Goal: Information Seeking & Learning: Learn about a topic

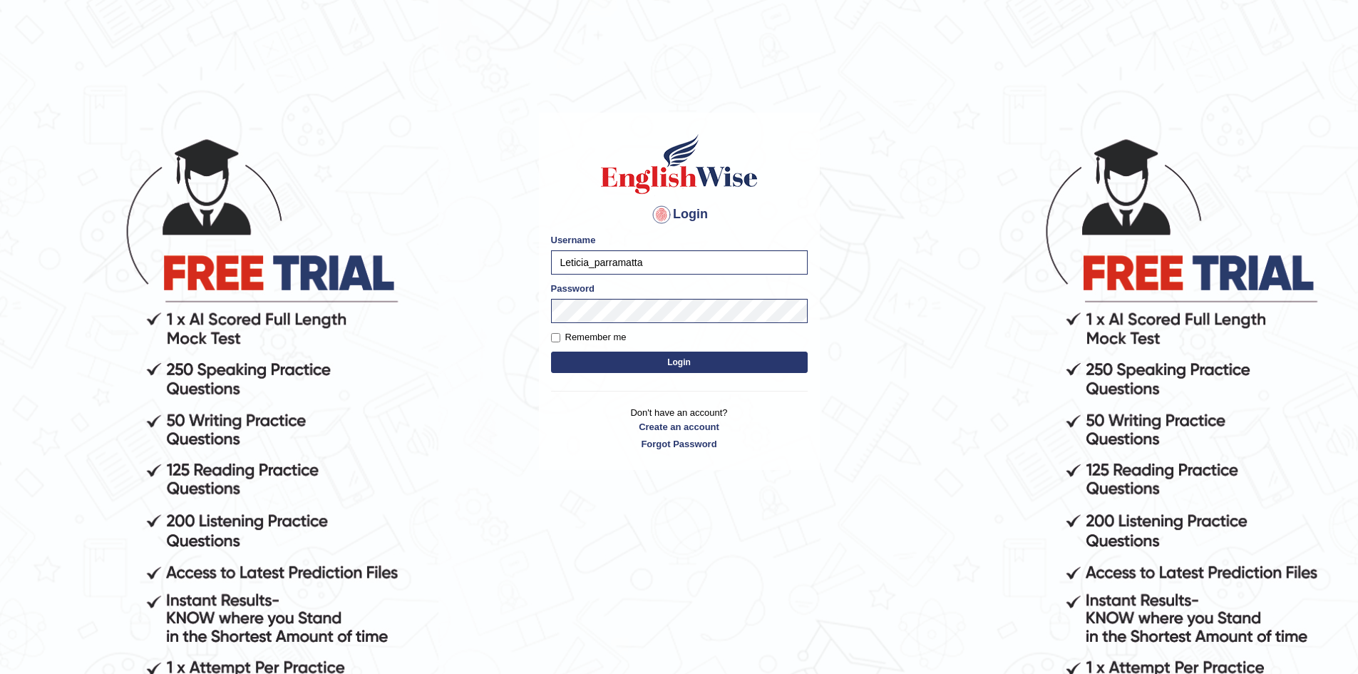
click at [706, 359] on button "Login" at bounding box center [679, 362] width 257 height 21
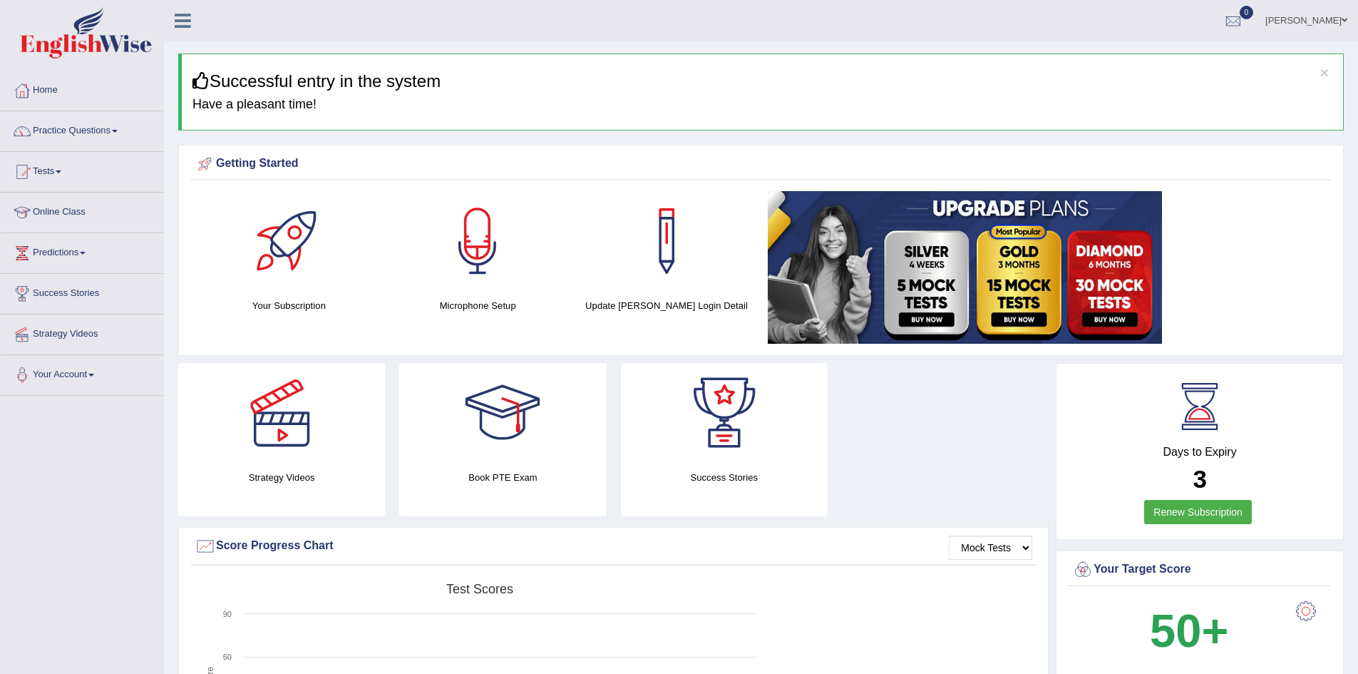
click at [1202, 511] on link "Renew Subscription" at bounding box center [1198, 512] width 108 height 24
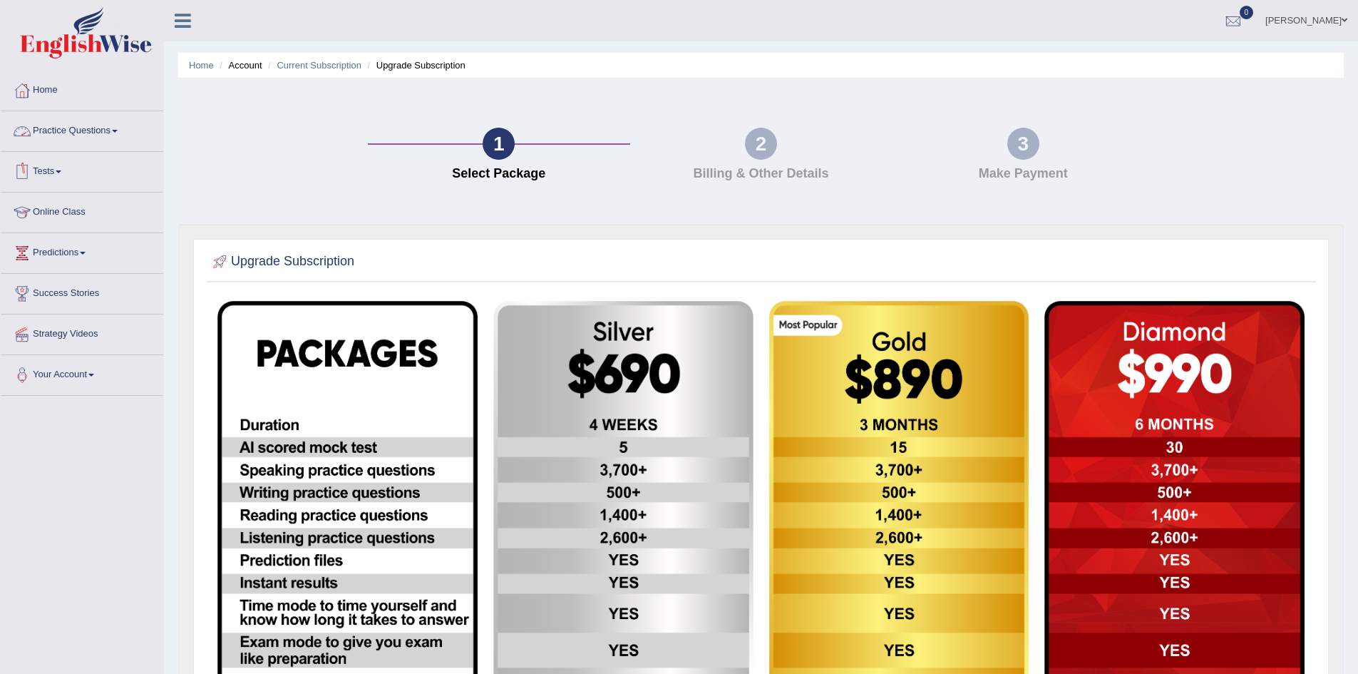
click at [121, 129] on link "Practice Questions" at bounding box center [82, 129] width 163 height 36
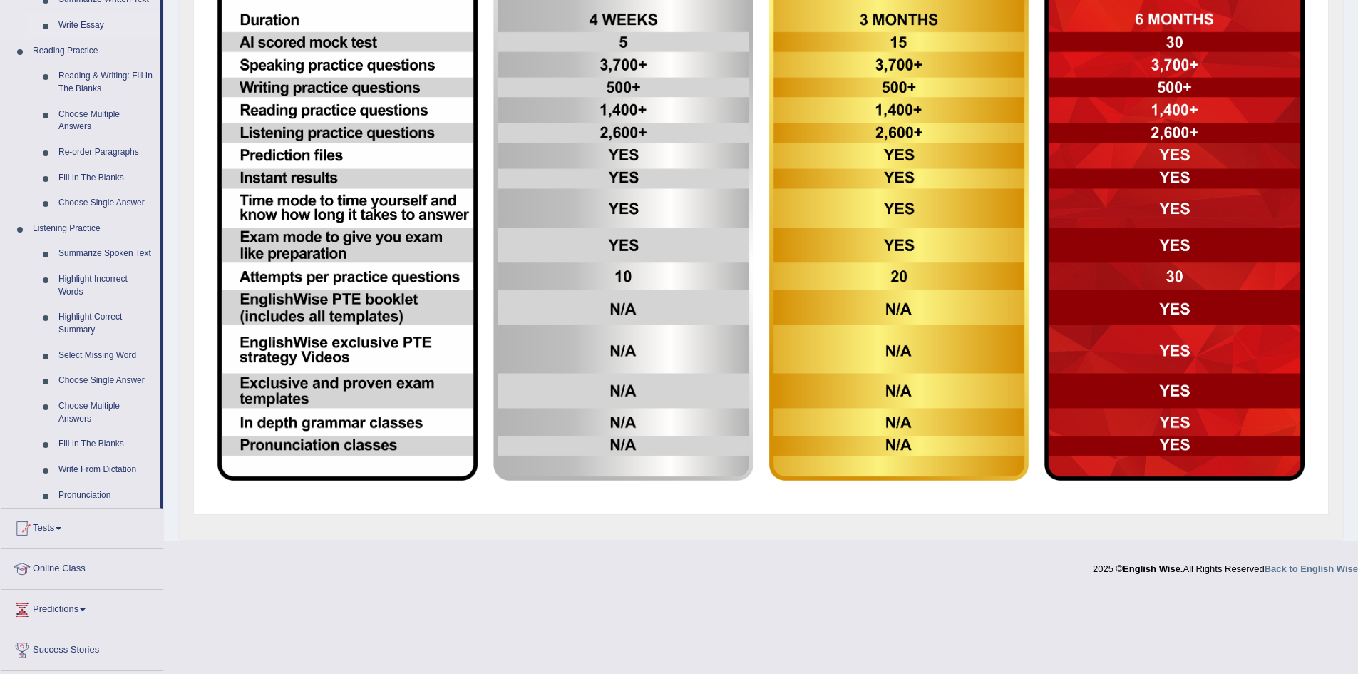
scroll to position [428, 0]
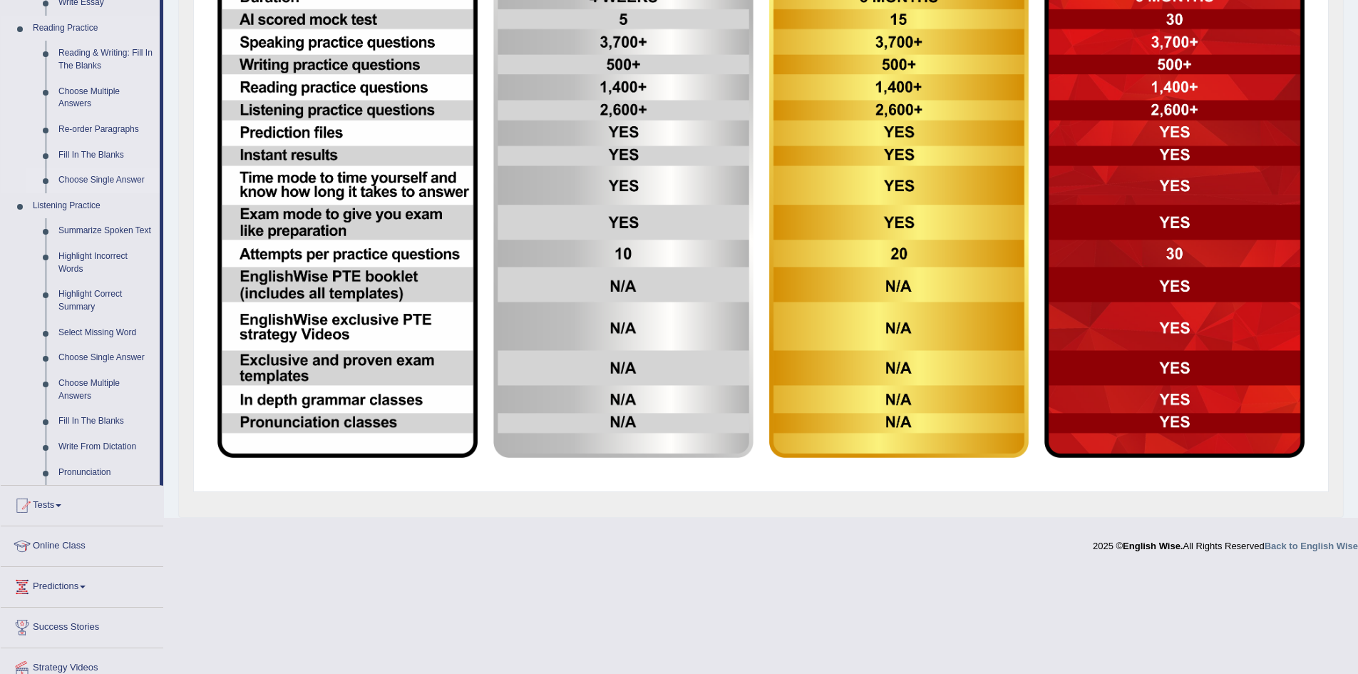
click at [115, 174] on link "Choose Single Answer" at bounding box center [106, 181] width 108 height 26
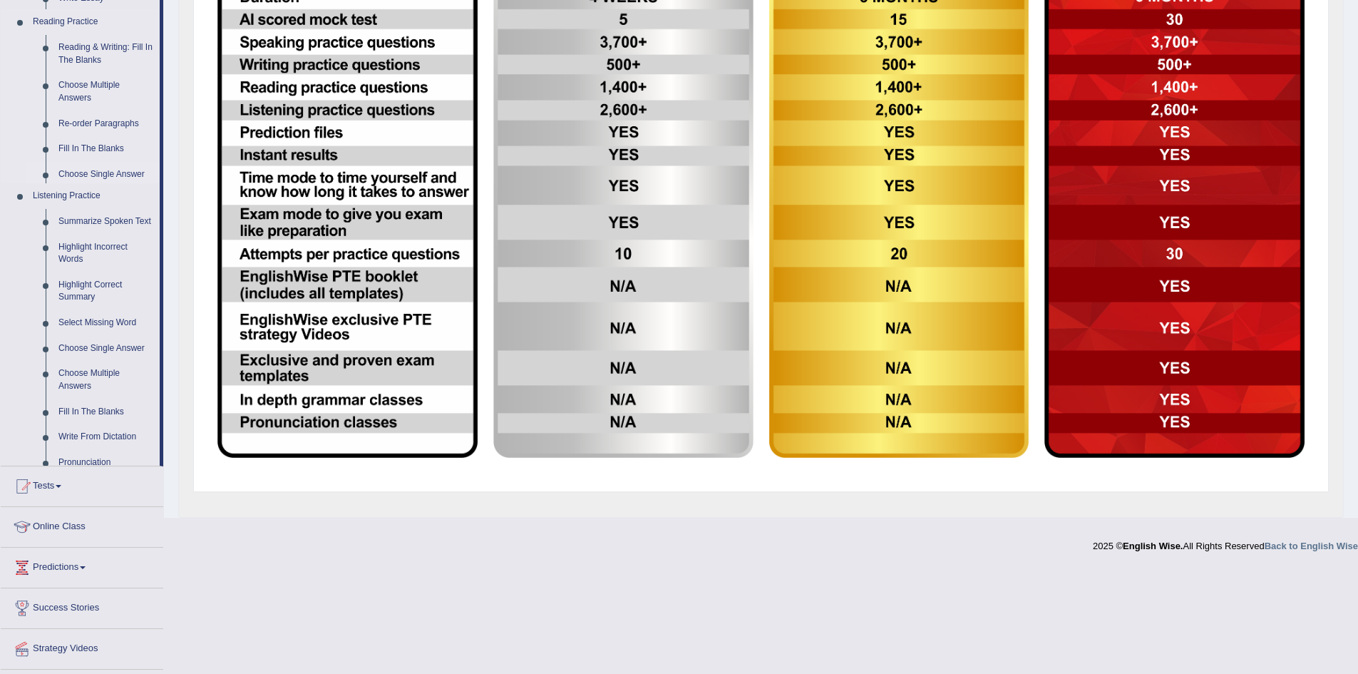
scroll to position [322, 0]
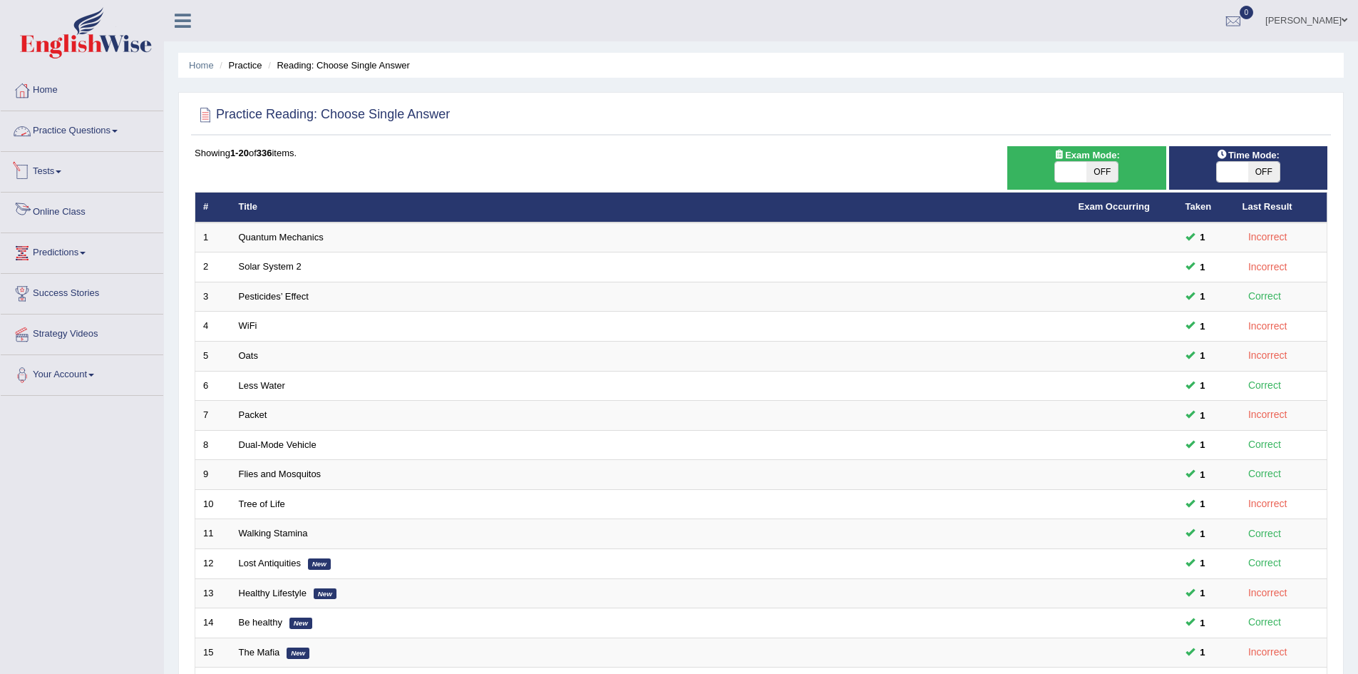
click at [117, 128] on link "Practice Questions" at bounding box center [82, 129] width 163 height 36
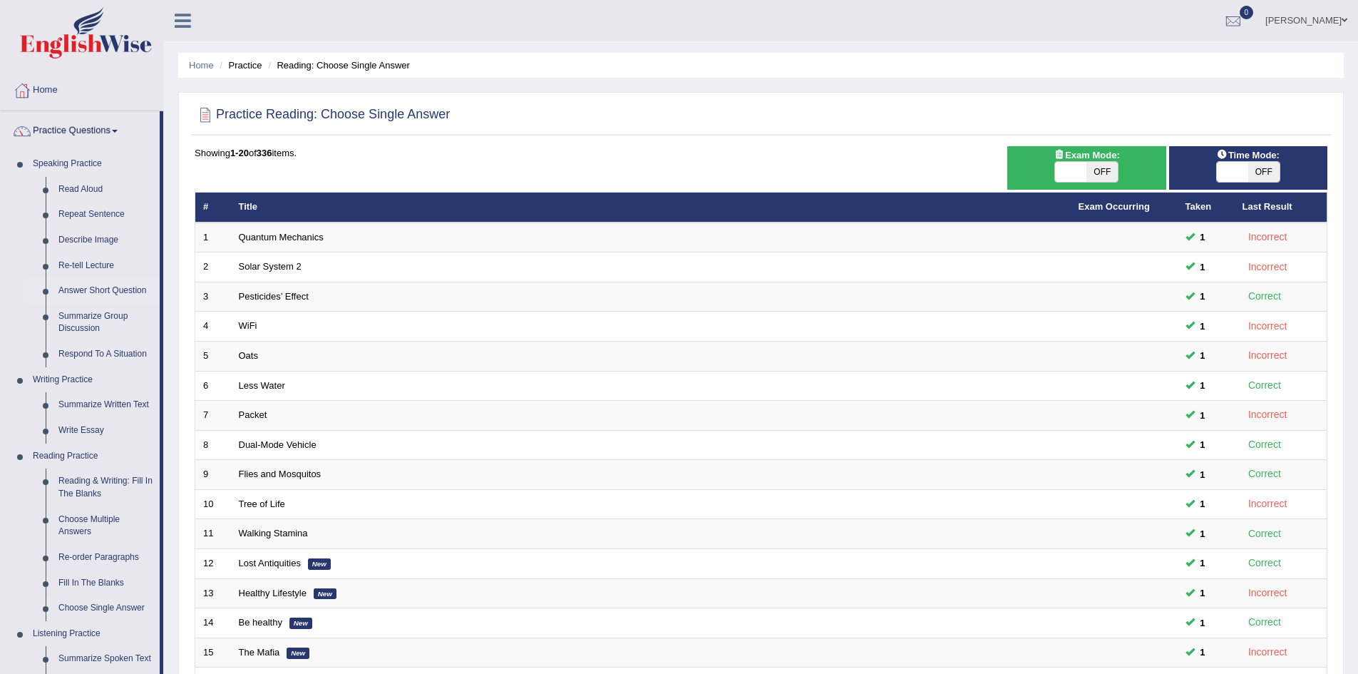
click at [111, 286] on link "Answer Short Question" at bounding box center [106, 291] width 108 height 26
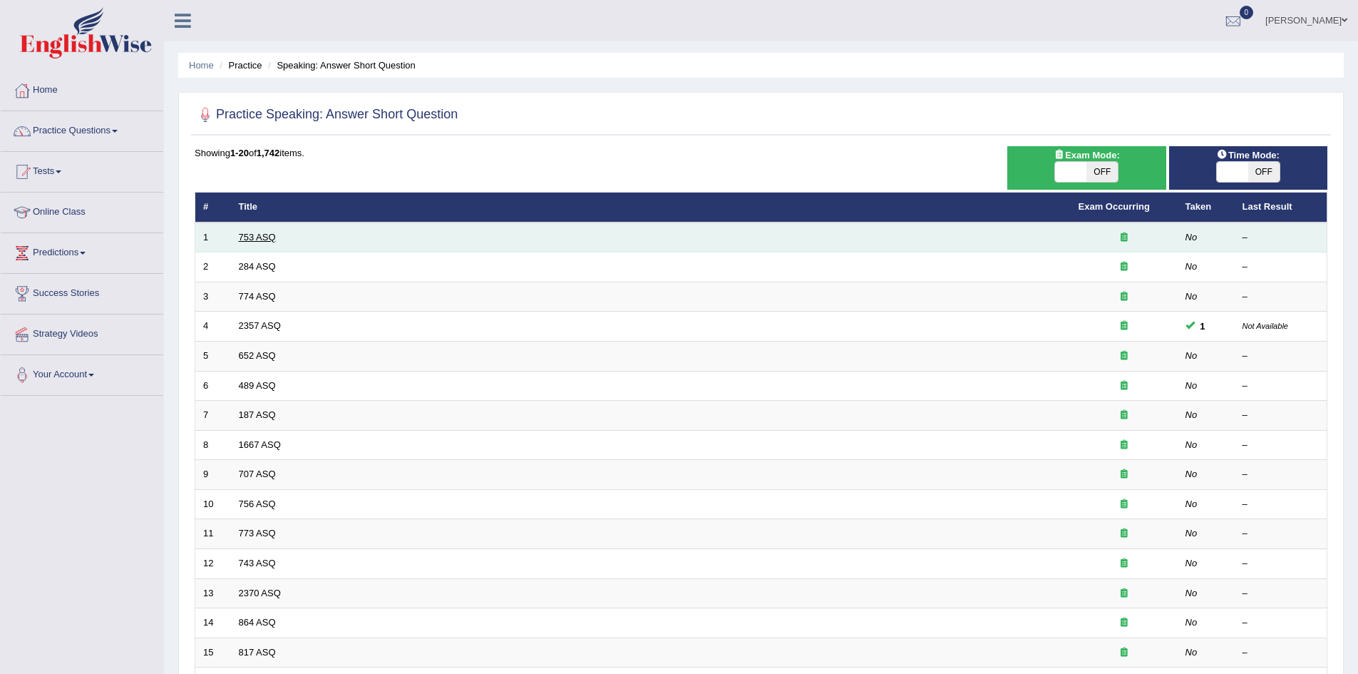
click at [252, 238] on link "753 ASQ" at bounding box center [257, 237] width 37 height 11
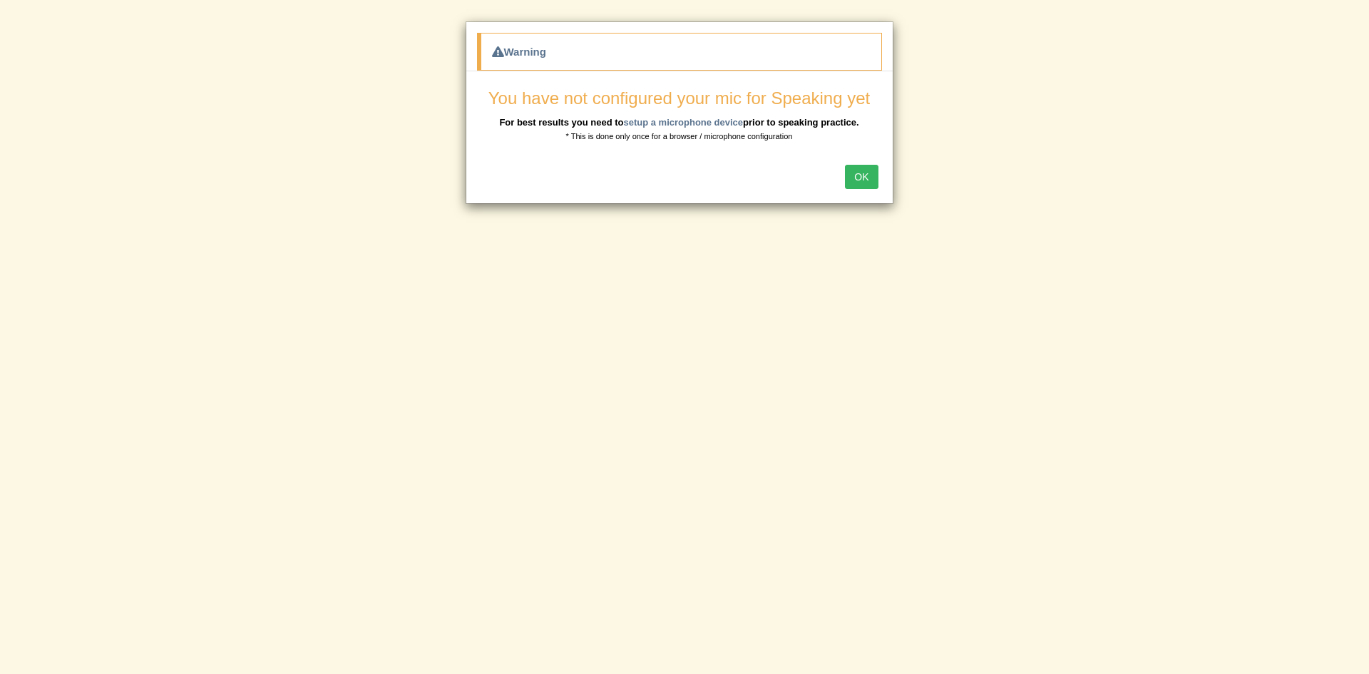
click at [859, 173] on button "OK" at bounding box center [861, 177] width 33 height 24
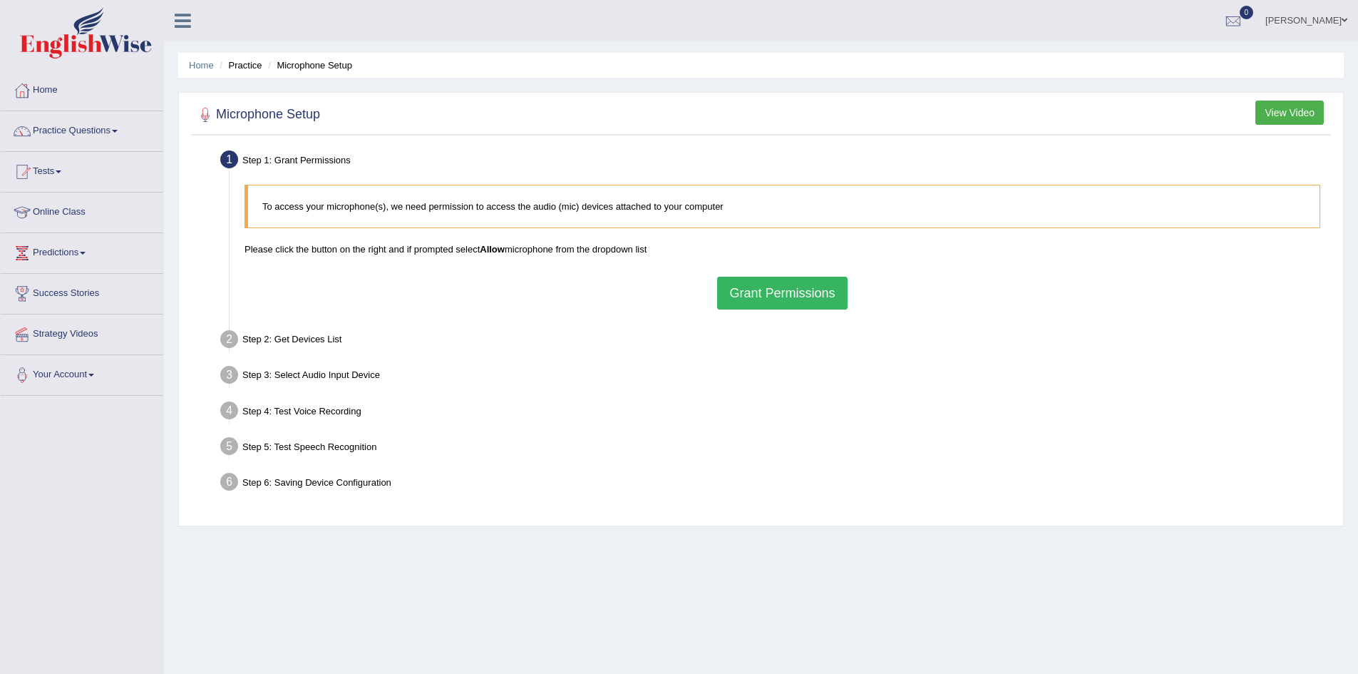
click at [754, 272] on div "To access your microphone(s), we need permission to access the audio (mic) devi…" at bounding box center [782, 247] width 1090 height 139
click at [779, 294] on button "Grant Permissions" at bounding box center [782, 293] width 130 height 33
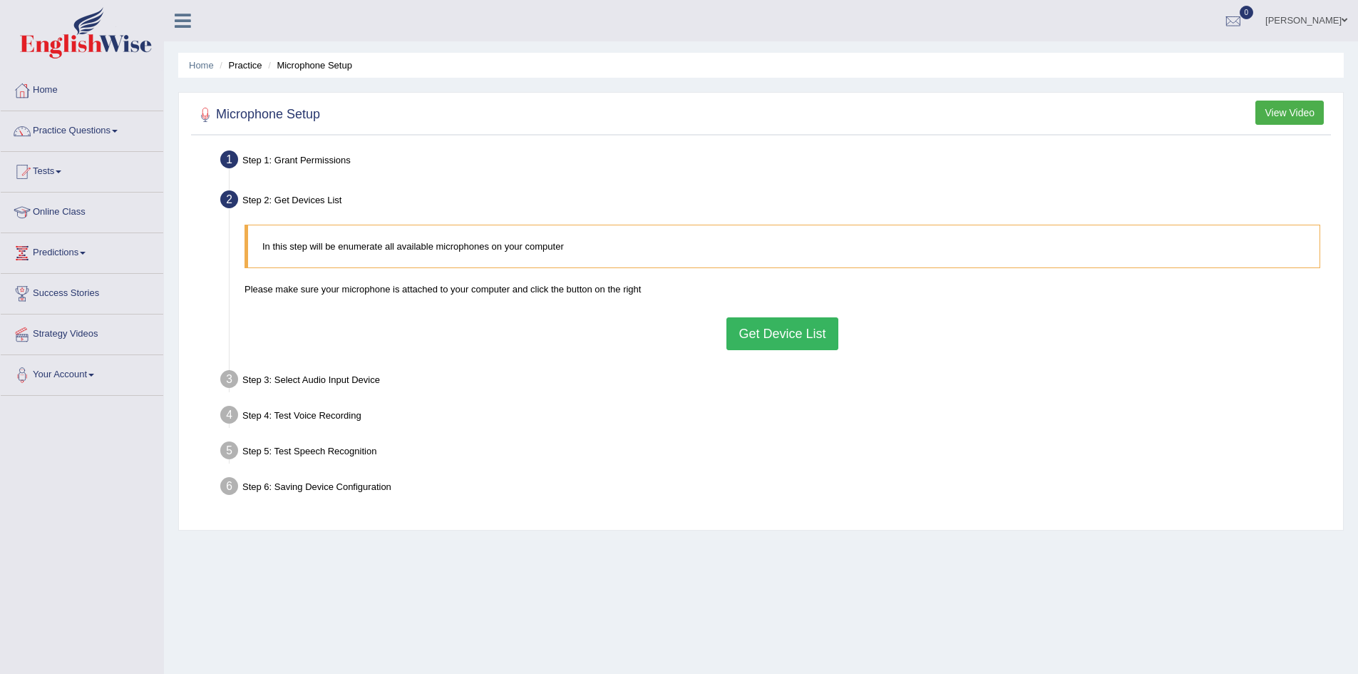
click at [759, 341] on button "Get Device List" at bounding box center [782, 333] width 111 height 33
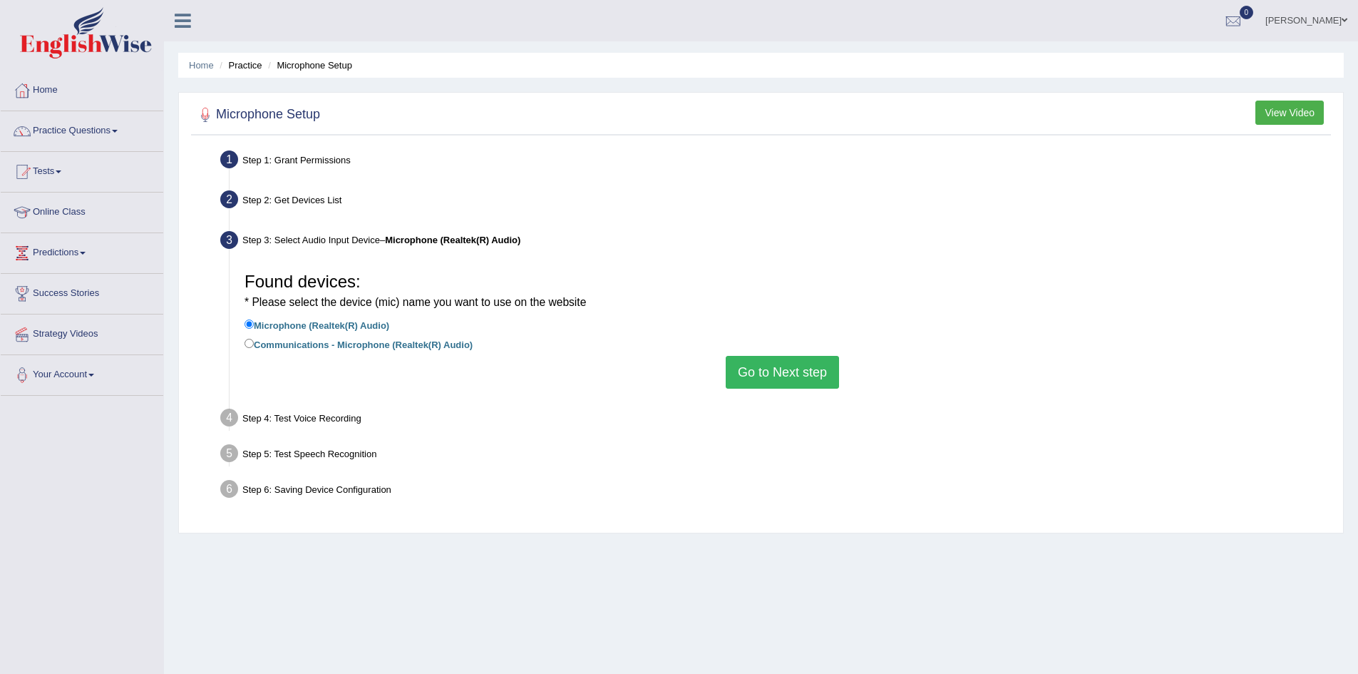
click at [777, 370] on button "Go to Next step" at bounding box center [782, 372] width 113 height 33
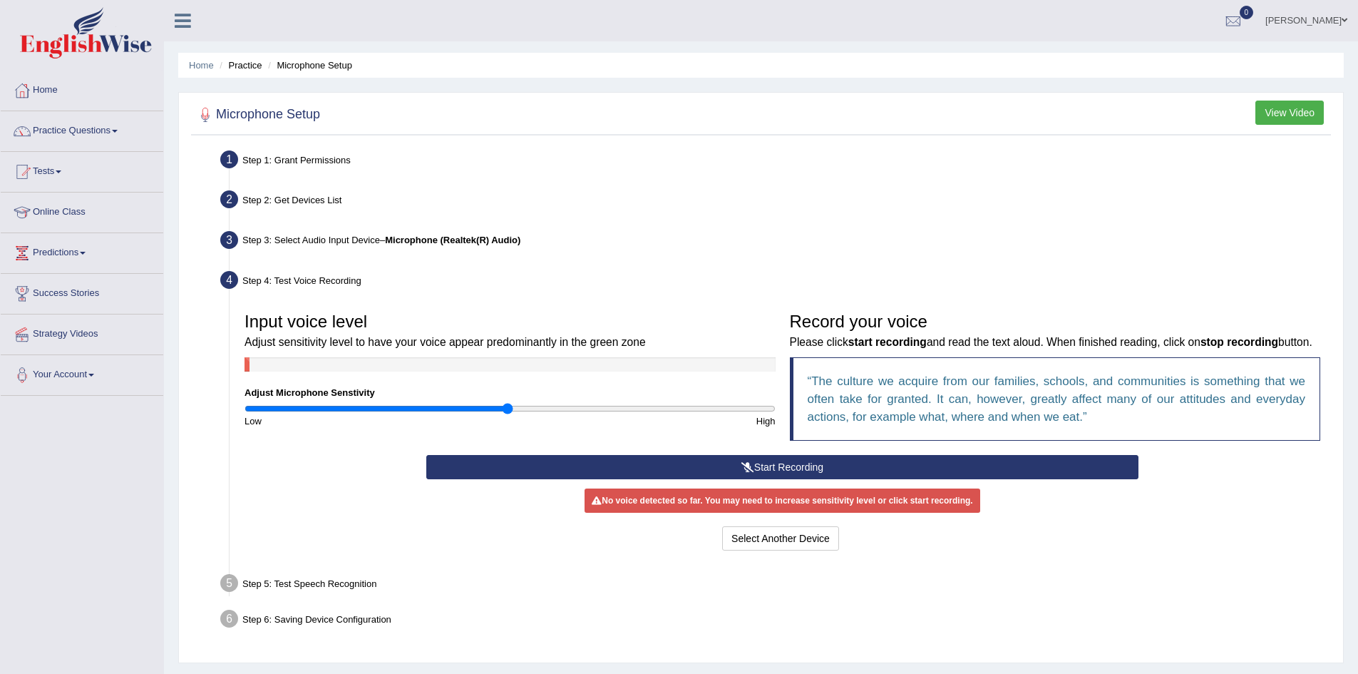
click at [826, 479] on button "Start Recording" at bounding box center [782, 467] width 712 height 24
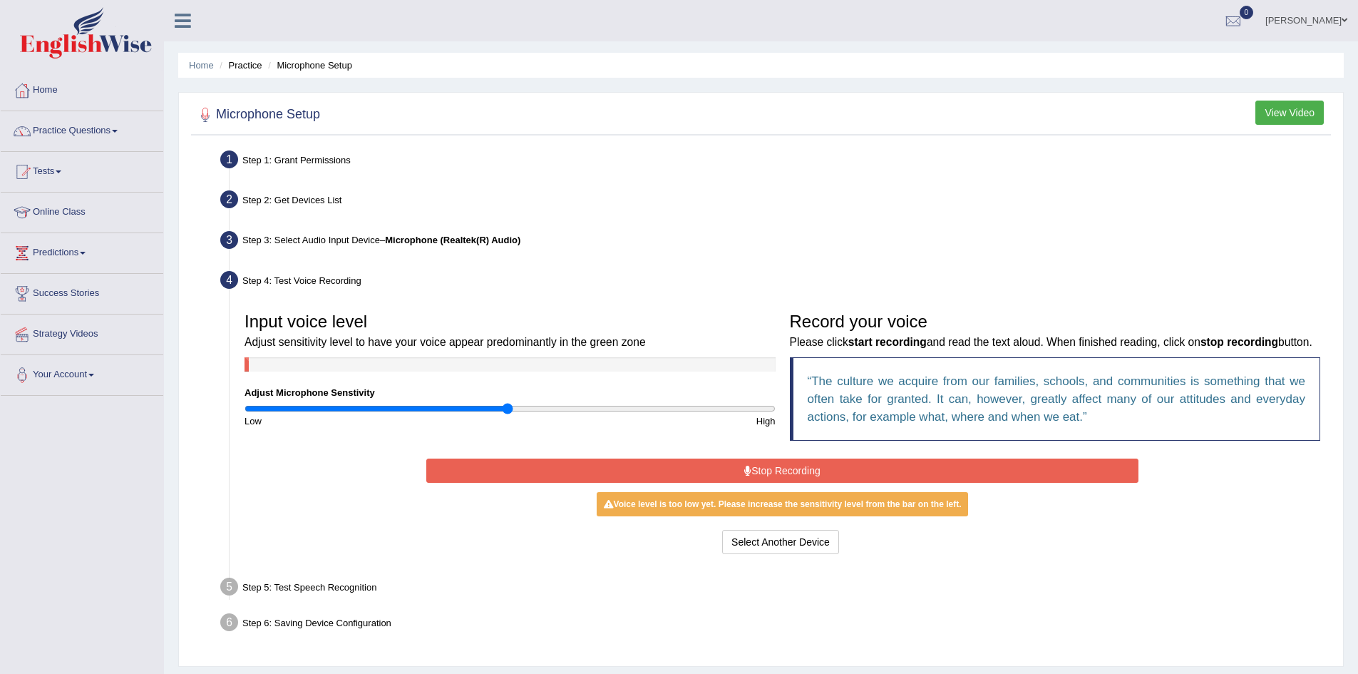
click at [878, 483] on button "Stop Recording" at bounding box center [782, 470] width 712 height 24
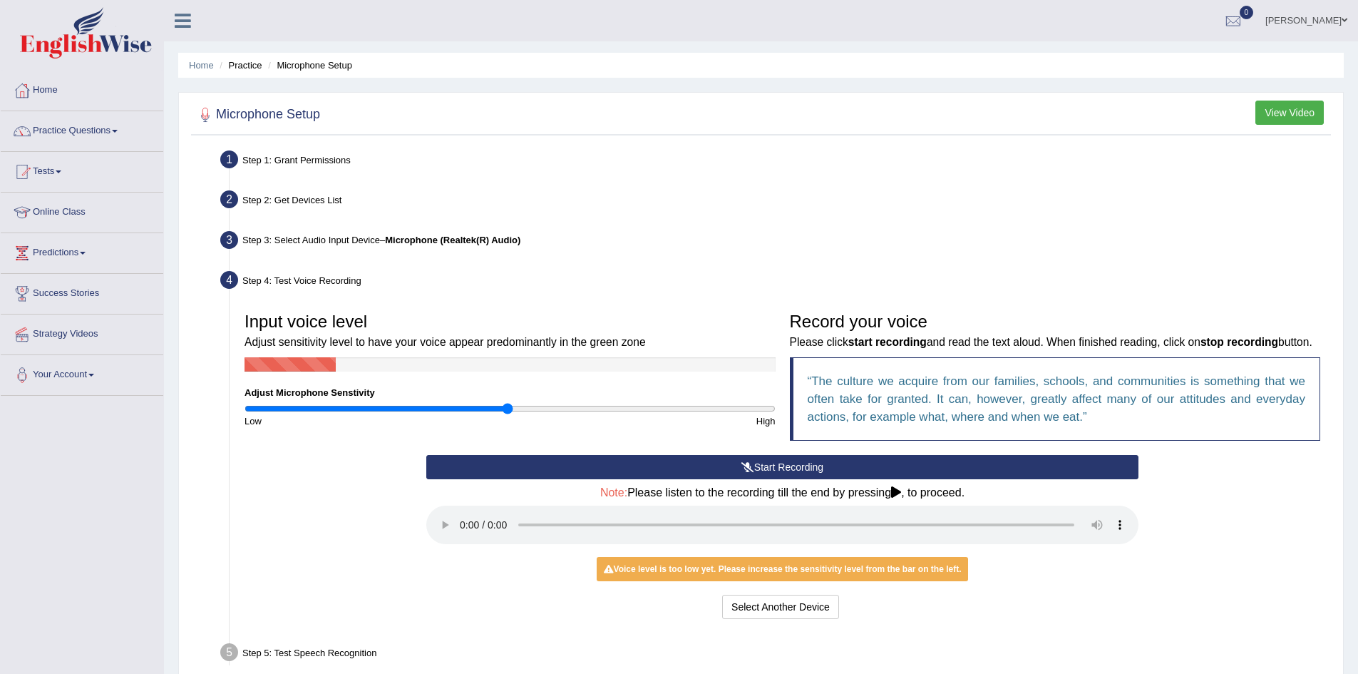
click at [791, 479] on button "Start Recording" at bounding box center [782, 467] width 712 height 24
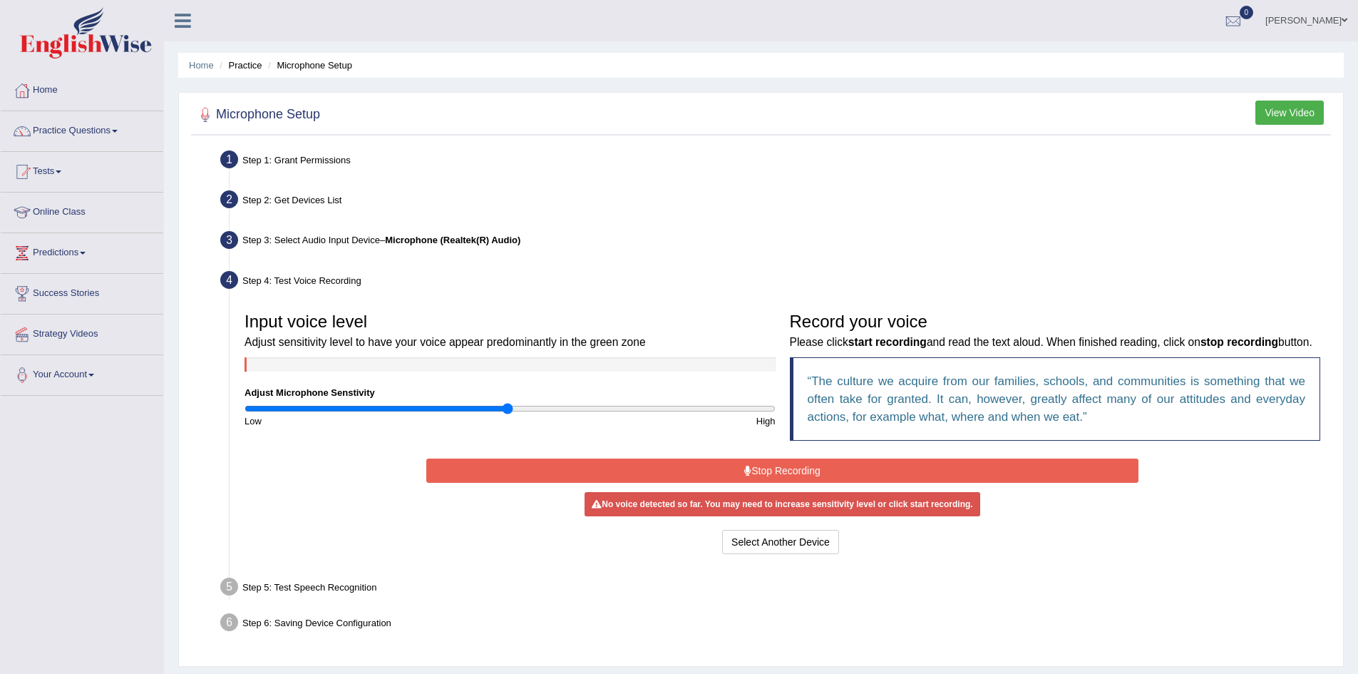
click at [560, 401] on div "Input voice level Adjust sensitivity level to have your voice appear predominan…" at bounding box center [509, 366] width 545 height 123
type input "1.2"
click at [559, 411] on input "range" at bounding box center [510, 408] width 531 height 11
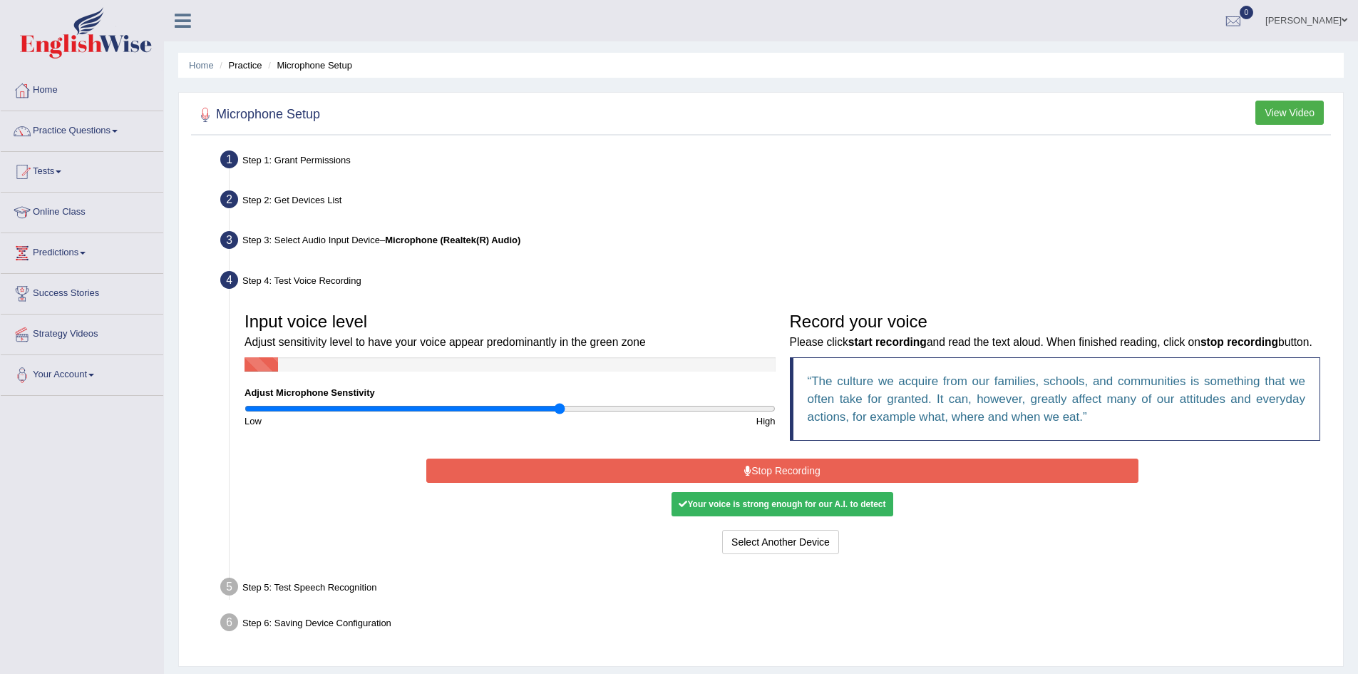
click at [820, 483] on button "Stop Recording" at bounding box center [782, 470] width 712 height 24
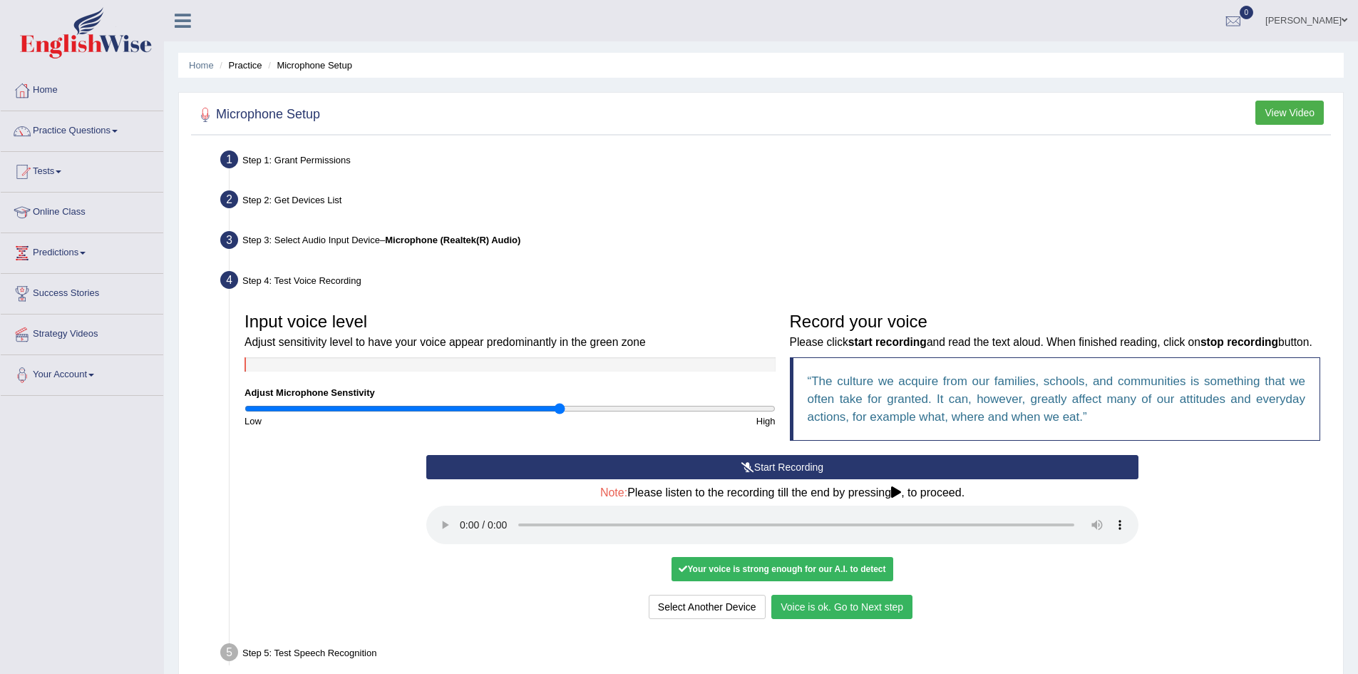
click at [856, 619] on button "Voice is ok. Go to Next step" at bounding box center [842, 607] width 141 height 24
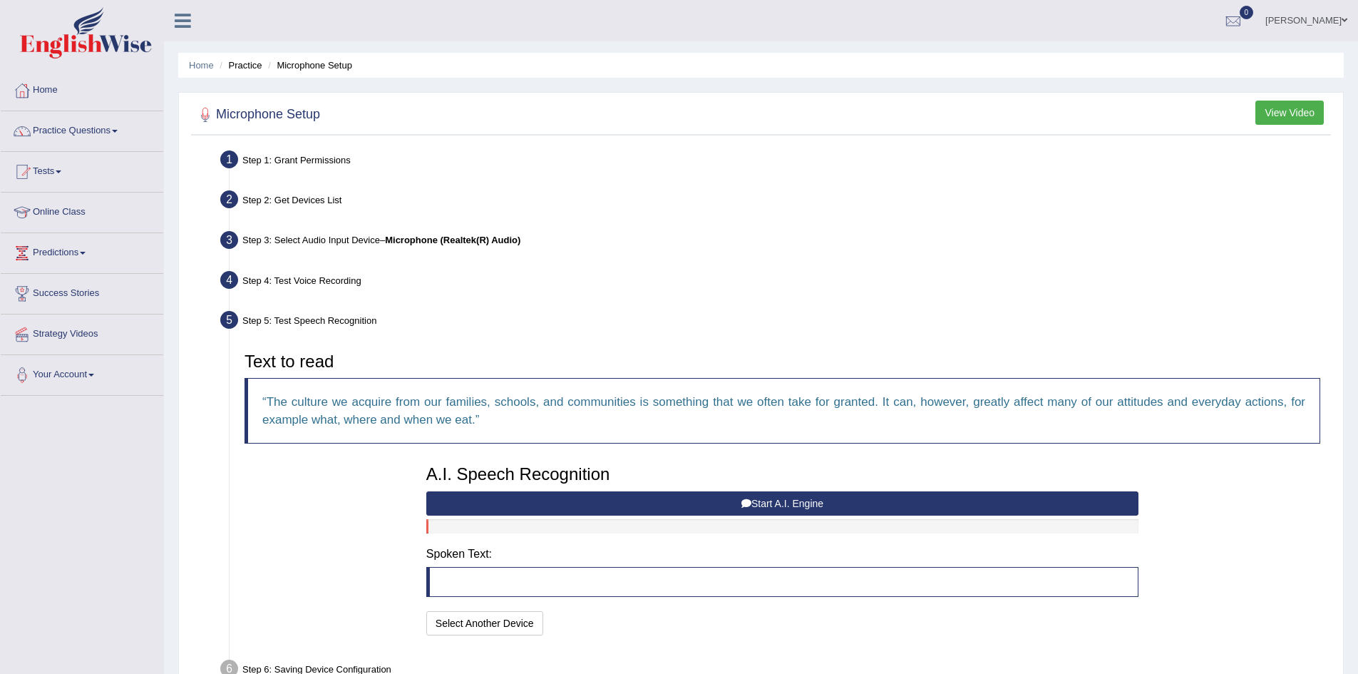
click at [752, 506] on button "Start A.I. Engine" at bounding box center [782, 503] width 712 height 24
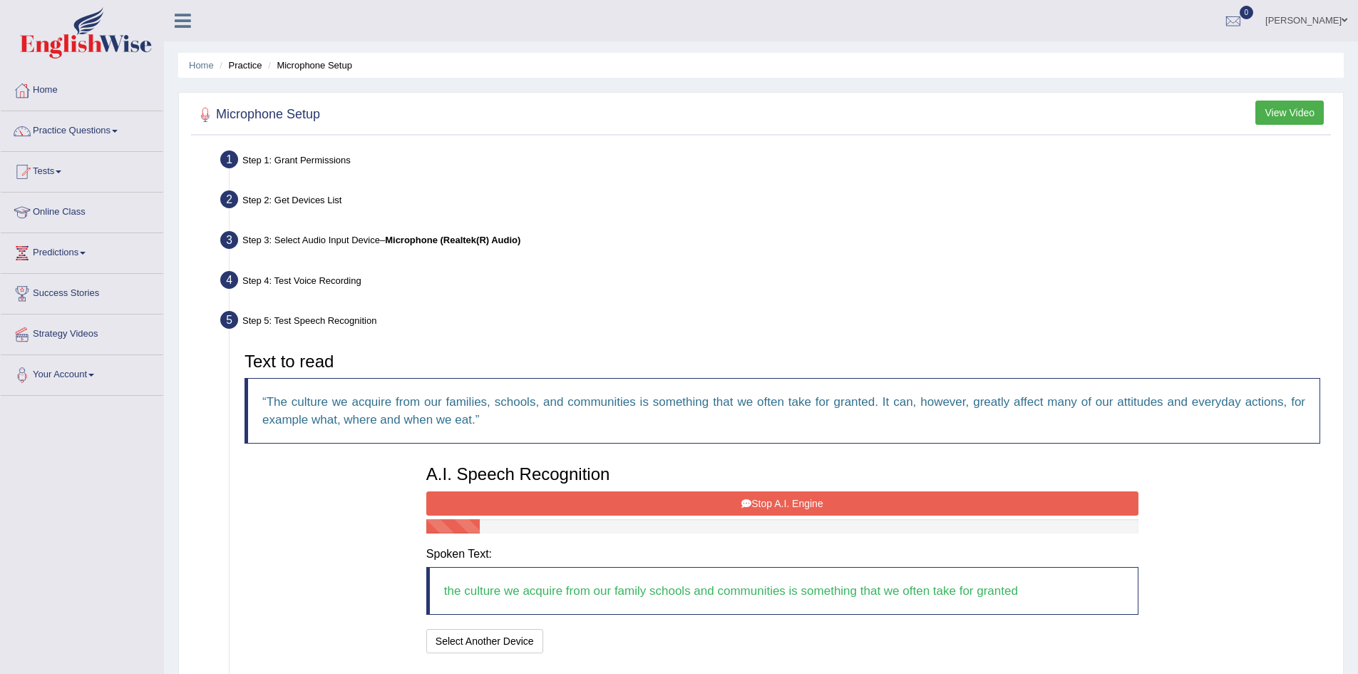
click at [847, 501] on button "Stop A.I. Engine" at bounding box center [782, 503] width 712 height 24
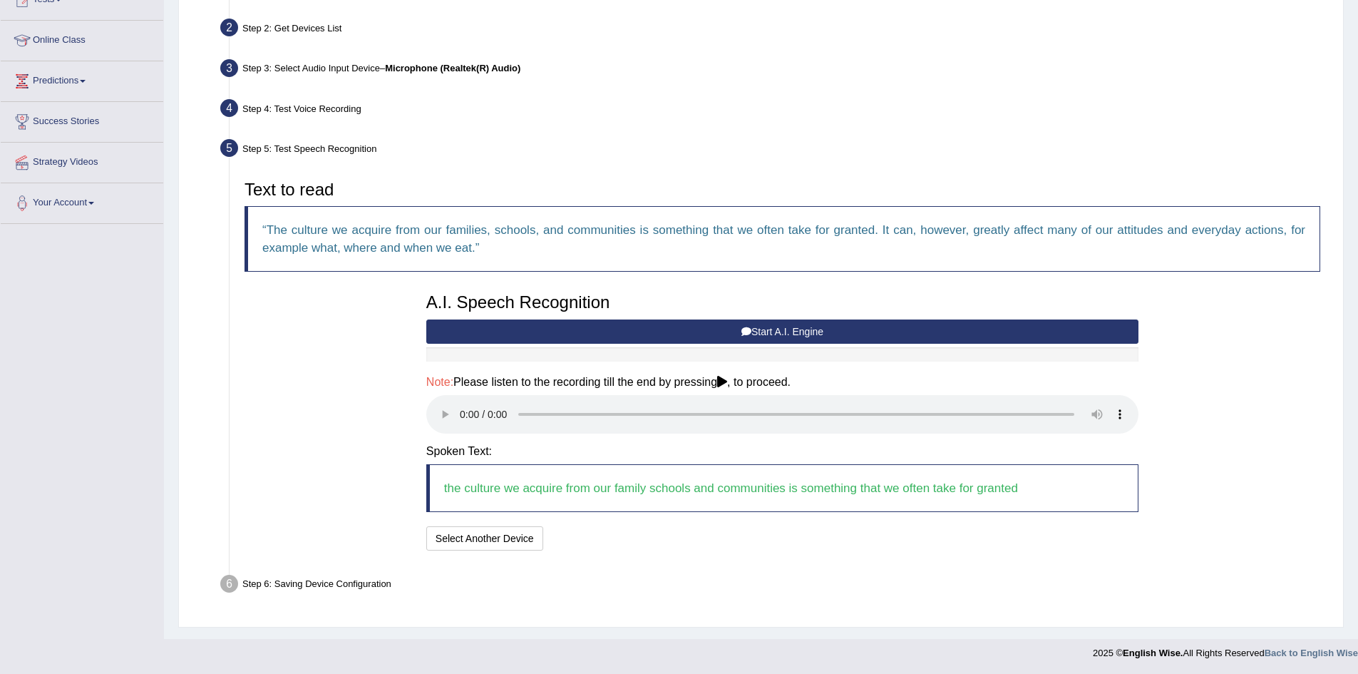
scroll to position [173, 0]
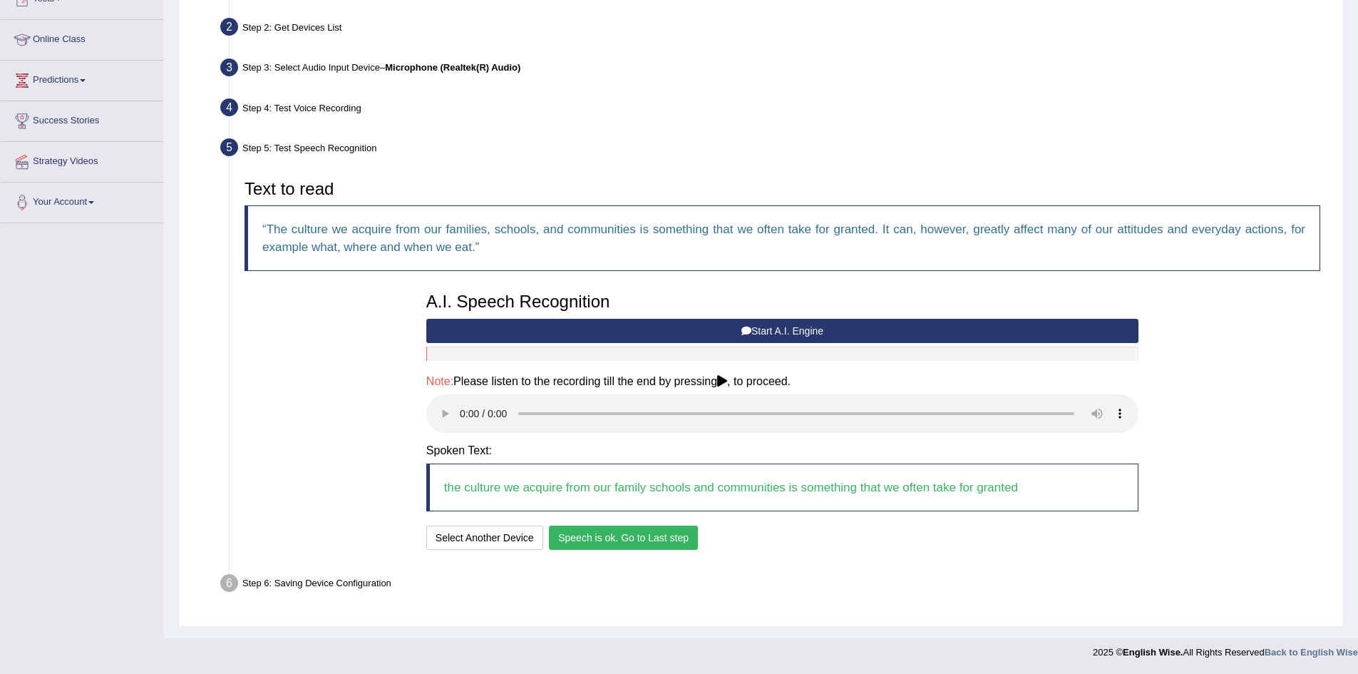
click at [585, 537] on button "Speech is ok. Go to Last step" at bounding box center [623, 538] width 149 height 24
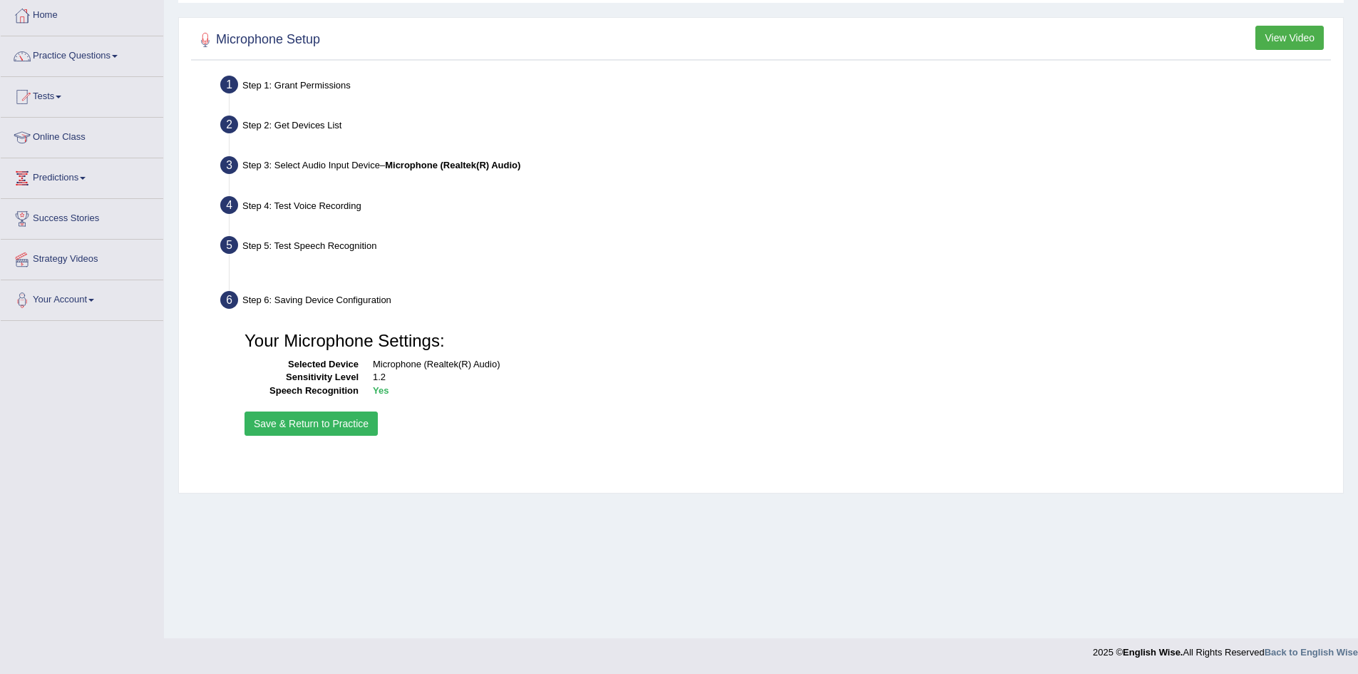
scroll to position [75, 0]
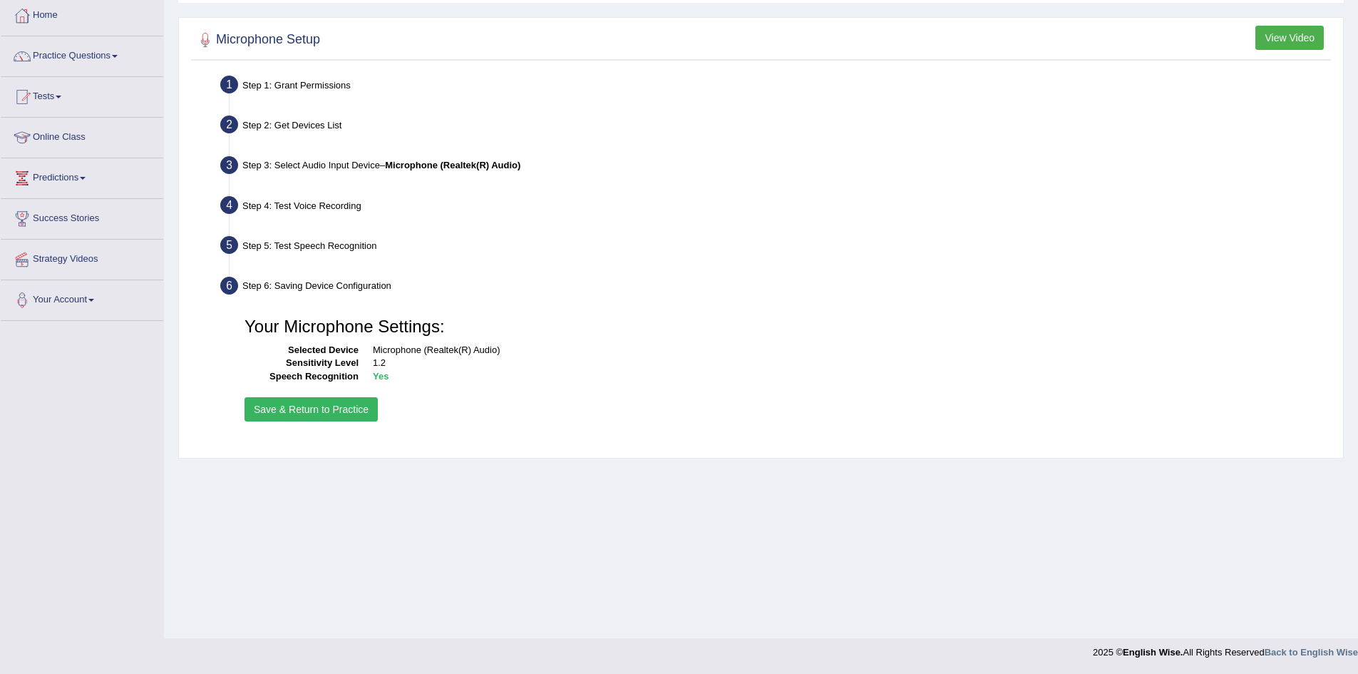
click at [266, 403] on button "Save & Return to Practice" at bounding box center [311, 409] width 133 height 24
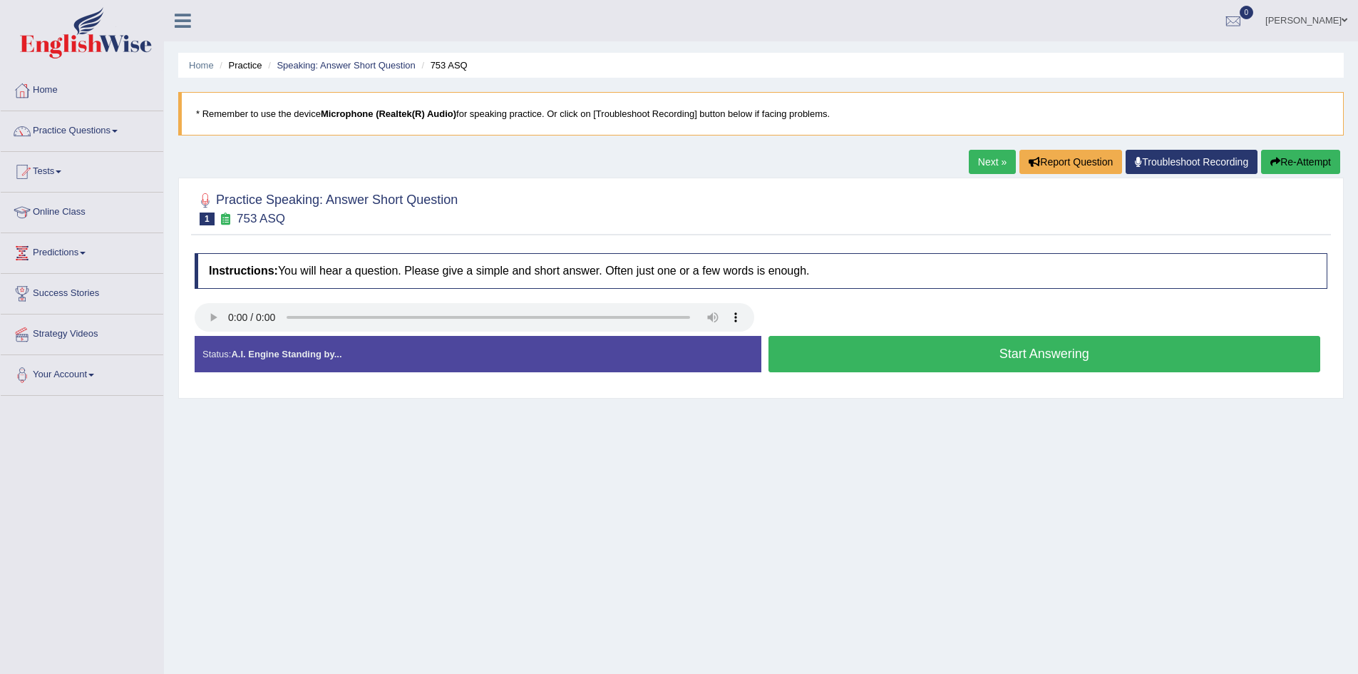
click at [816, 358] on button "Start Answering" at bounding box center [1045, 354] width 553 height 36
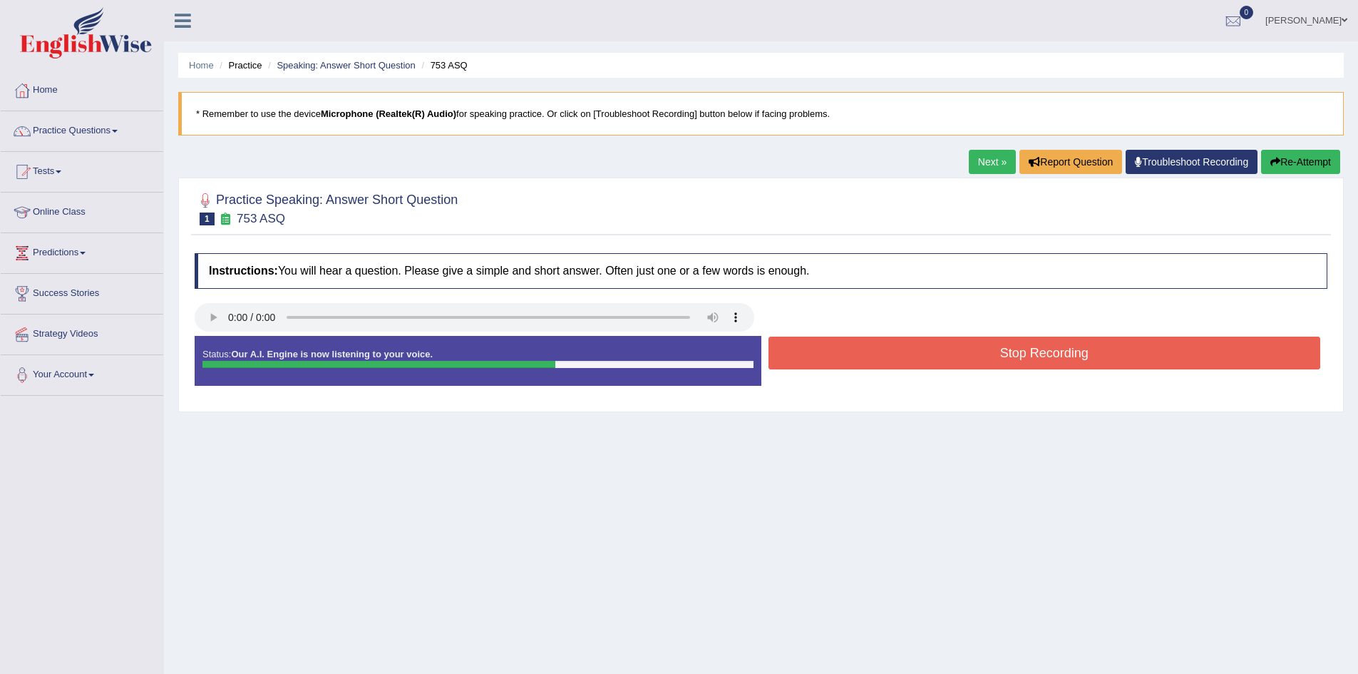
click at [1013, 356] on button "Stop Recording" at bounding box center [1045, 353] width 553 height 33
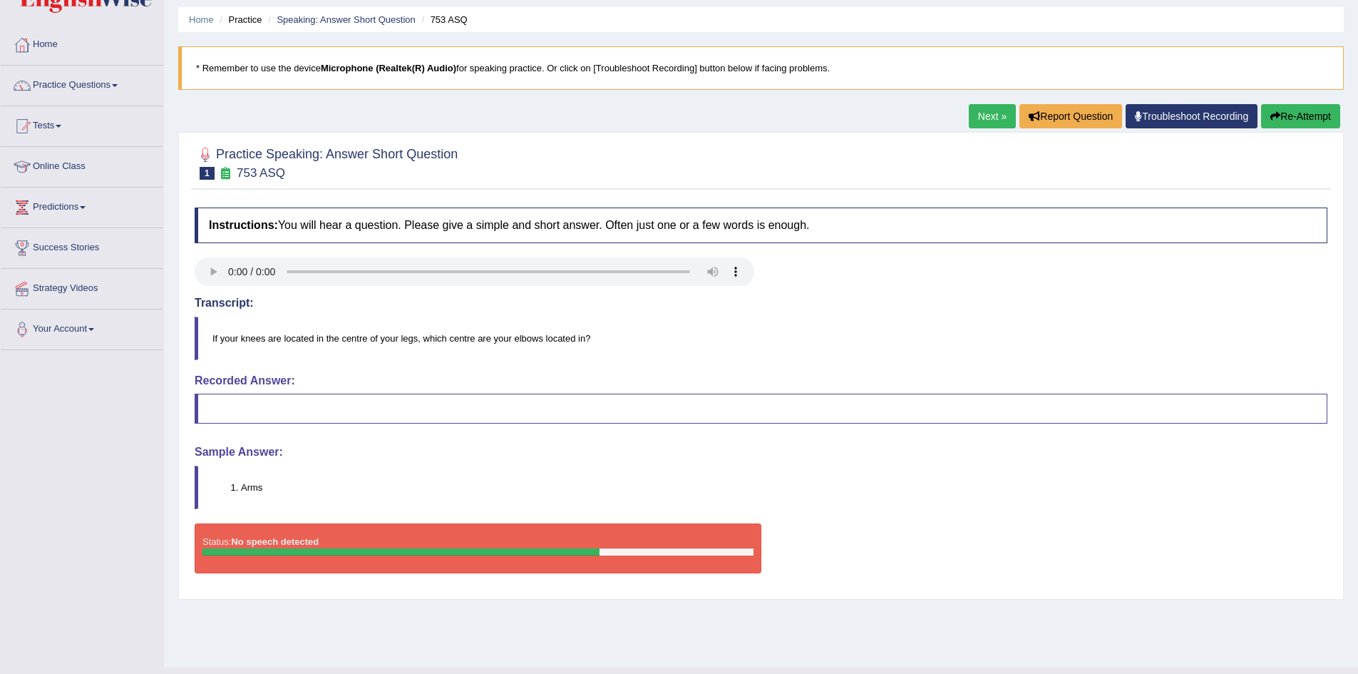
scroll to position [75, 0]
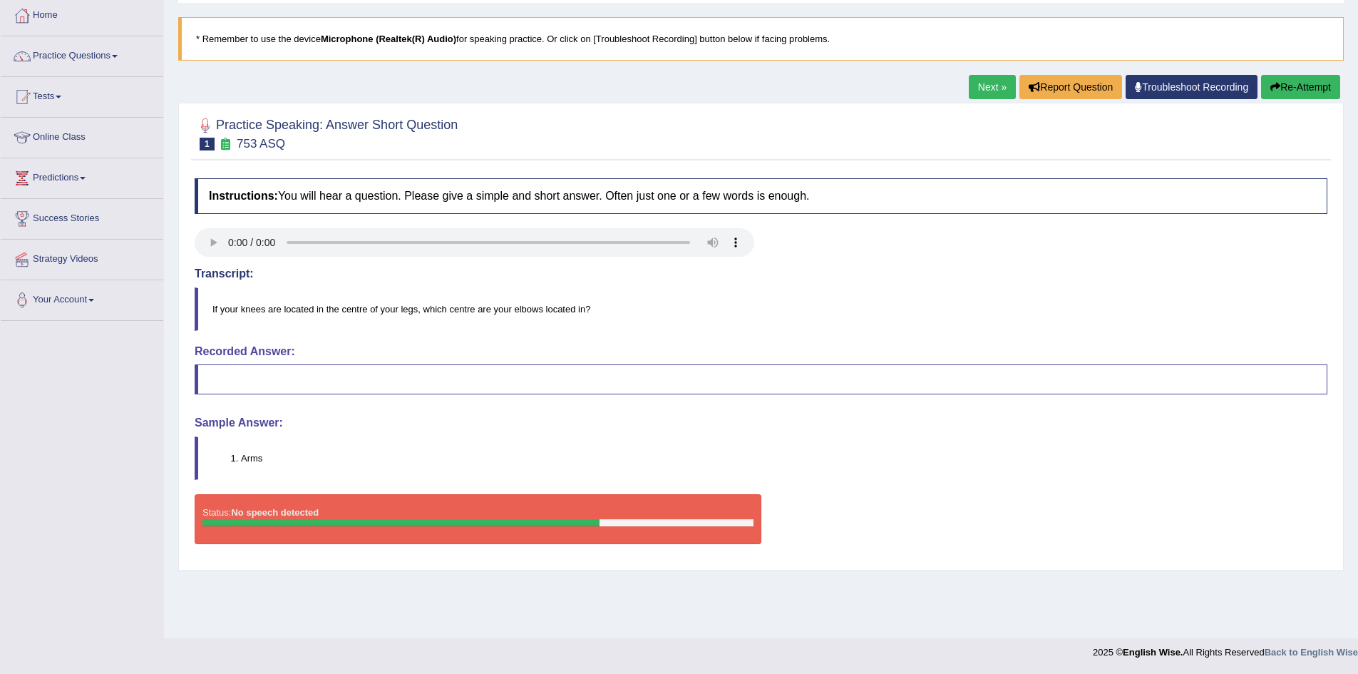
click at [979, 86] on link "Next »" at bounding box center [992, 87] width 47 height 24
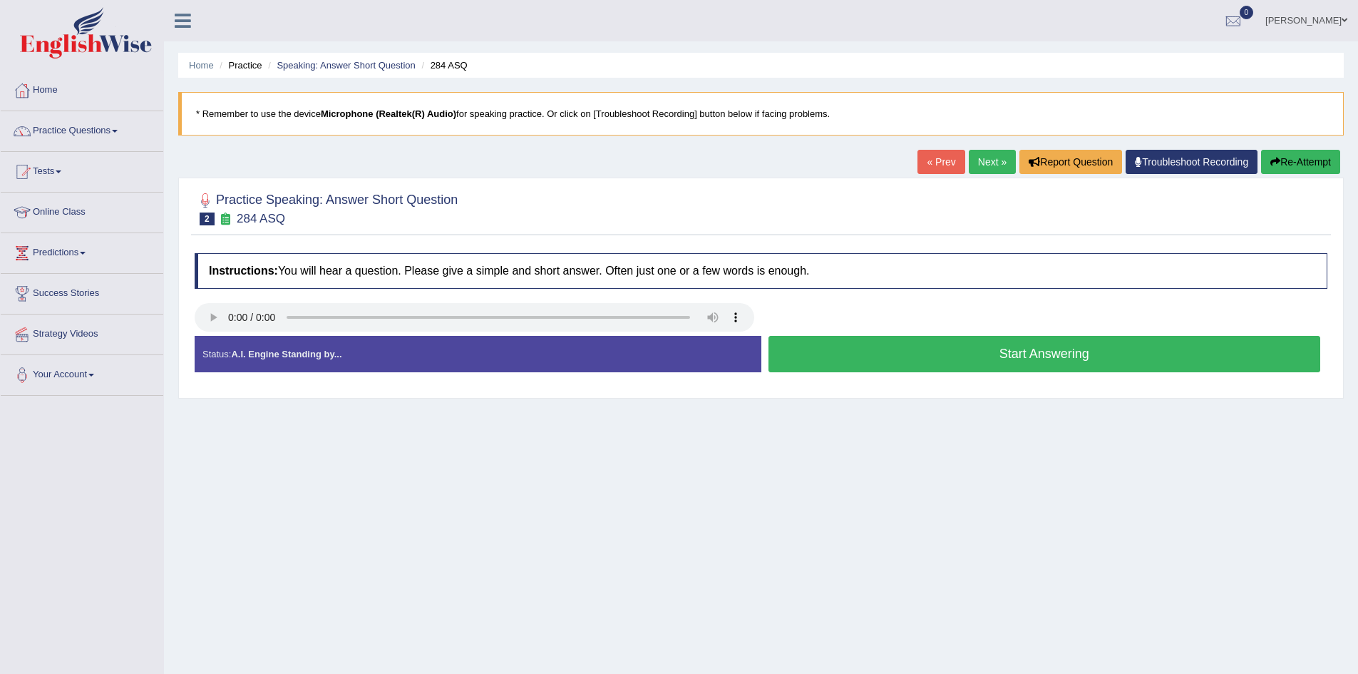
click at [893, 360] on button "Start Answering" at bounding box center [1045, 354] width 553 height 36
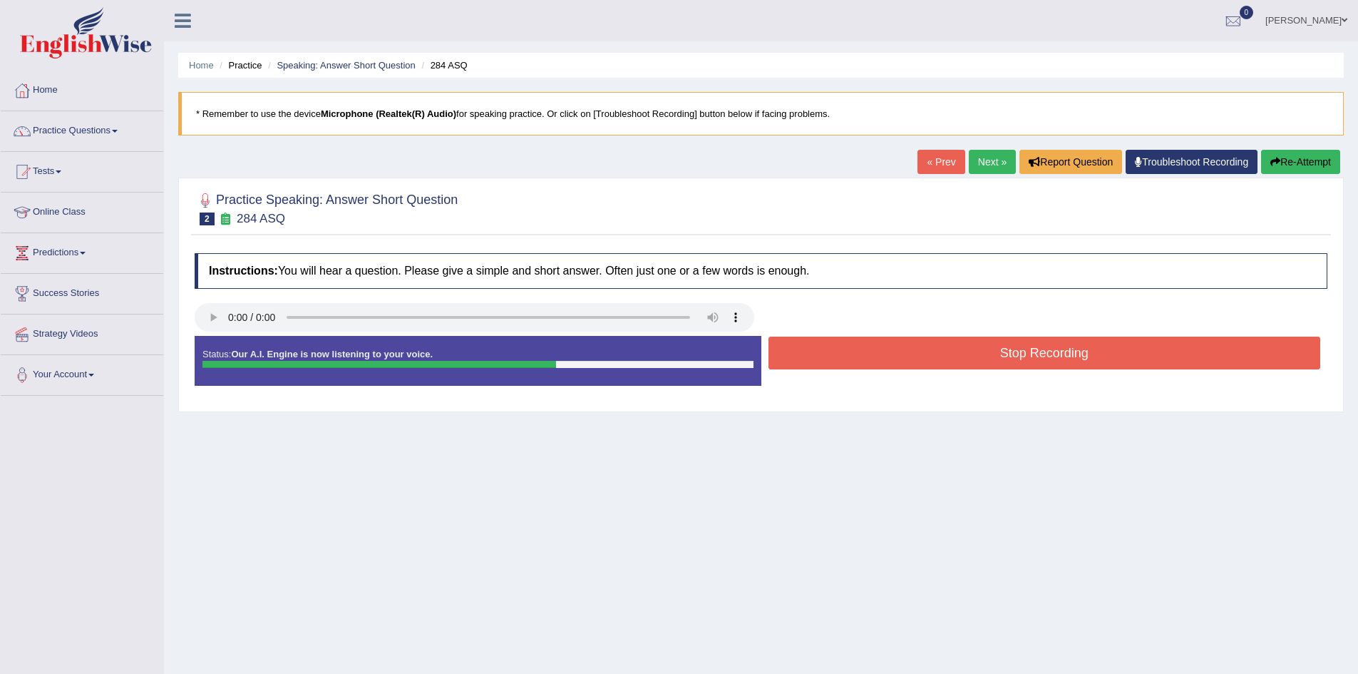
click at [1052, 345] on button "Stop Recording" at bounding box center [1045, 353] width 553 height 33
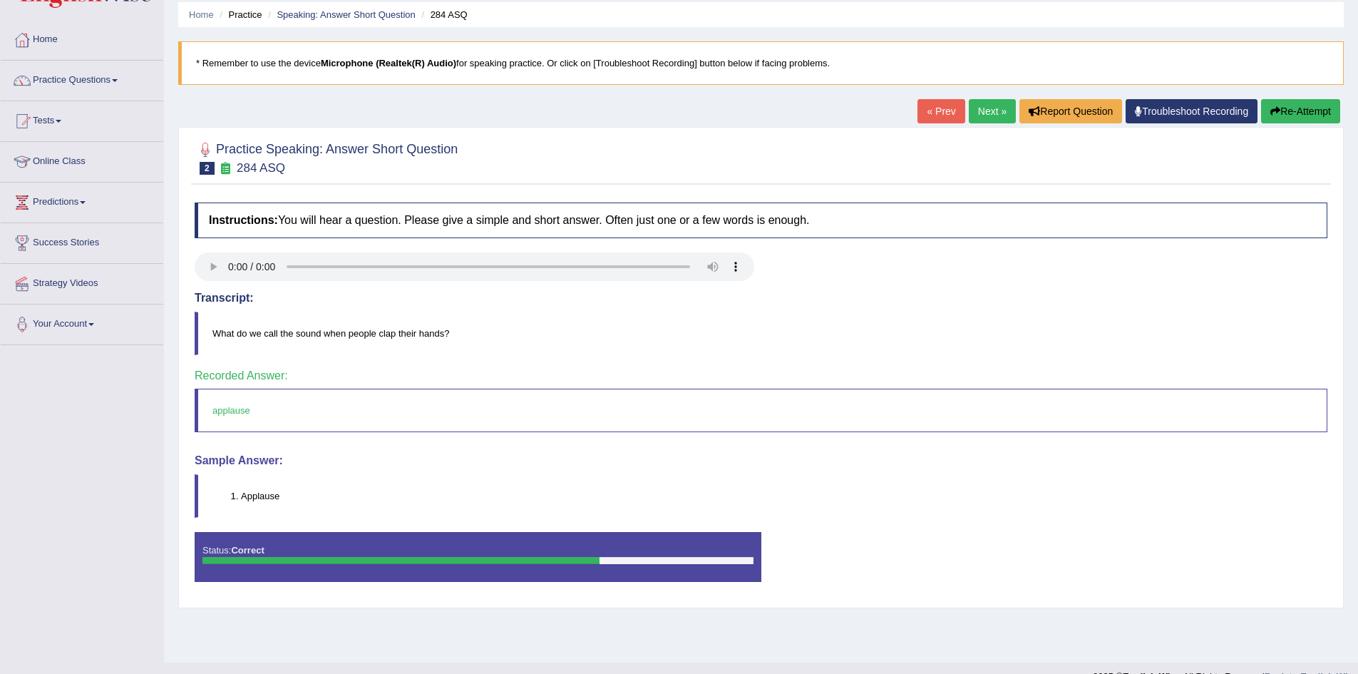
scroll to position [75, 0]
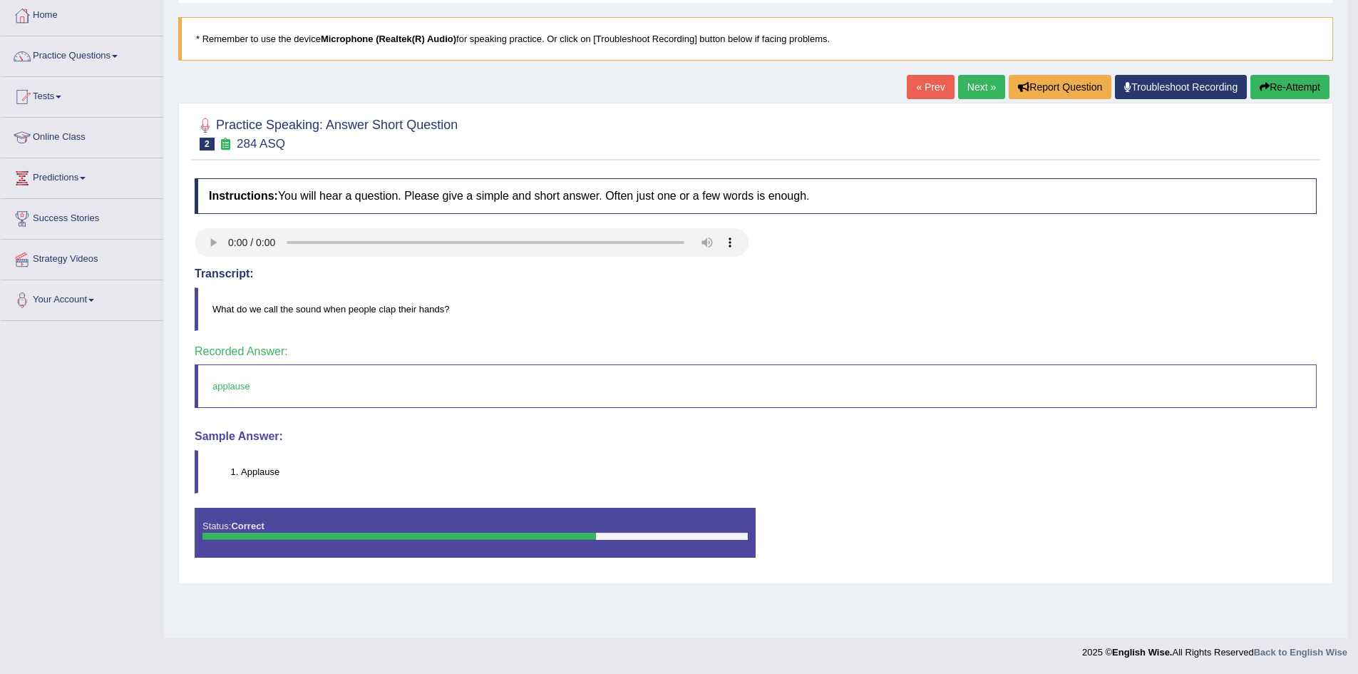
click at [962, 86] on link "Next »" at bounding box center [981, 87] width 47 height 24
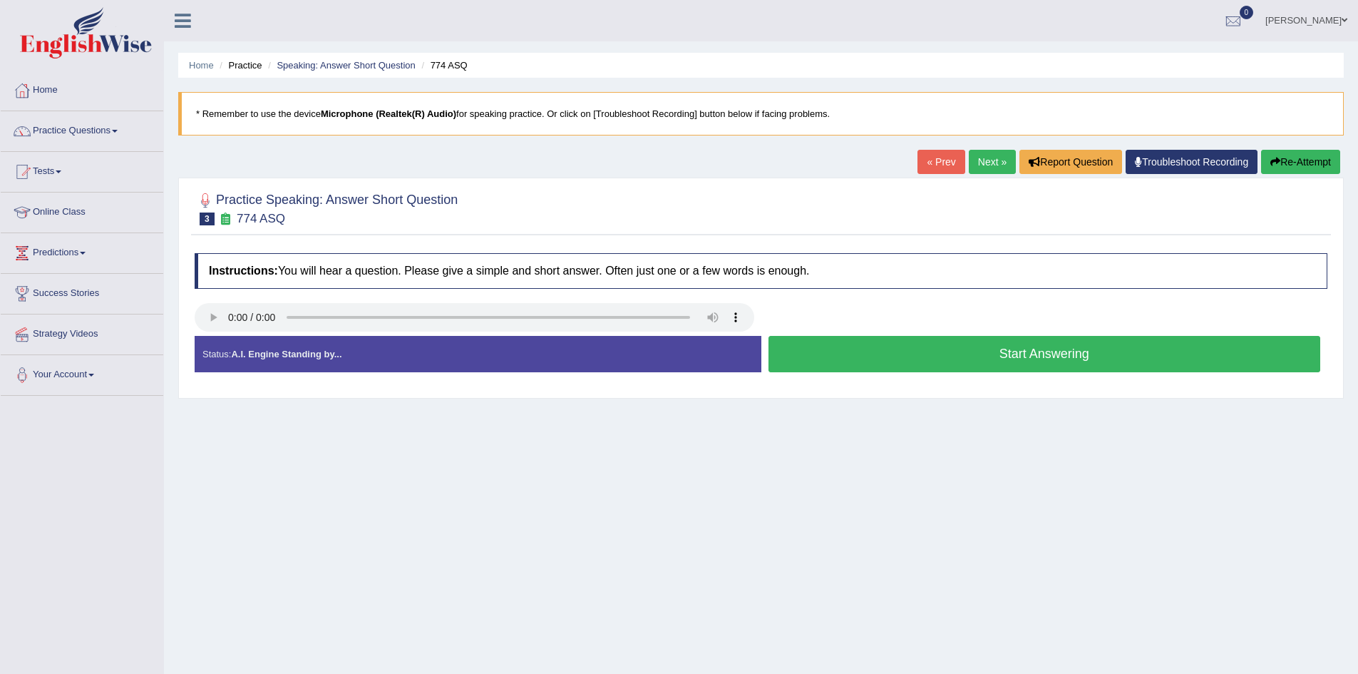
click at [948, 357] on button "Start Answering" at bounding box center [1045, 354] width 553 height 36
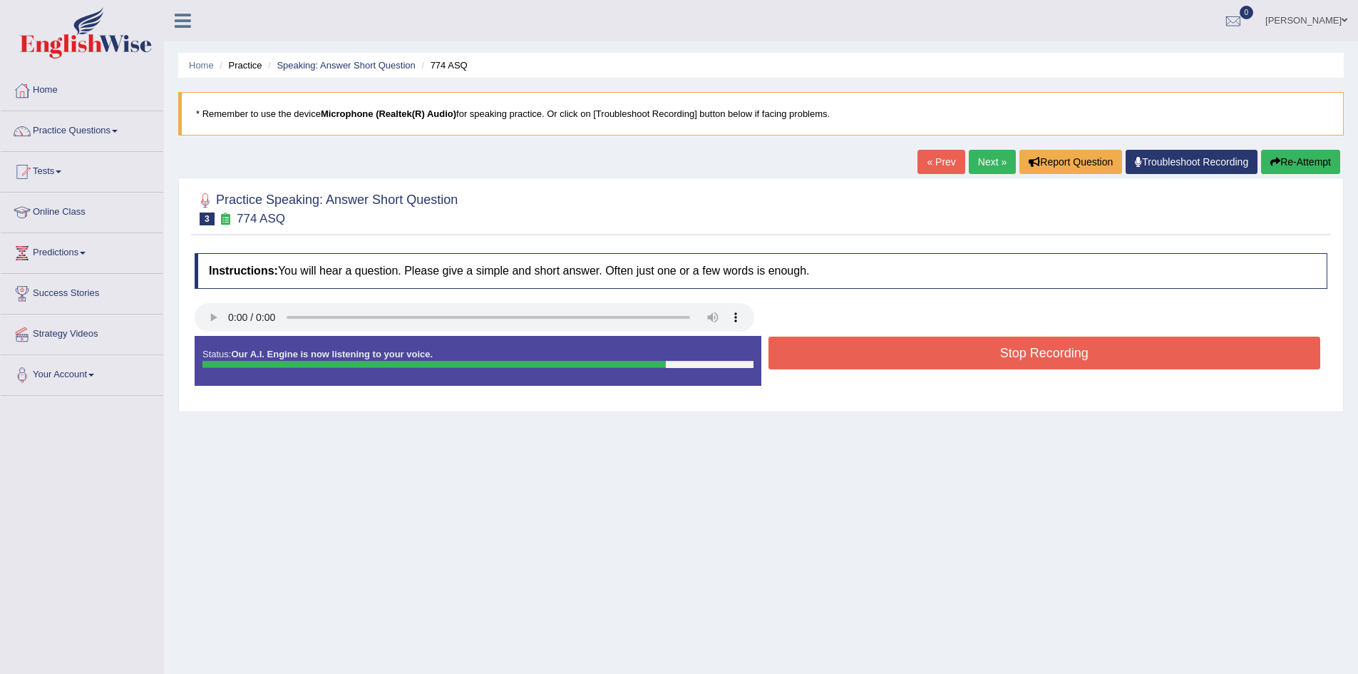
click at [988, 352] on button "Stop Recording" at bounding box center [1045, 353] width 553 height 33
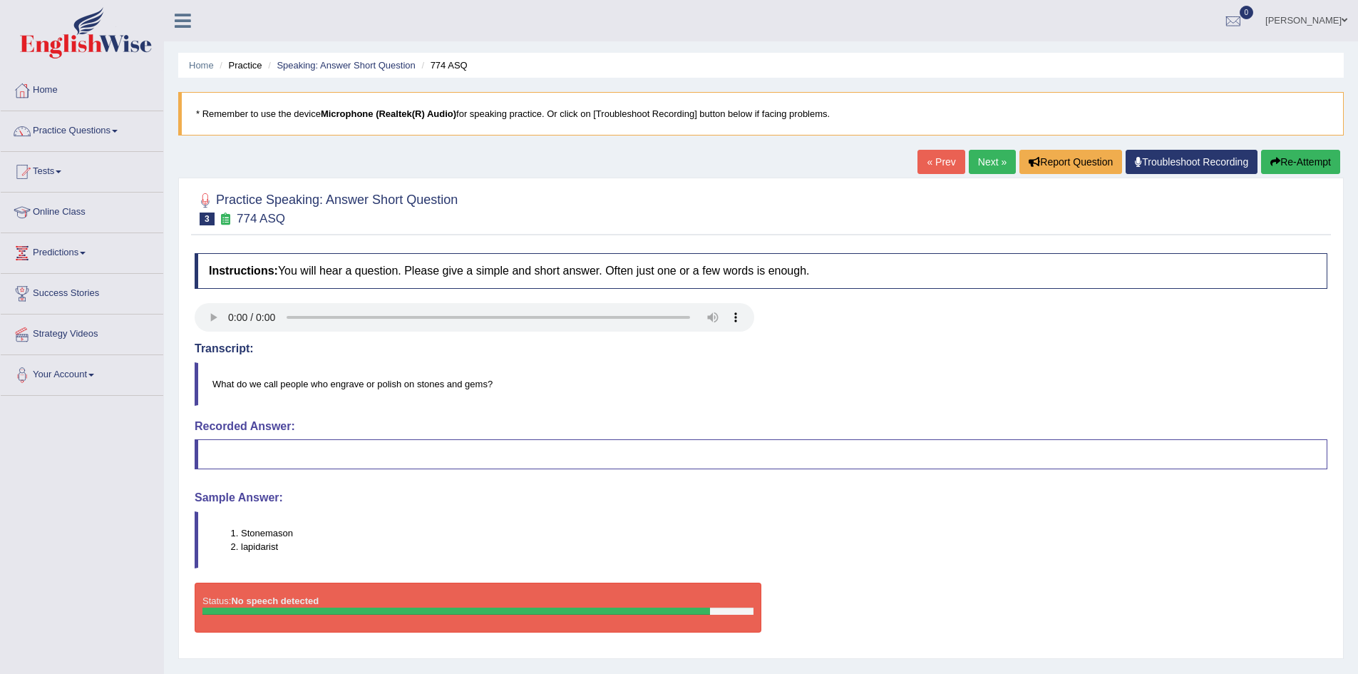
click at [978, 156] on link "Next »" at bounding box center [992, 162] width 47 height 24
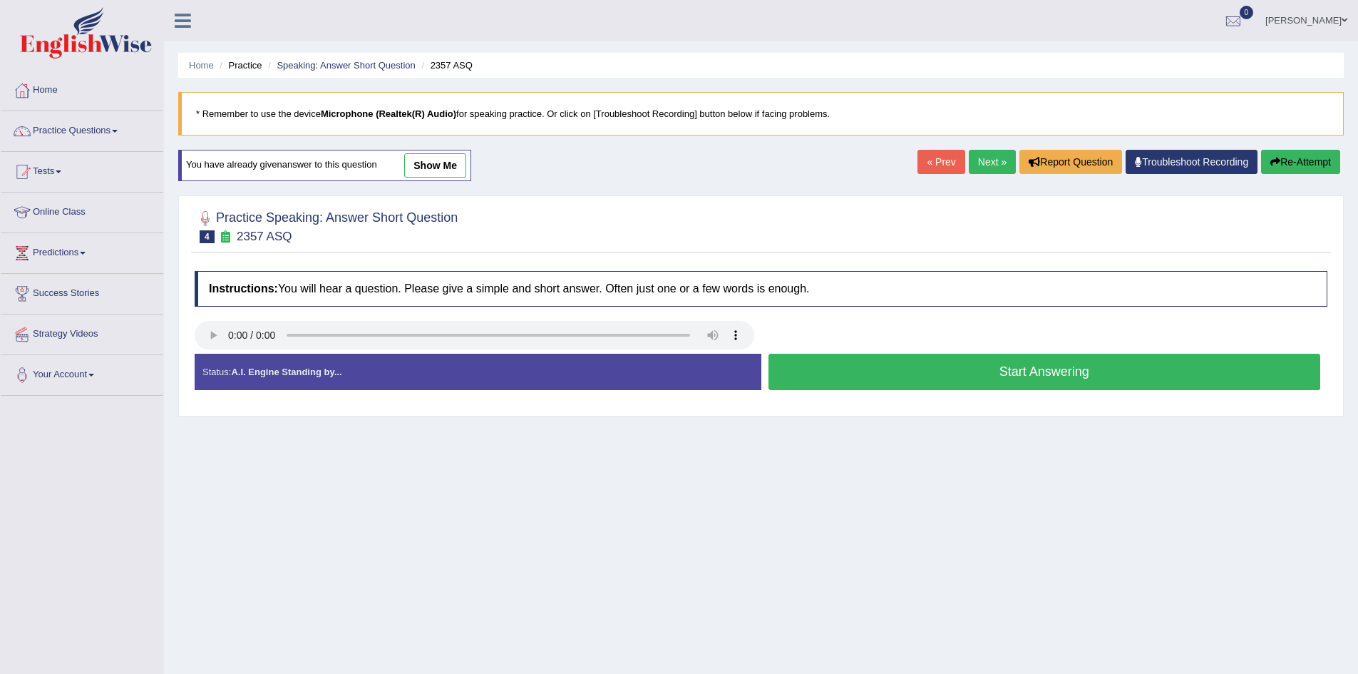
click at [923, 376] on button "Start Answering" at bounding box center [1045, 372] width 553 height 36
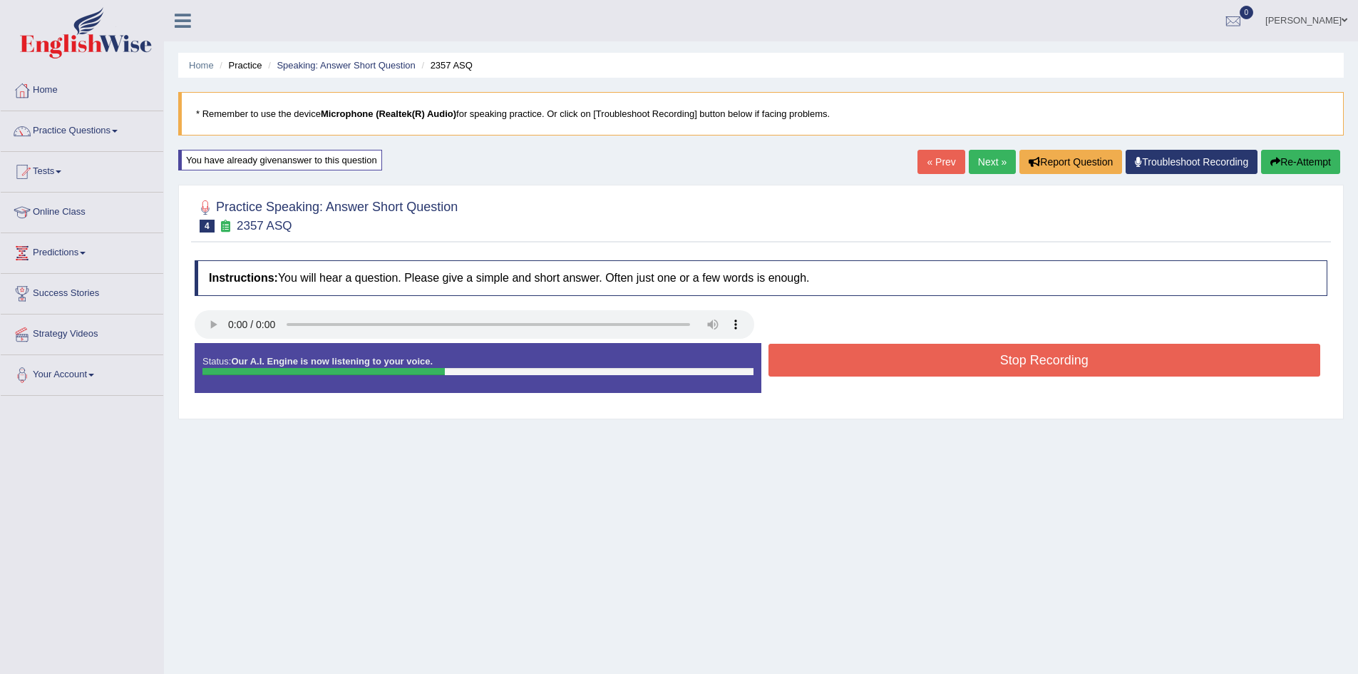
click at [983, 362] on button "Stop Recording" at bounding box center [1045, 360] width 553 height 33
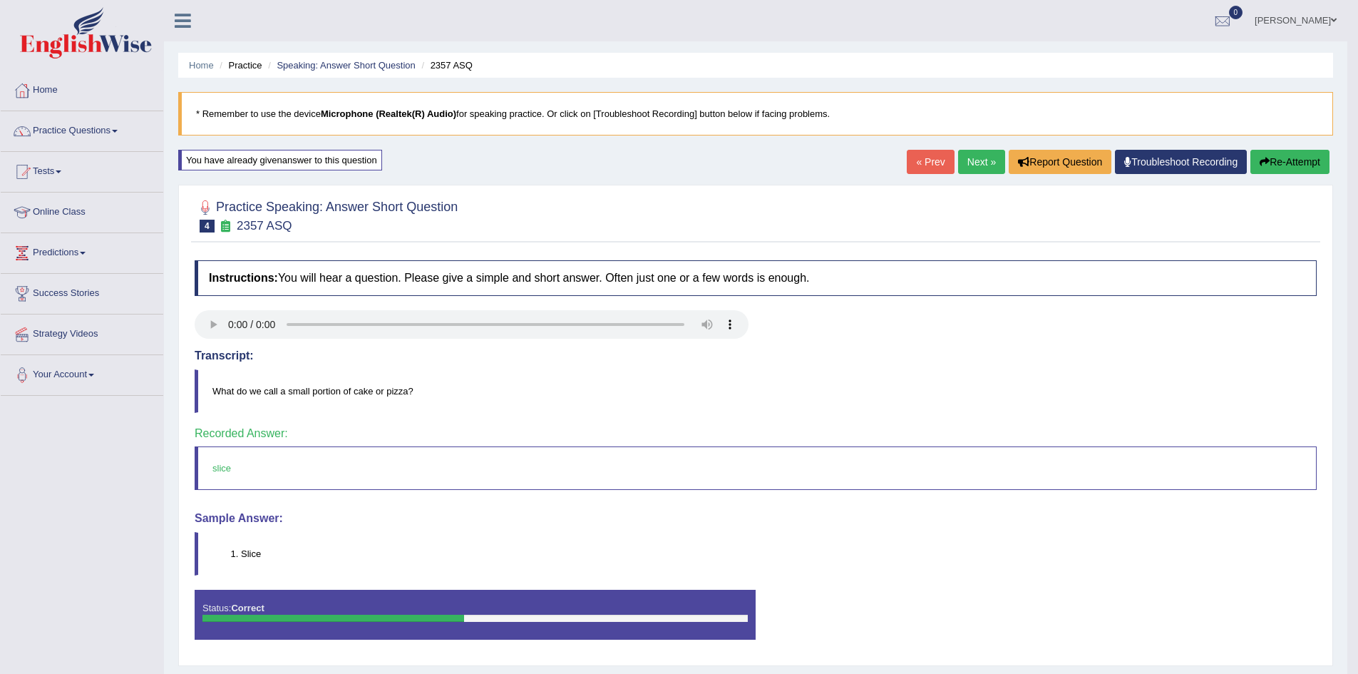
click at [977, 150] on link "Next »" at bounding box center [981, 162] width 47 height 24
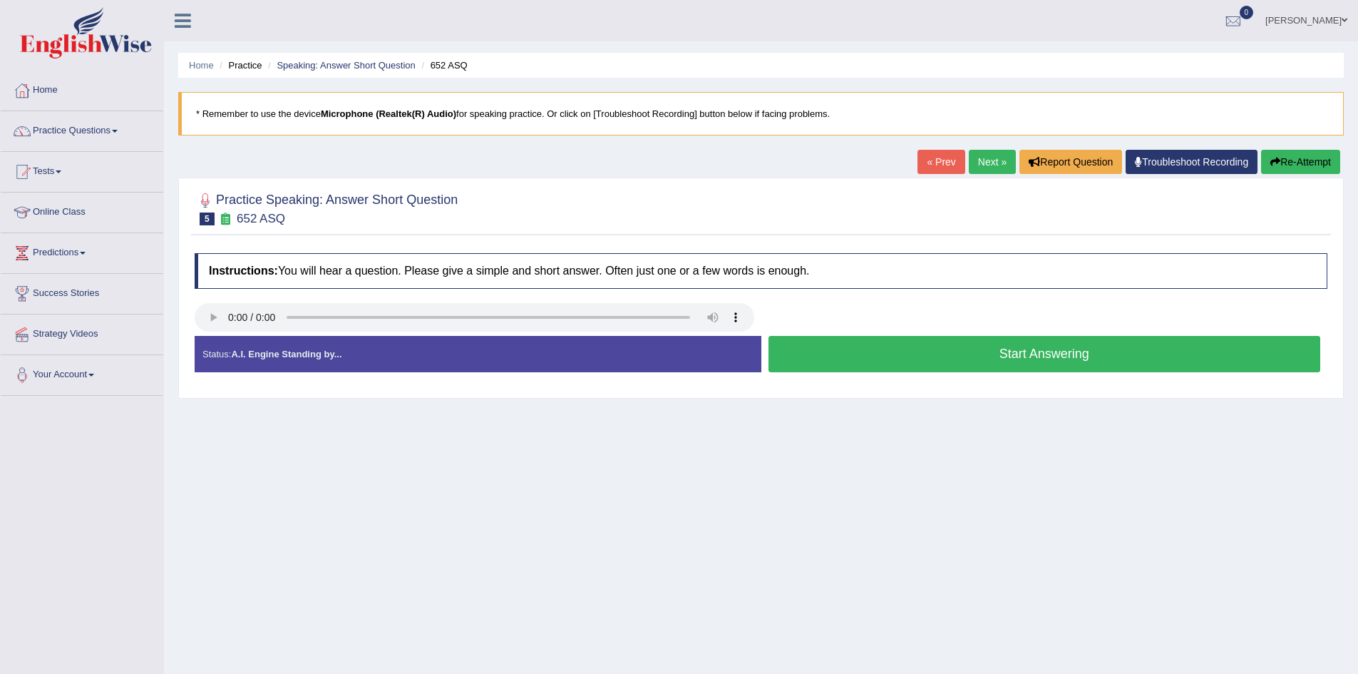
click at [950, 362] on button "Start Answering" at bounding box center [1045, 354] width 553 height 36
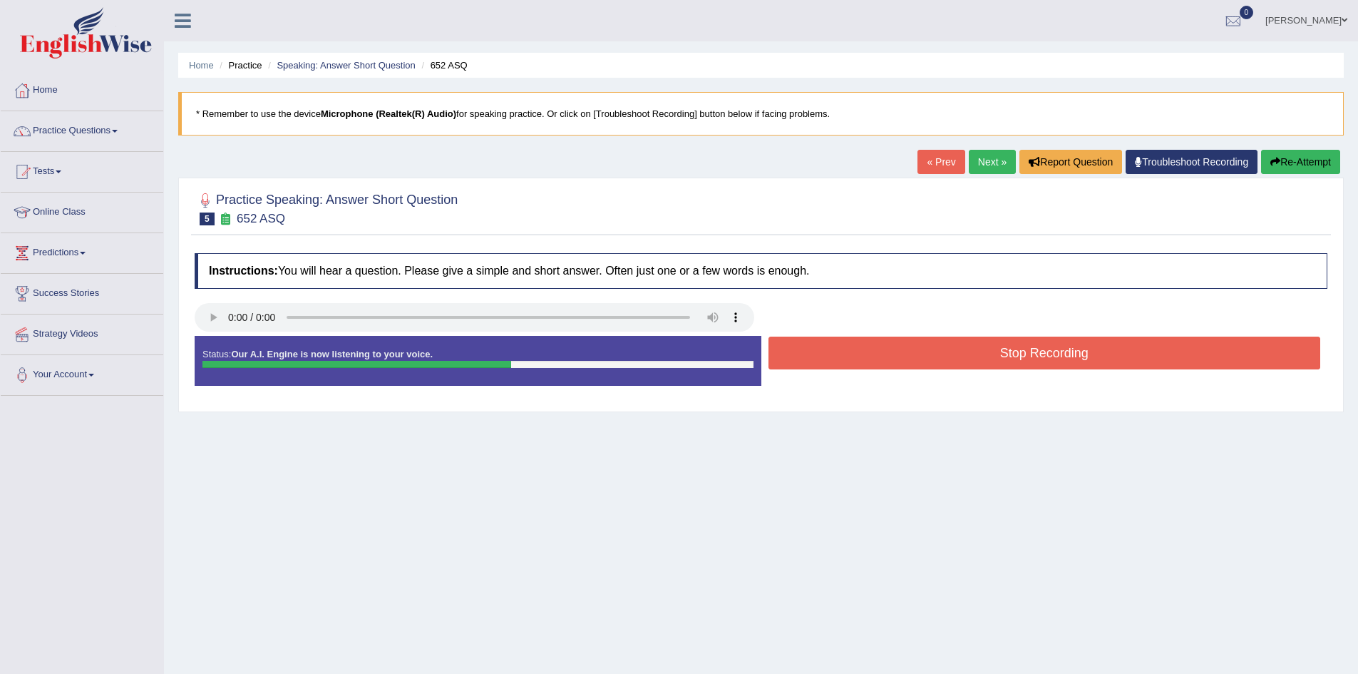
click at [968, 349] on button "Stop Recording" at bounding box center [1045, 353] width 553 height 33
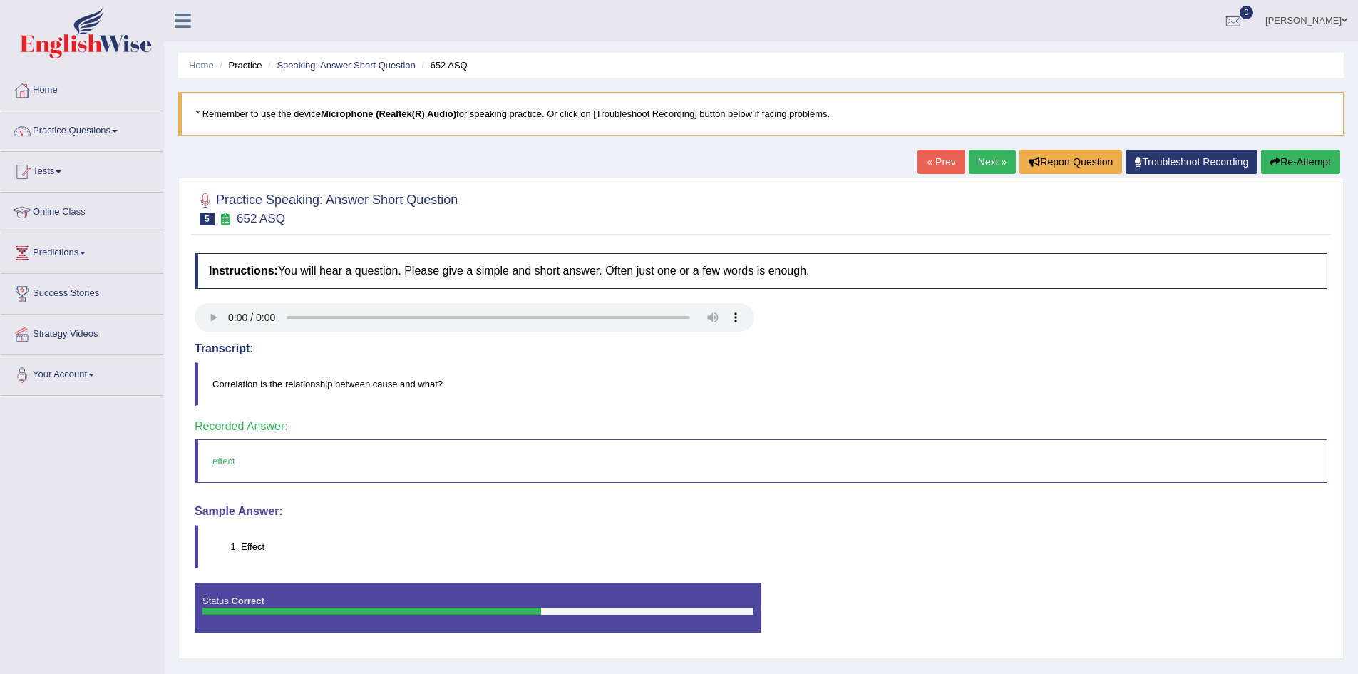
click at [975, 167] on body "Toggle navigation Home Practice Questions Speaking Practice Read Aloud Repeat S…" at bounding box center [679, 337] width 1358 height 674
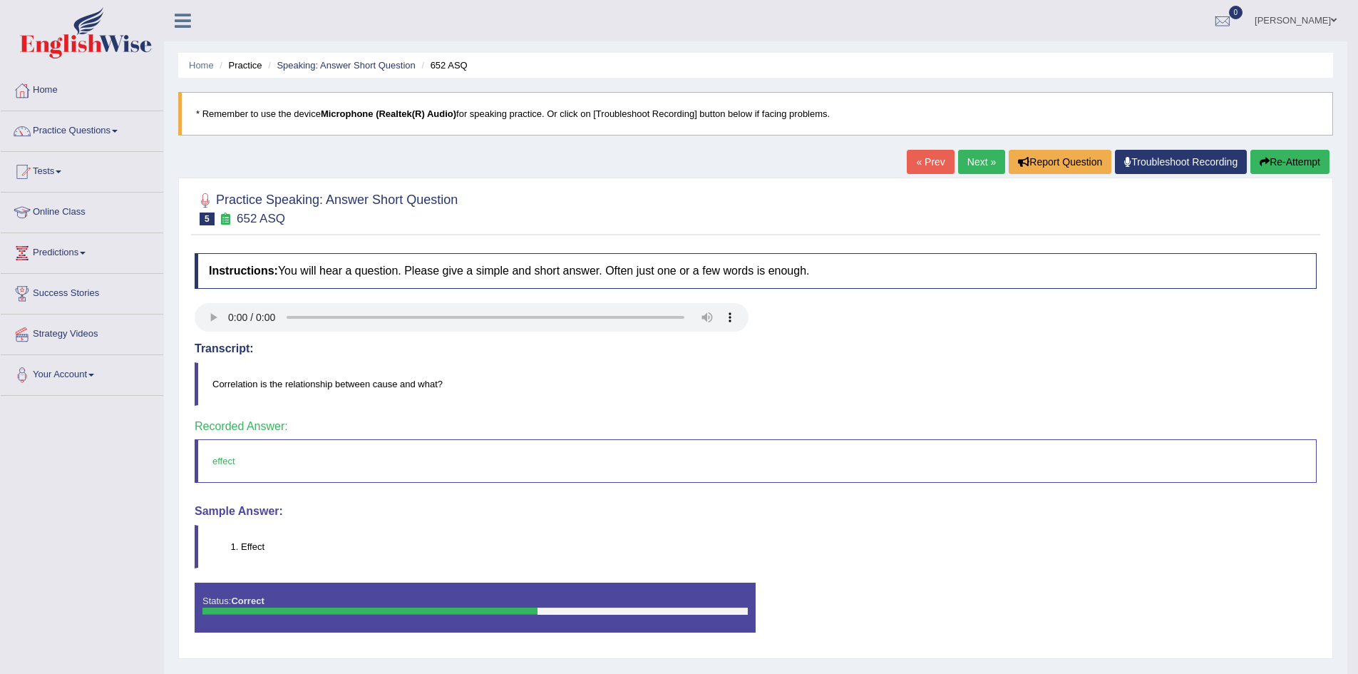
click at [975, 158] on link "Next »" at bounding box center [981, 162] width 47 height 24
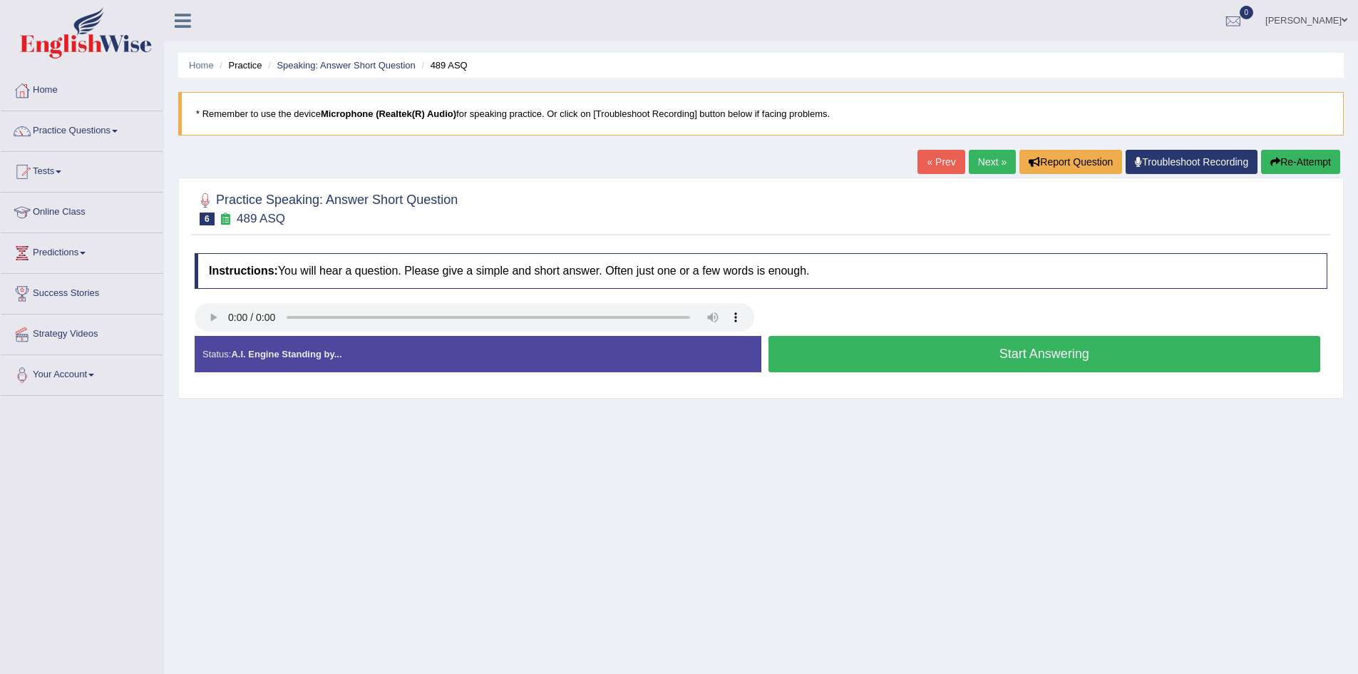
click at [842, 354] on button "Start Answering" at bounding box center [1045, 354] width 553 height 36
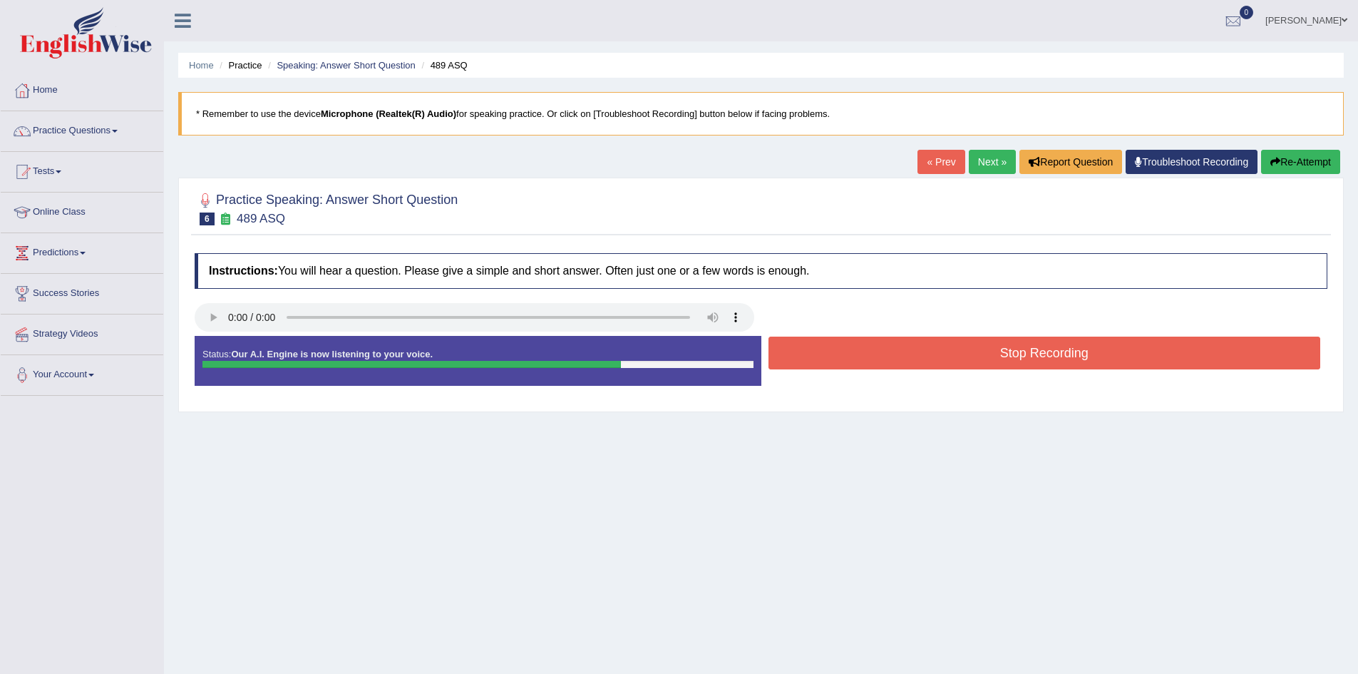
click at [968, 349] on button "Stop Recording" at bounding box center [1045, 353] width 553 height 33
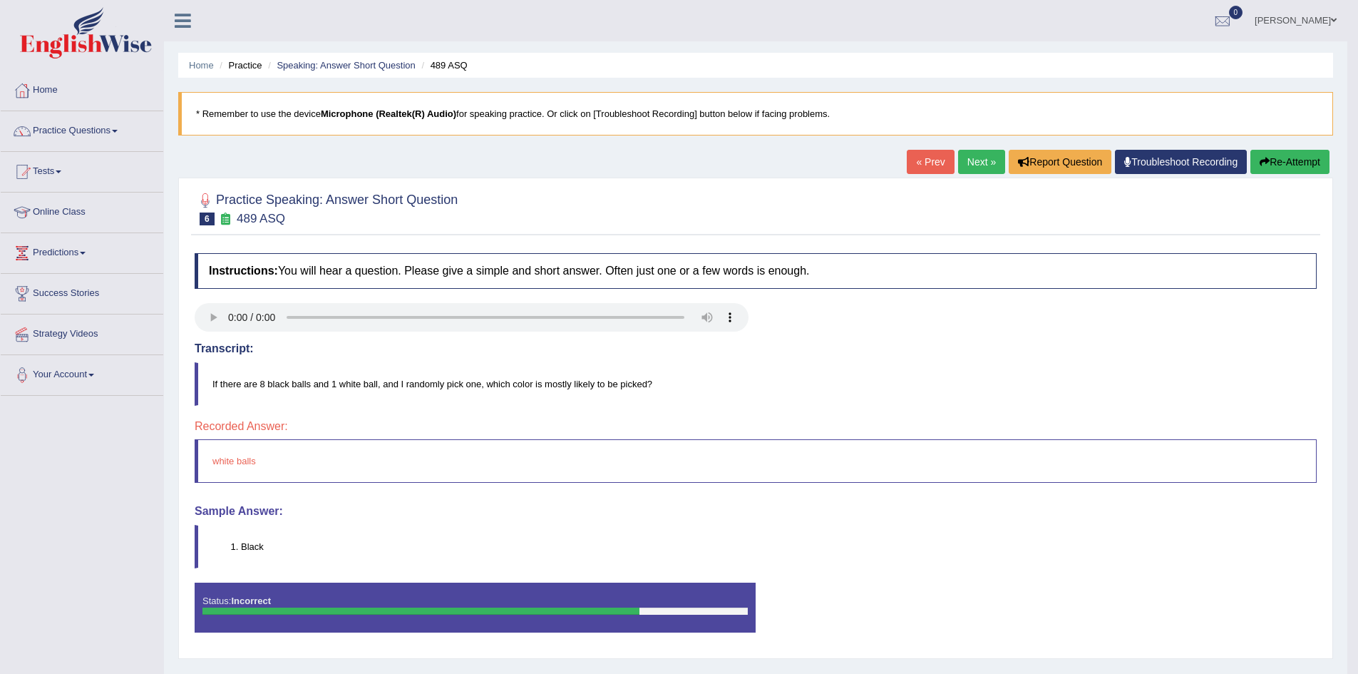
click at [973, 160] on link "Next »" at bounding box center [981, 162] width 47 height 24
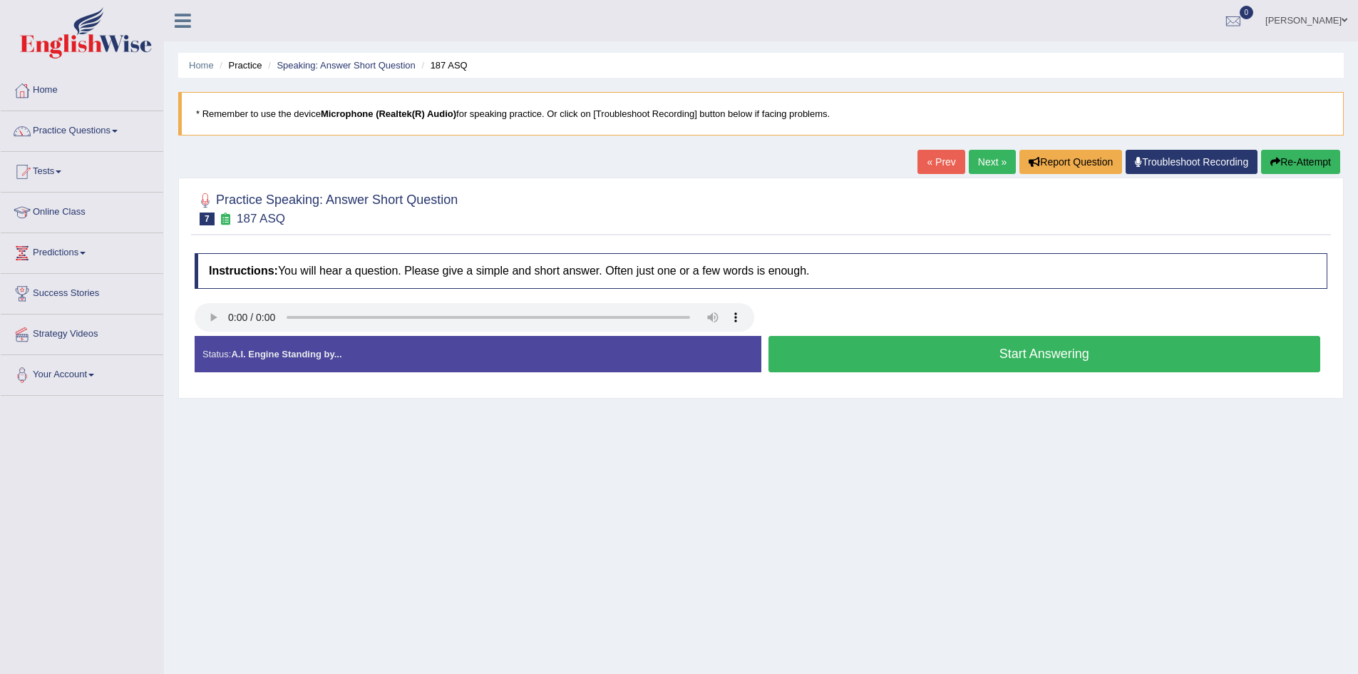
click at [817, 345] on button "Start Answering" at bounding box center [1045, 354] width 553 height 36
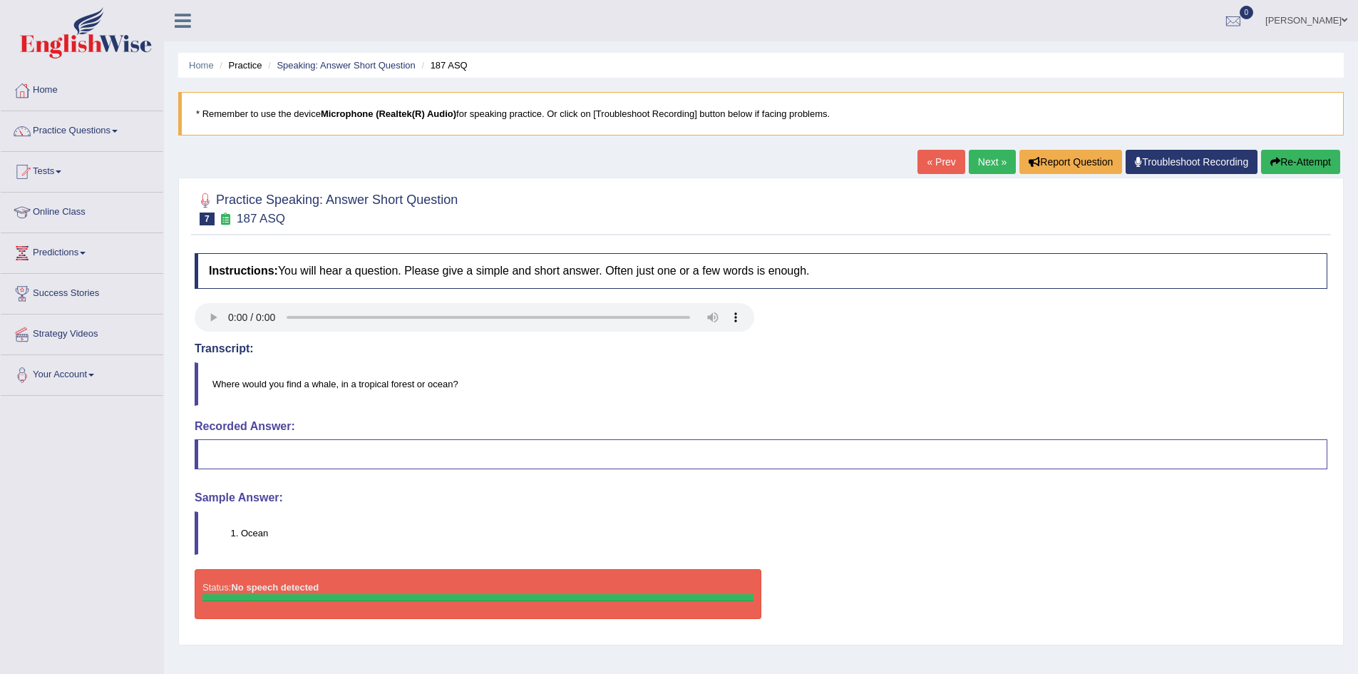
click at [977, 158] on link "Next »" at bounding box center [992, 162] width 47 height 24
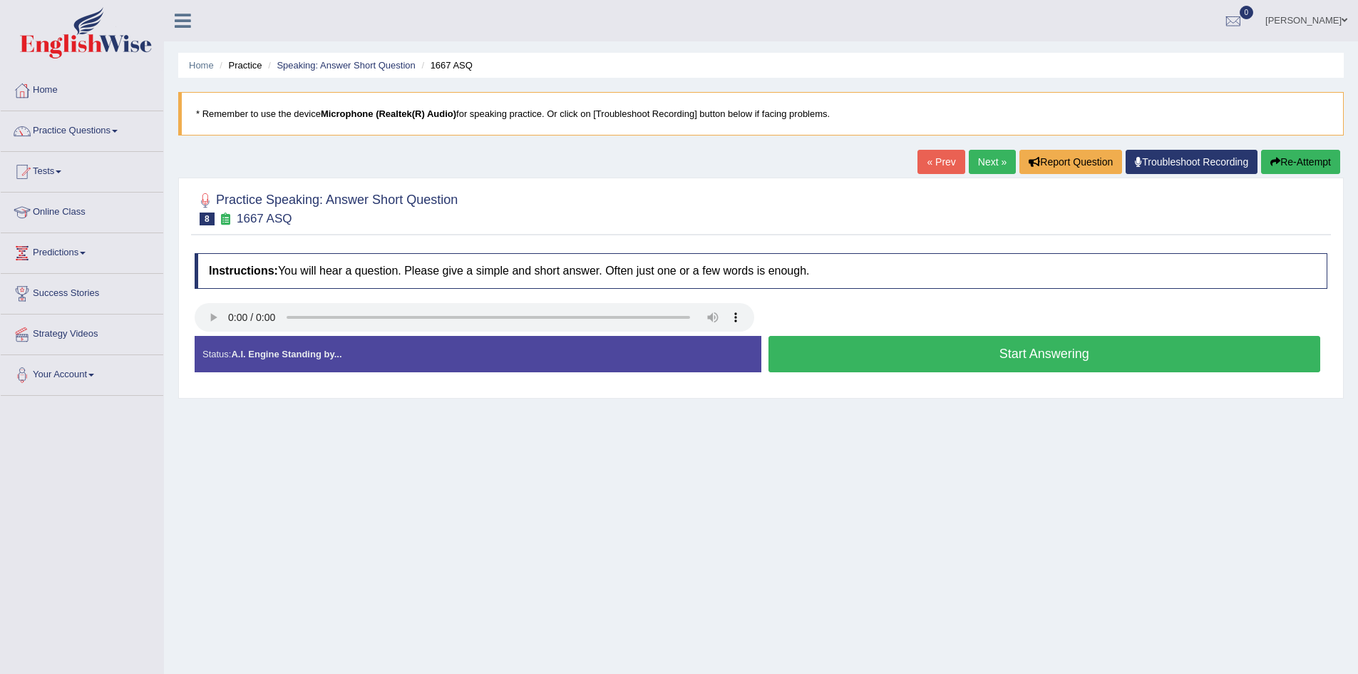
click at [845, 354] on button "Start Answering" at bounding box center [1045, 354] width 553 height 36
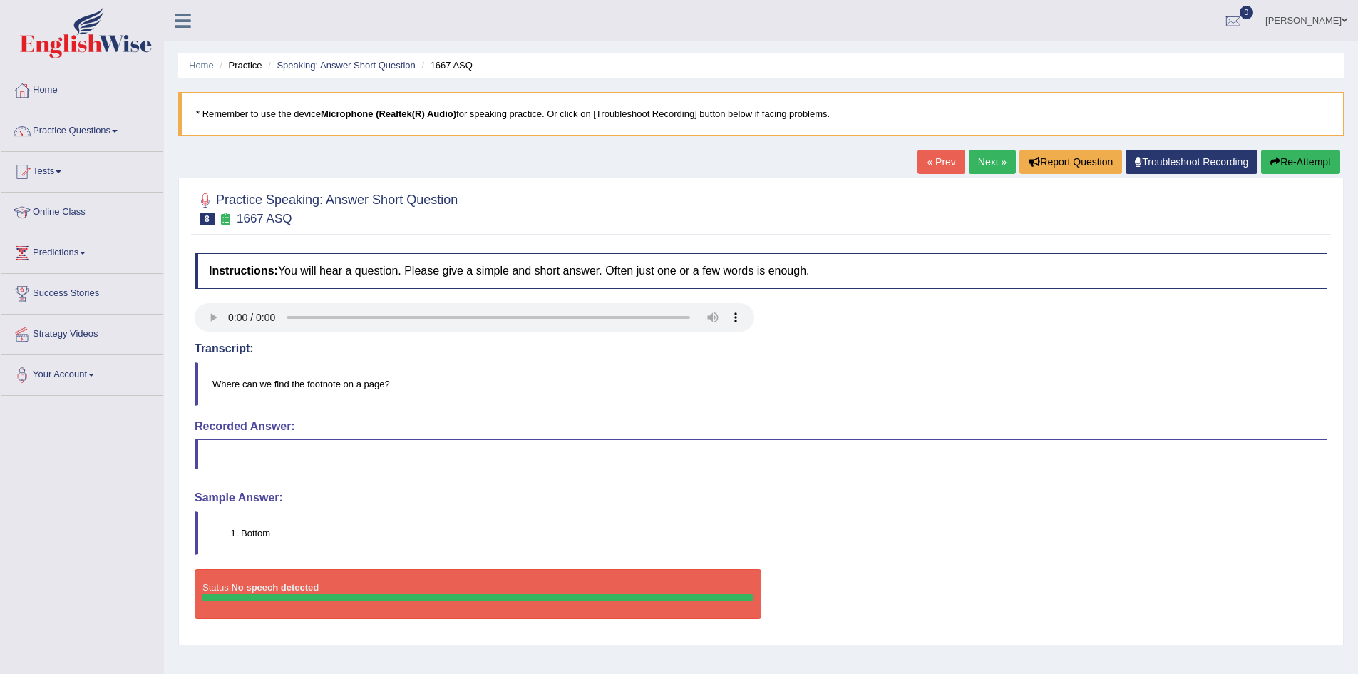
click at [999, 170] on link "Next »" at bounding box center [992, 162] width 47 height 24
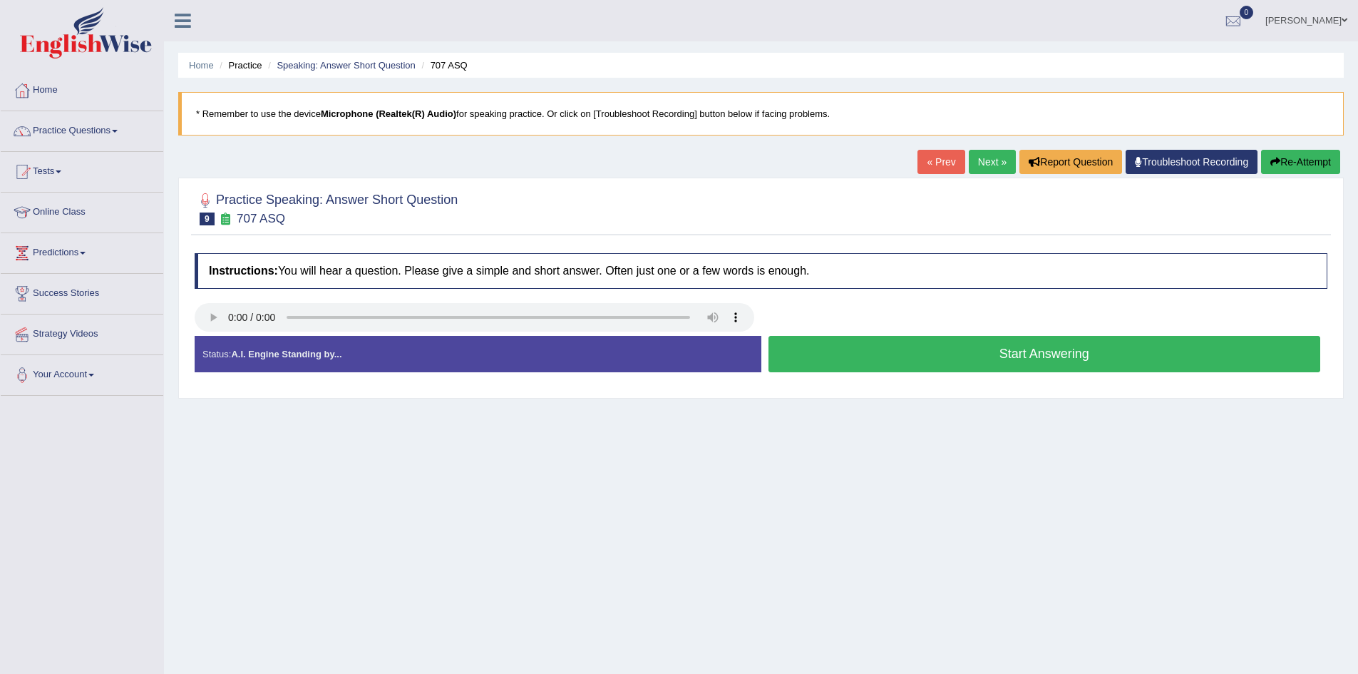
click at [826, 344] on button "Start Answering" at bounding box center [1045, 354] width 553 height 36
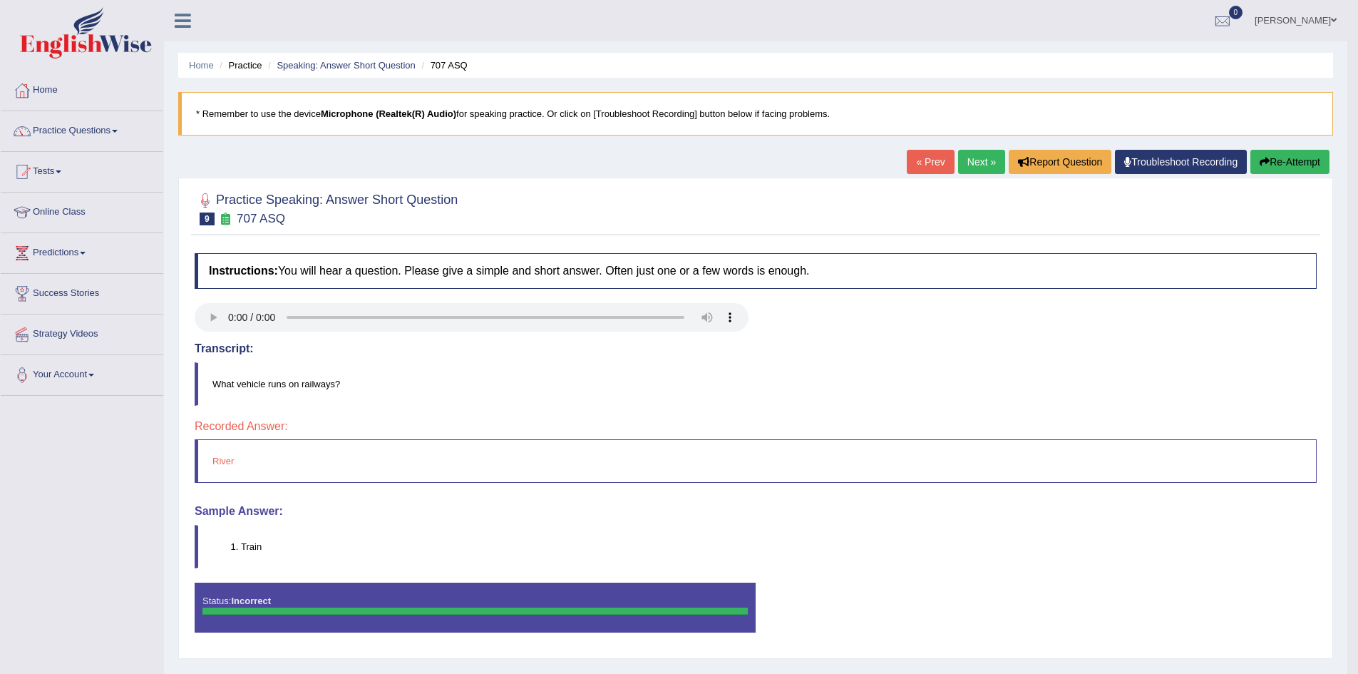
click at [981, 163] on link "Next »" at bounding box center [981, 162] width 47 height 24
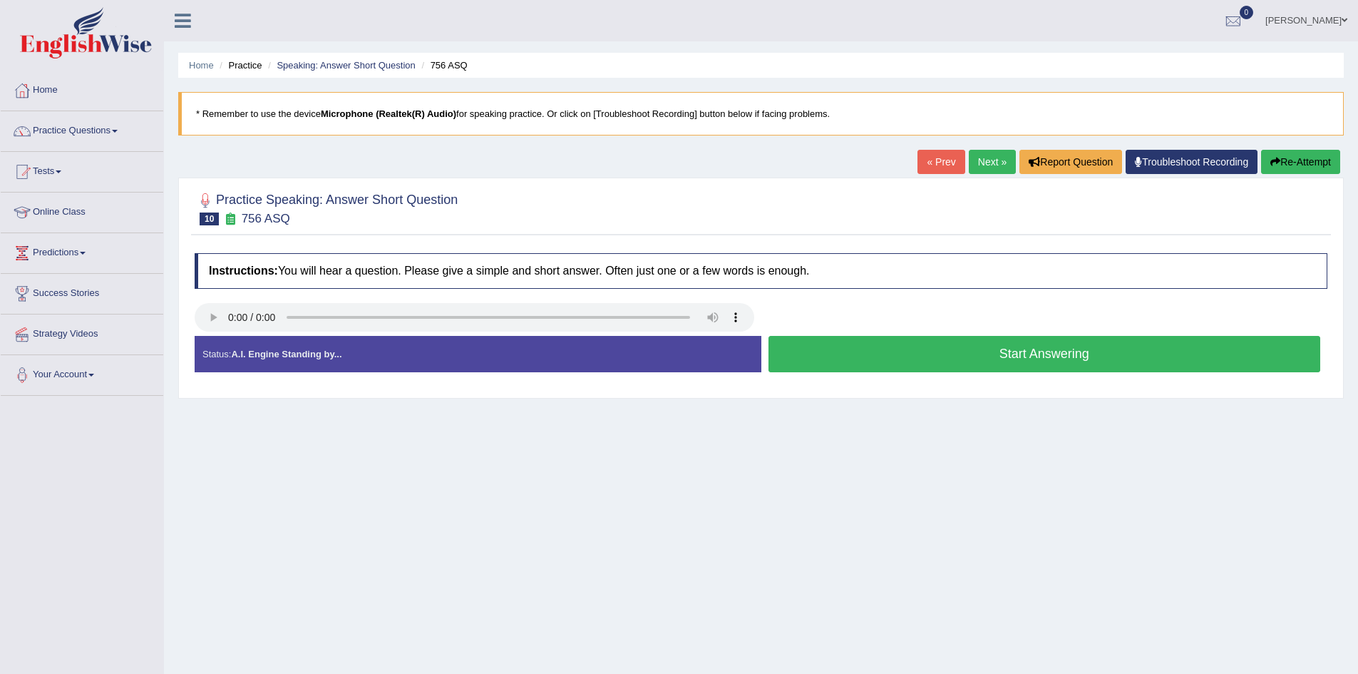
click at [953, 364] on button "Start Answering" at bounding box center [1045, 354] width 553 height 36
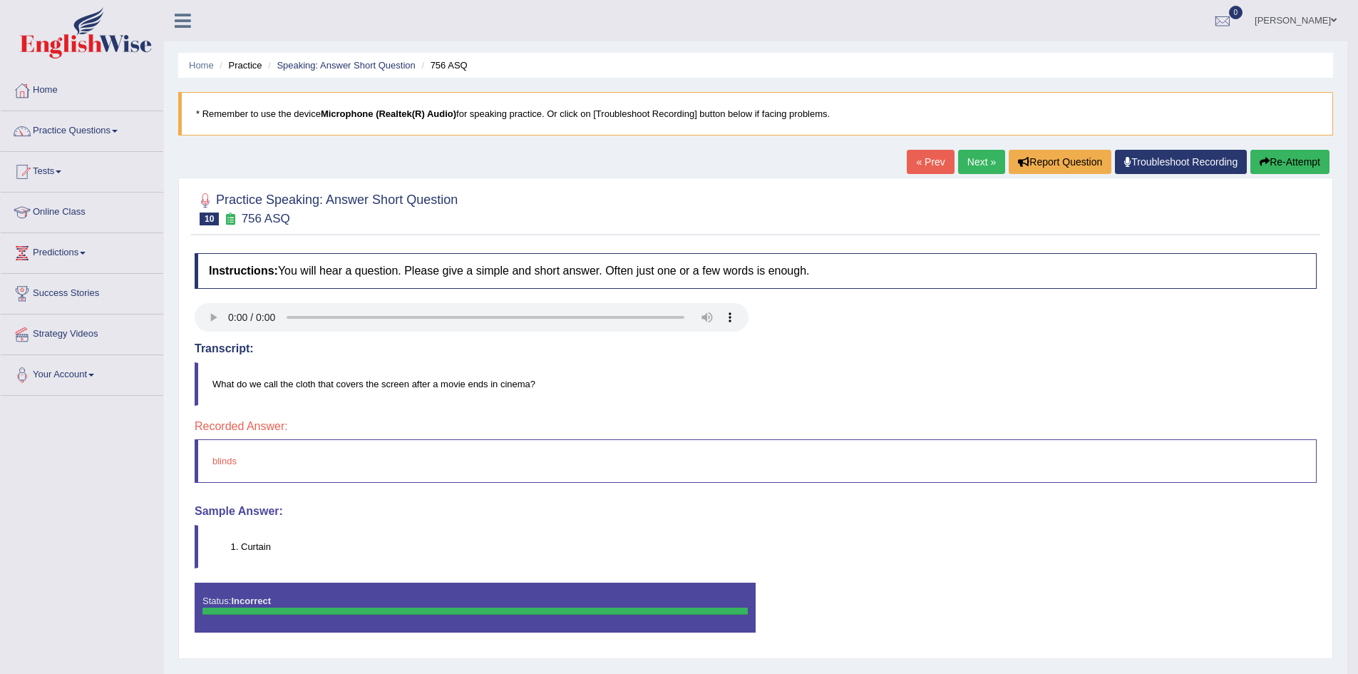
click at [965, 160] on link "Next »" at bounding box center [981, 162] width 47 height 24
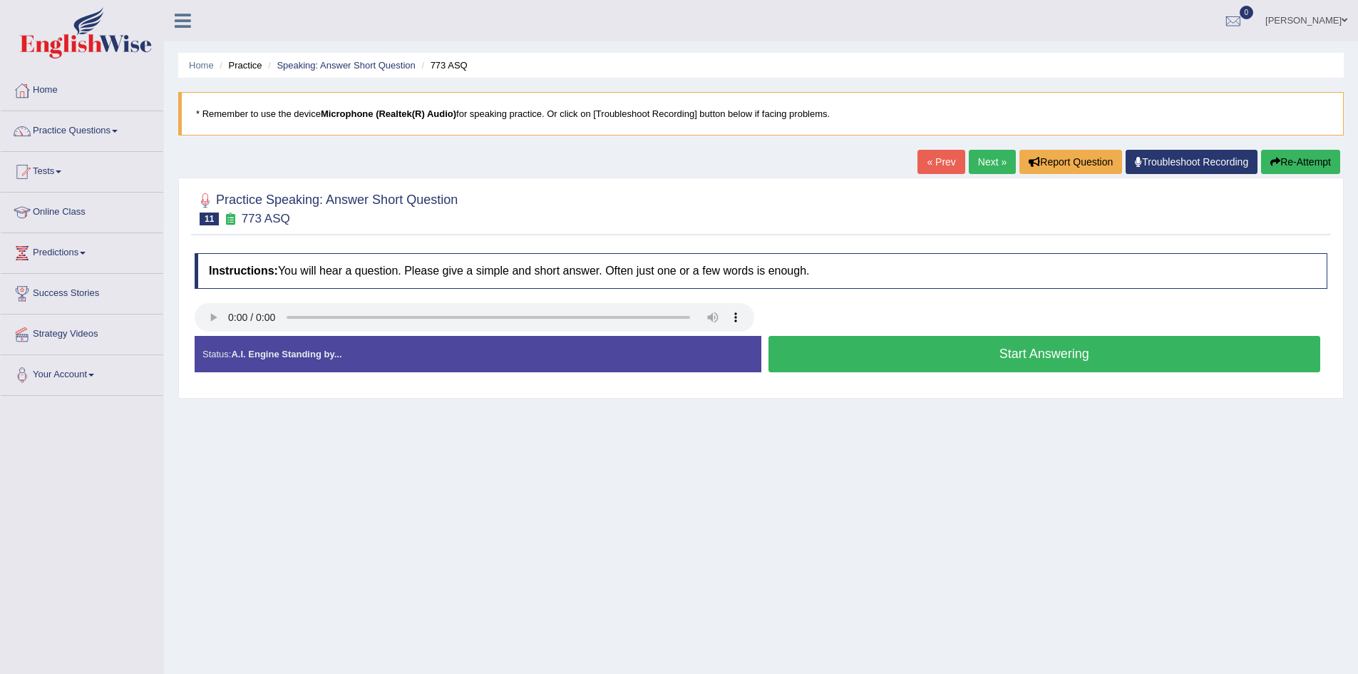
click at [923, 354] on button "Start Answering" at bounding box center [1045, 354] width 553 height 36
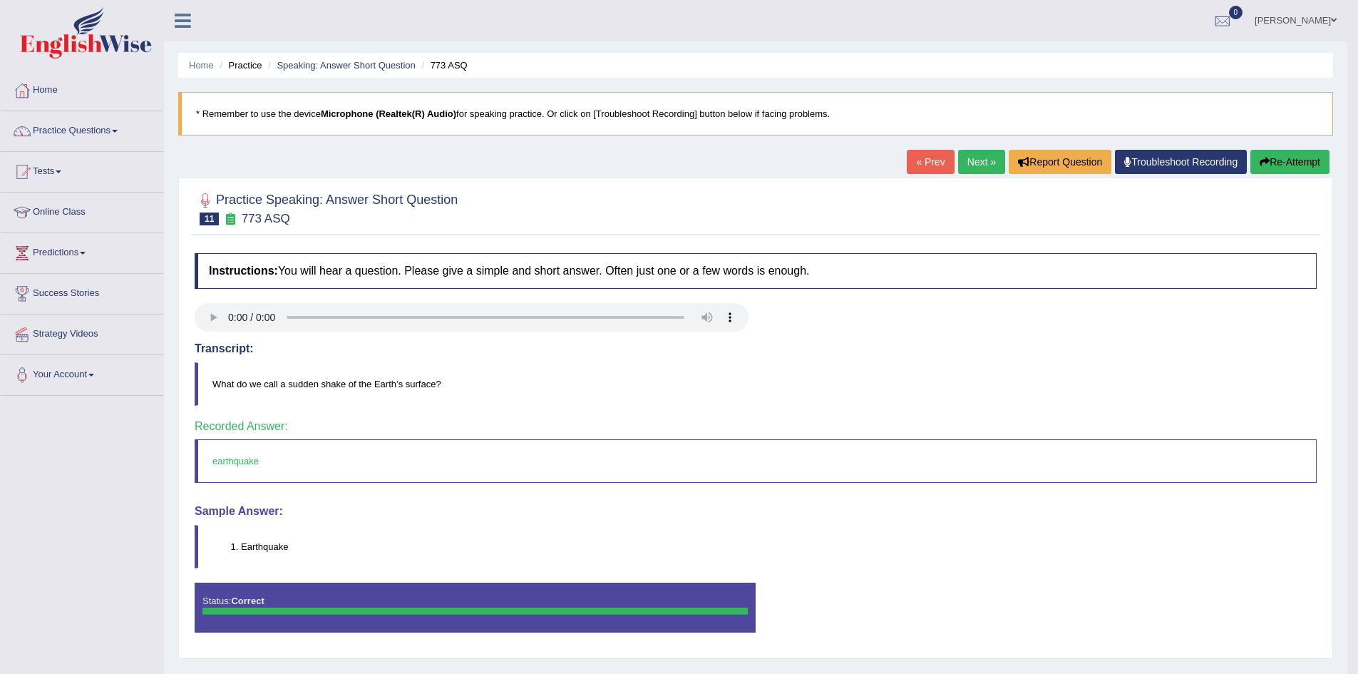
click at [977, 169] on link "Next »" at bounding box center [981, 162] width 47 height 24
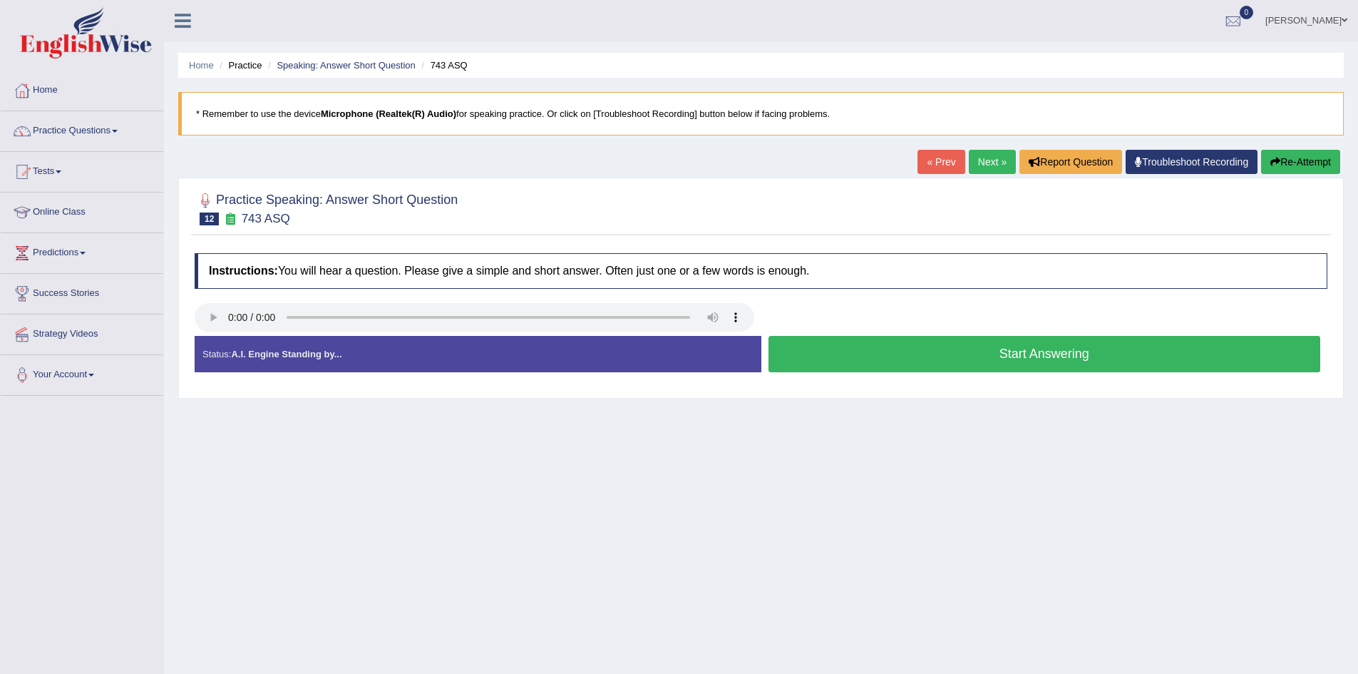
click at [911, 353] on button "Start Answering" at bounding box center [1045, 354] width 553 height 36
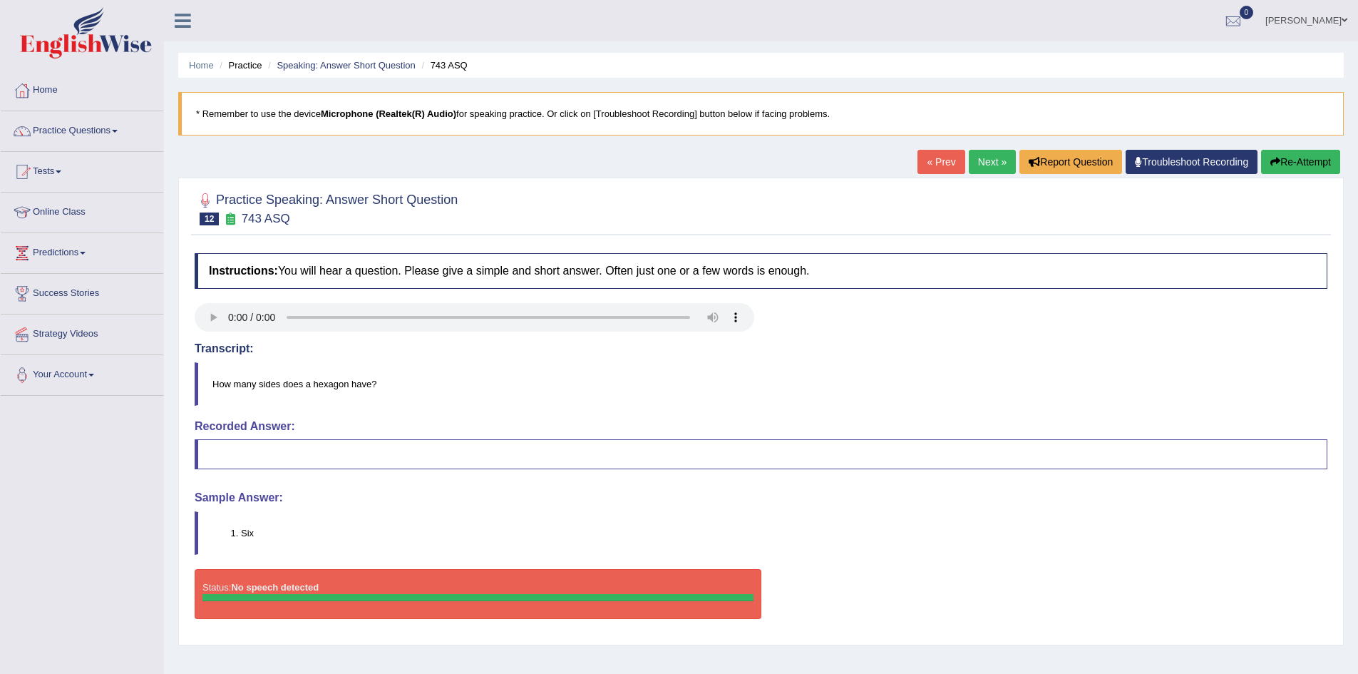
click at [983, 164] on link "Next »" at bounding box center [992, 162] width 47 height 24
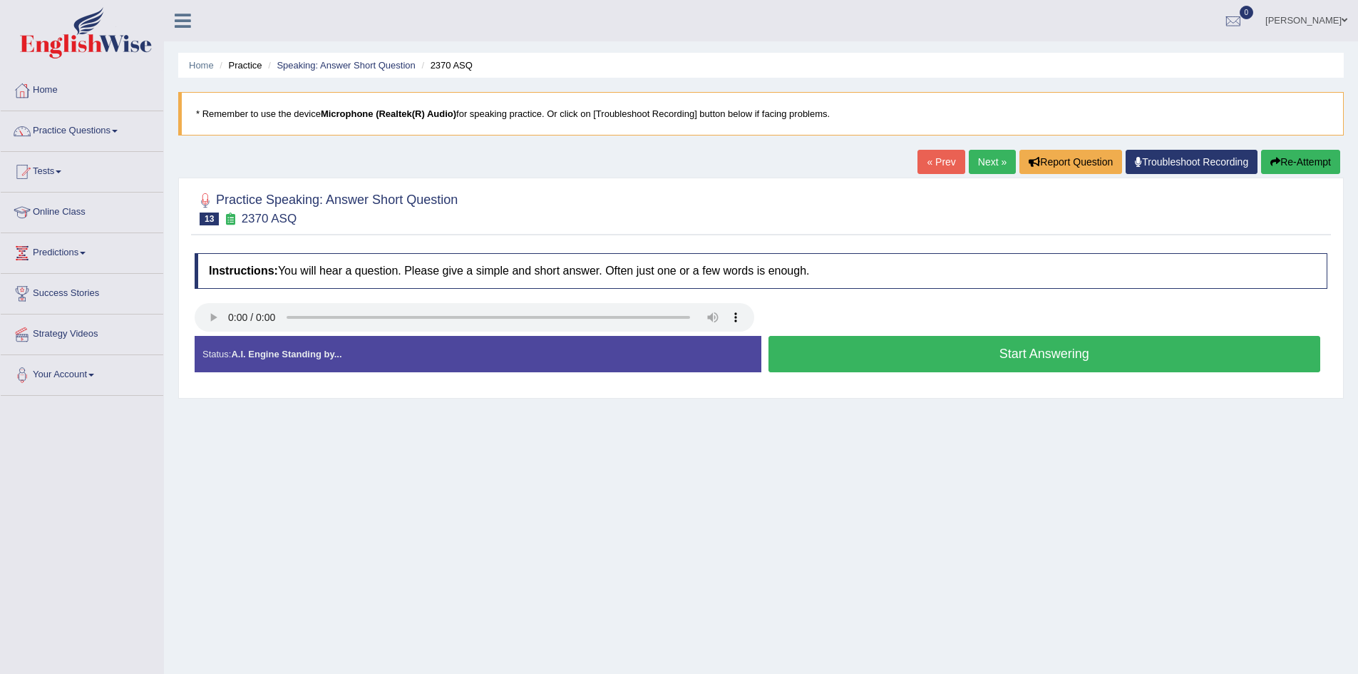
click at [864, 367] on button "Start Answering" at bounding box center [1045, 354] width 553 height 36
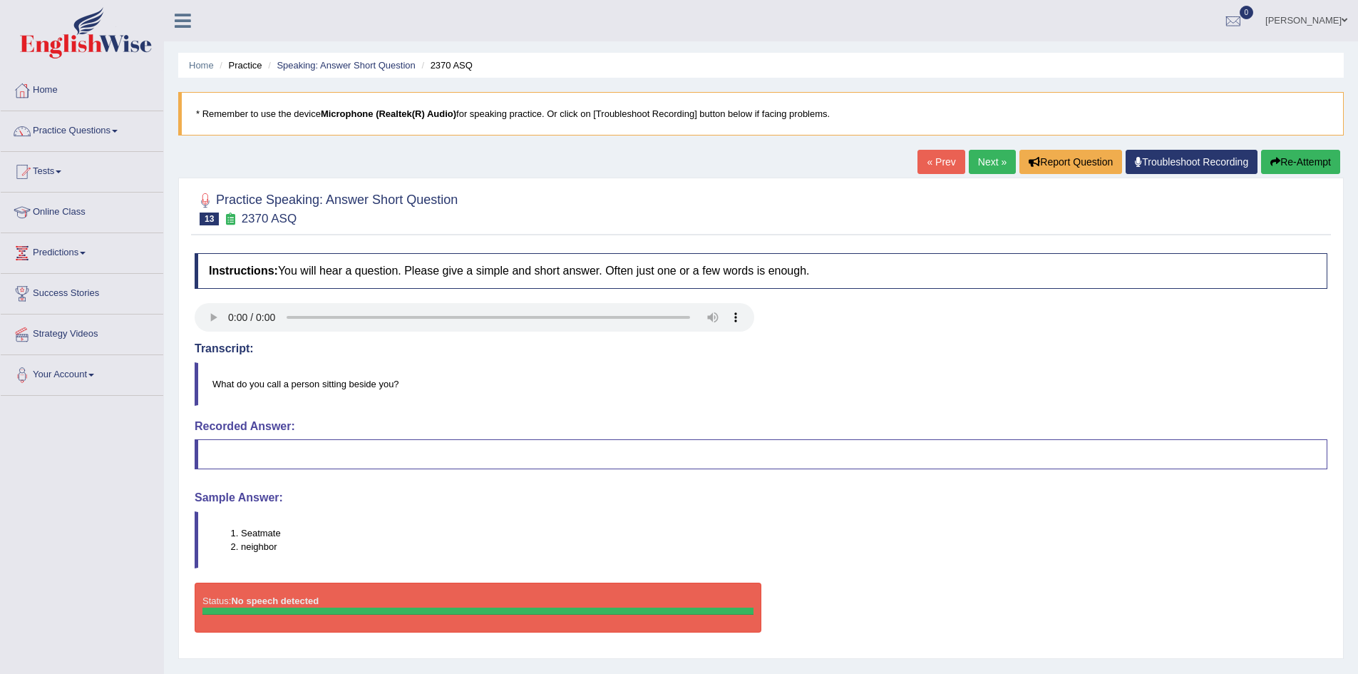
click at [971, 161] on link "Next »" at bounding box center [992, 162] width 47 height 24
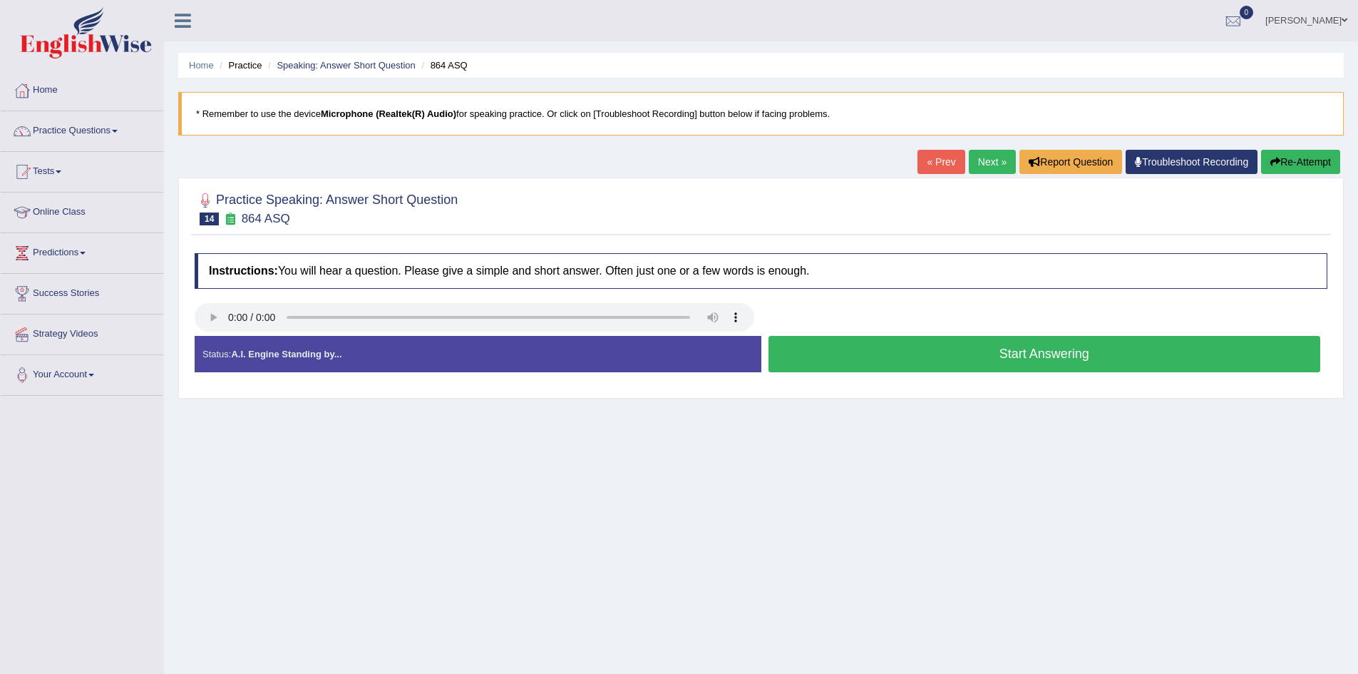
click at [966, 351] on button "Start Answering" at bounding box center [1045, 354] width 553 height 36
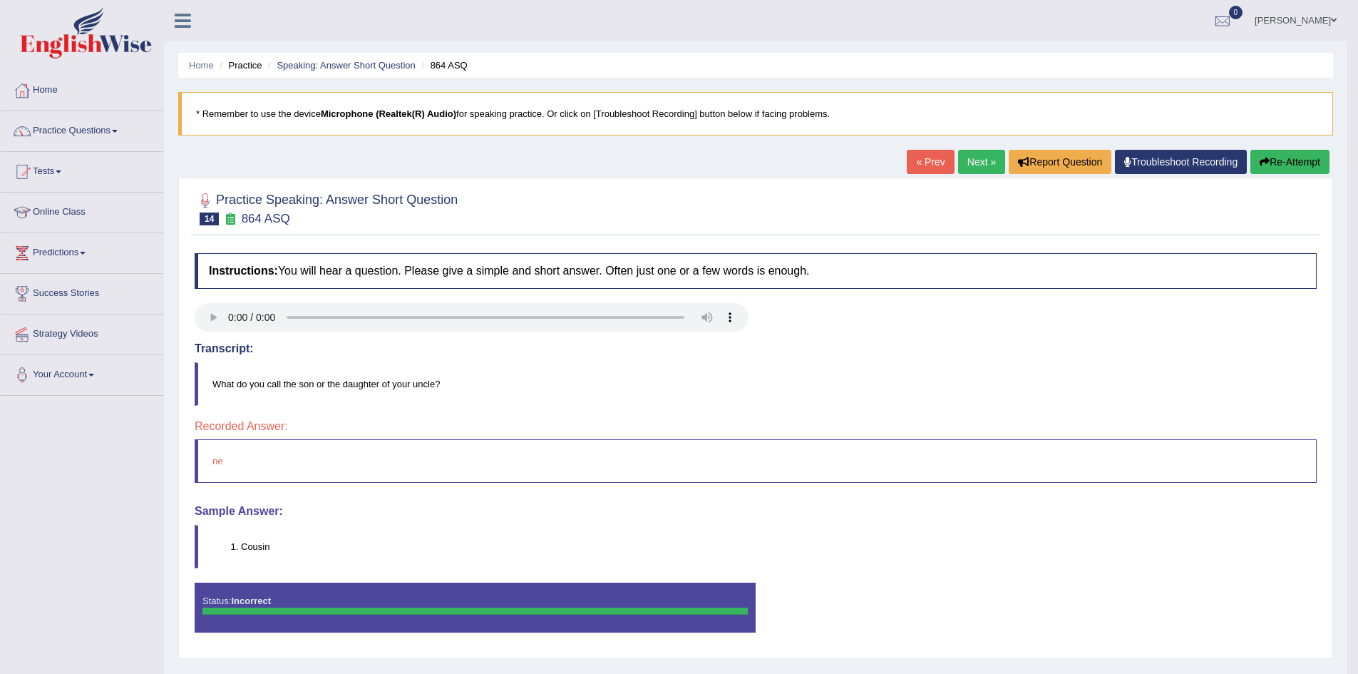
click at [978, 157] on link "Next »" at bounding box center [981, 162] width 47 height 24
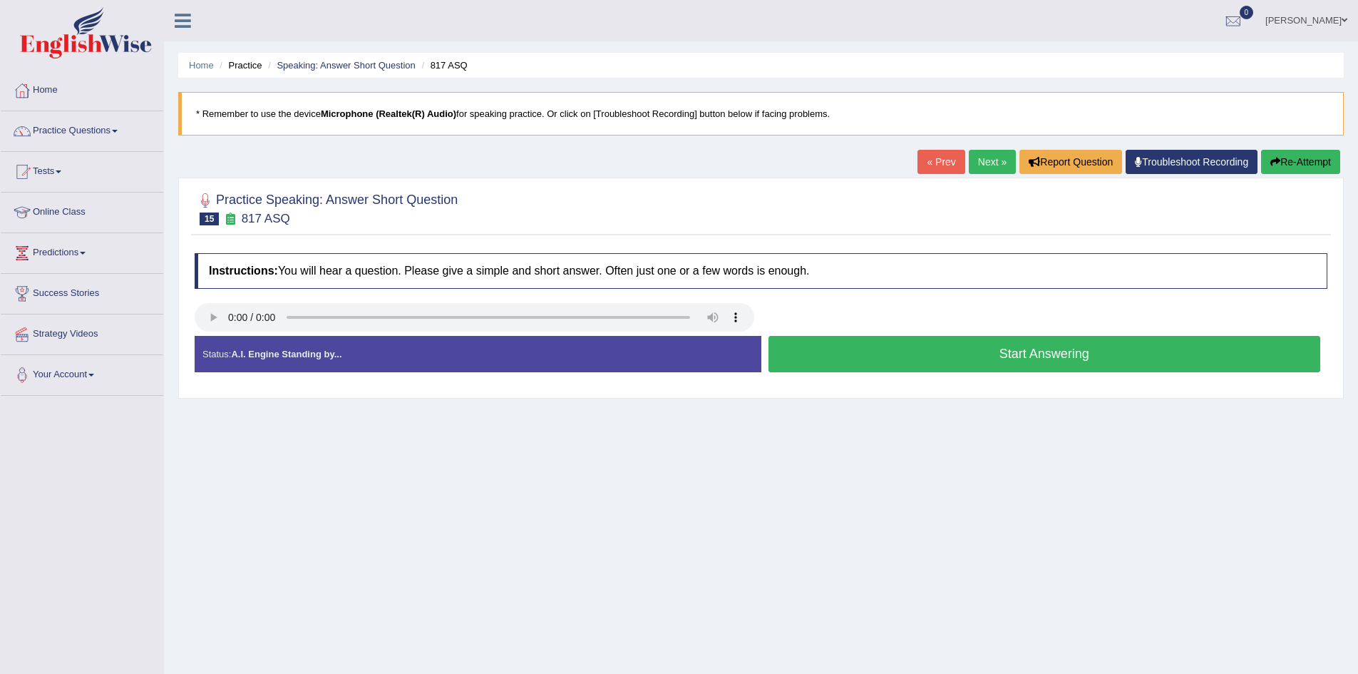
click at [923, 353] on button "Start Answering" at bounding box center [1045, 354] width 553 height 36
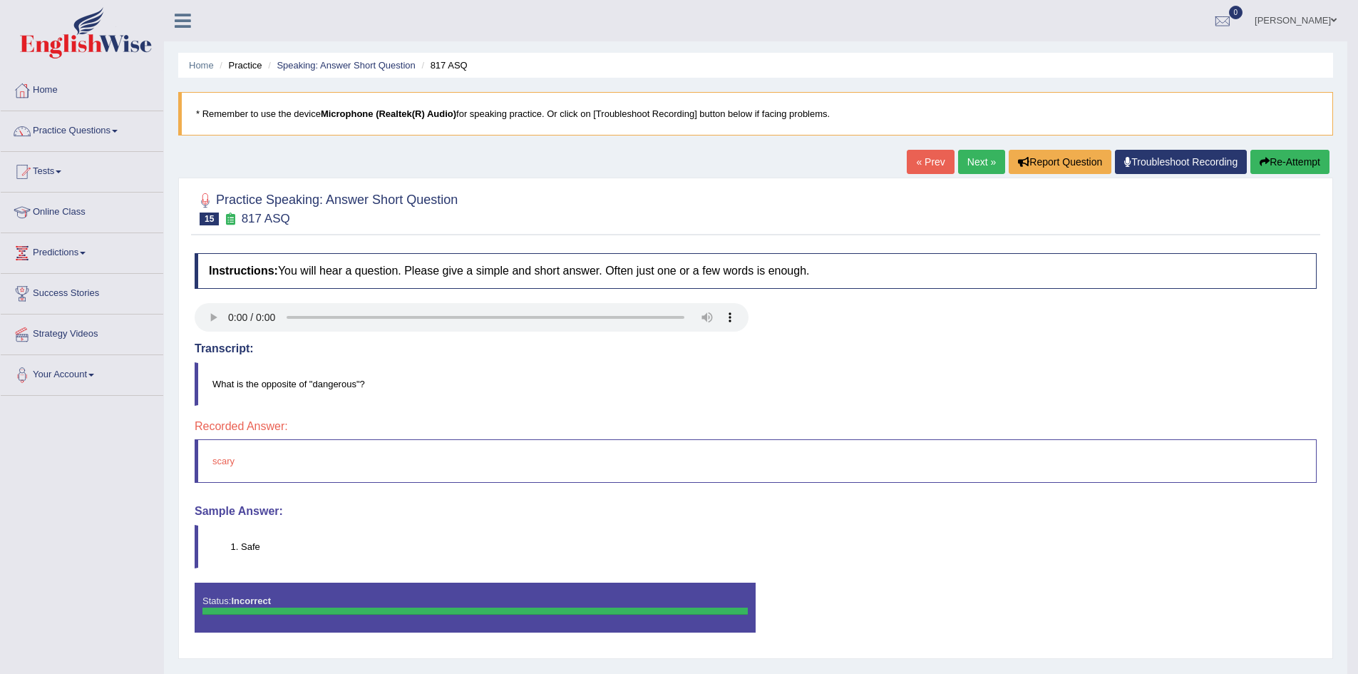
click at [973, 166] on link "Next »" at bounding box center [981, 162] width 47 height 24
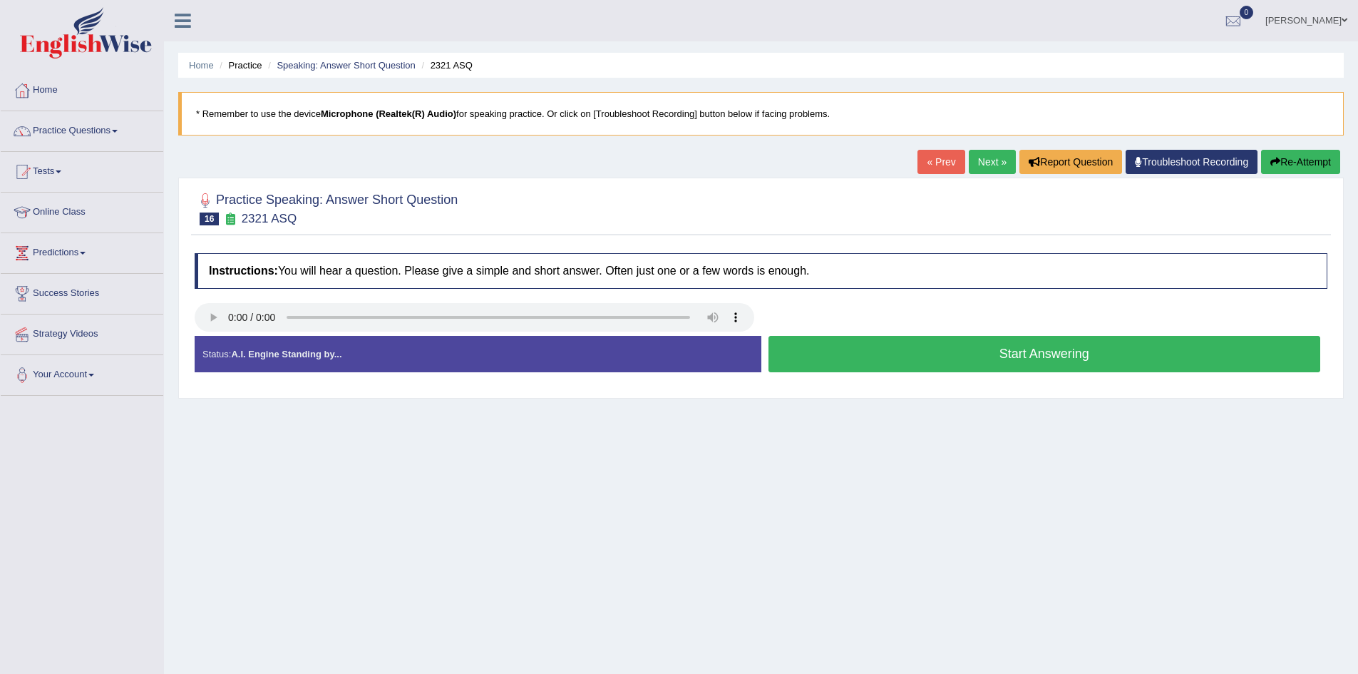
click at [887, 353] on button "Start Answering" at bounding box center [1045, 354] width 553 height 36
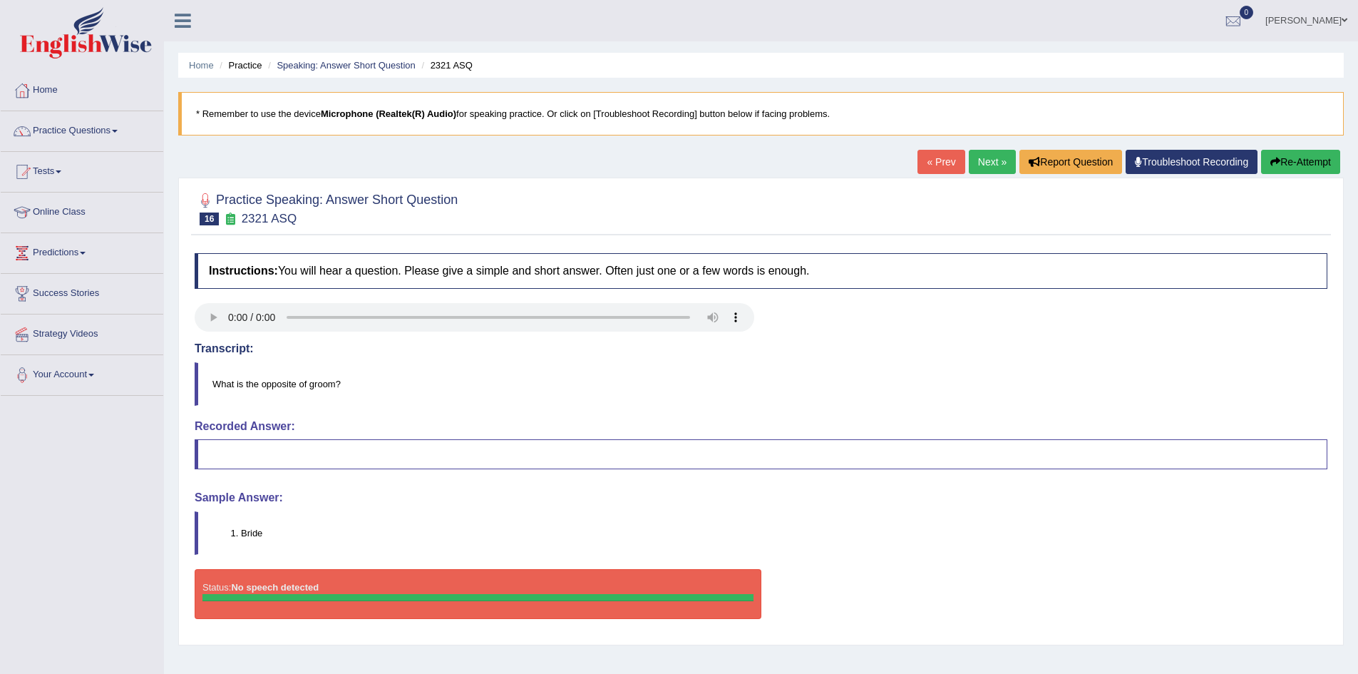
click at [984, 163] on link "Next »" at bounding box center [992, 162] width 47 height 24
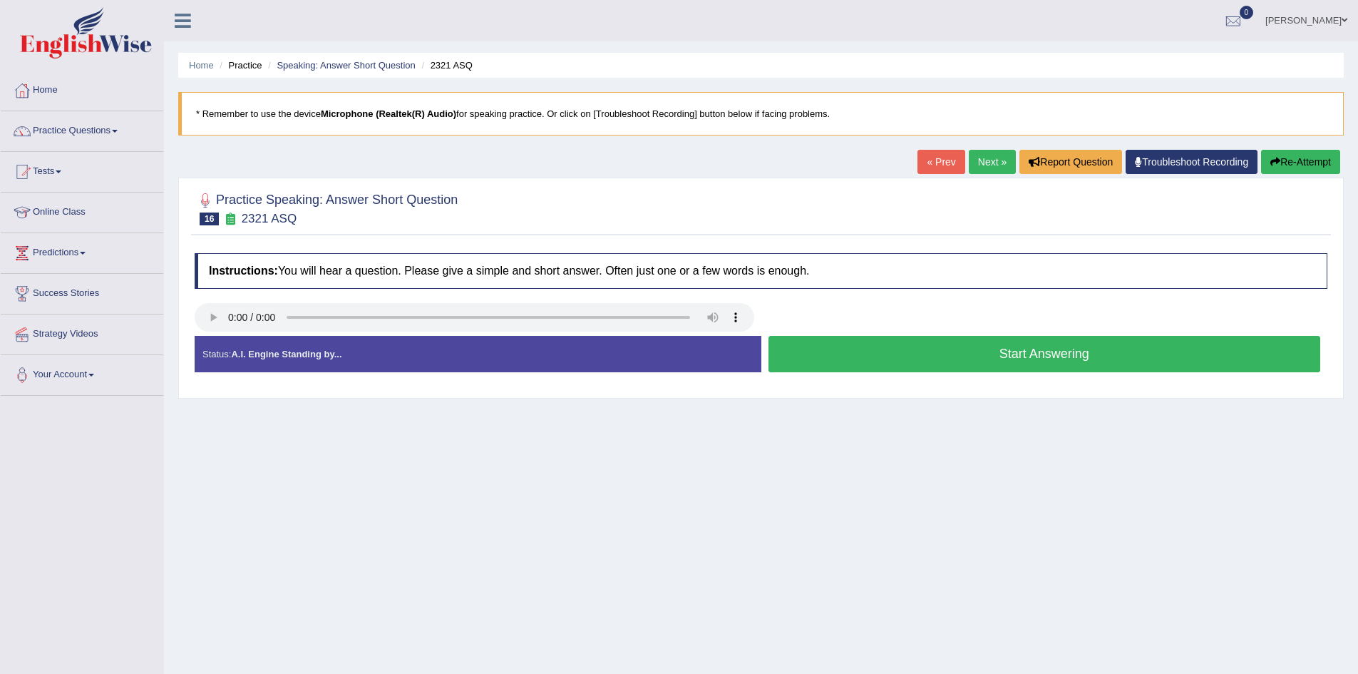
click at [916, 356] on button "Start Answering" at bounding box center [1045, 354] width 553 height 36
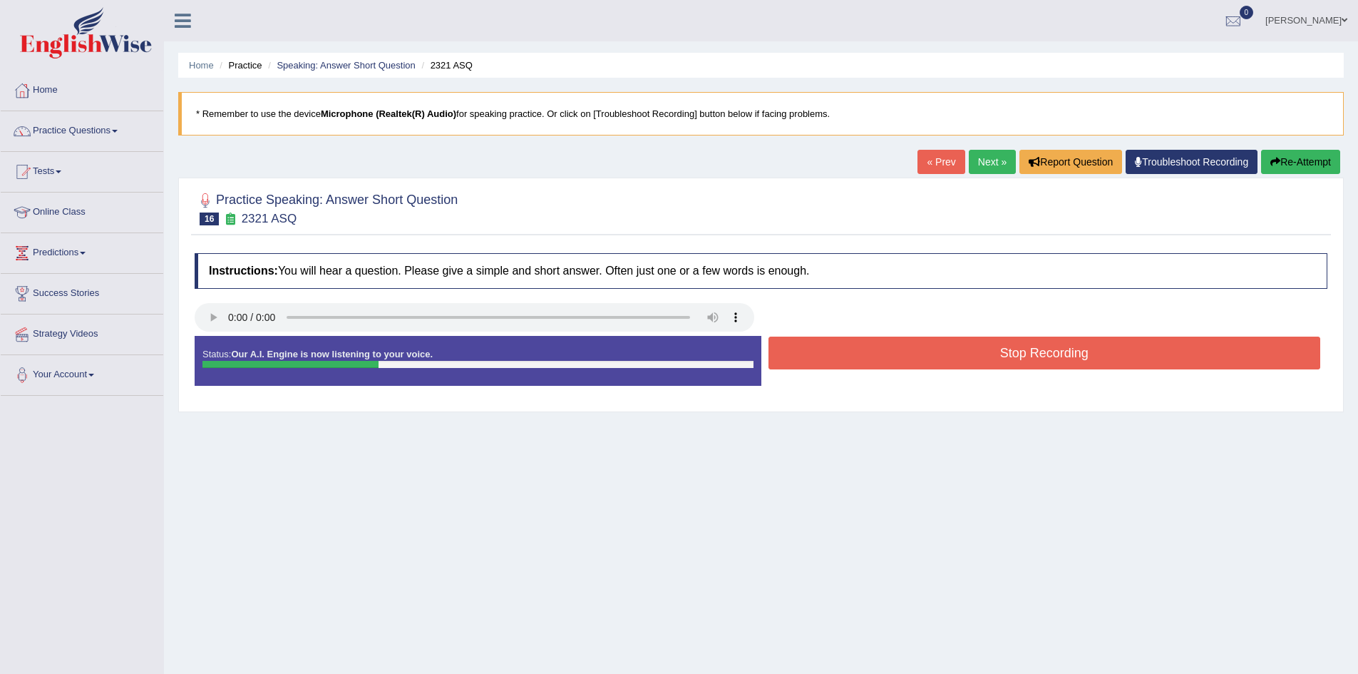
click at [916, 356] on button "Stop Recording" at bounding box center [1045, 353] width 553 height 33
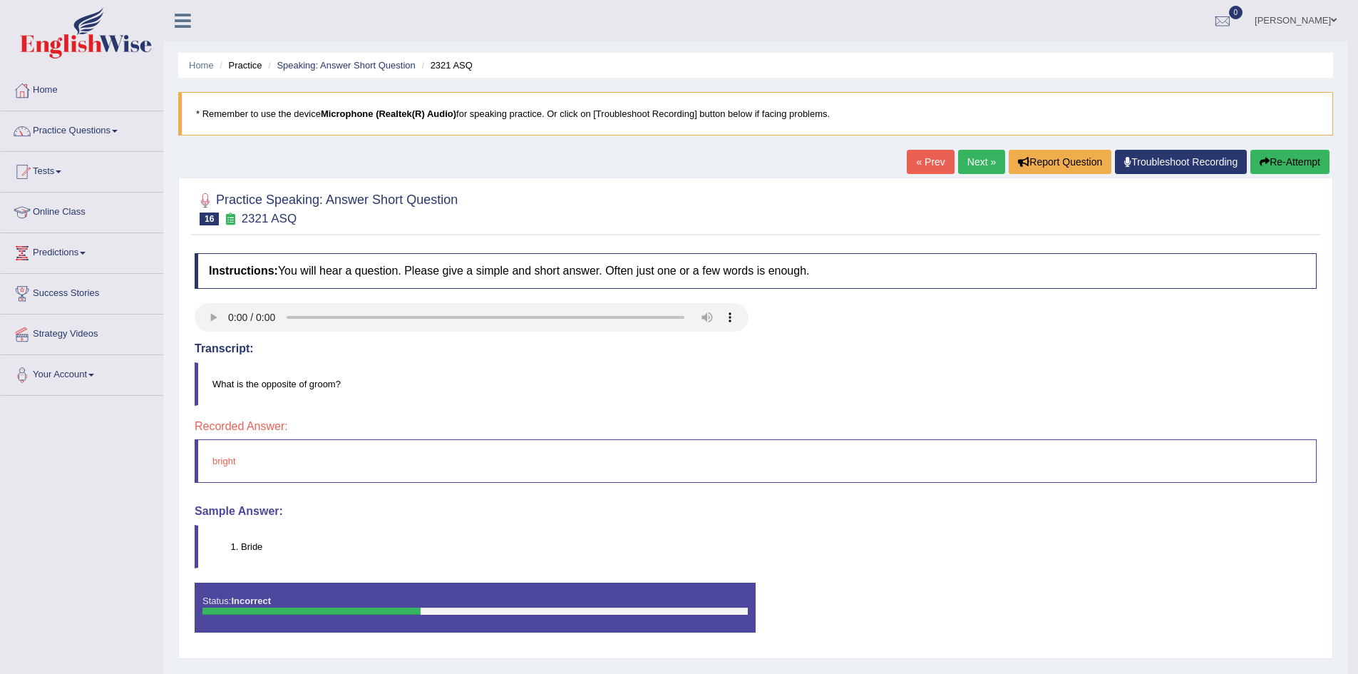
click at [1284, 158] on button "Re-Attempt" at bounding box center [1290, 162] width 79 height 24
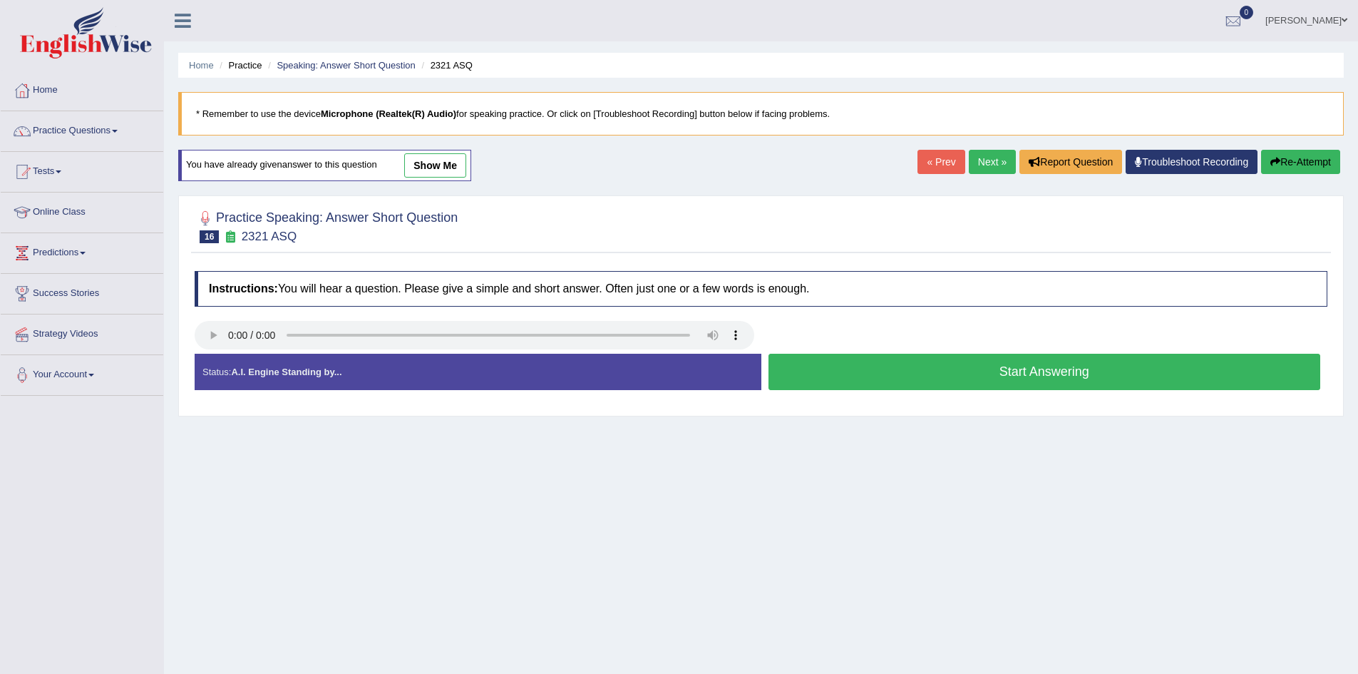
click at [876, 375] on button "Start Answering" at bounding box center [1045, 372] width 553 height 36
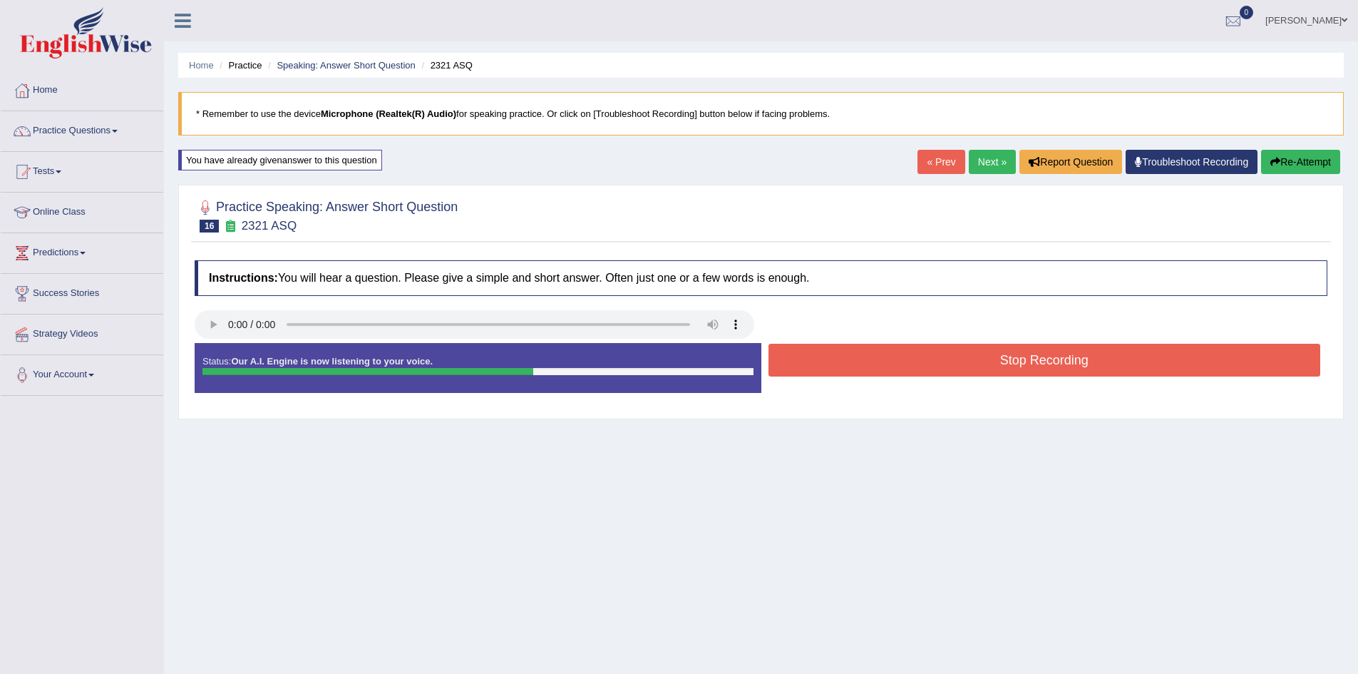
click at [869, 366] on button "Stop Recording" at bounding box center [1045, 360] width 553 height 33
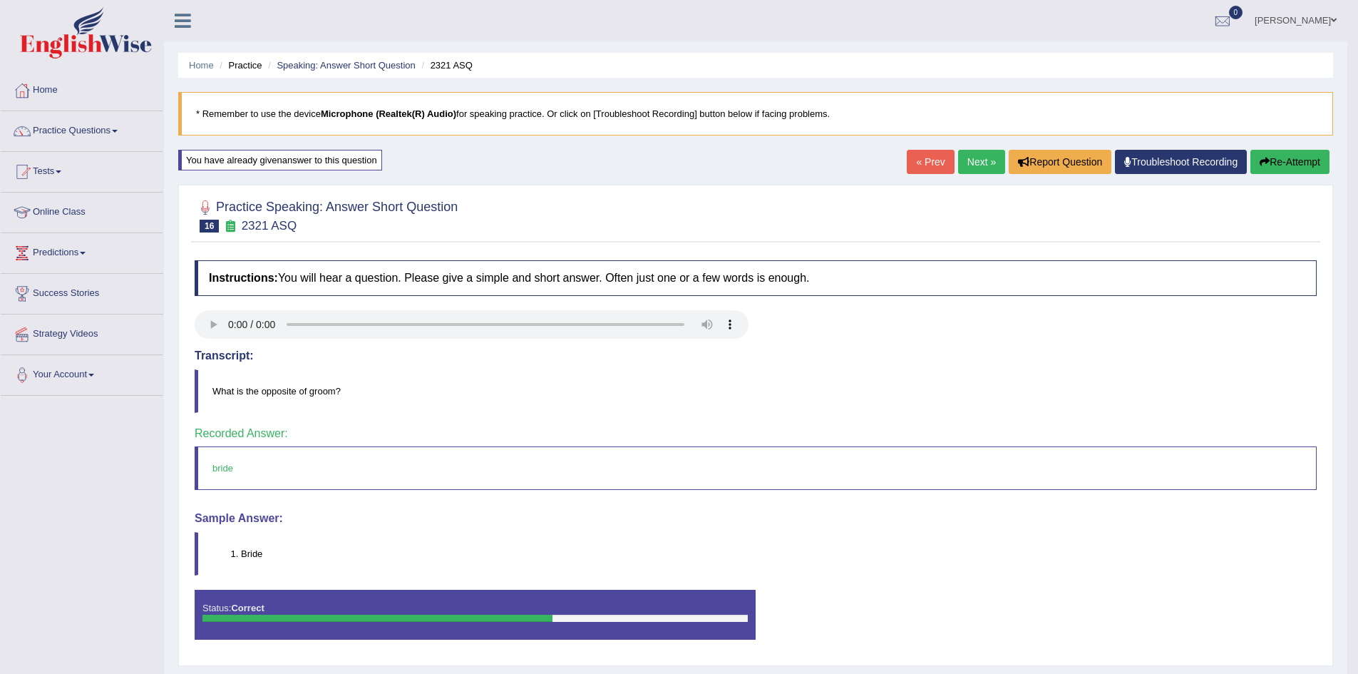
click at [968, 159] on link "Next »" at bounding box center [981, 162] width 47 height 24
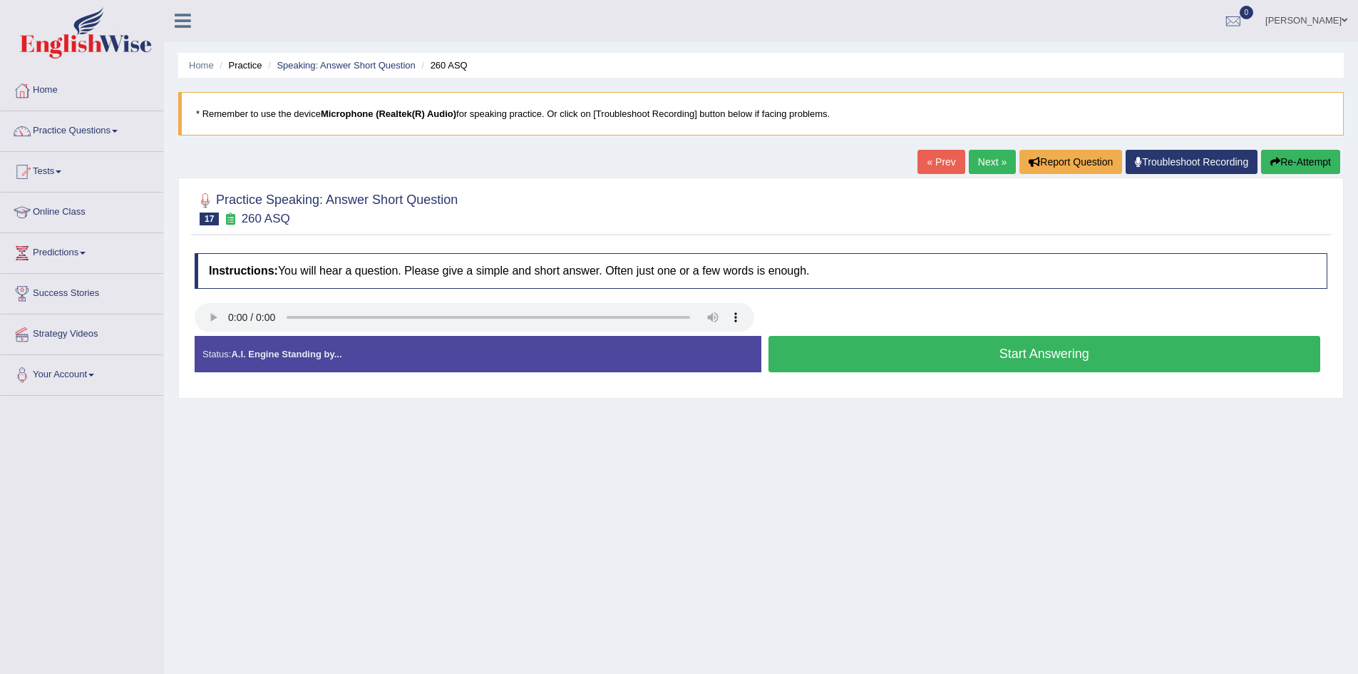
click at [886, 352] on button "Start Answering" at bounding box center [1045, 354] width 553 height 36
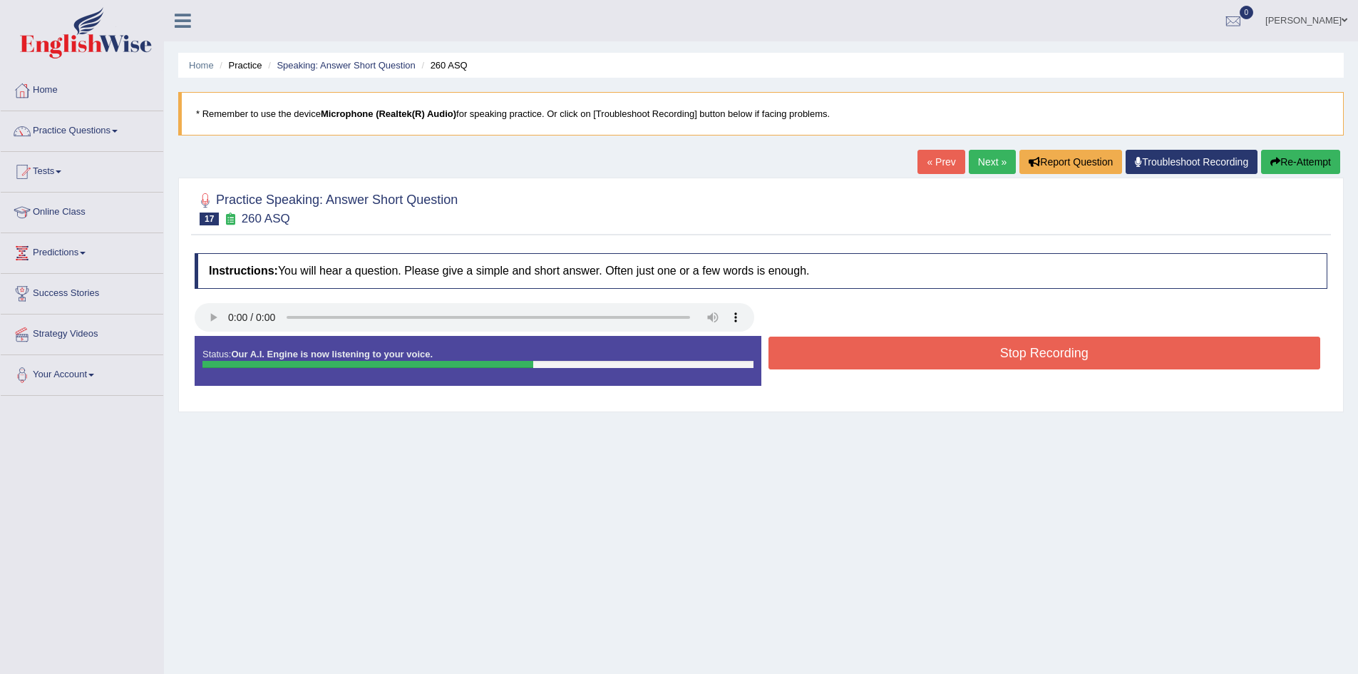
click at [932, 353] on button "Stop Recording" at bounding box center [1045, 353] width 553 height 33
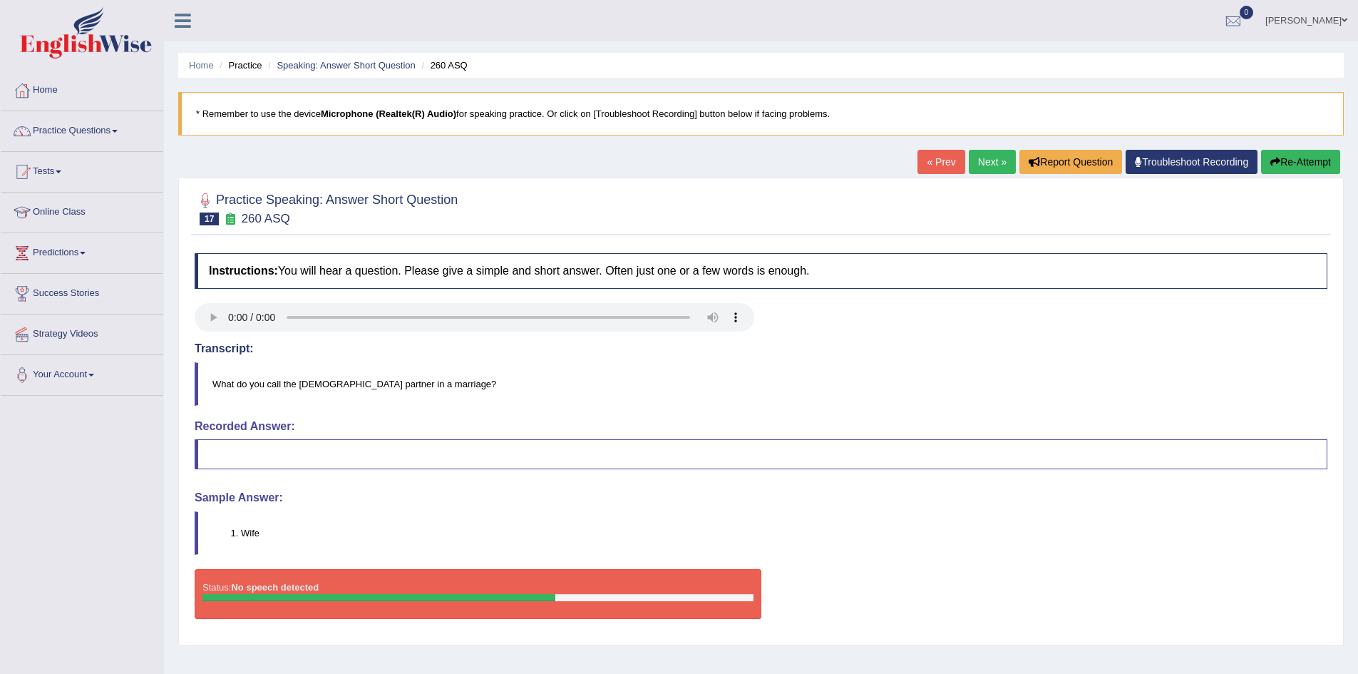
click at [973, 168] on link "Next »" at bounding box center [992, 162] width 47 height 24
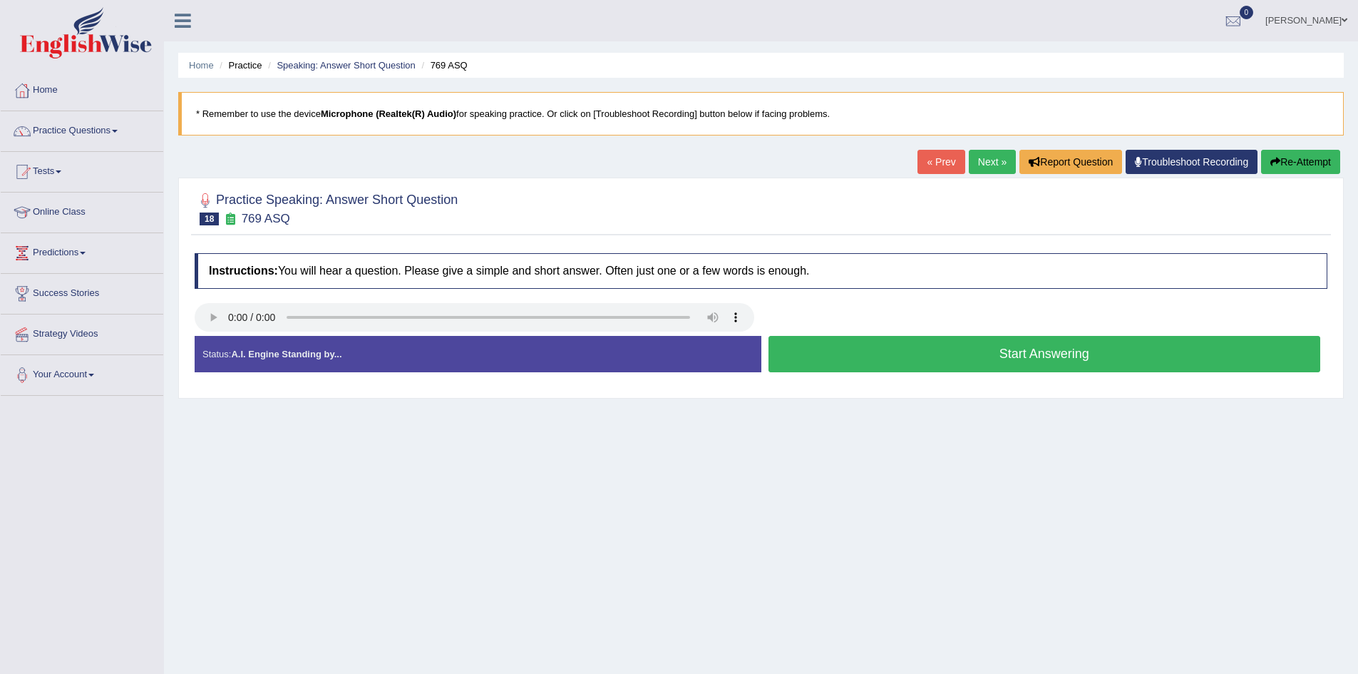
click at [823, 351] on button "Start Answering" at bounding box center [1045, 354] width 553 height 36
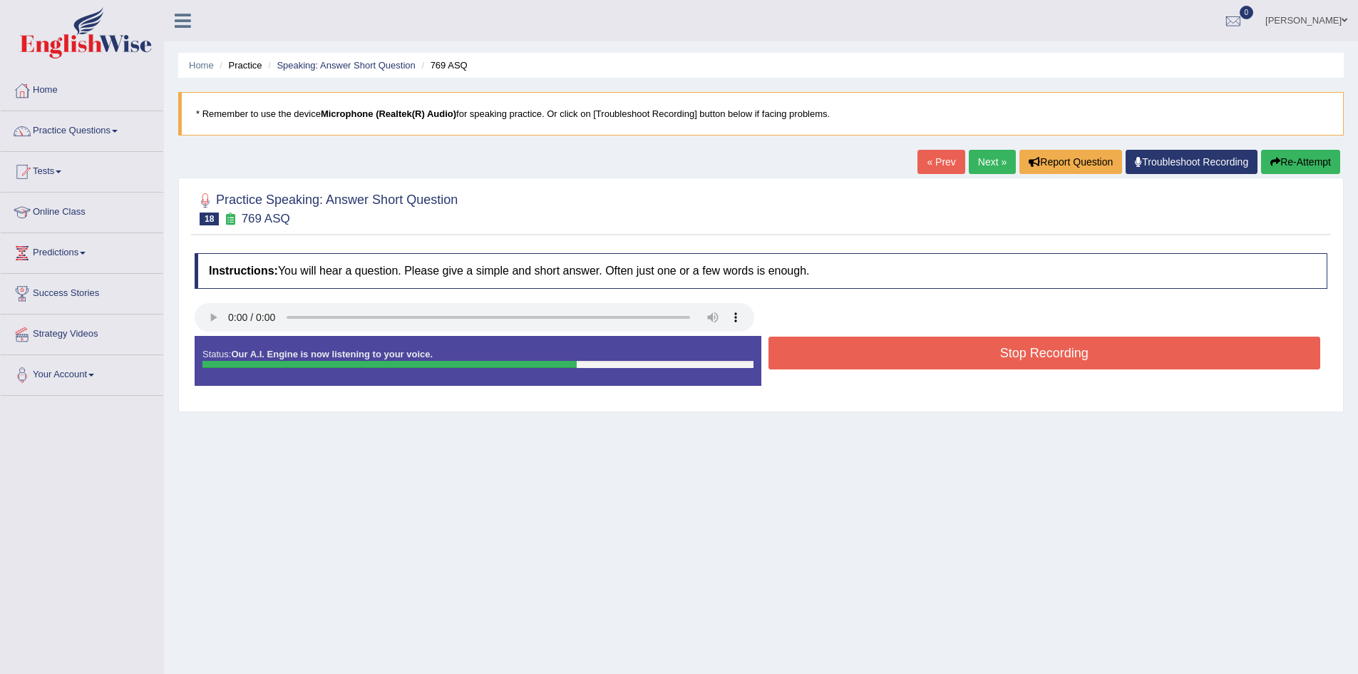
drag, startPoint x: 970, startPoint y: 363, endPoint x: 963, endPoint y: 358, distance: 8.1
click at [966, 360] on button "Stop Recording" at bounding box center [1045, 353] width 553 height 33
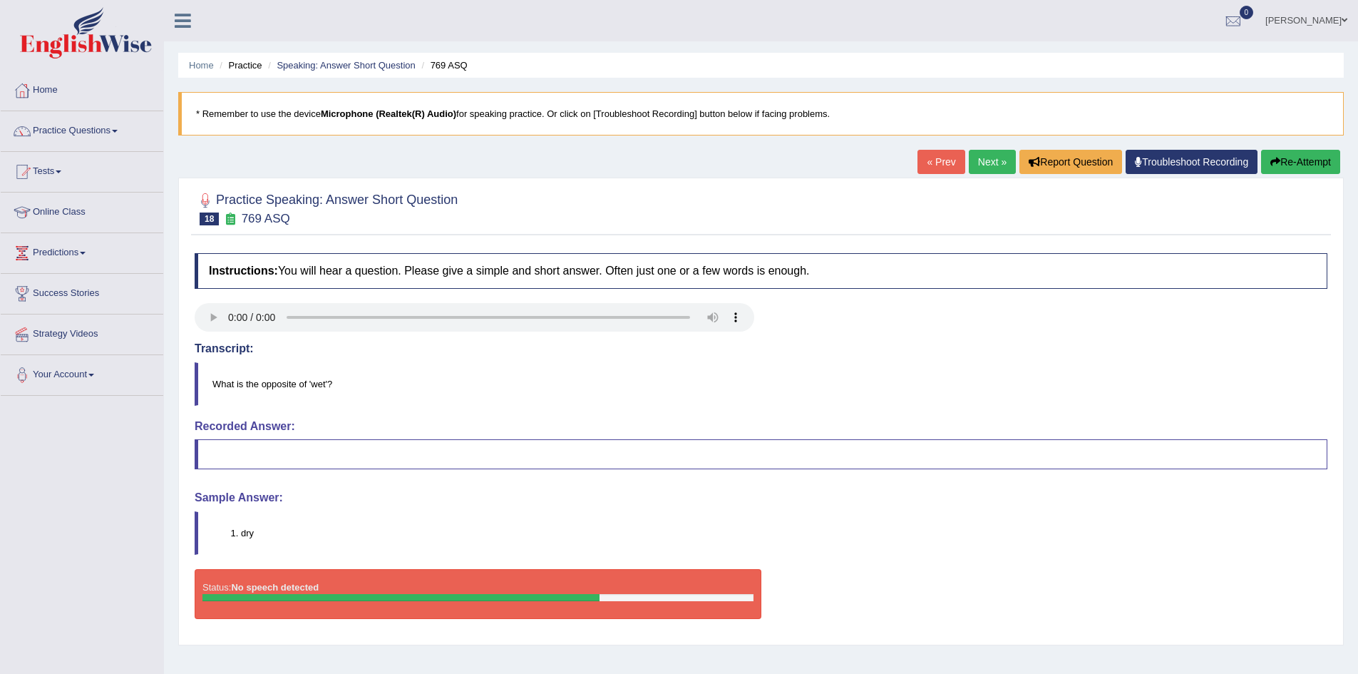
click at [975, 161] on link "Next »" at bounding box center [992, 162] width 47 height 24
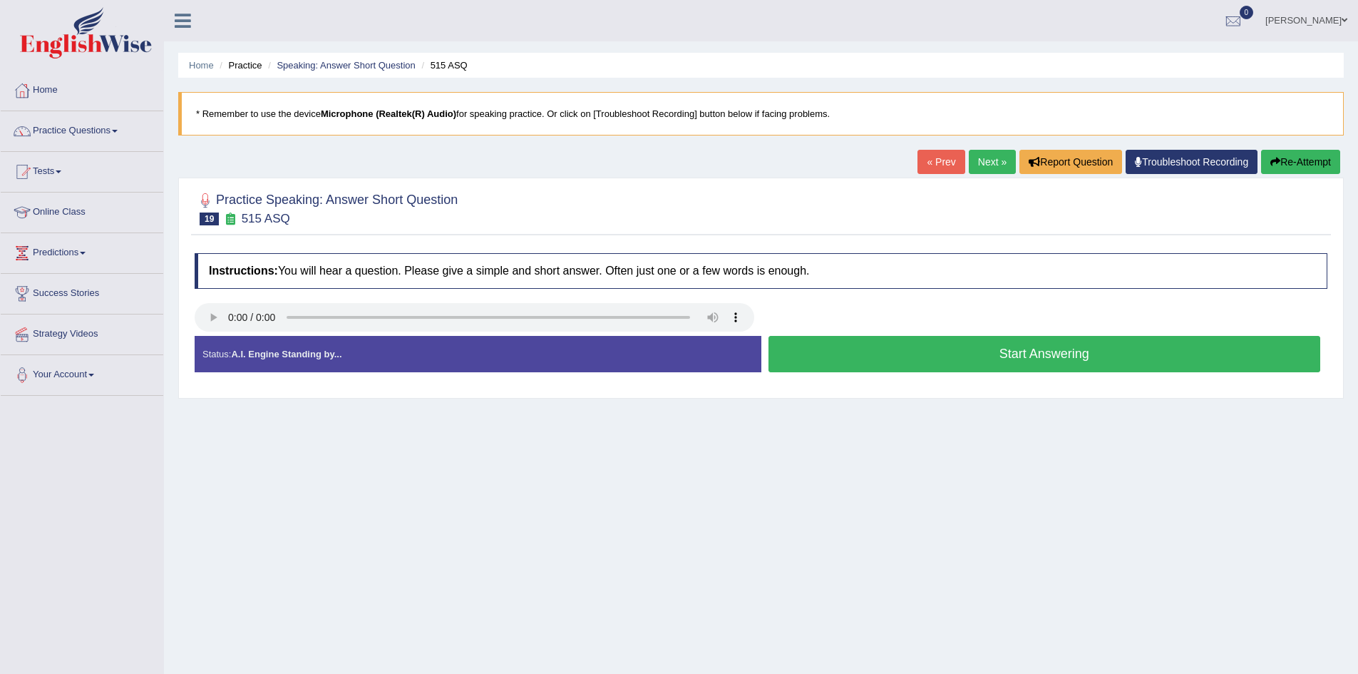
click at [898, 354] on button "Start Answering" at bounding box center [1045, 354] width 553 height 36
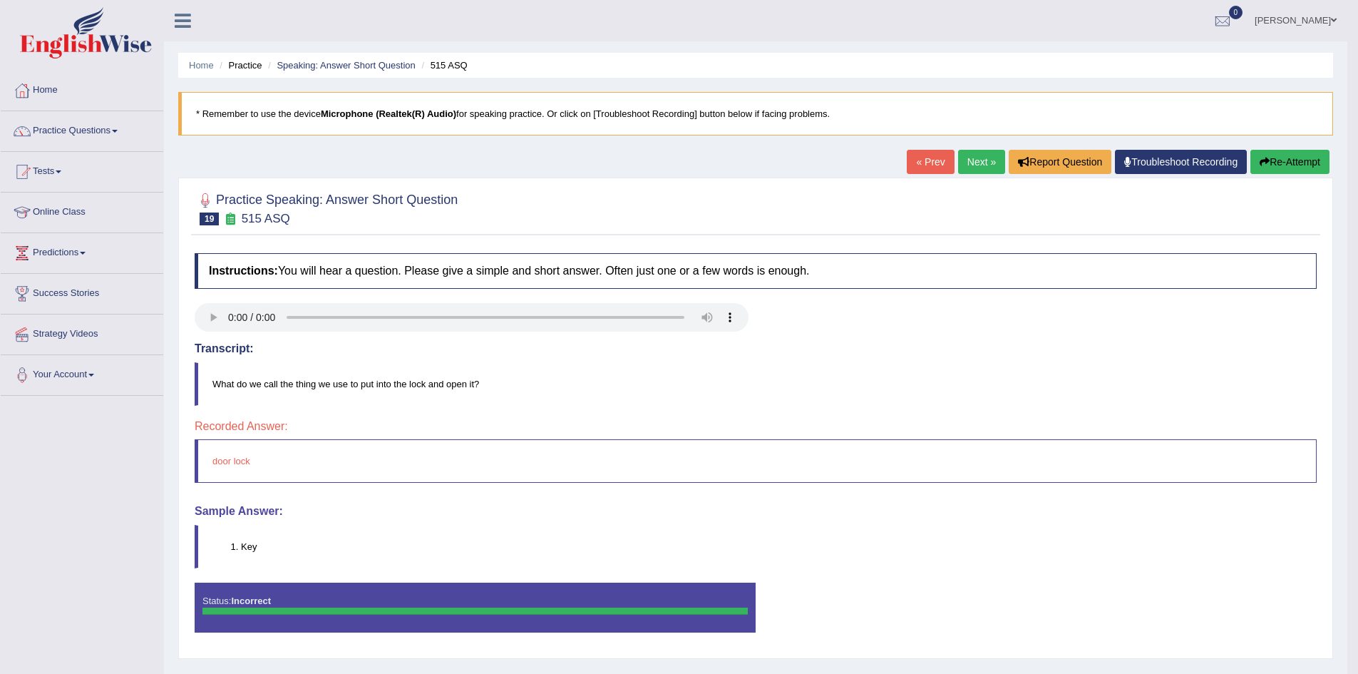
click at [1298, 160] on button "Re-Attempt" at bounding box center [1290, 162] width 79 height 24
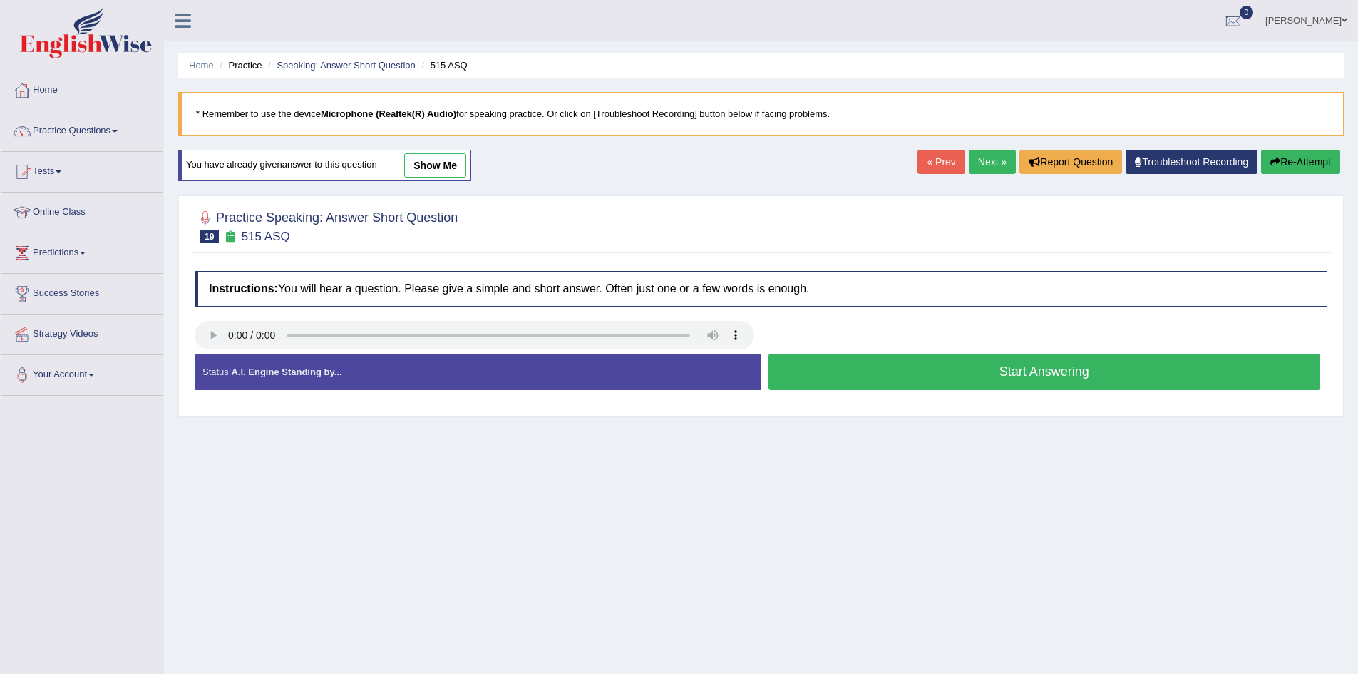
click at [923, 373] on button "Start Answering" at bounding box center [1045, 372] width 553 height 36
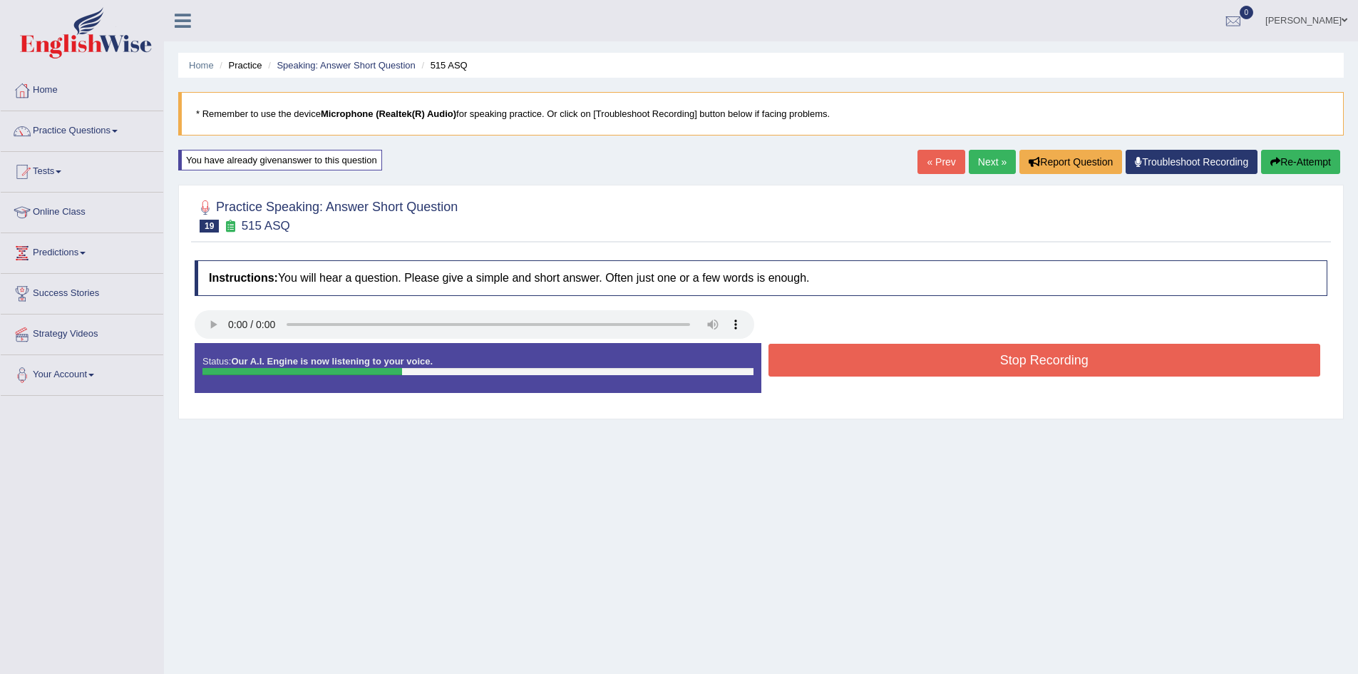
click at [931, 364] on button "Stop Recording" at bounding box center [1045, 360] width 553 height 33
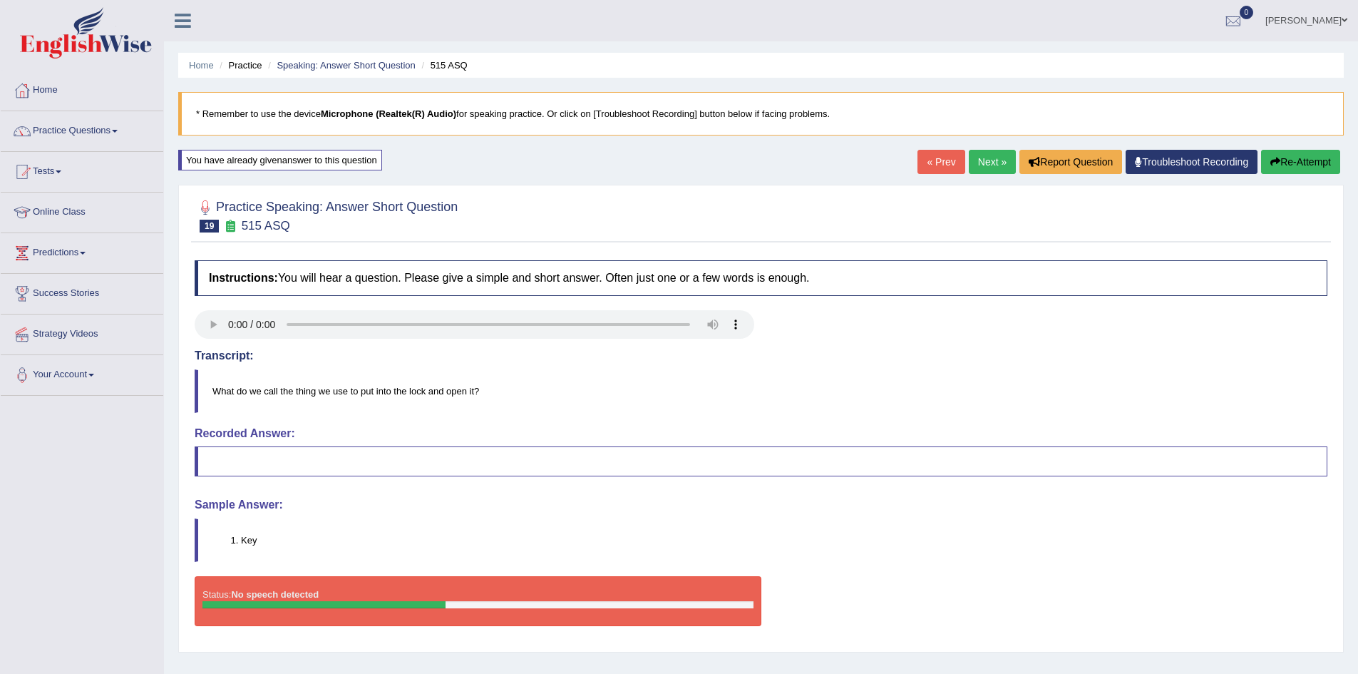
click at [980, 162] on link "Next »" at bounding box center [992, 162] width 47 height 24
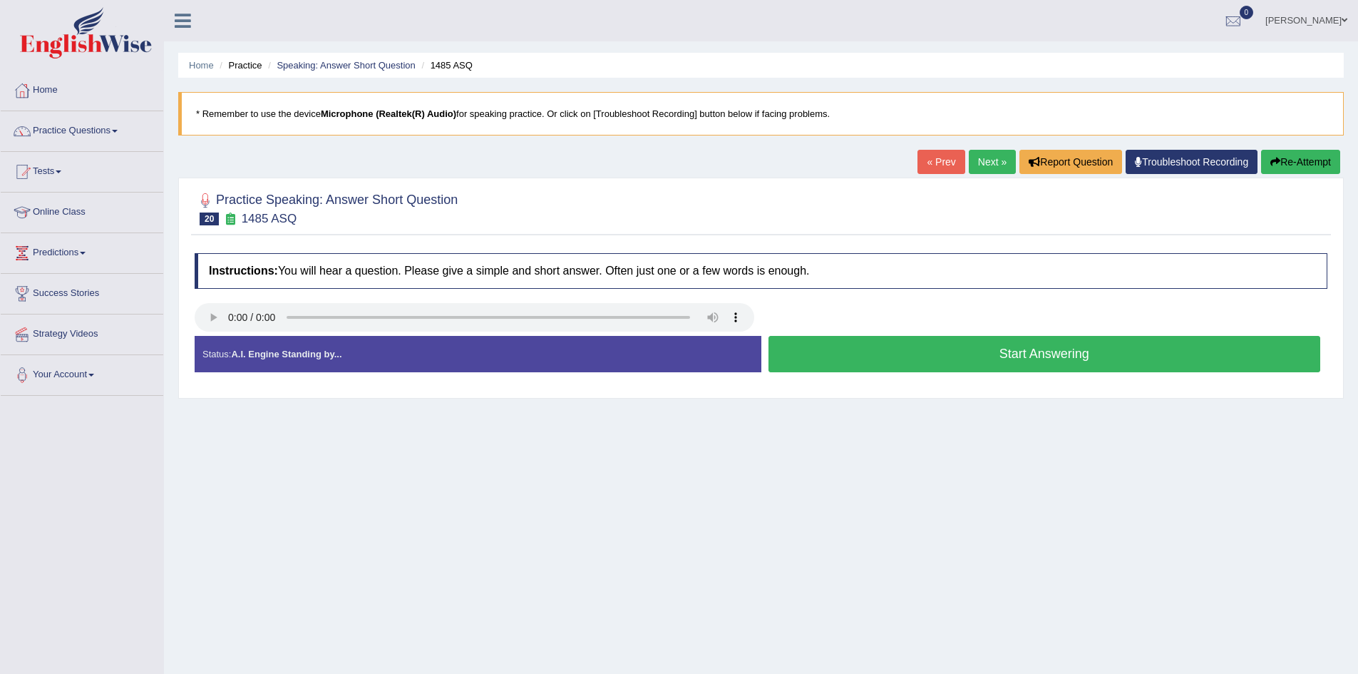
click at [814, 354] on button "Start Answering" at bounding box center [1045, 354] width 553 height 36
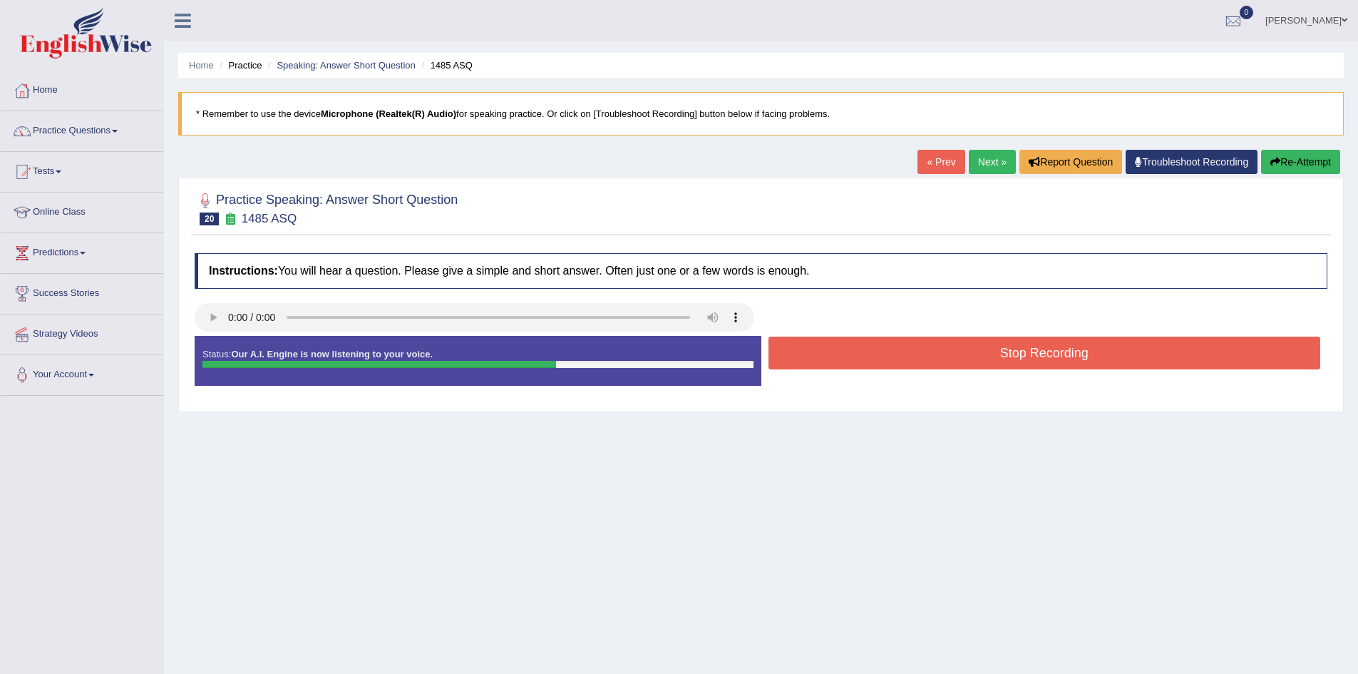
click at [807, 356] on button "Stop Recording" at bounding box center [1045, 353] width 553 height 33
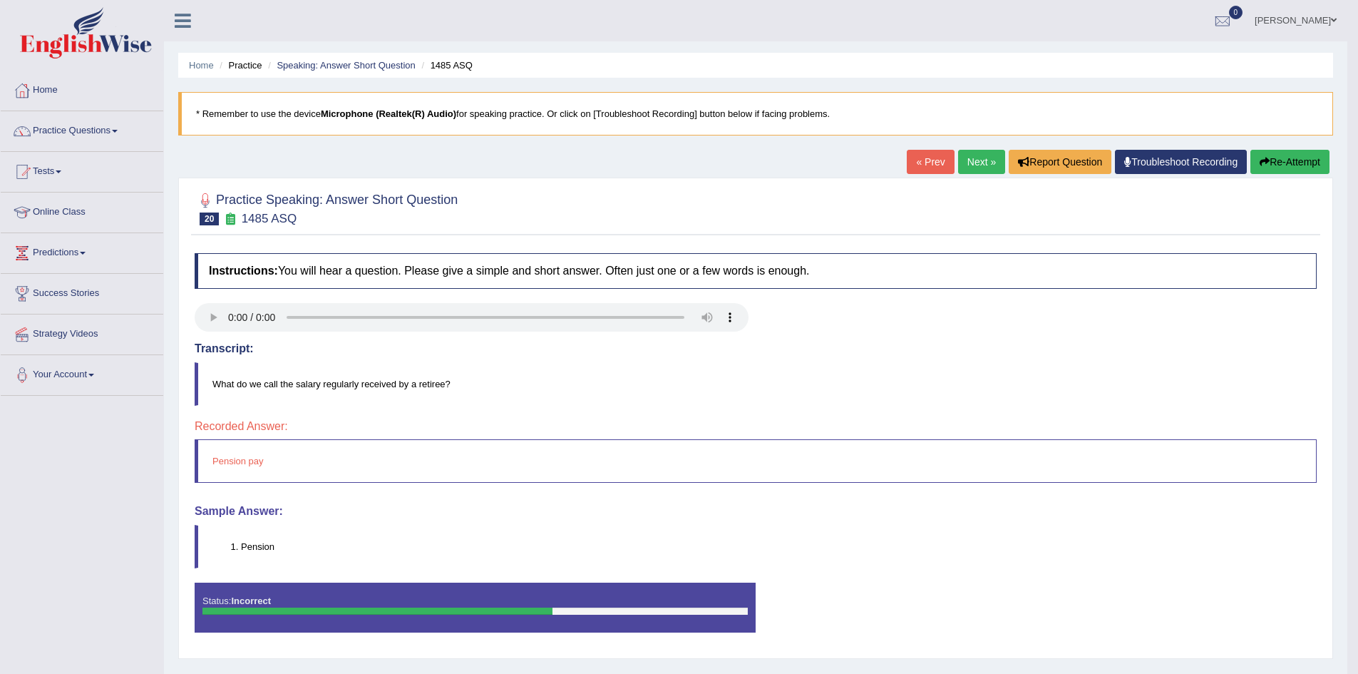
click at [1274, 163] on button "Re-Attempt" at bounding box center [1290, 162] width 79 height 24
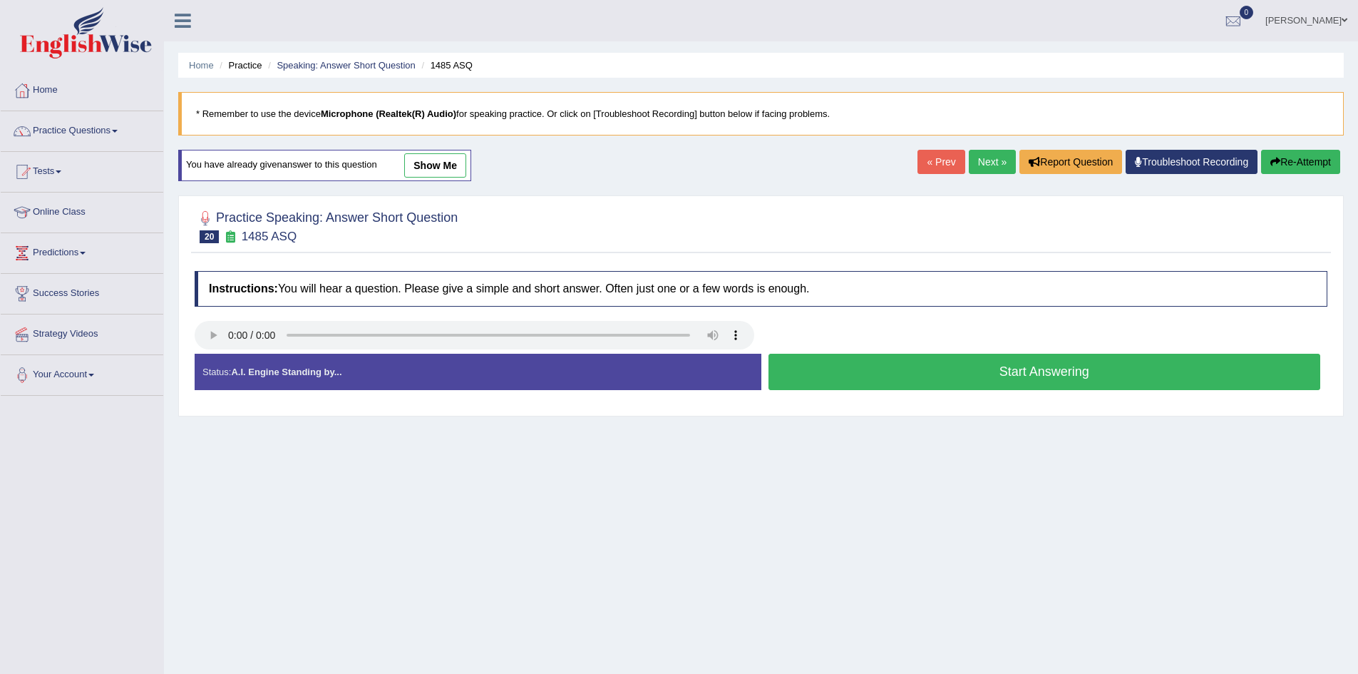
click at [869, 377] on button "Start Answering" at bounding box center [1045, 372] width 553 height 36
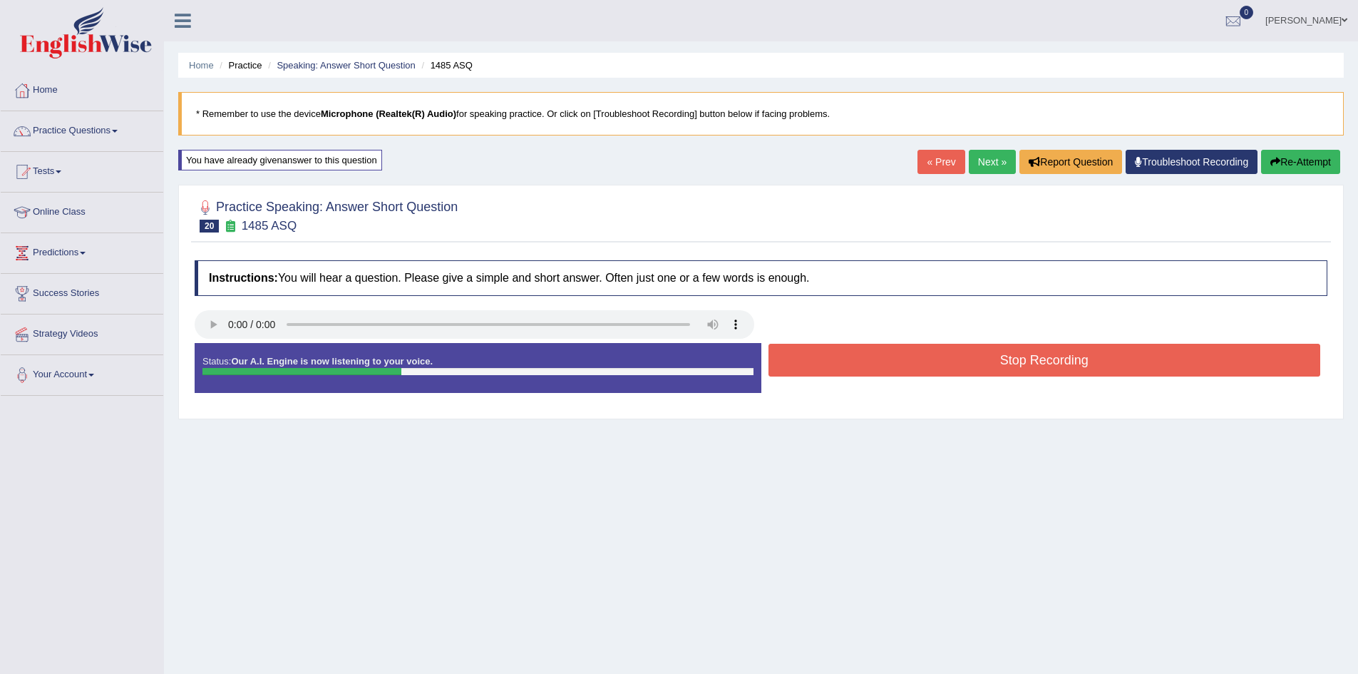
click at [879, 360] on button "Stop Recording" at bounding box center [1045, 360] width 553 height 33
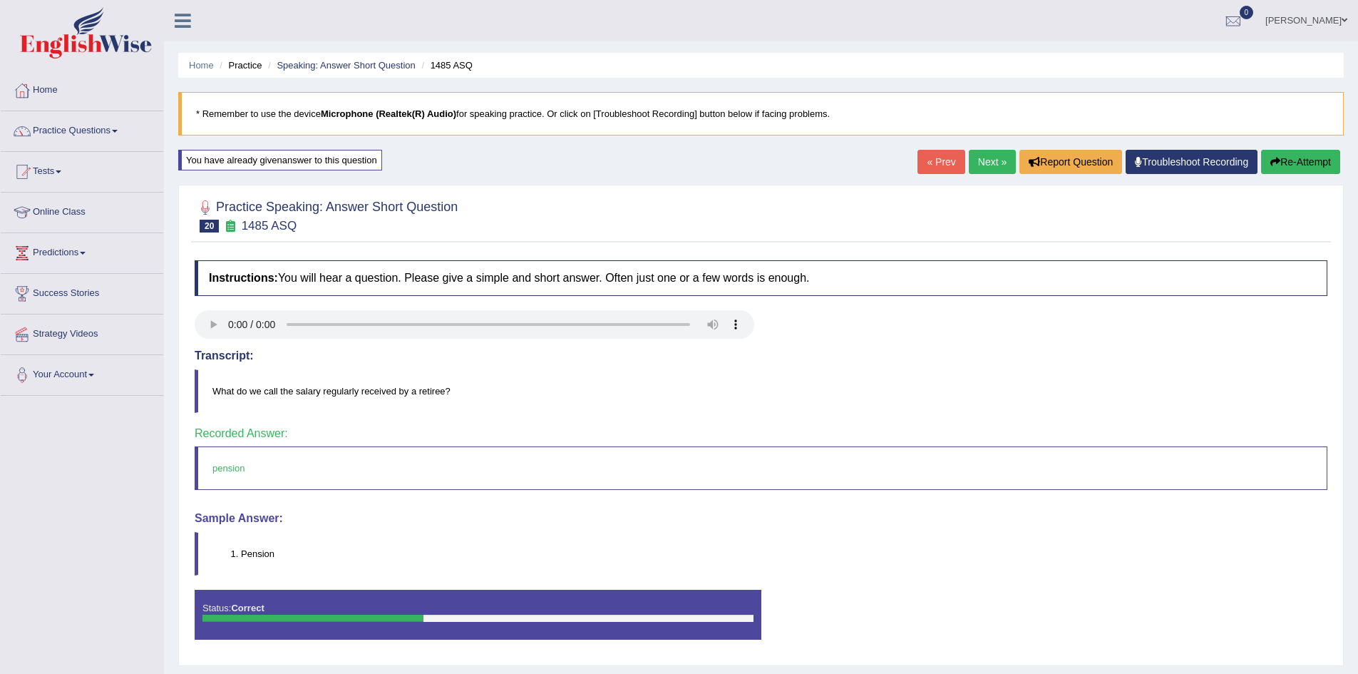
click at [977, 164] on body "Toggle navigation Home Practice Questions Speaking Practice Read Aloud Repeat S…" at bounding box center [679, 337] width 1358 height 674
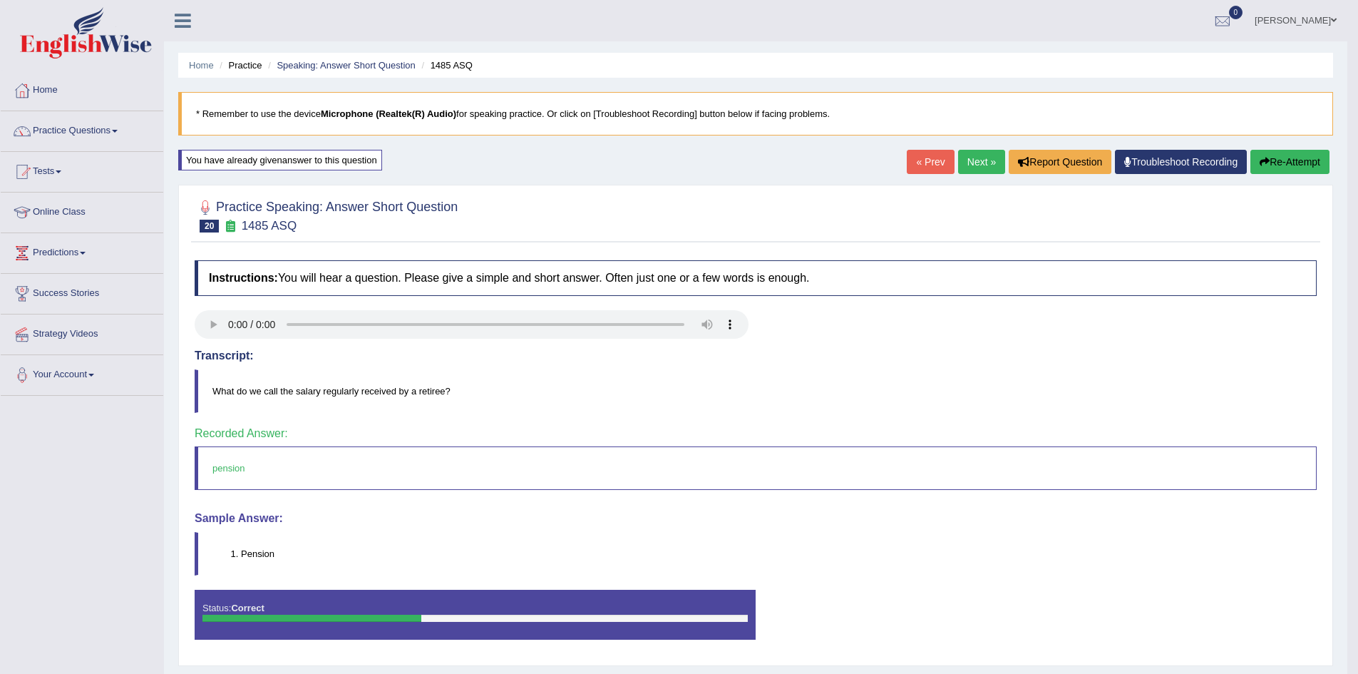
click at [975, 165] on link "Next »" at bounding box center [981, 162] width 47 height 24
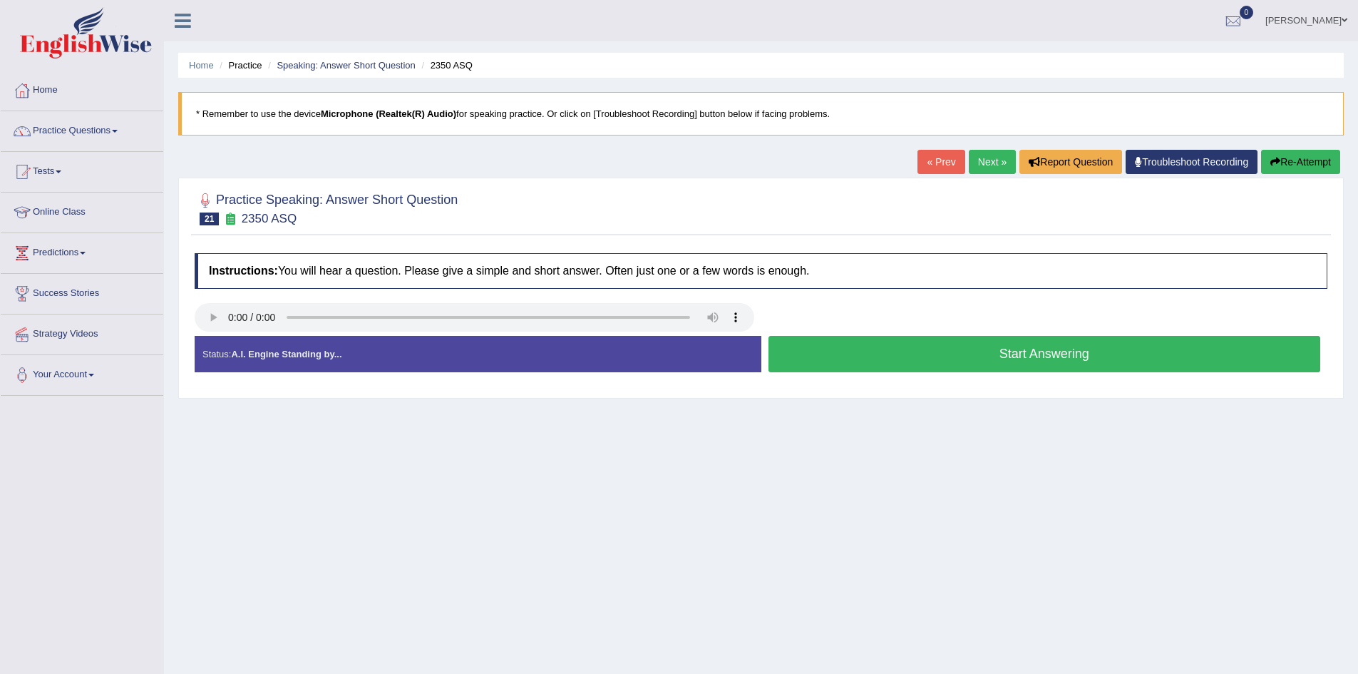
click at [902, 349] on button "Start Answering" at bounding box center [1045, 354] width 553 height 36
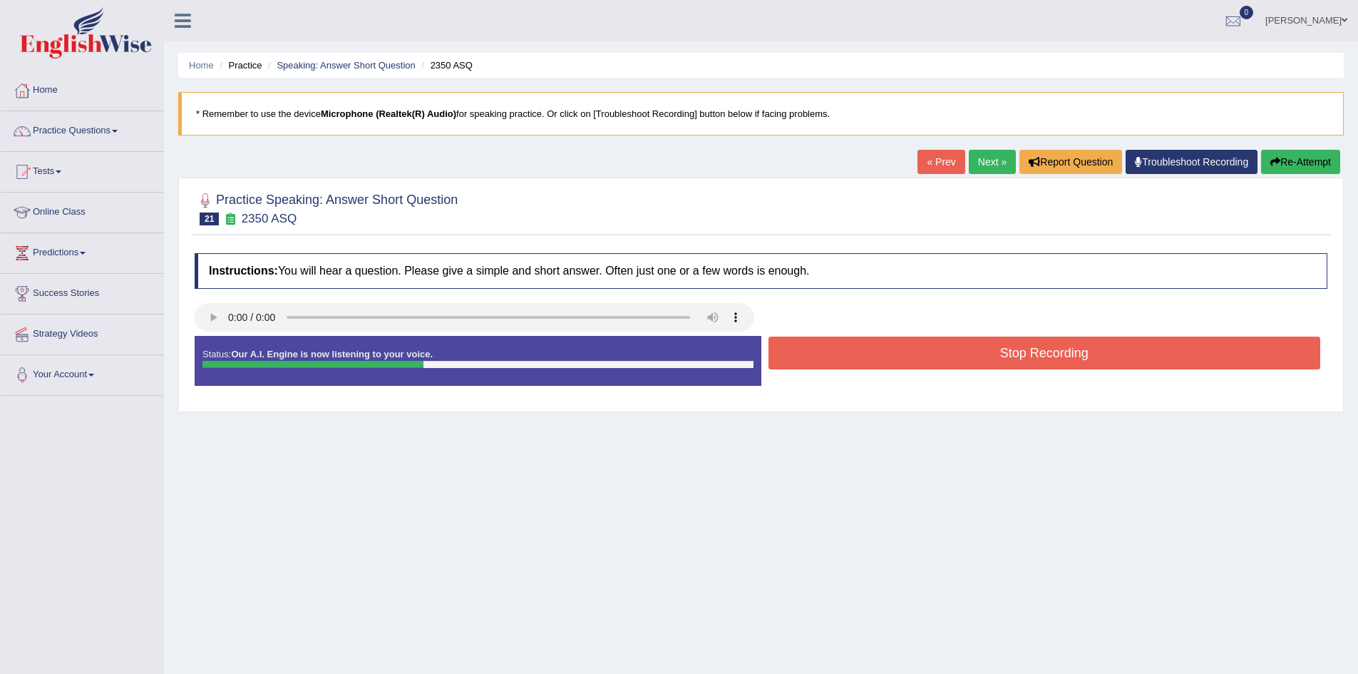
click at [923, 349] on button "Stop Recording" at bounding box center [1045, 353] width 553 height 33
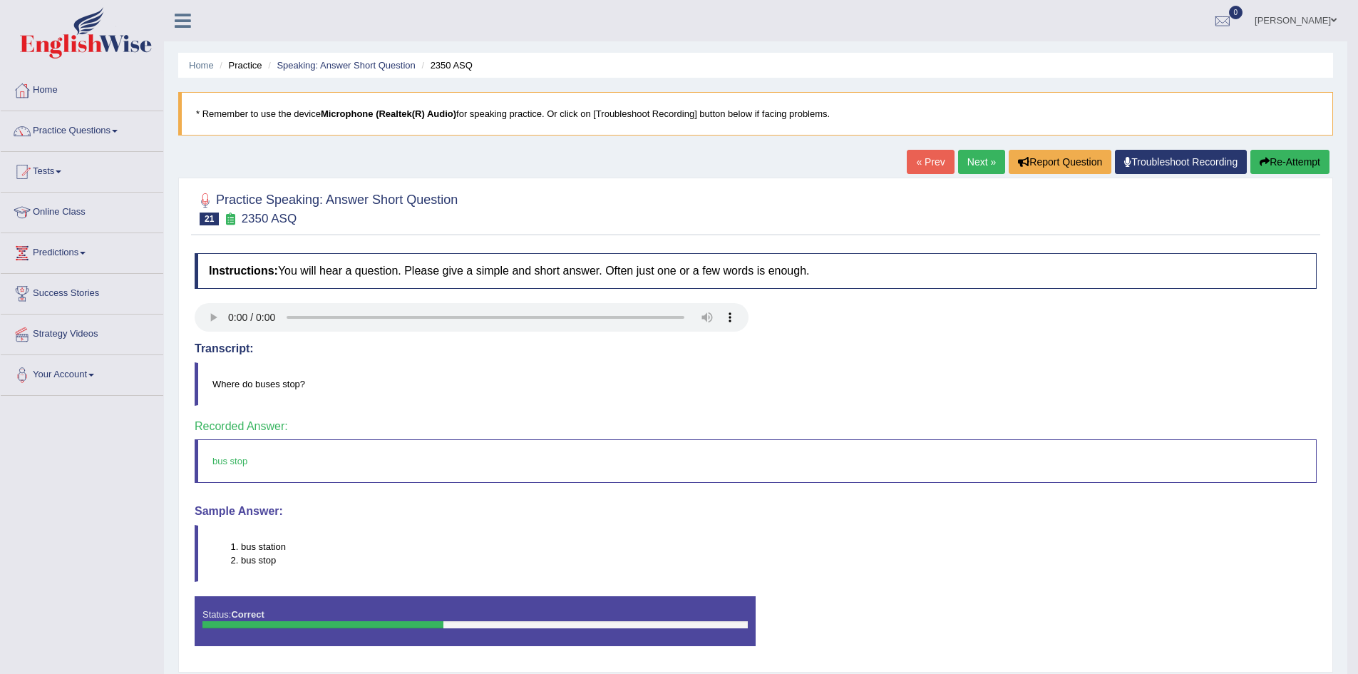
click at [979, 160] on link "Next »" at bounding box center [981, 162] width 47 height 24
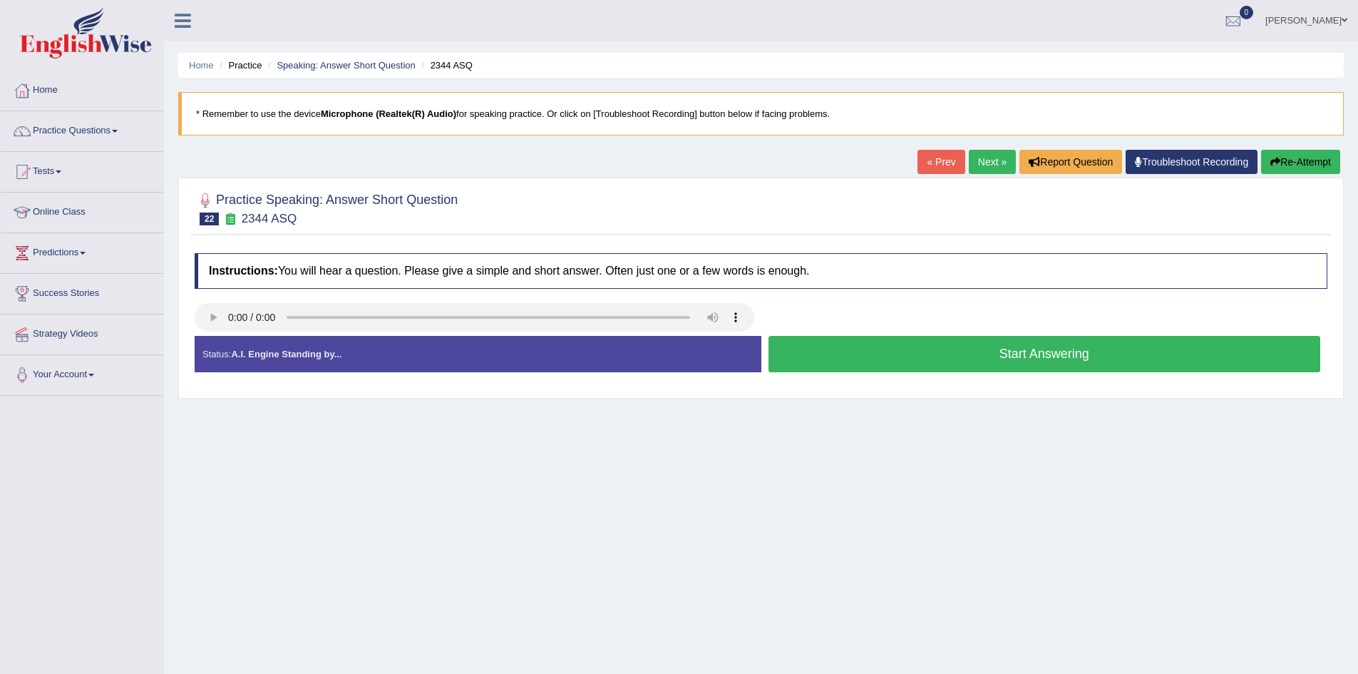
click at [885, 352] on button "Start Answering" at bounding box center [1045, 354] width 553 height 36
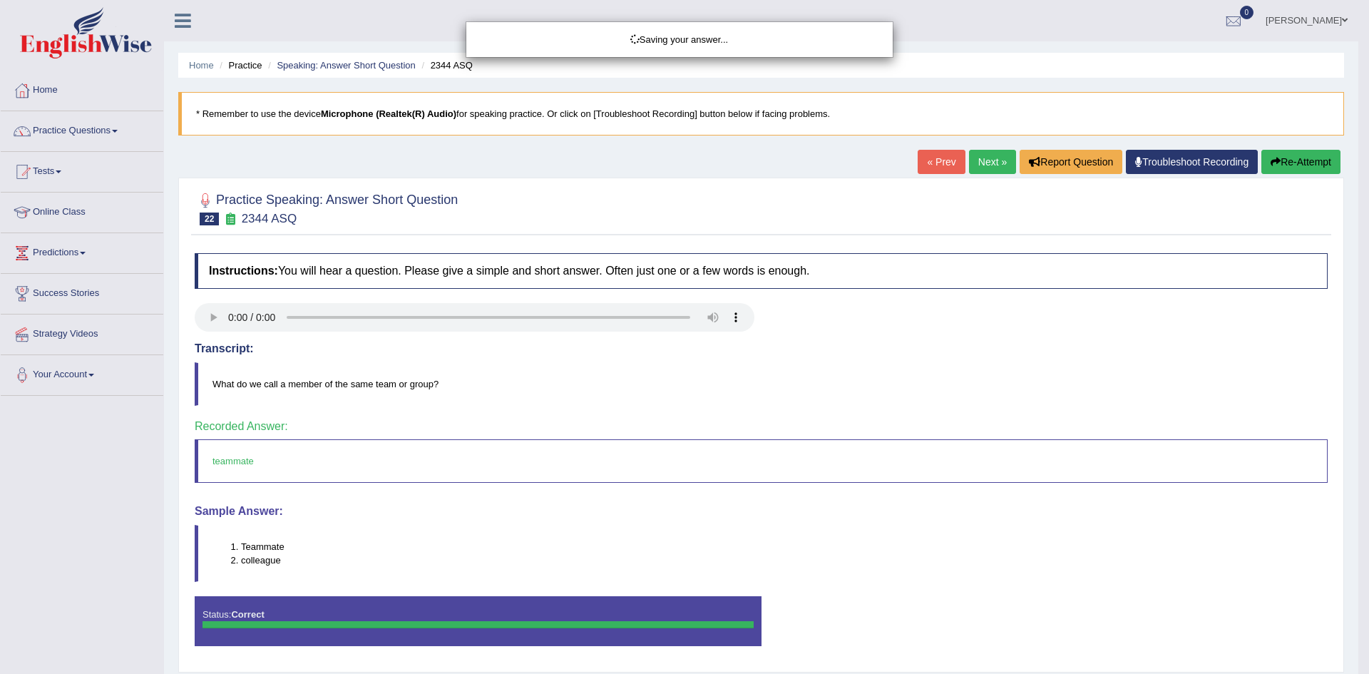
click at [979, 160] on div "Saving your answer..." at bounding box center [684, 337] width 1369 height 674
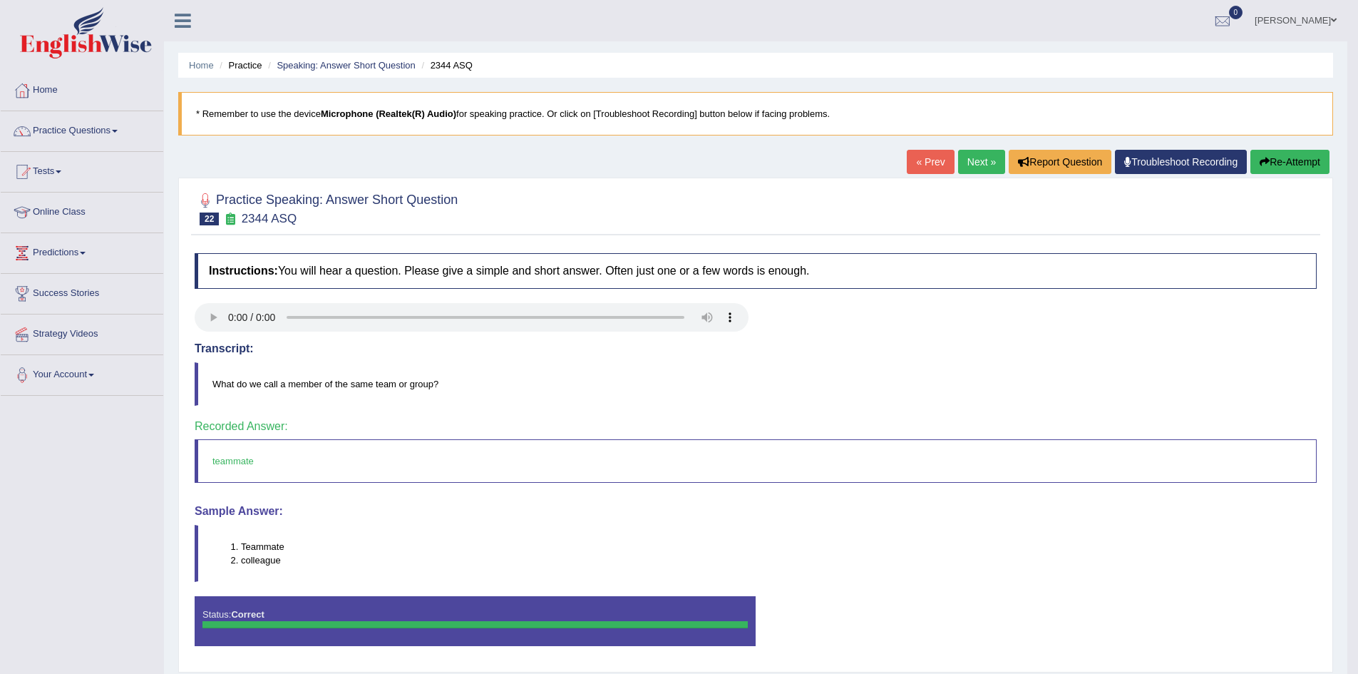
click at [972, 160] on link "Next »" at bounding box center [981, 162] width 47 height 24
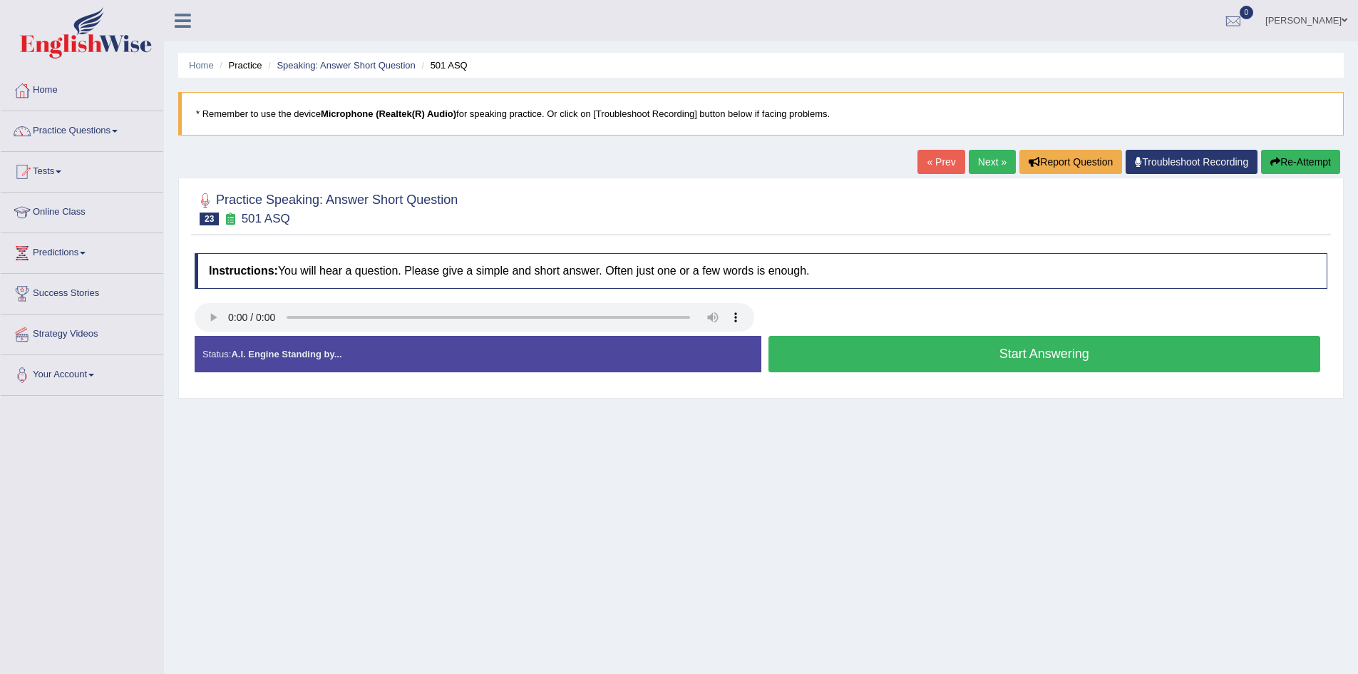
click at [978, 354] on button "Start Answering" at bounding box center [1045, 354] width 553 height 36
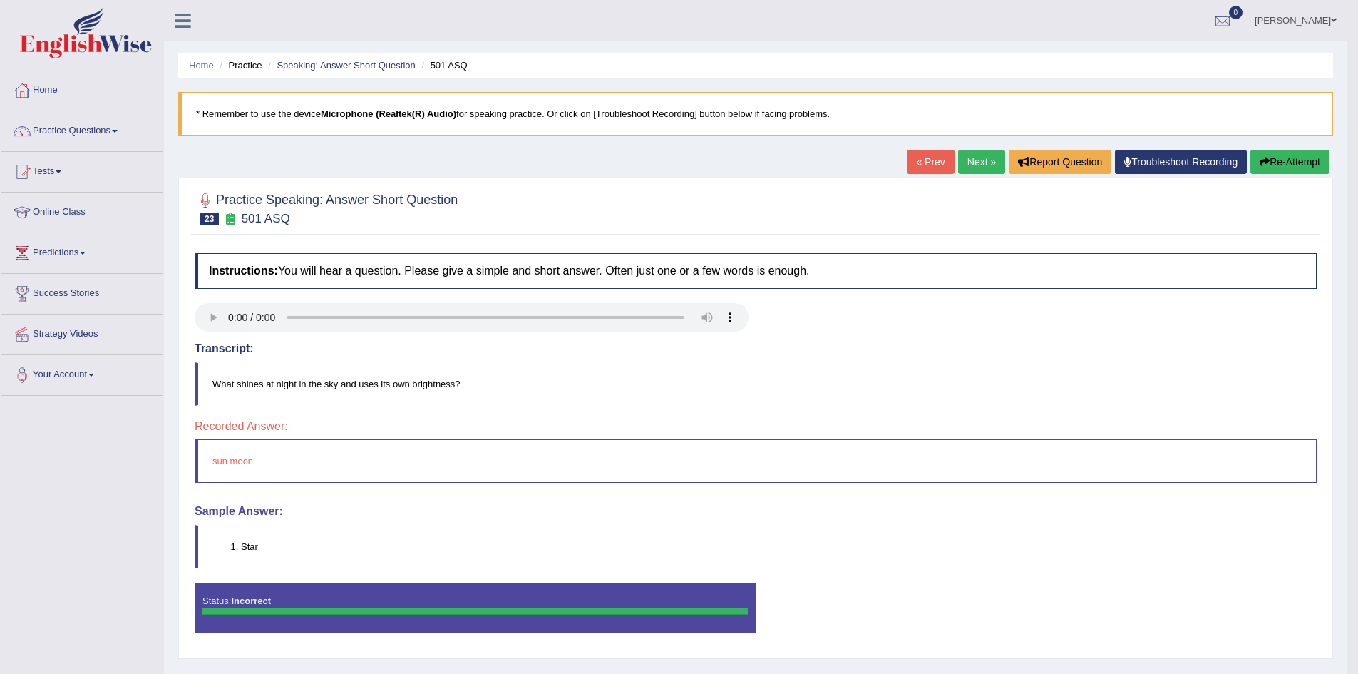
click at [1266, 156] on button "Re-Attempt" at bounding box center [1290, 162] width 79 height 24
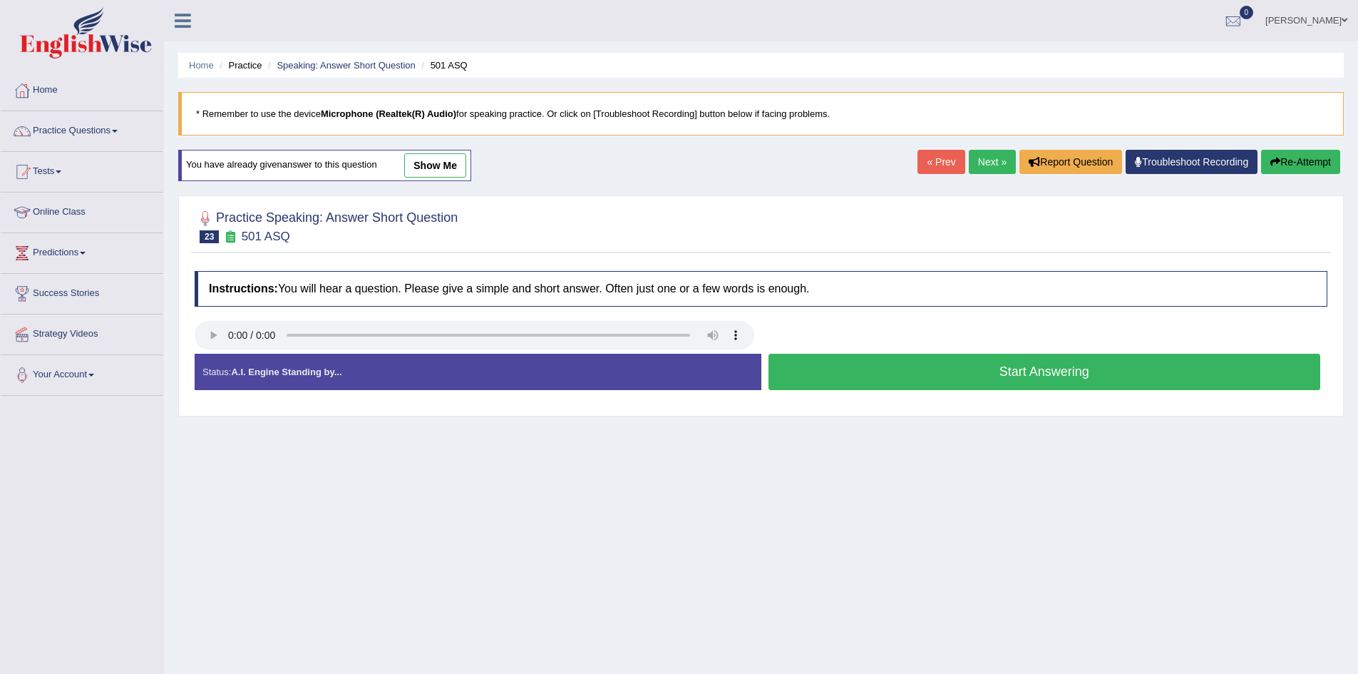
click at [943, 374] on button "Start Answering" at bounding box center [1045, 372] width 553 height 36
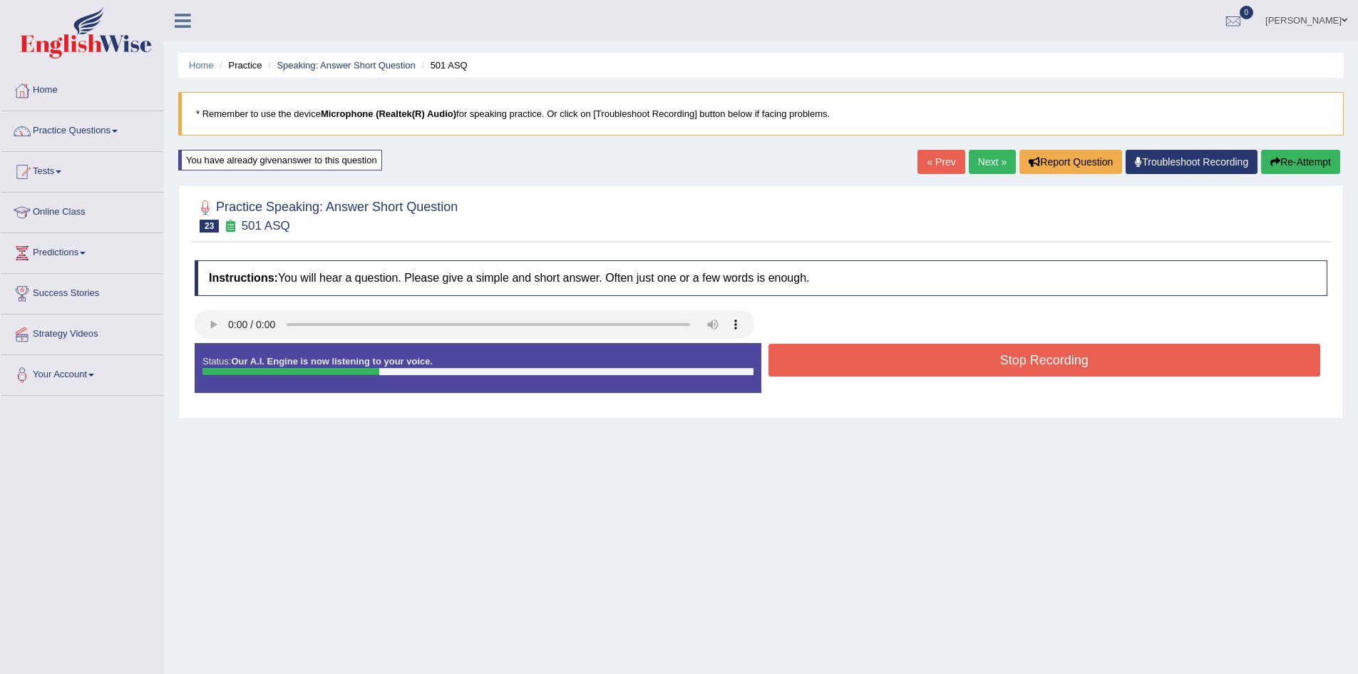
click at [942, 365] on button "Stop Recording" at bounding box center [1045, 360] width 553 height 33
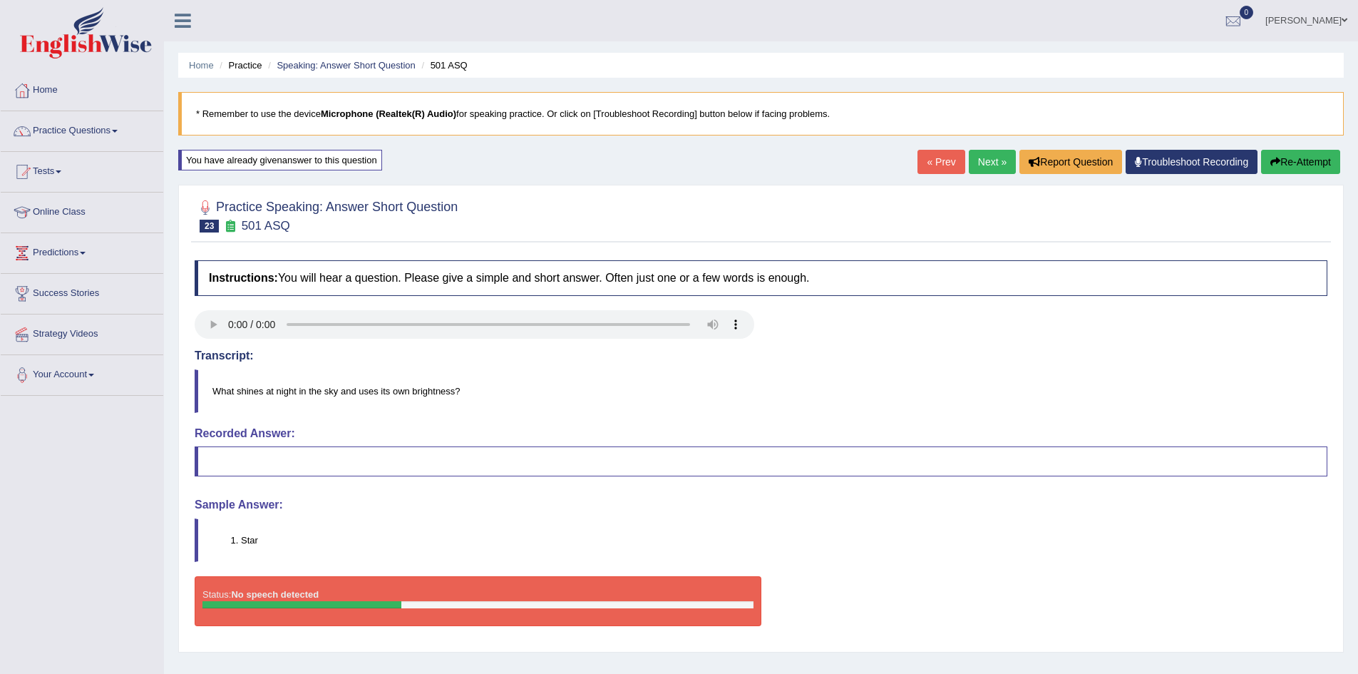
click at [983, 160] on link "Next »" at bounding box center [992, 162] width 47 height 24
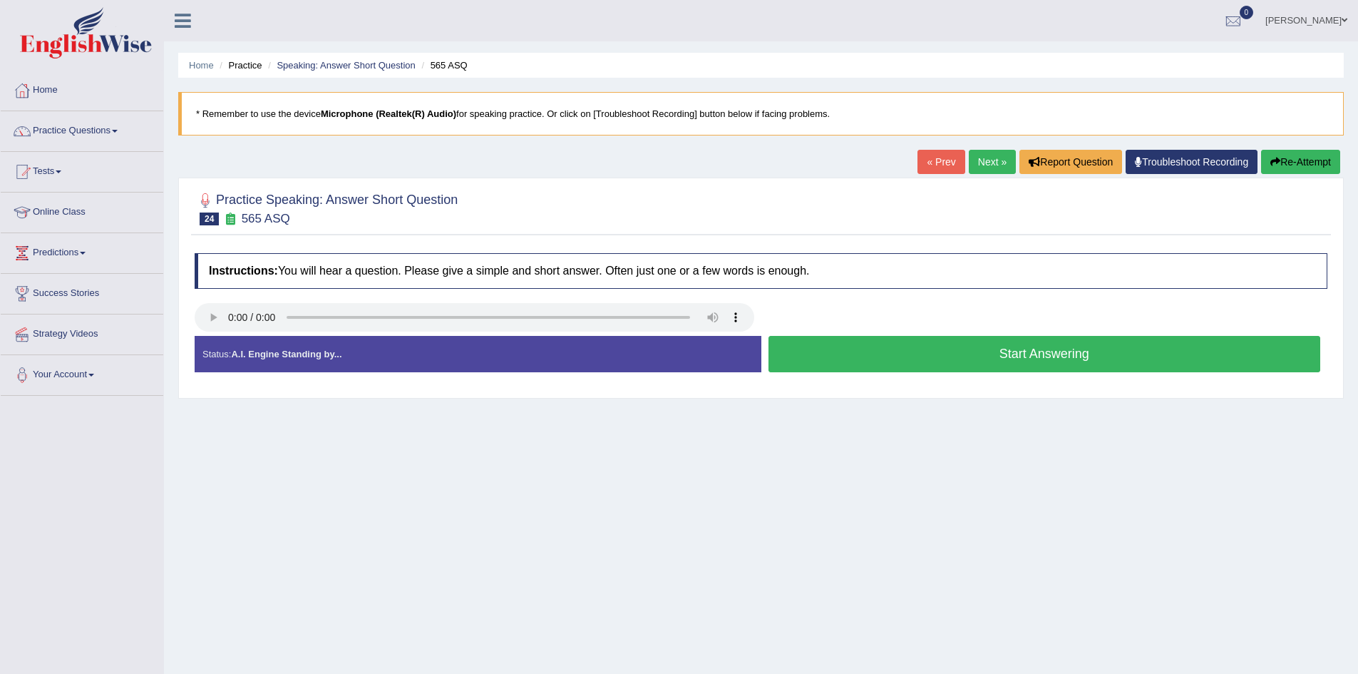
click at [879, 355] on button "Start Answering" at bounding box center [1045, 354] width 553 height 36
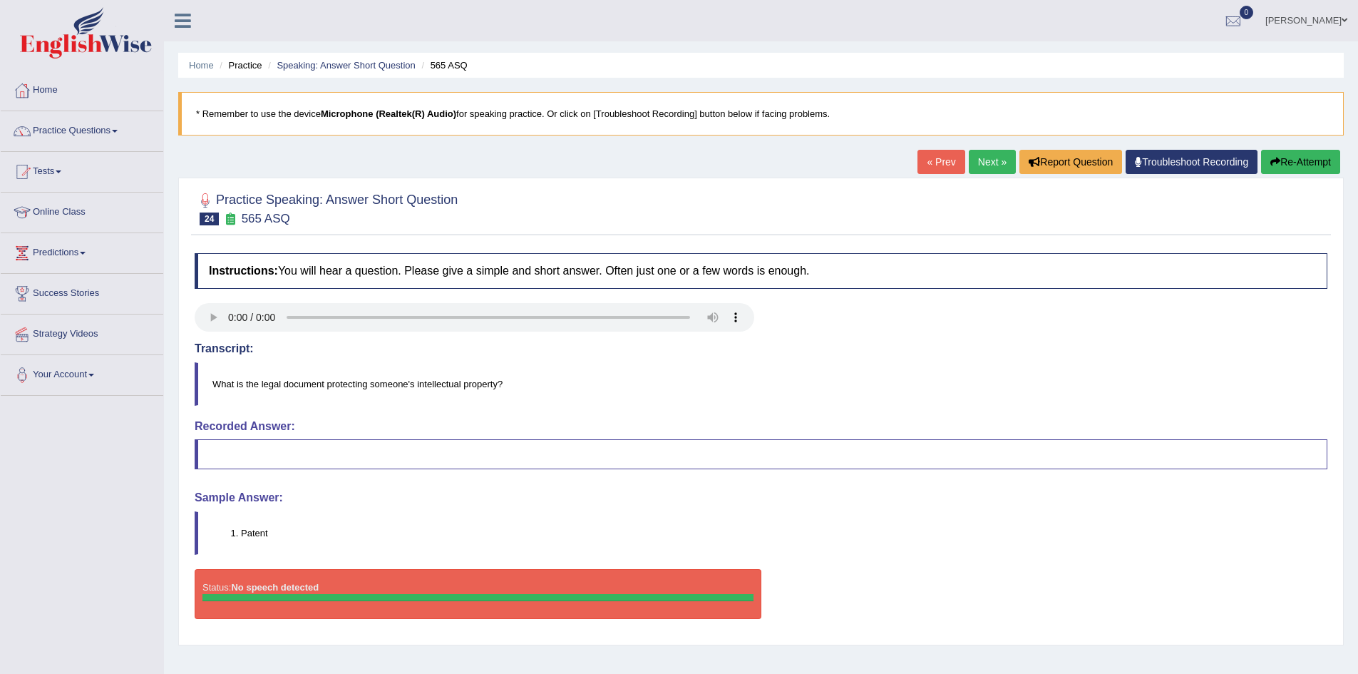
click at [984, 160] on link "Next »" at bounding box center [992, 162] width 47 height 24
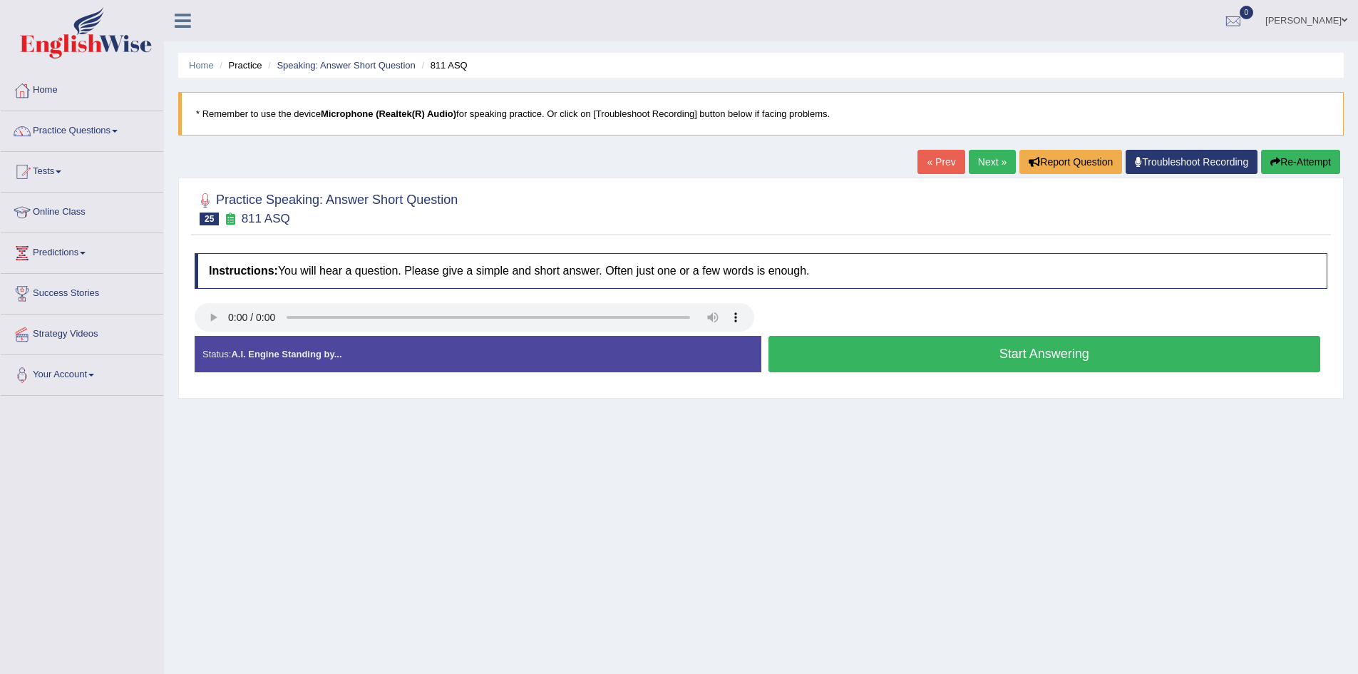
click at [849, 358] on button "Start Answering" at bounding box center [1045, 354] width 553 height 36
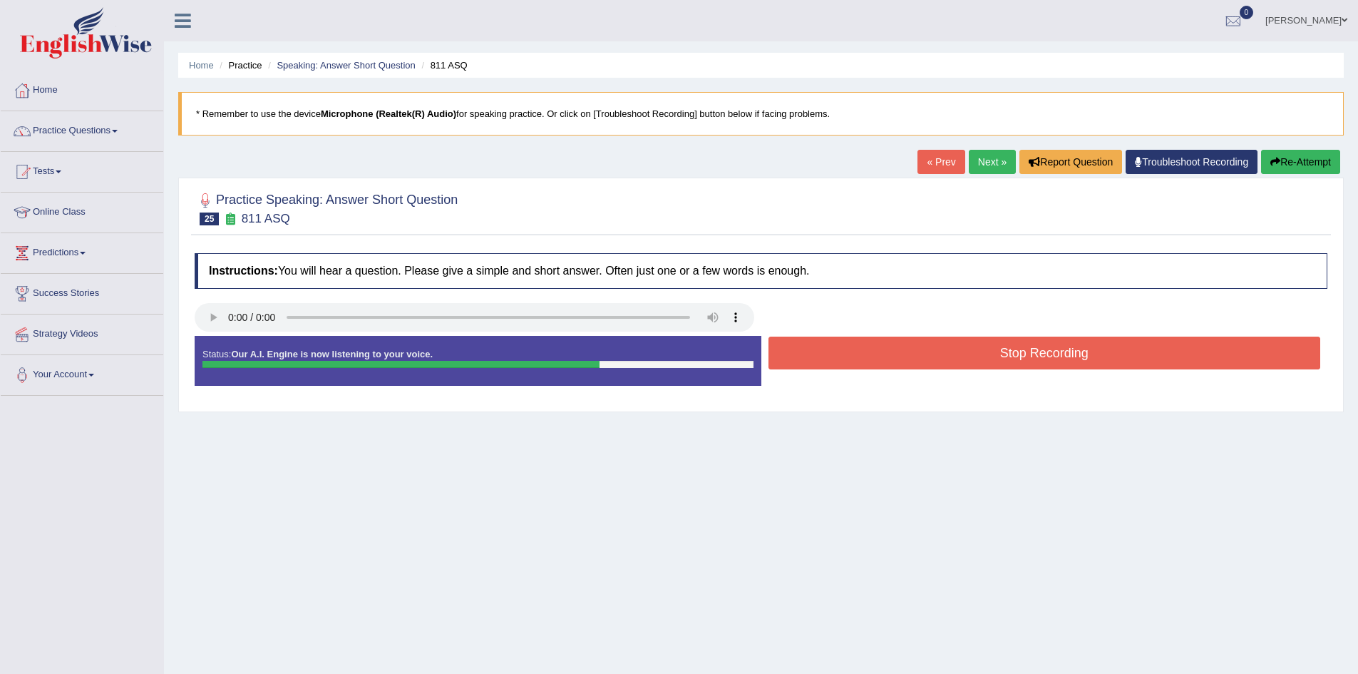
click at [859, 353] on button "Stop Recording" at bounding box center [1045, 353] width 553 height 33
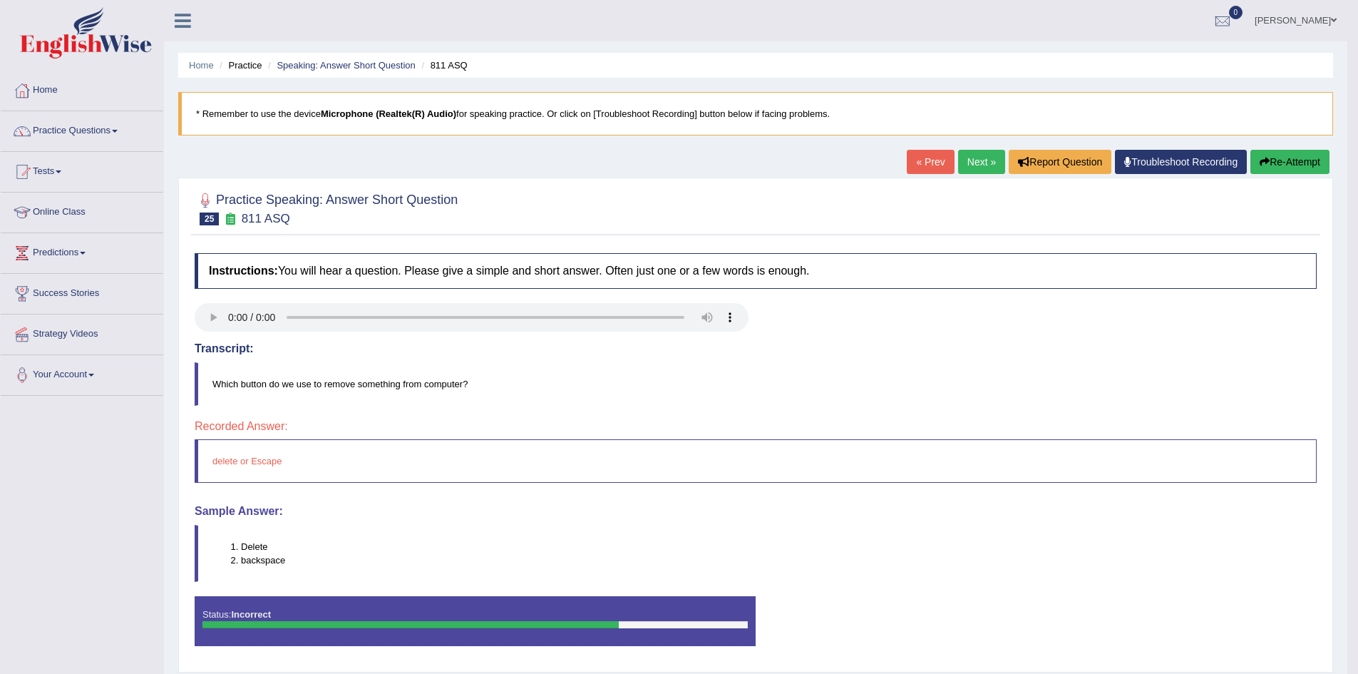
click at [1288, 162] on button "Re-Attempt" at bounding box center [1290, 162] width 79 height 24
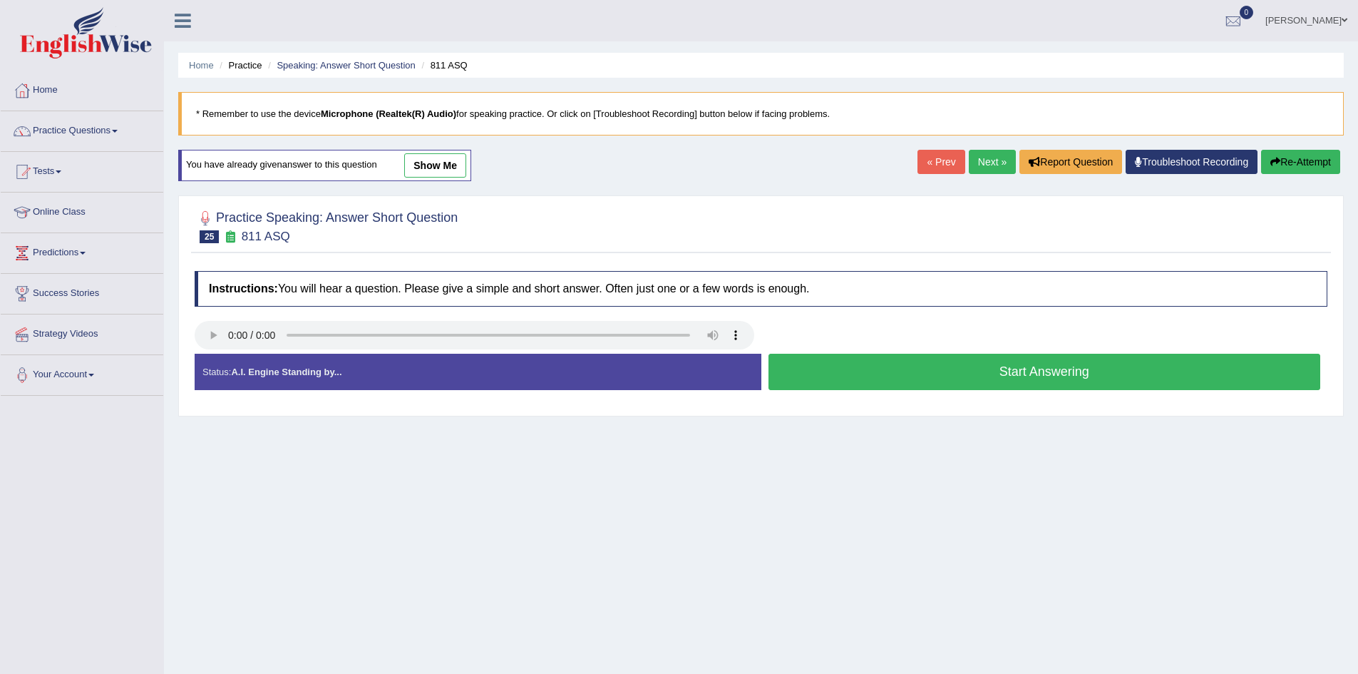
click at [897, 377] on button "Start Answering" at bounding box center [1045, 372] width 553 height 36
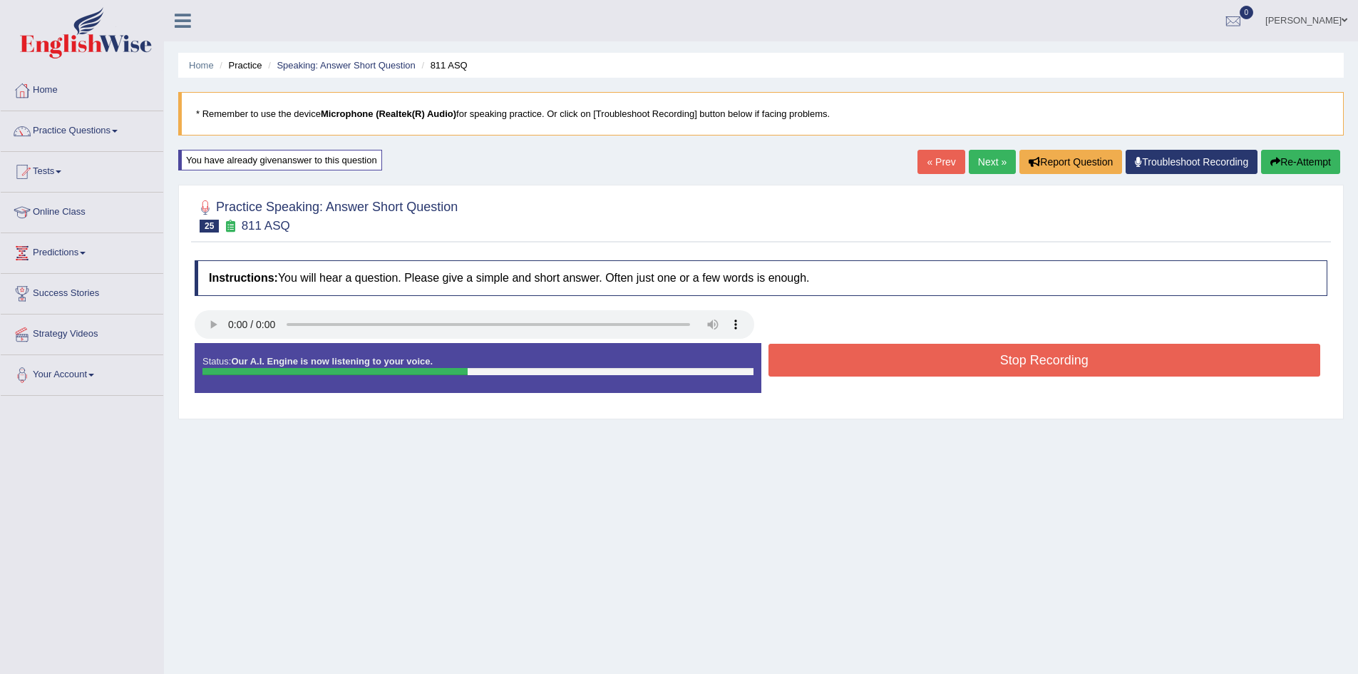
click at [965, 347] on button "Stop Recording" at bounding box center [1045, 360] width 553 height 33
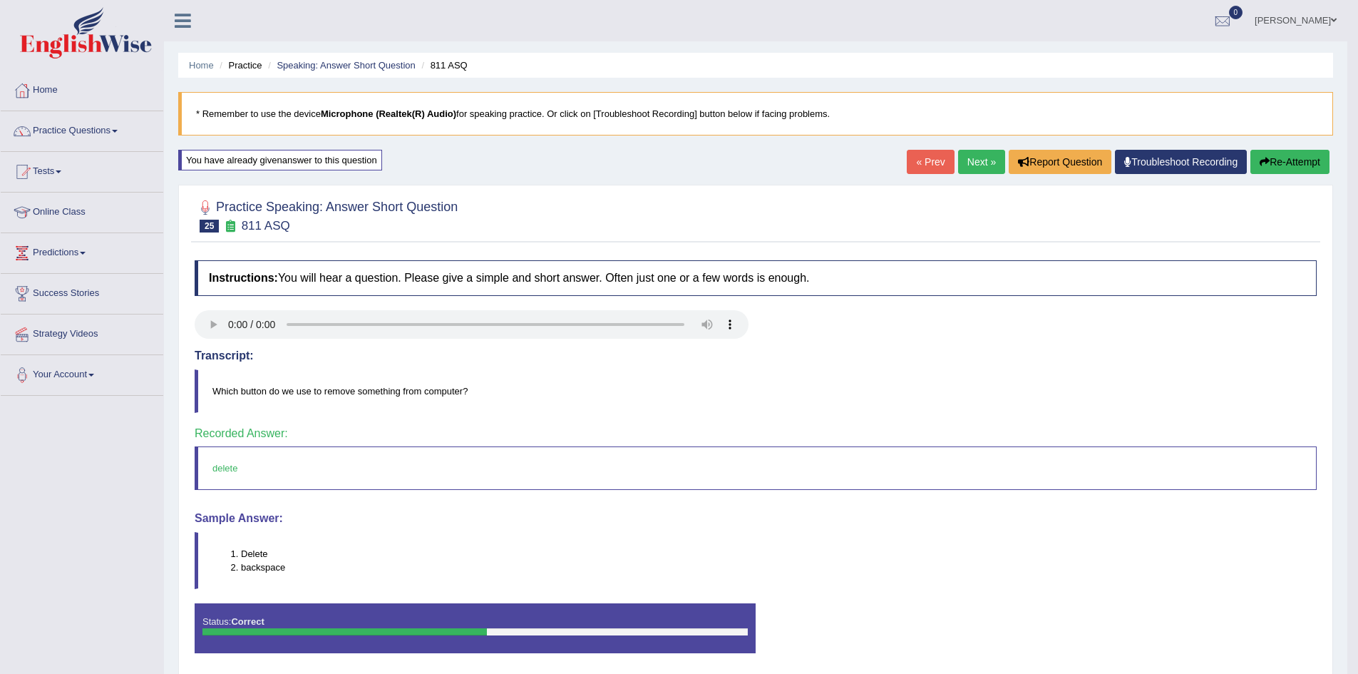
click at [977, 166] on link "Next »" at bounding box center [981, 162] width 47 height 24
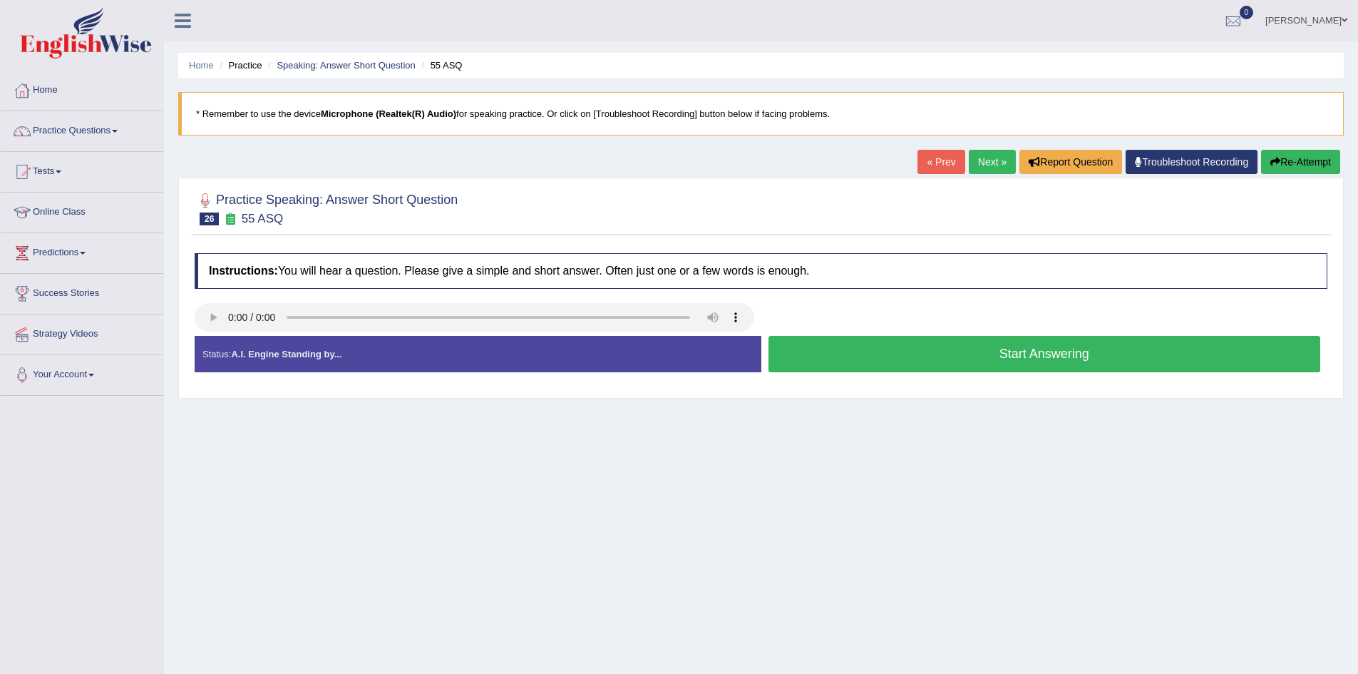
click at [885, 354] on button "Start Answering" at bounding box center [1045, 354] width 553 height 36
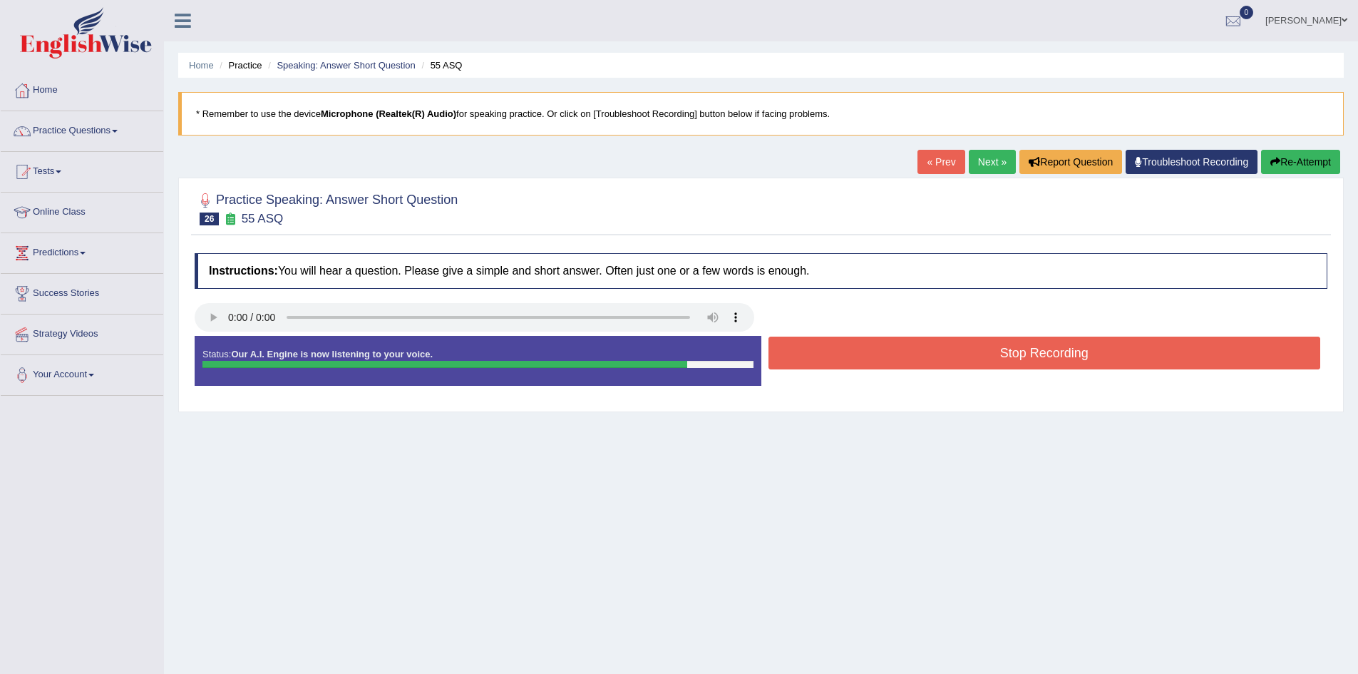
click at [965, 352] on button "Stop Recording" at bounding box center [1045, 353] width 553 height 33
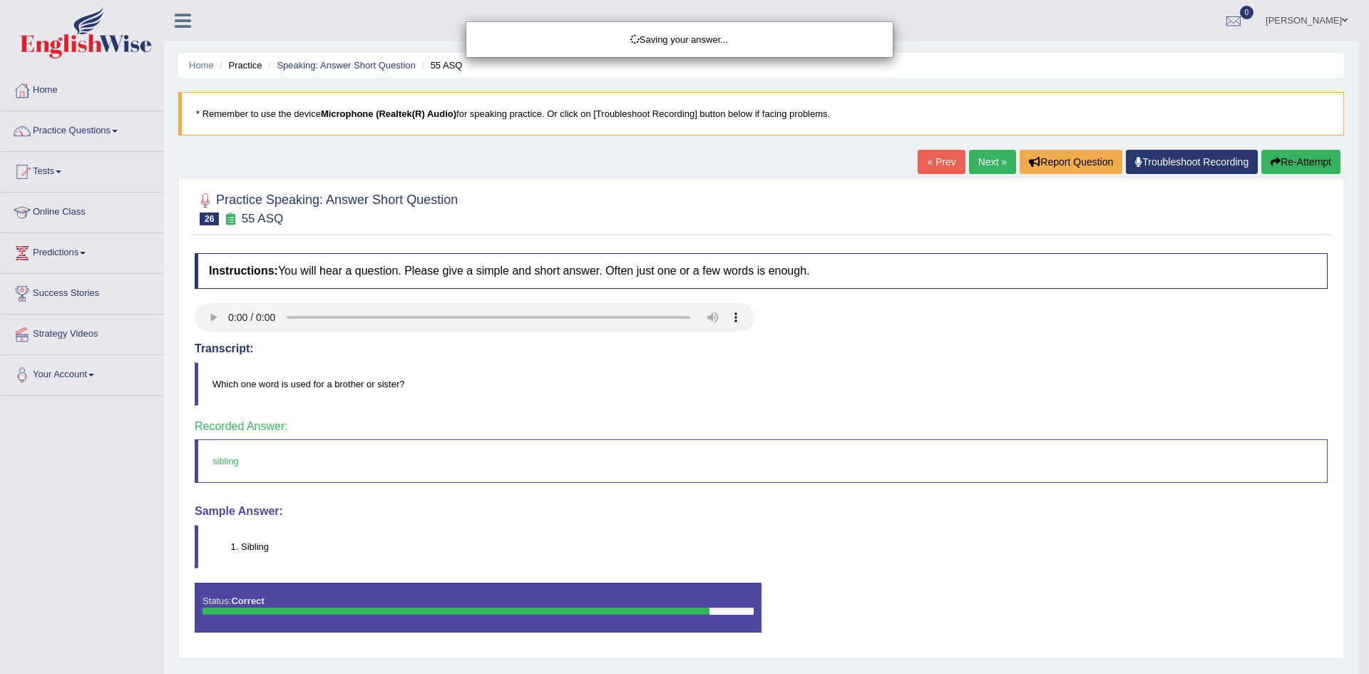
click at [963, 165] on div "Saving your answer..." at bounding box center [684, 337] width 1369 height 674
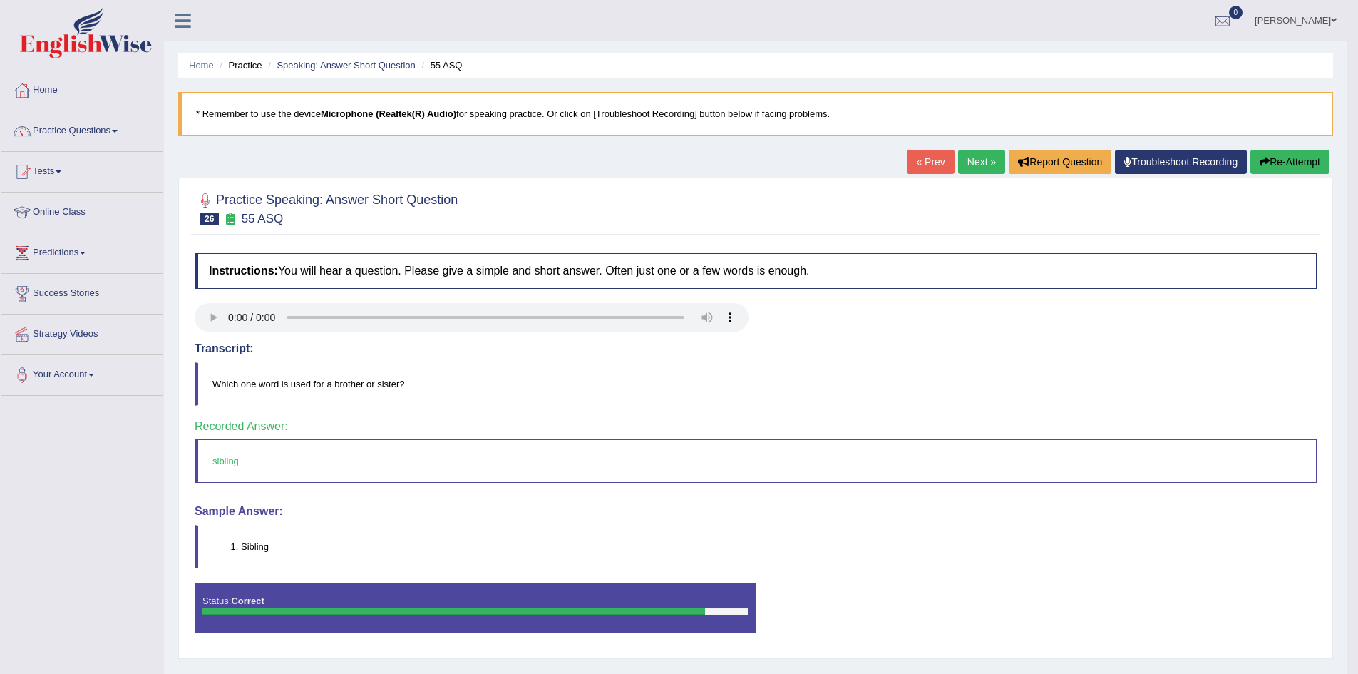
click at [966, 162] on link "Next »" at bounding box center [981, 162] width 47 height 24
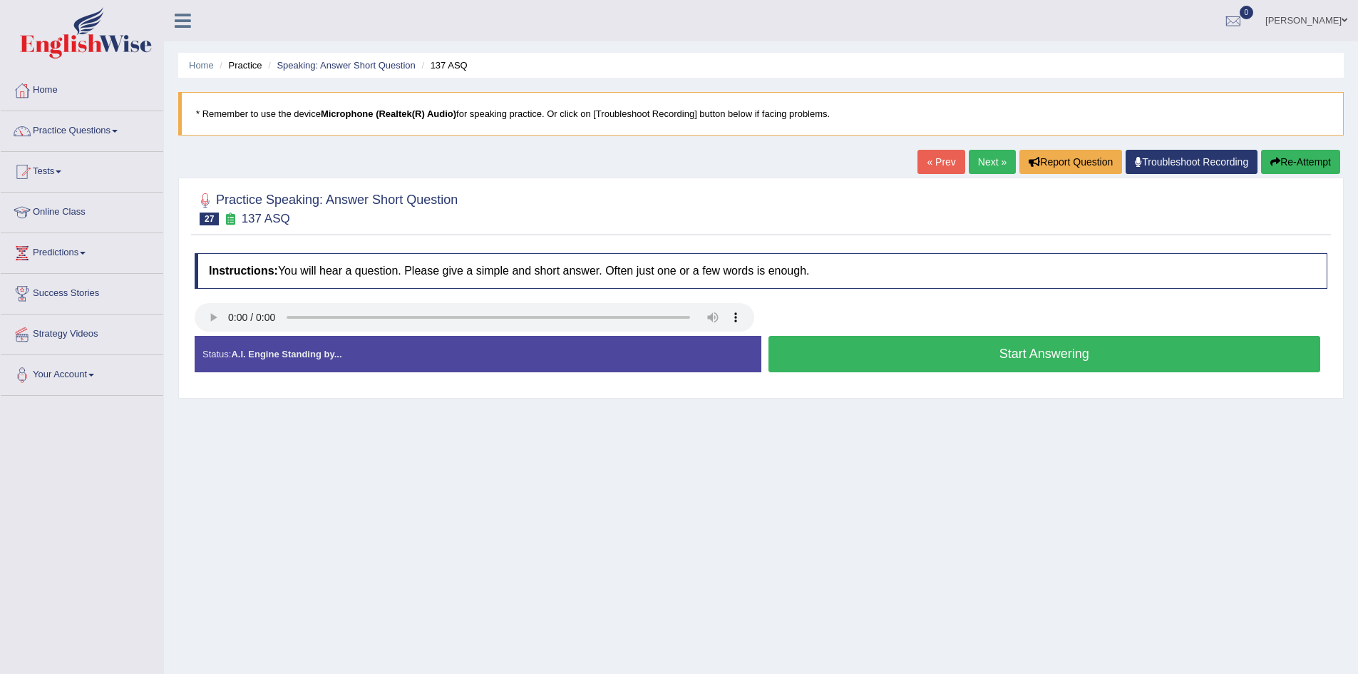
click at [917, 355] on button "Start Answering" at bounding box center [1045, 354] width 553 height 36
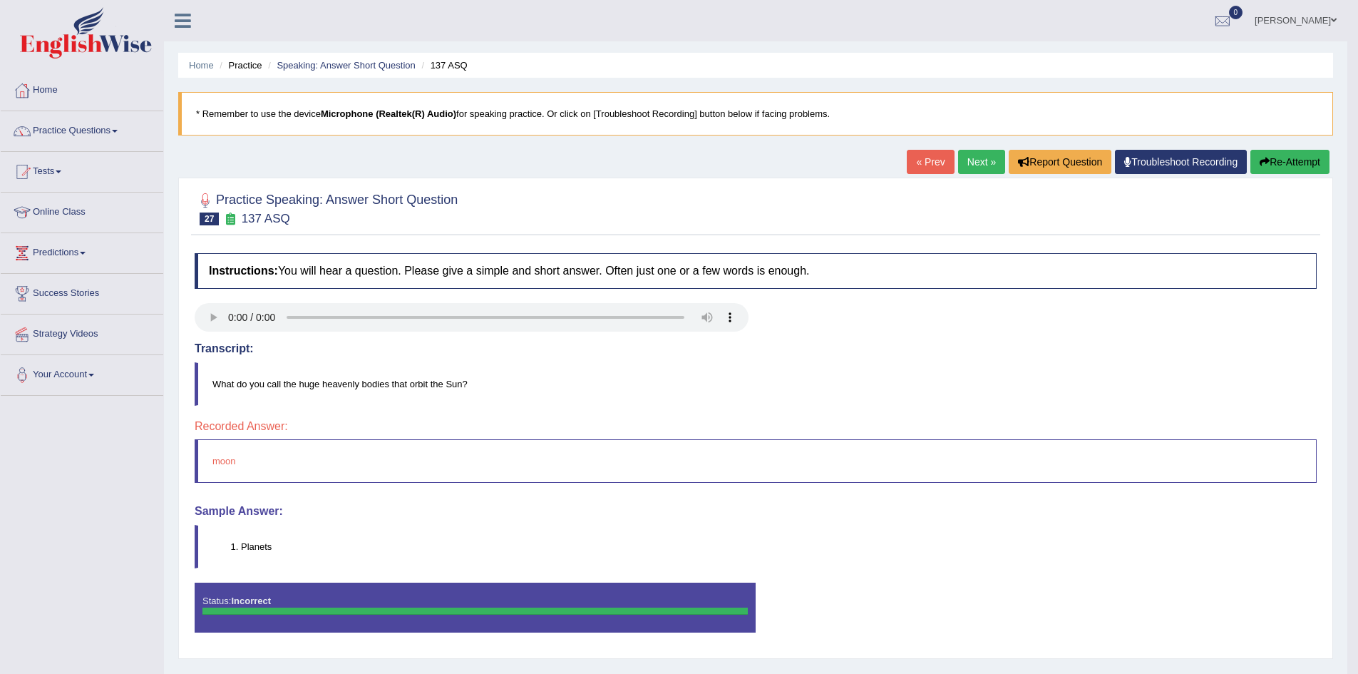
click at [1317, 161] on button "Re-Attempt" at bounding box center [1290, 162] width 79 height 24
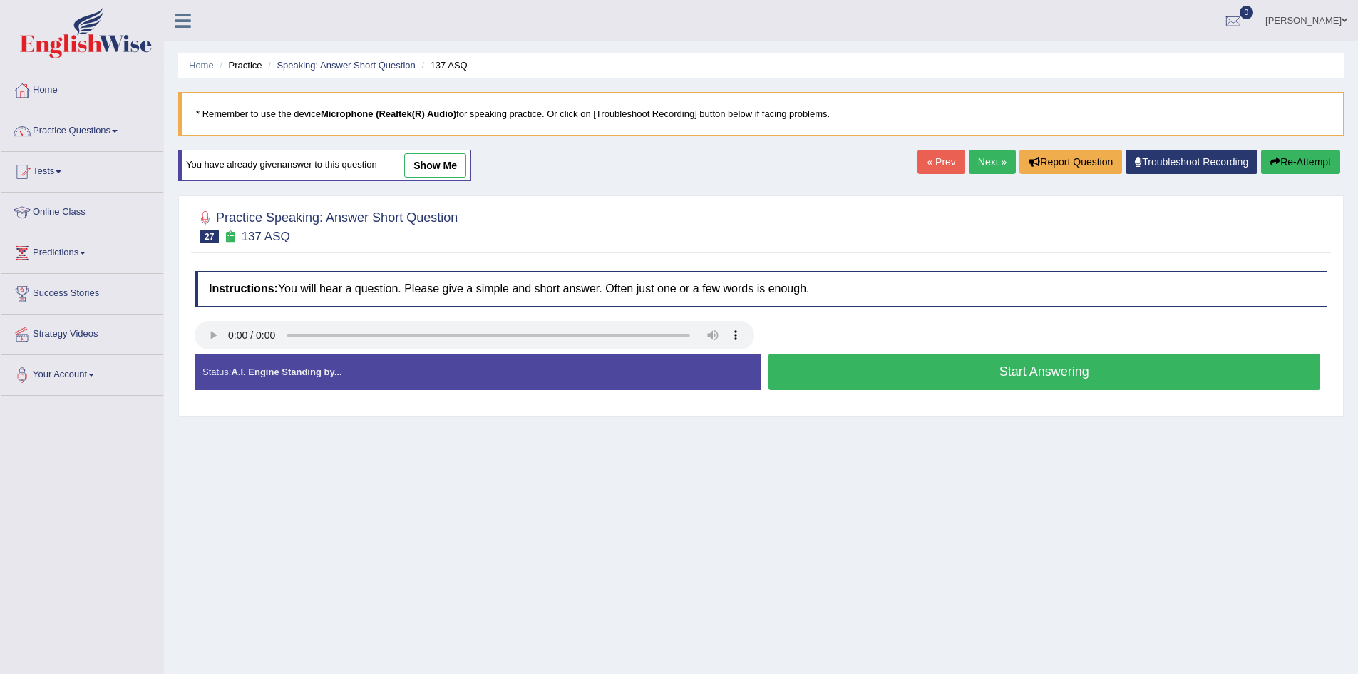
click at [958, 372] on button "Start Answering" at bounding box center [1045, 372] width 553 height 36
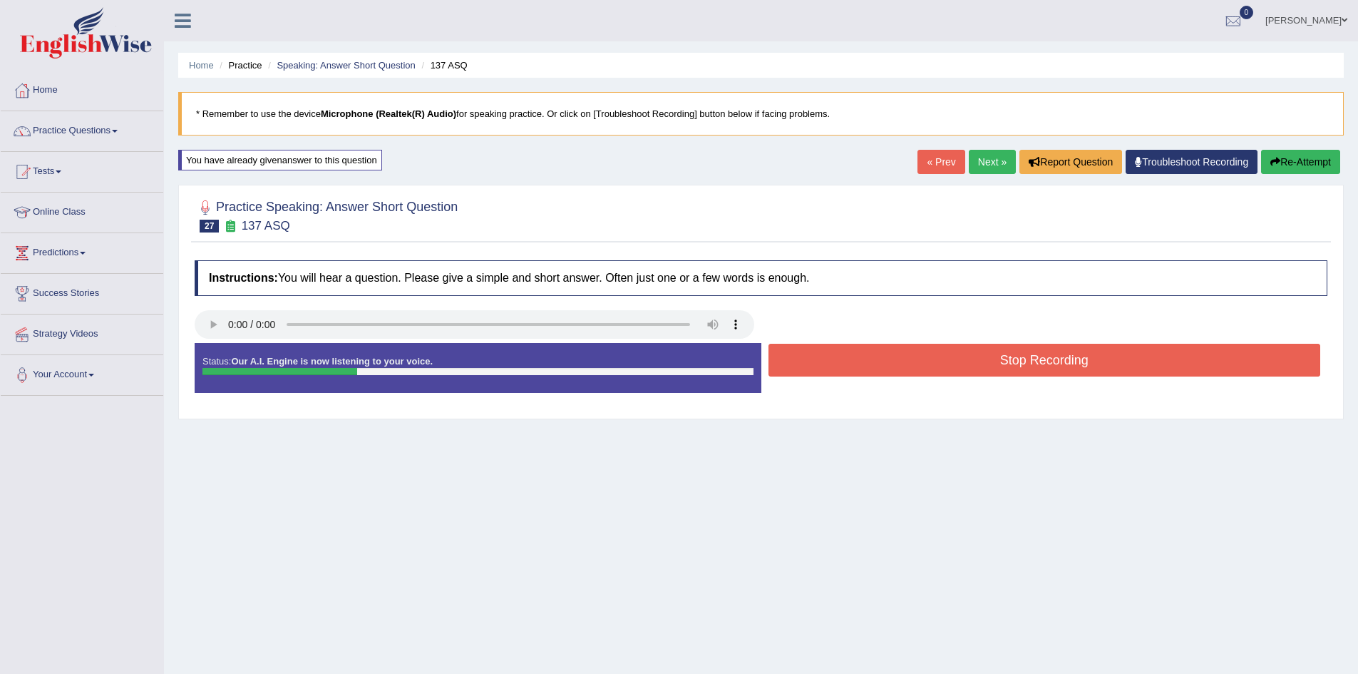
click at [960, 361] on button "Stop Recording" at bounding box center [1045, 360] width 553 height 33
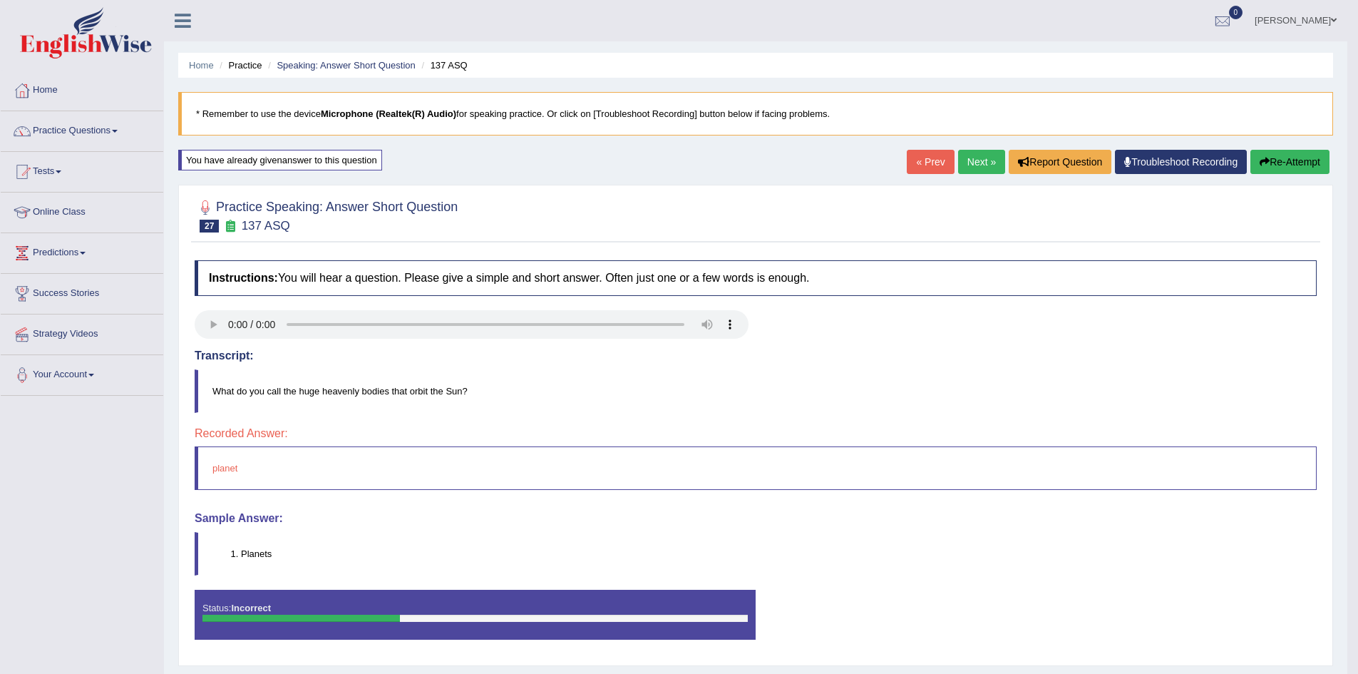
click at [971, 162] on link "Next »" at bounding box center [981, 162] width 47 height 24
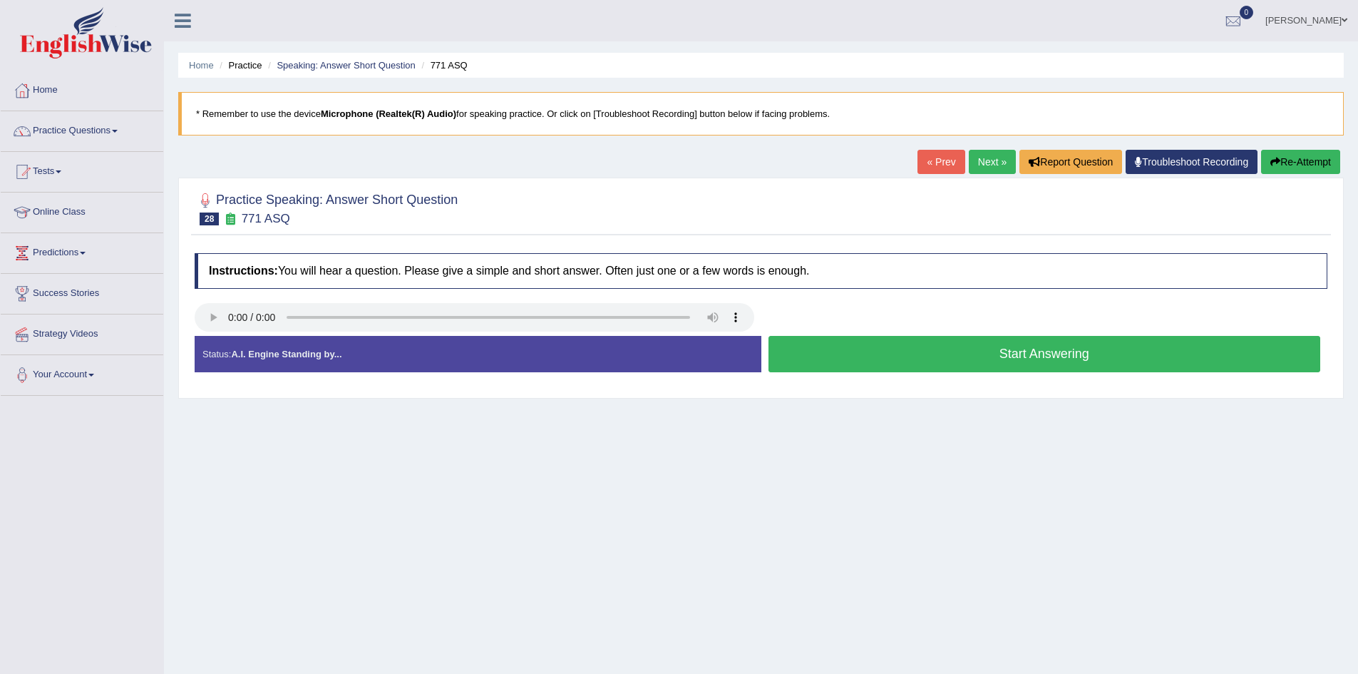
click at [880, 357] on button "Start Answering" at bounding box center [1045, 354] width 553 height 36
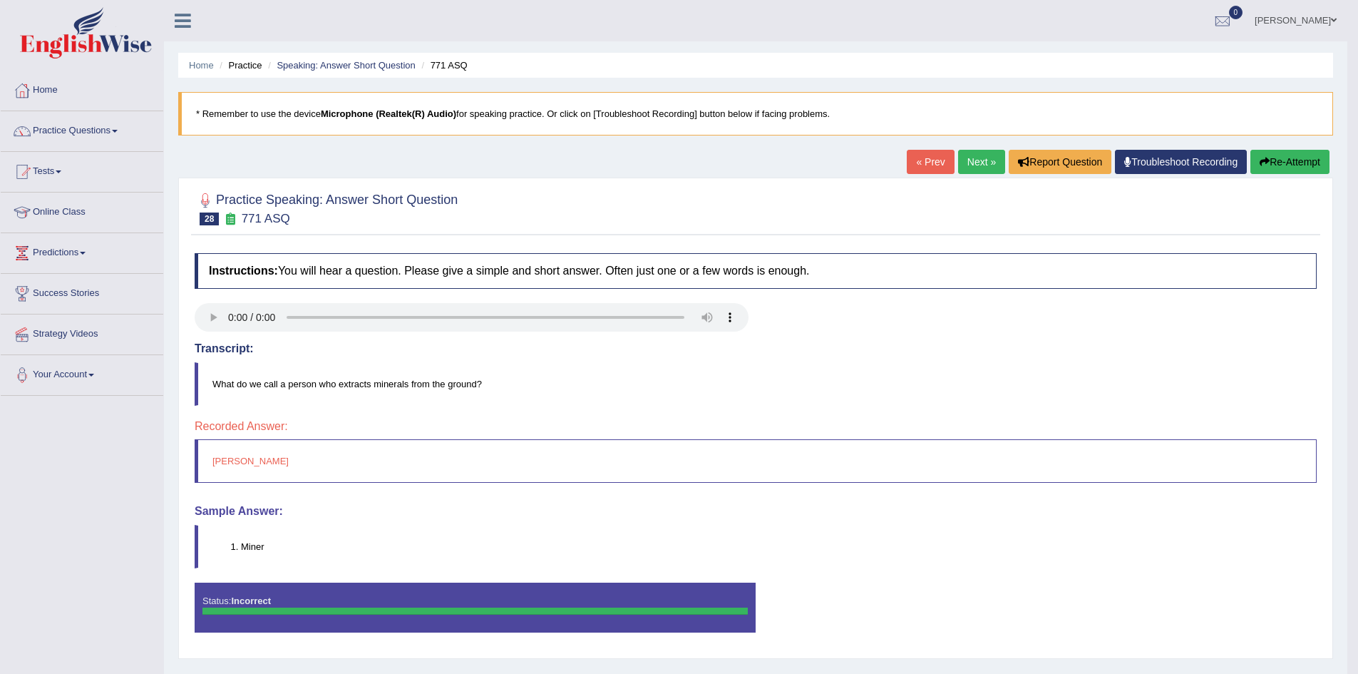
click at [1296, 159] on button "Re-Attempt" at bounding box center [1290, 162] width 79 height 24
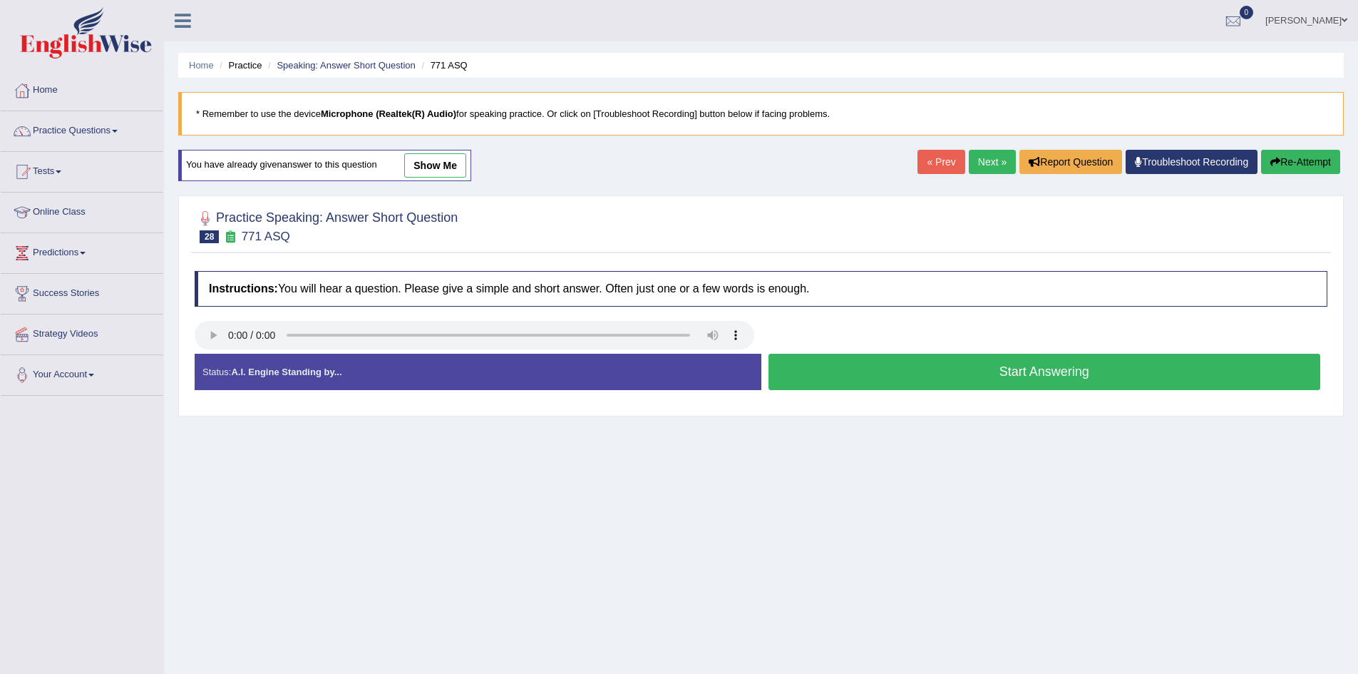
click at [838, 381] on button "Start Answering" at bounding box center [1045, 372] width 553 height 36
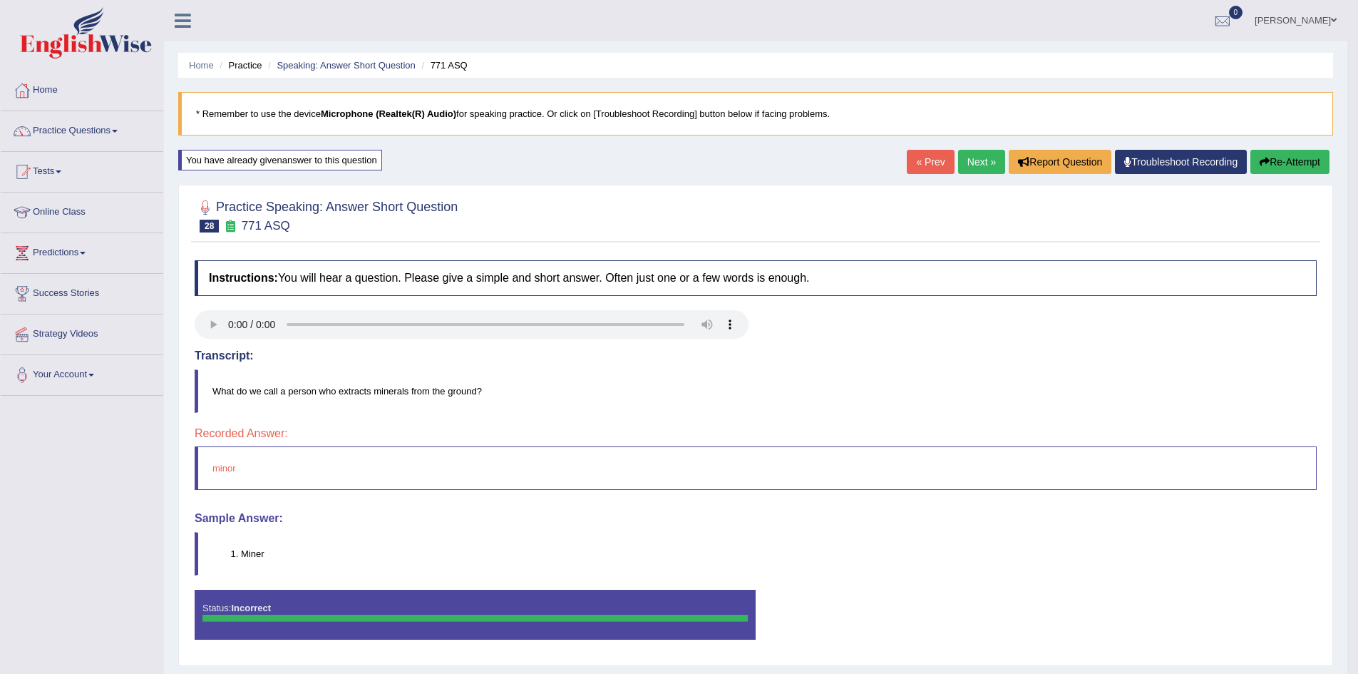
click at [967, 155] on link "Next »" at bounding box center [981, 162] width 47 height 24
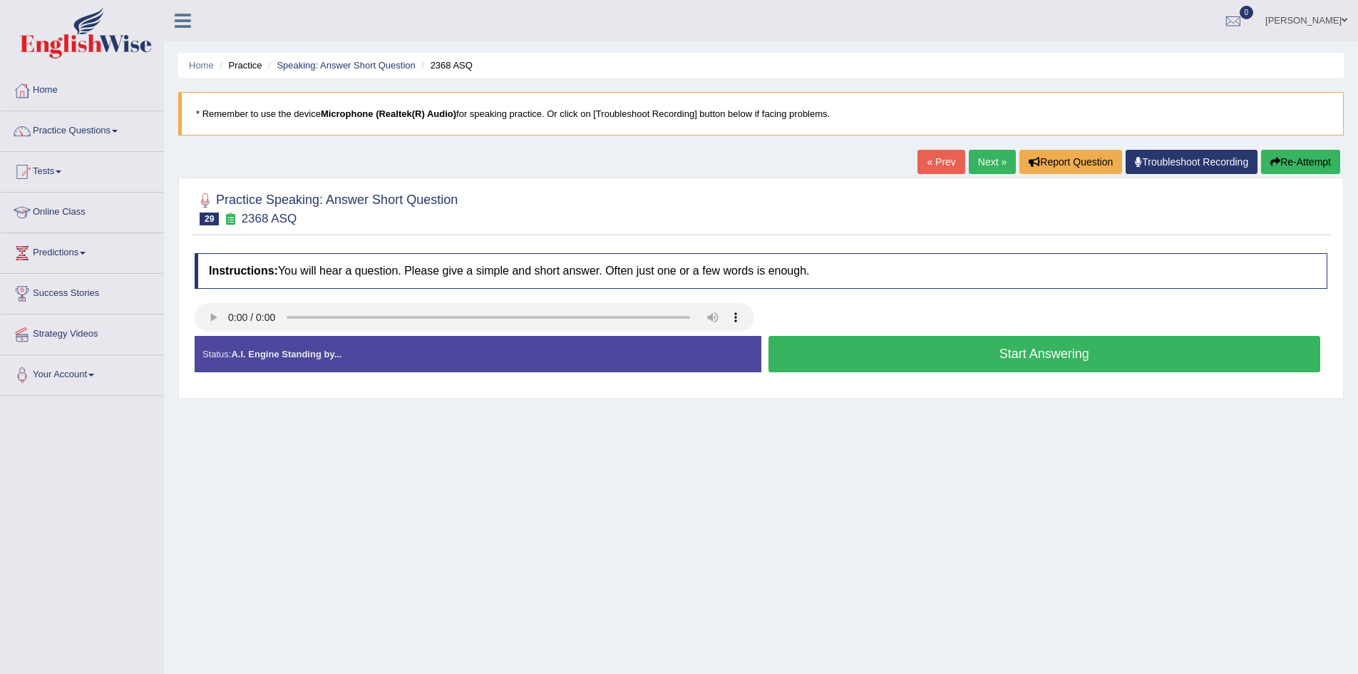
click at [886, 362] on button "Start Answering" at bounding box center [1045, 354] width 553 height 36
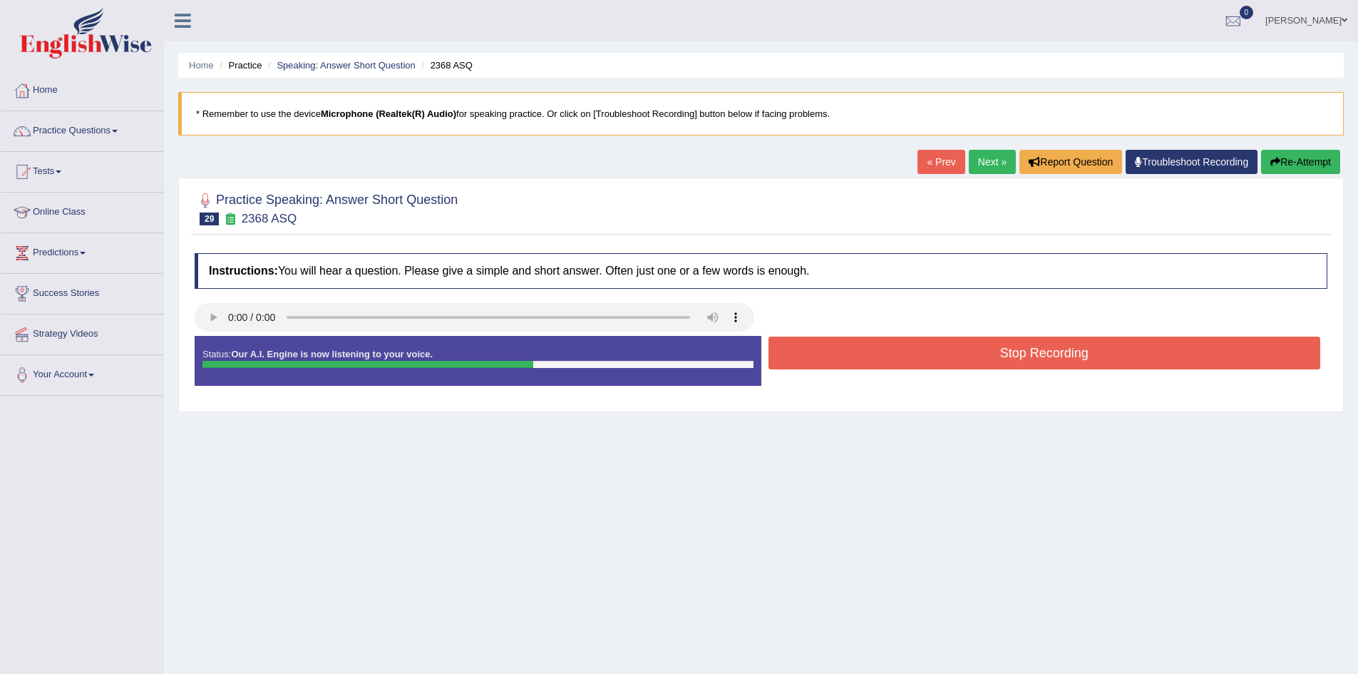
click at [1043, 349] on button "Stop Recording" at bounding box center [1045, 353] width 553 height 33
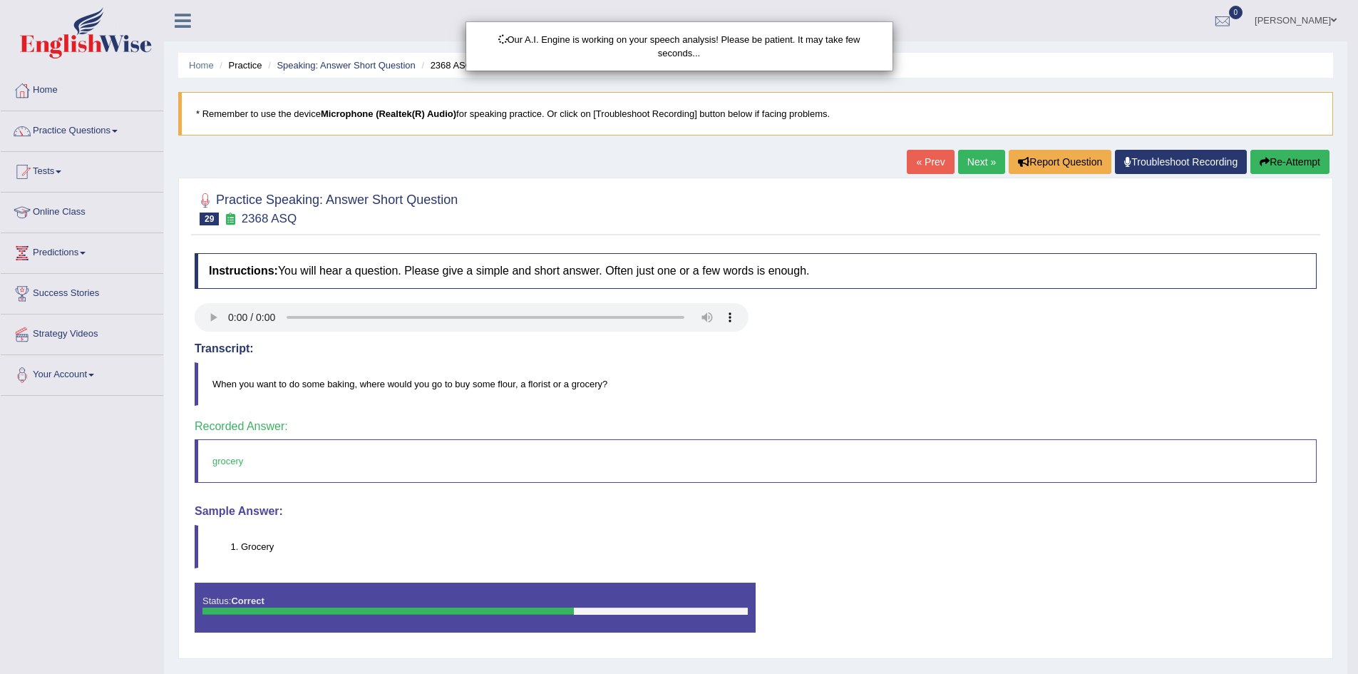
click at [991, 165] on link "Next »" at bounding box center [981, 162] width 47 height 24
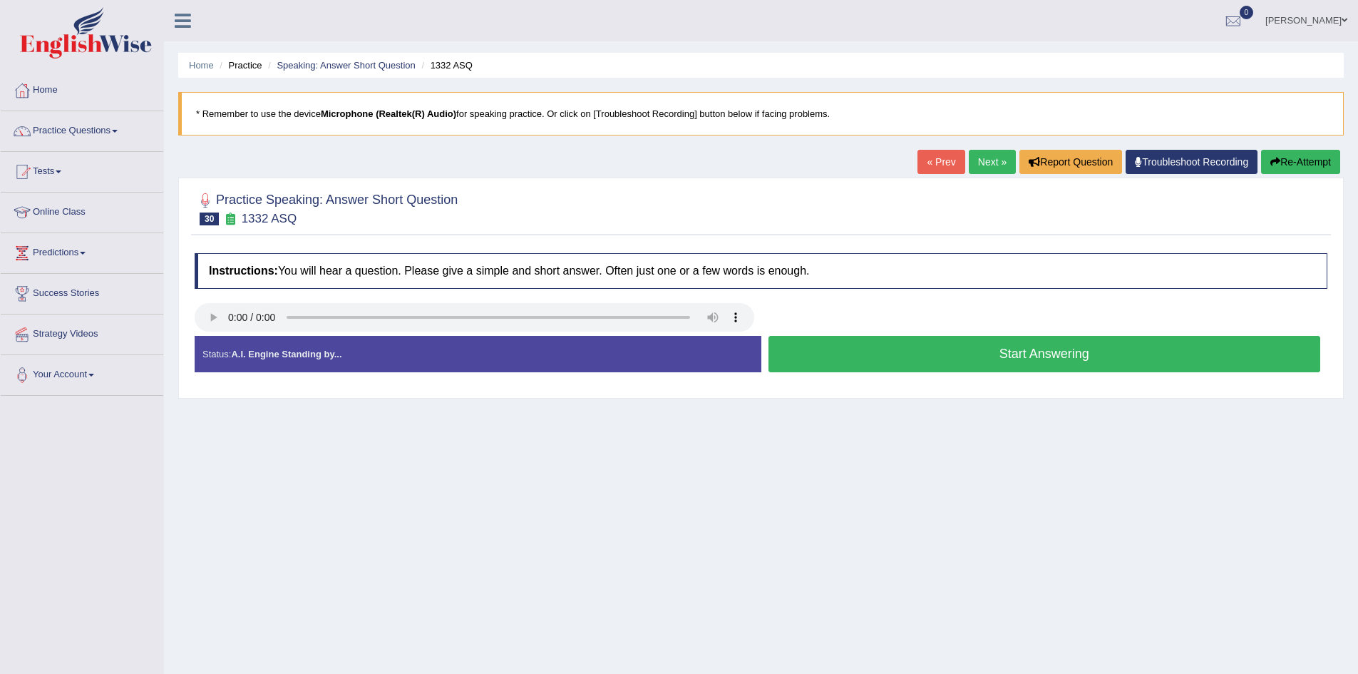
click at [866, 357] on button "Start Answering" at bounding box center [1045, 354] width 553 height 36
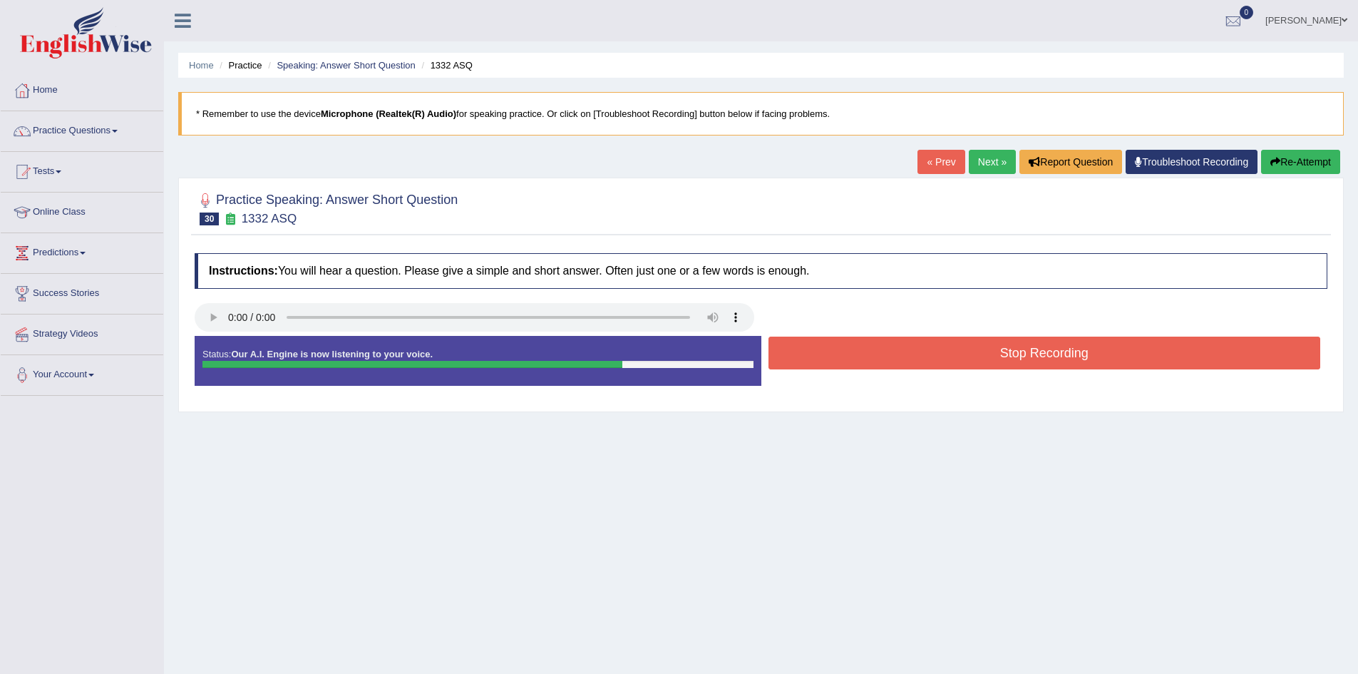
click at [975, 357] on button "Stop Recording" at bounding box center [1045, 353] width 553 height 33
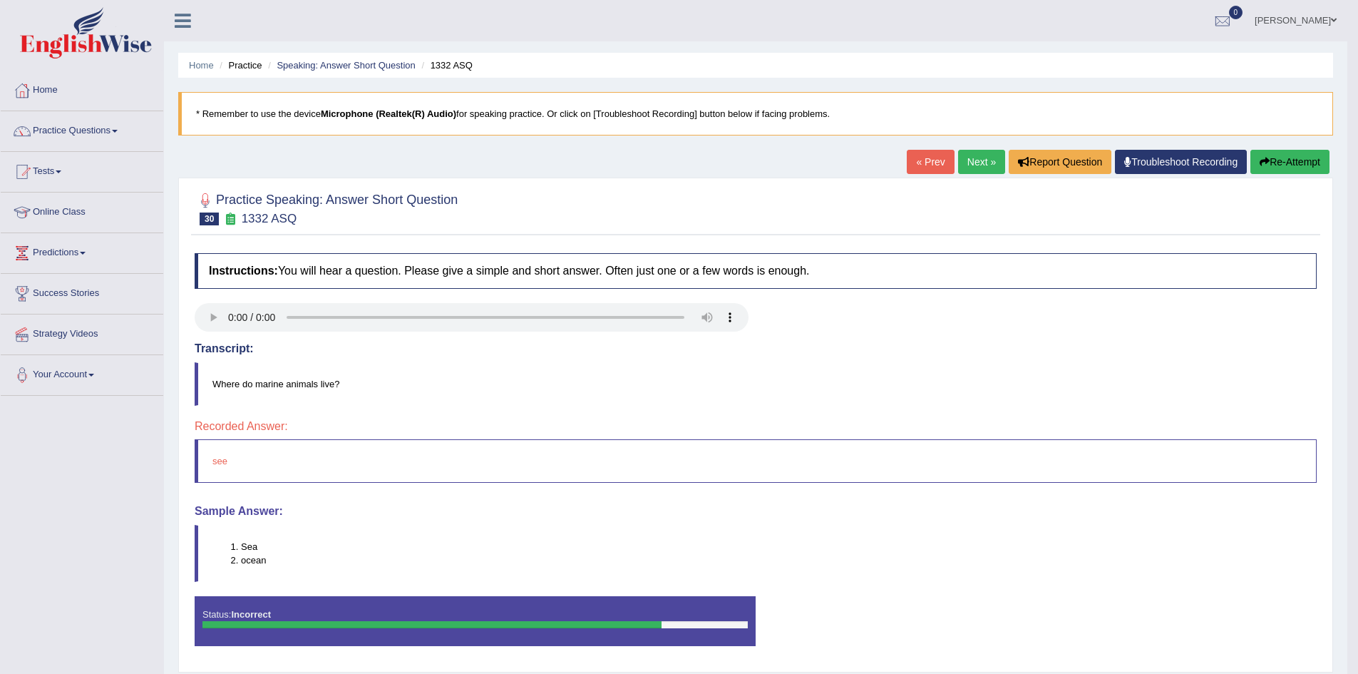
click at [1269, 159] on button "Re-Attempt" at bounding box center [1290, 162] width 79 height 24
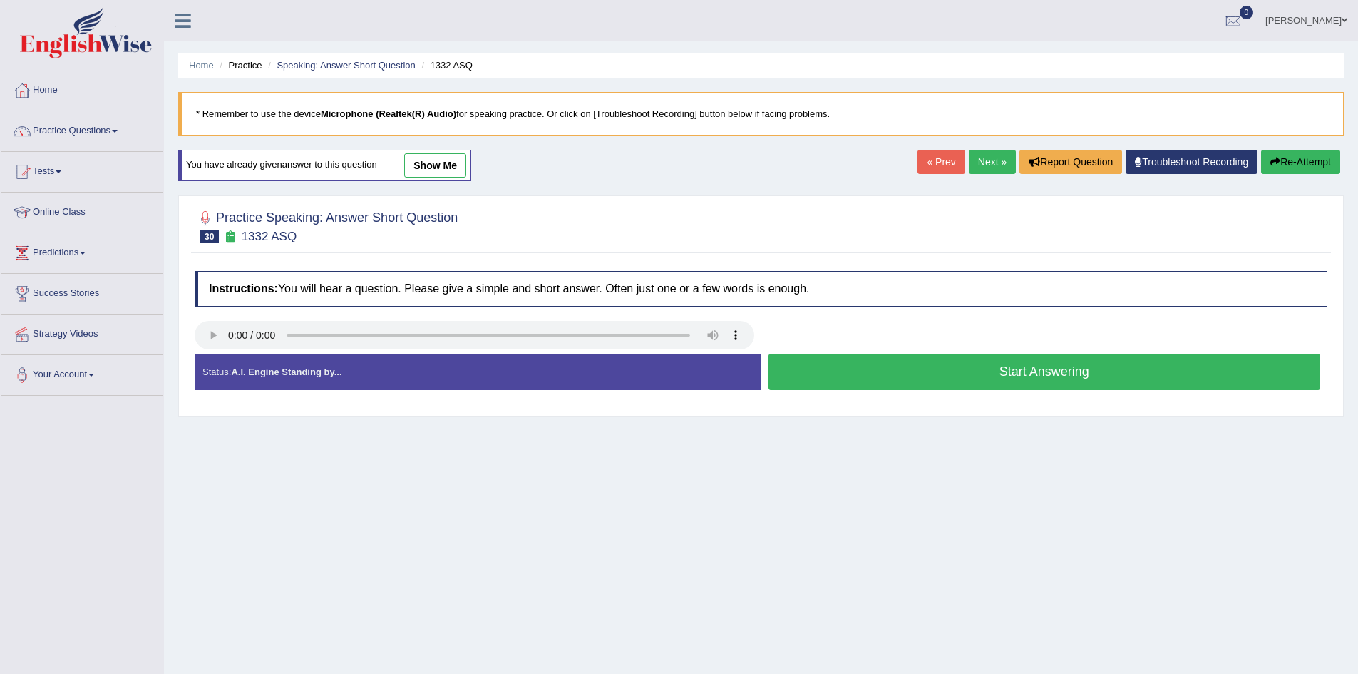
click at [943, 375] on button "Start Answering" at bounding box center [1045, 372] width 553 height 36
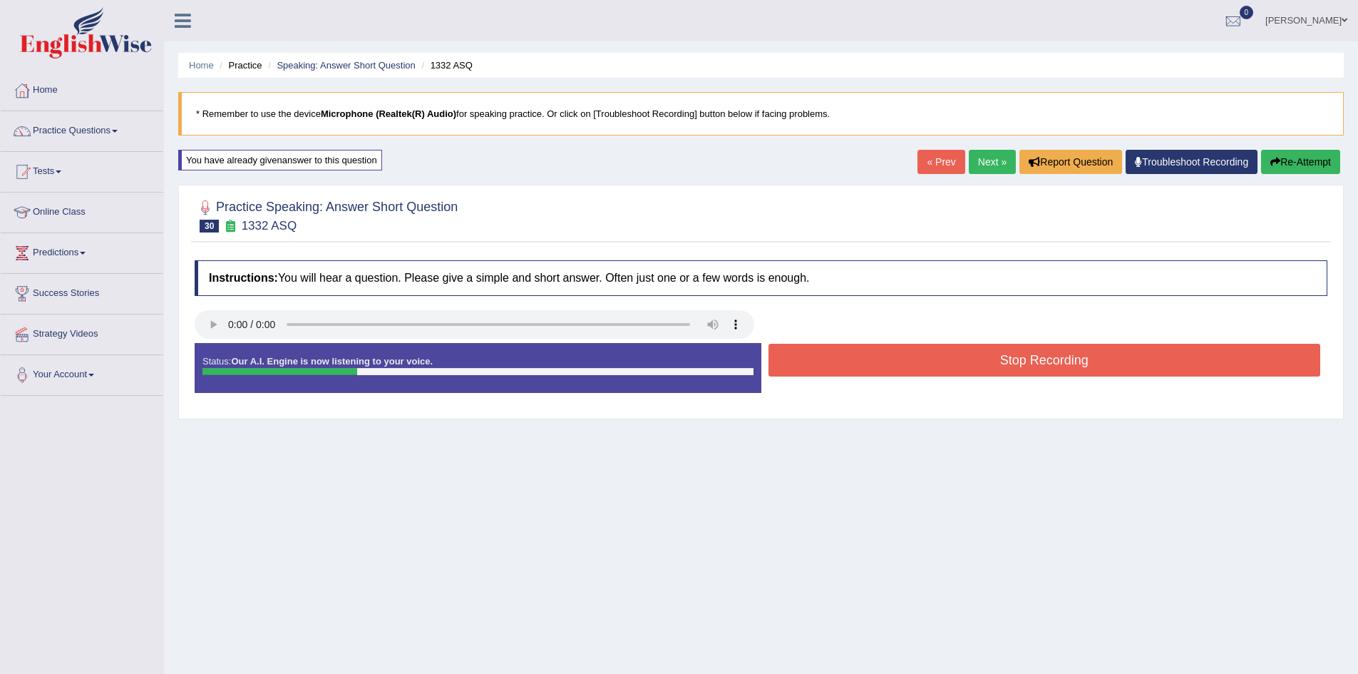
click at [952, 353] on button "Stop Recording" at bounding box center [1045, 360] width 553 height 33
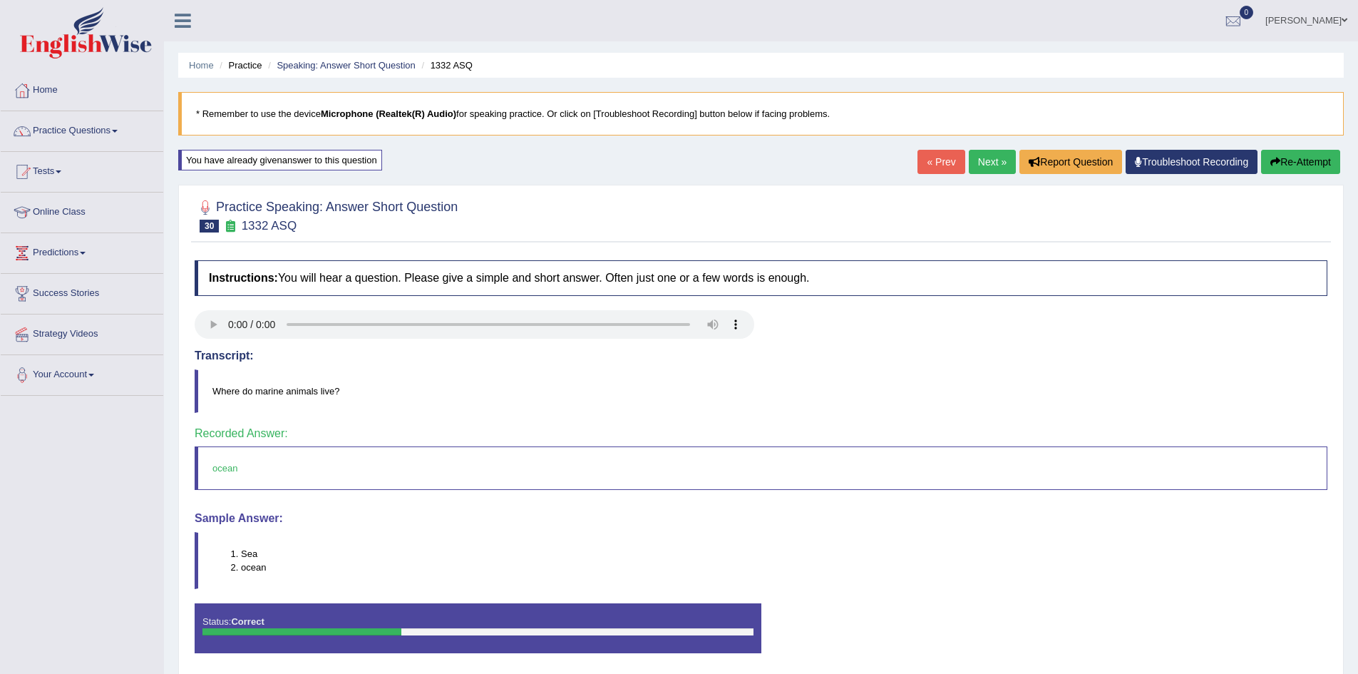
click at [975, 173] on div "« Prev Next » Report Question Troubleshoot Recording Re-Attempt" at bounding box center [1131, 164] width 426 height 28
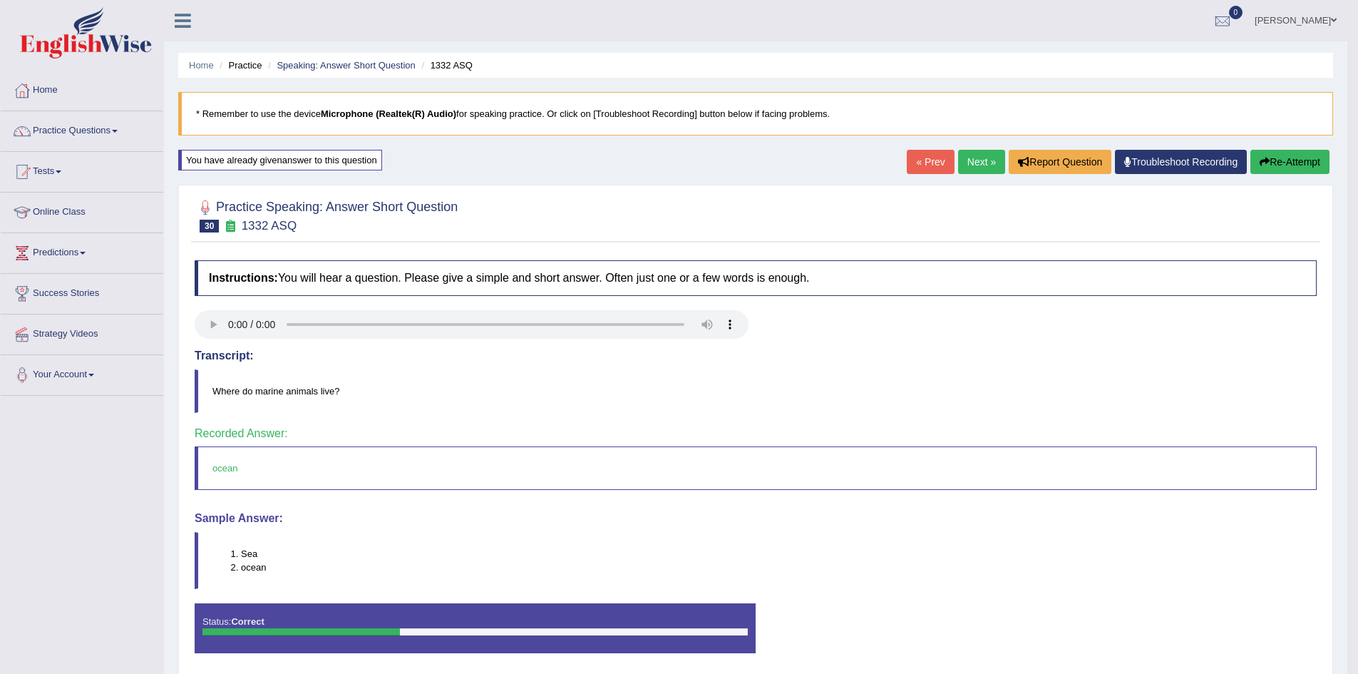
click at [975, 164] on link "Next »" at bounding box center [981, 162] width 47 height 24
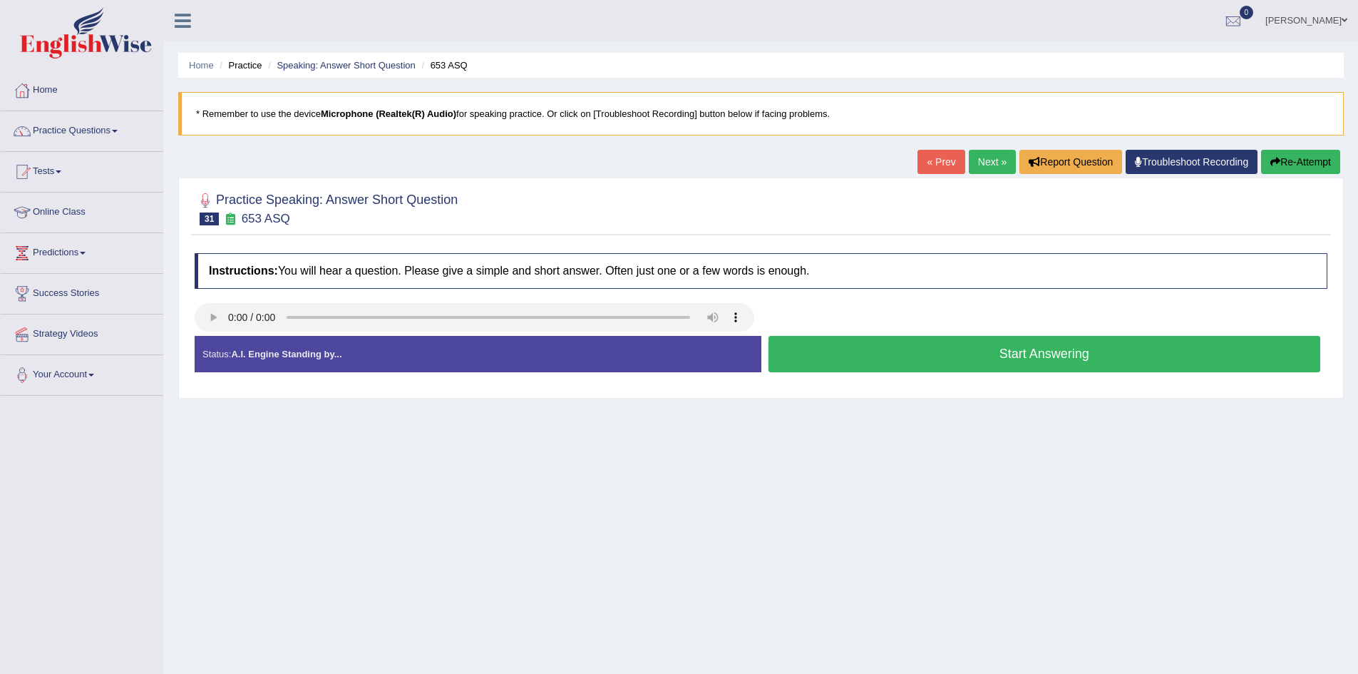
click at [933, 163] on link "« Prev" at bounding box center [941, 162] width 47 height 24
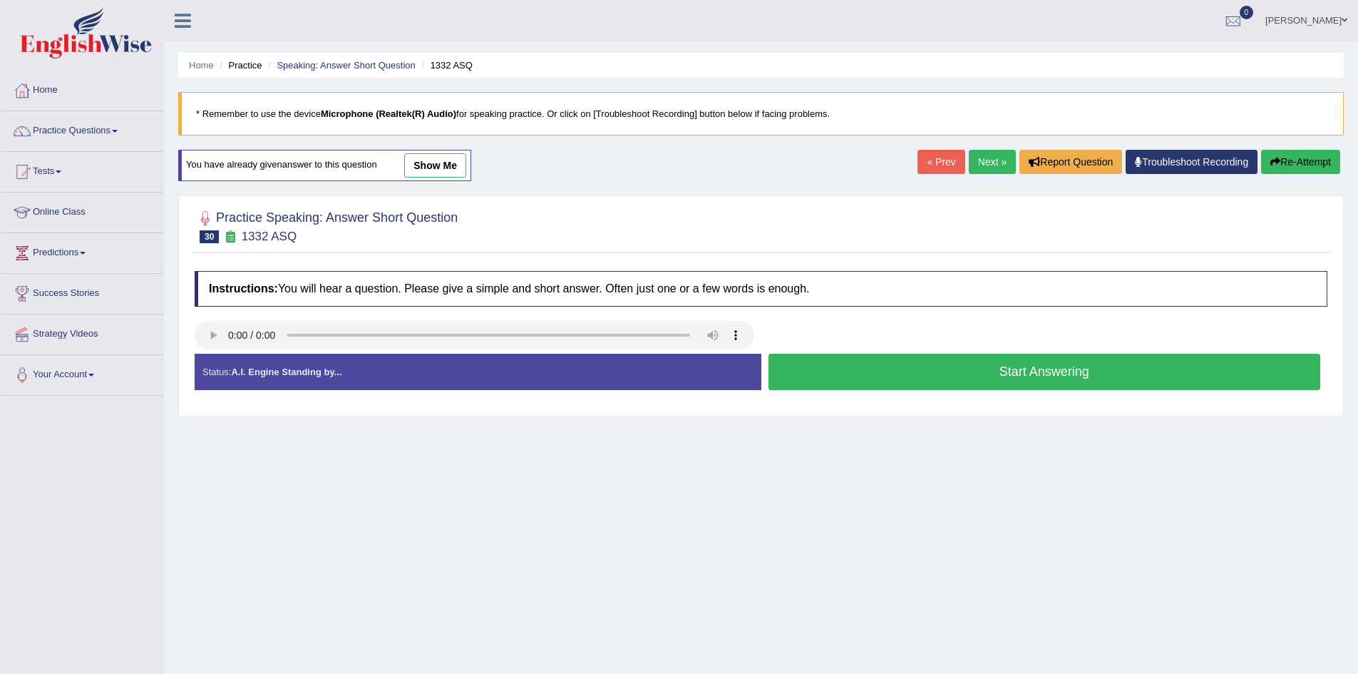
click at [980, 163] on link "Next »" at bounding box center [992, 162] width 47 height 24
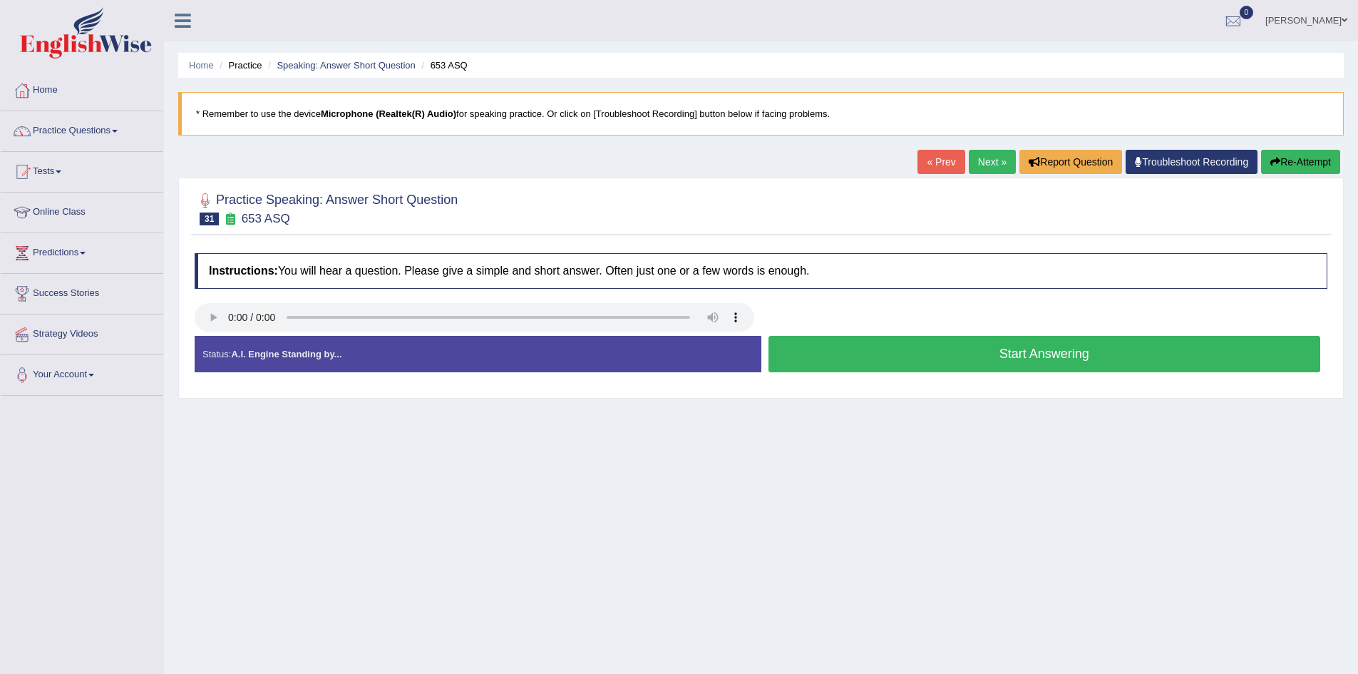
click at [871, 354] on button "Start Answering" at bounding box center [1045, 354] width 553 height 36
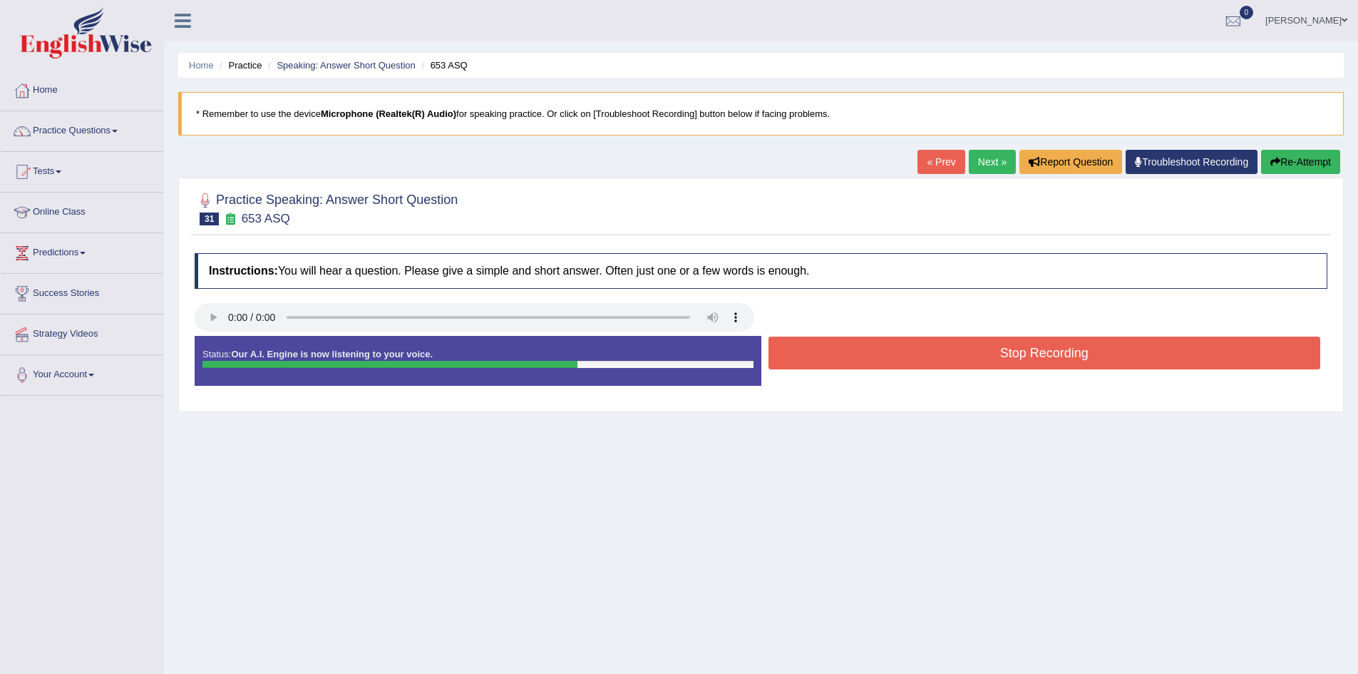
click at [877, 357] on button "Stop Recording" at bounding box center [1045, 353] width 553 height 33
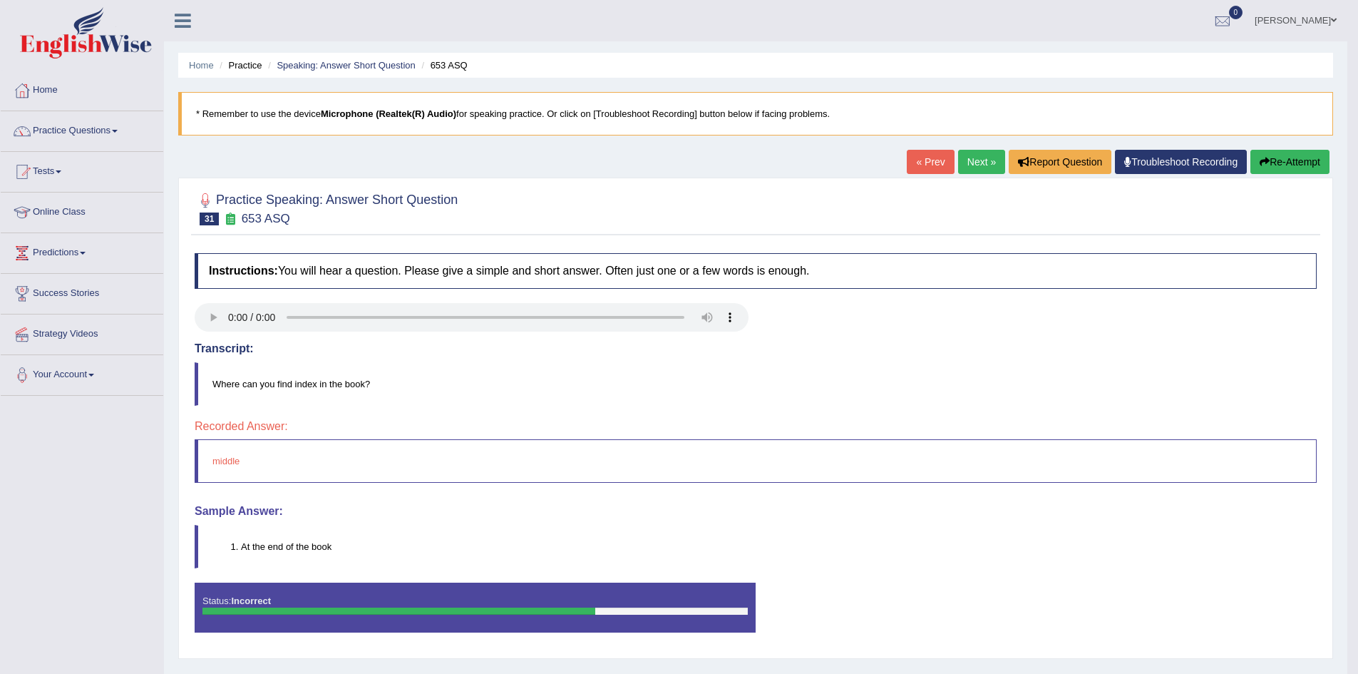
click at [963, 158] on link "Next »" at bounding box center [981, 162] width 47 height 24
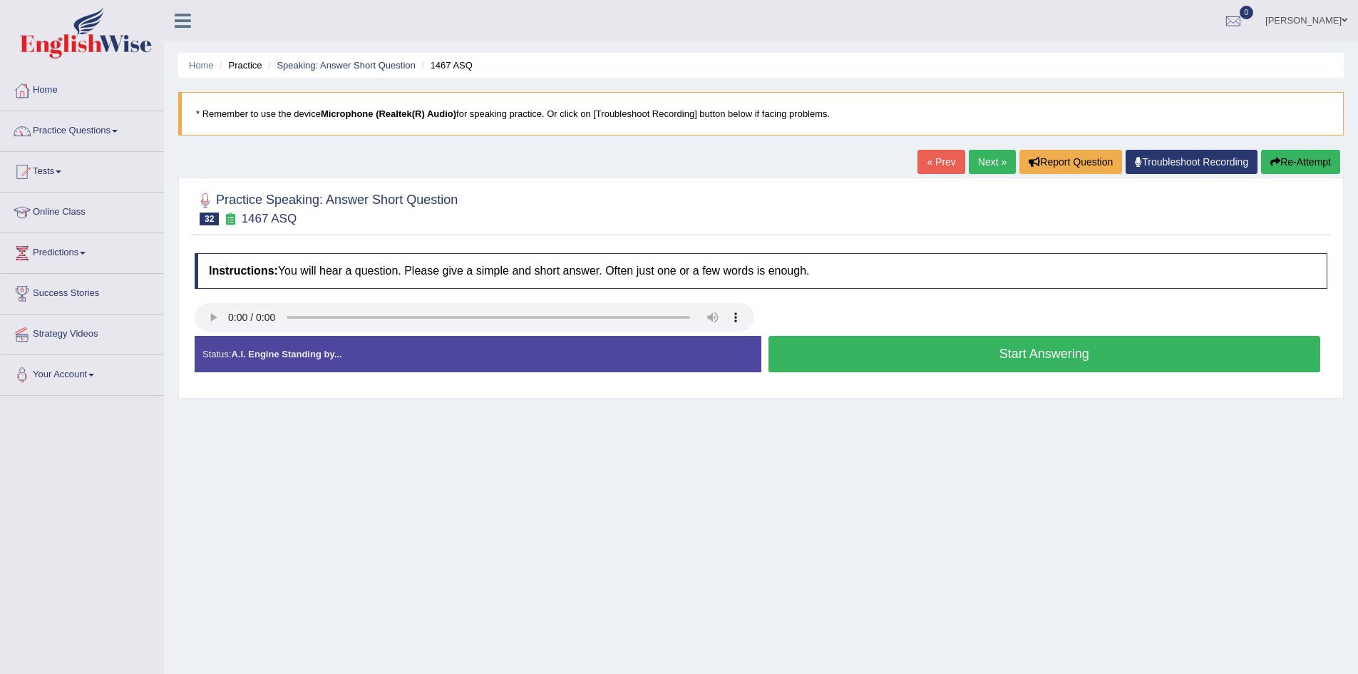
click at [948, 356] on button "Start Answering" at bounding box center [1045, 354] width 553 height 36
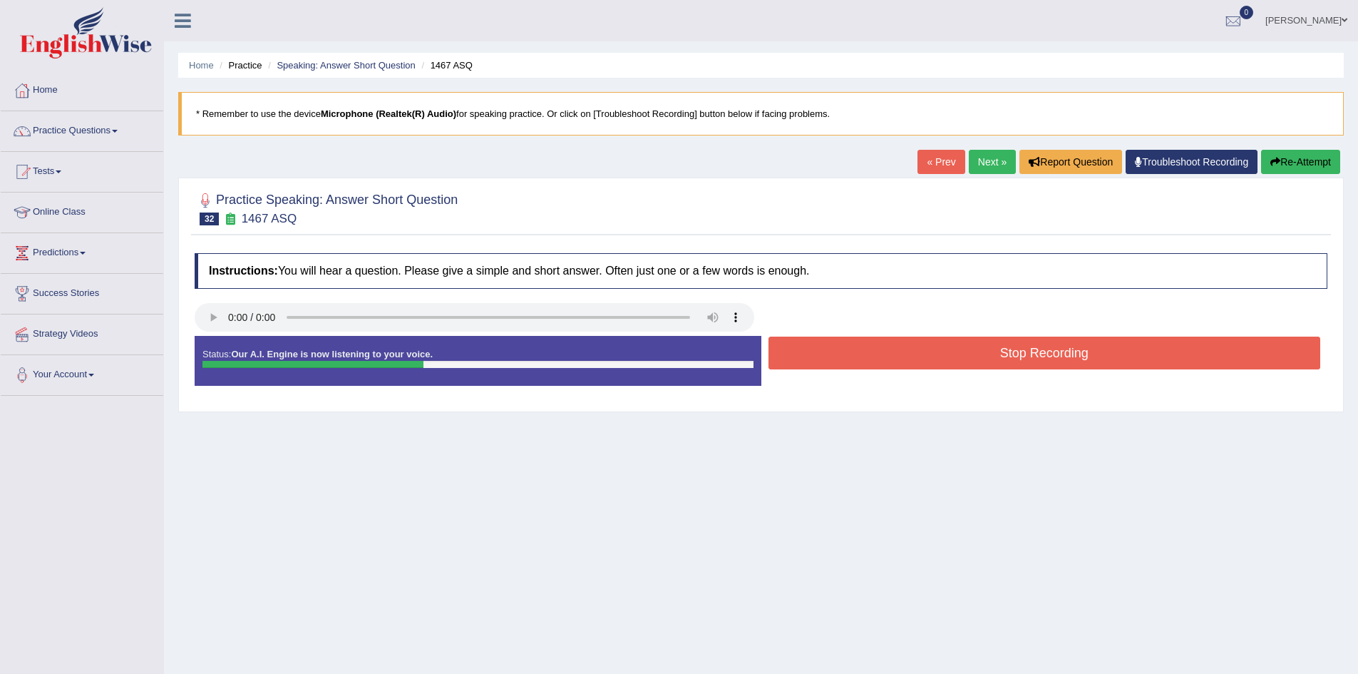
click at [937, 356] on button "Stop Recording" at bounding box center [1045, 353] width 553 height 33
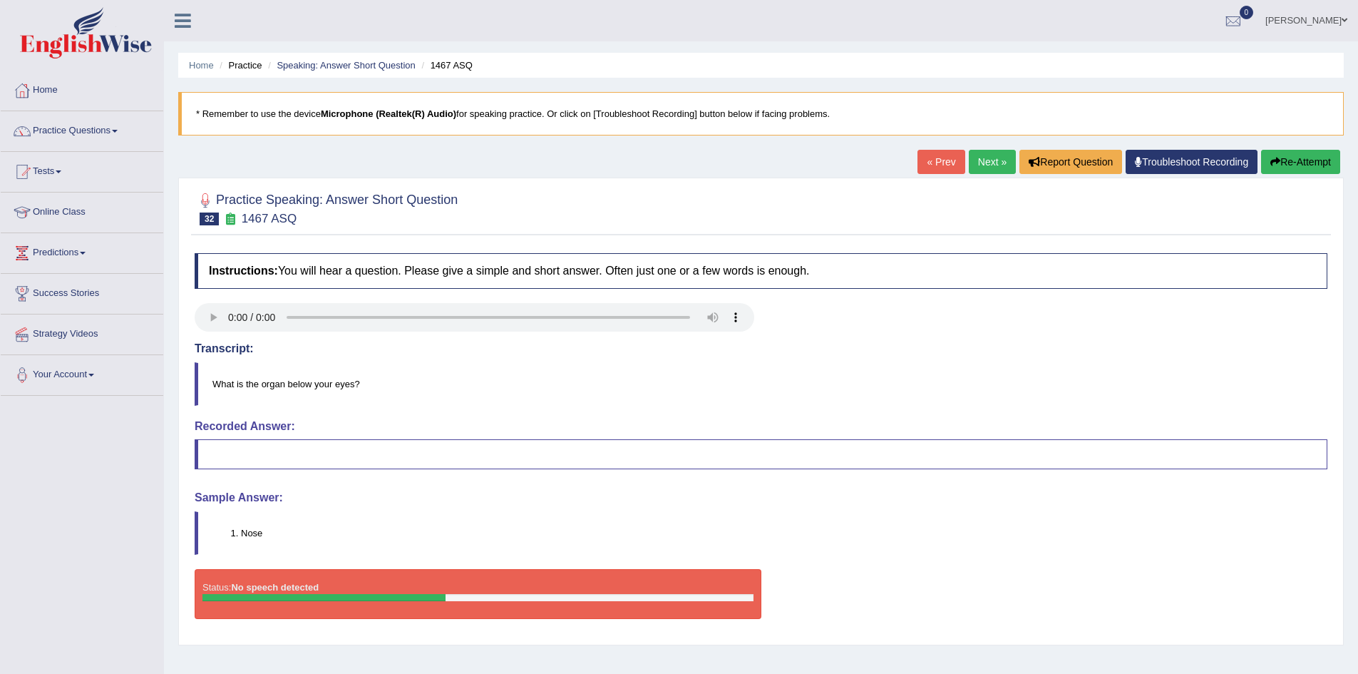
click at [1269, 156] on button "Re-Attempt" at bounding box center [1300, 162] width 79 height 24
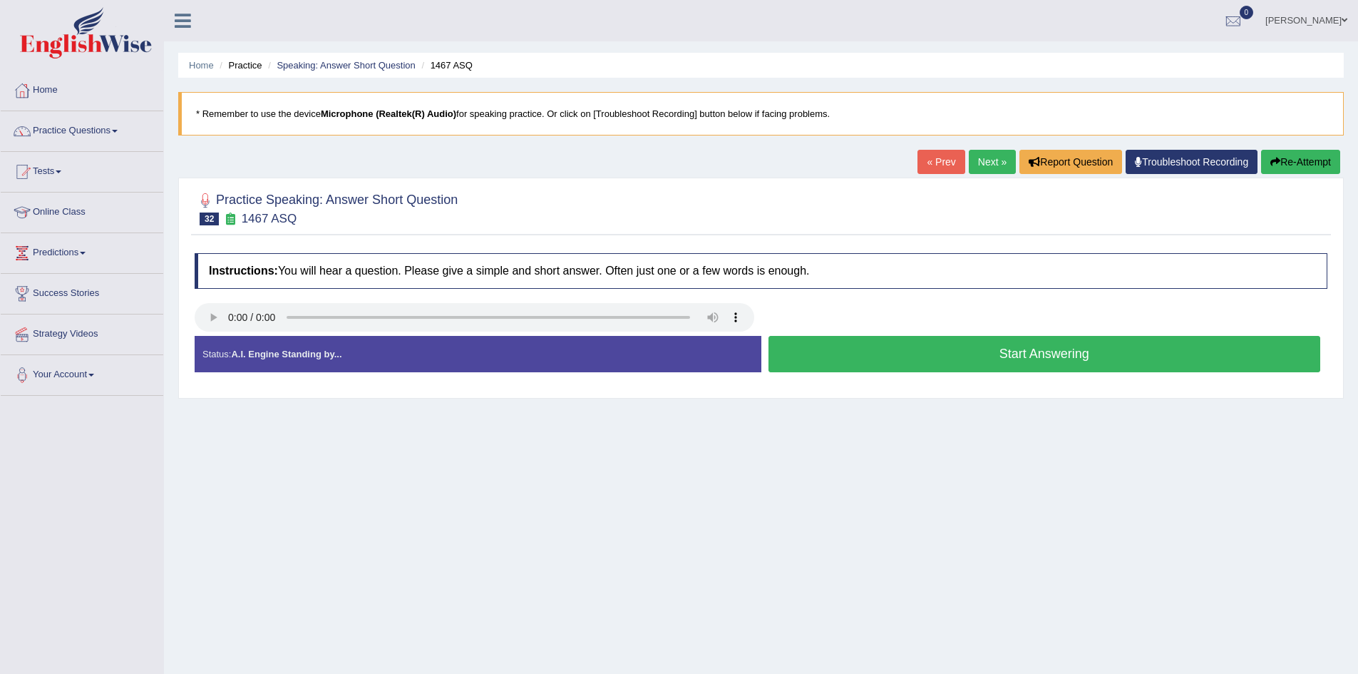
click at [951, 356] on button "Start Answering" at bounding box center [1045, 354] width 553 height 36
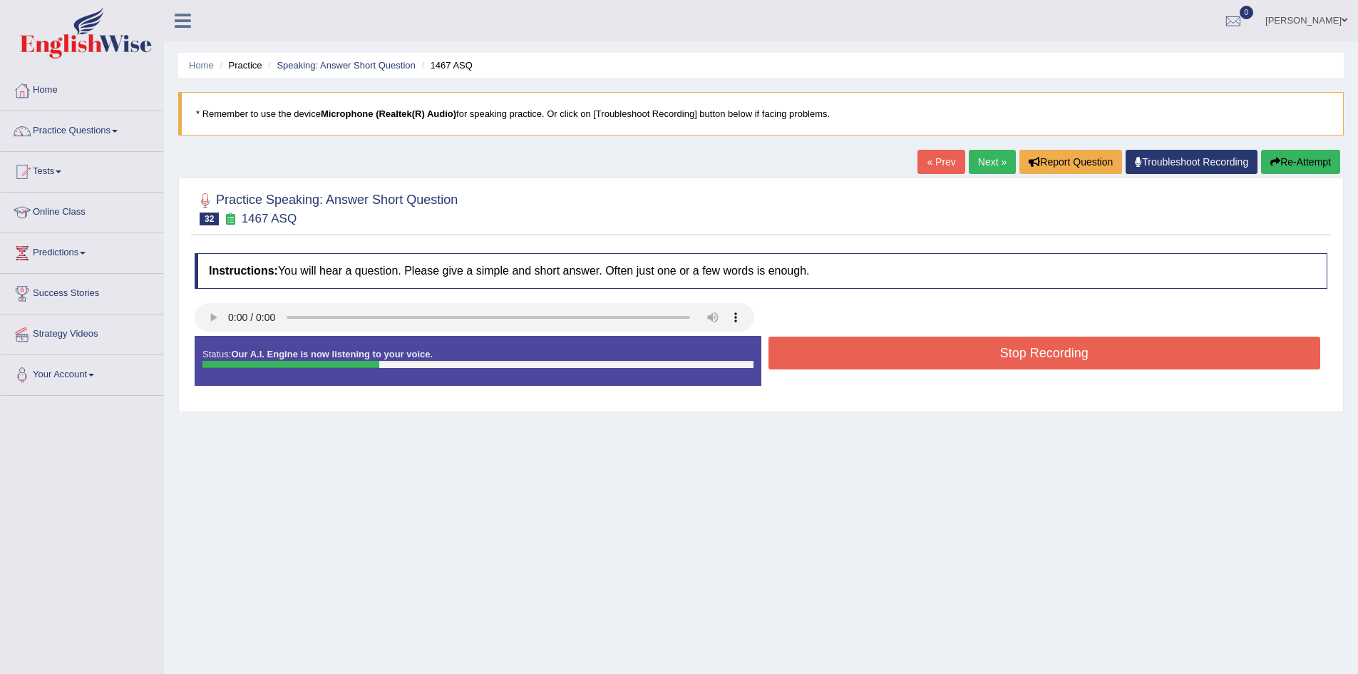
click at [956, 352] on button "Stop Recording" at bounding box center [1045, 353] width 553 height 33
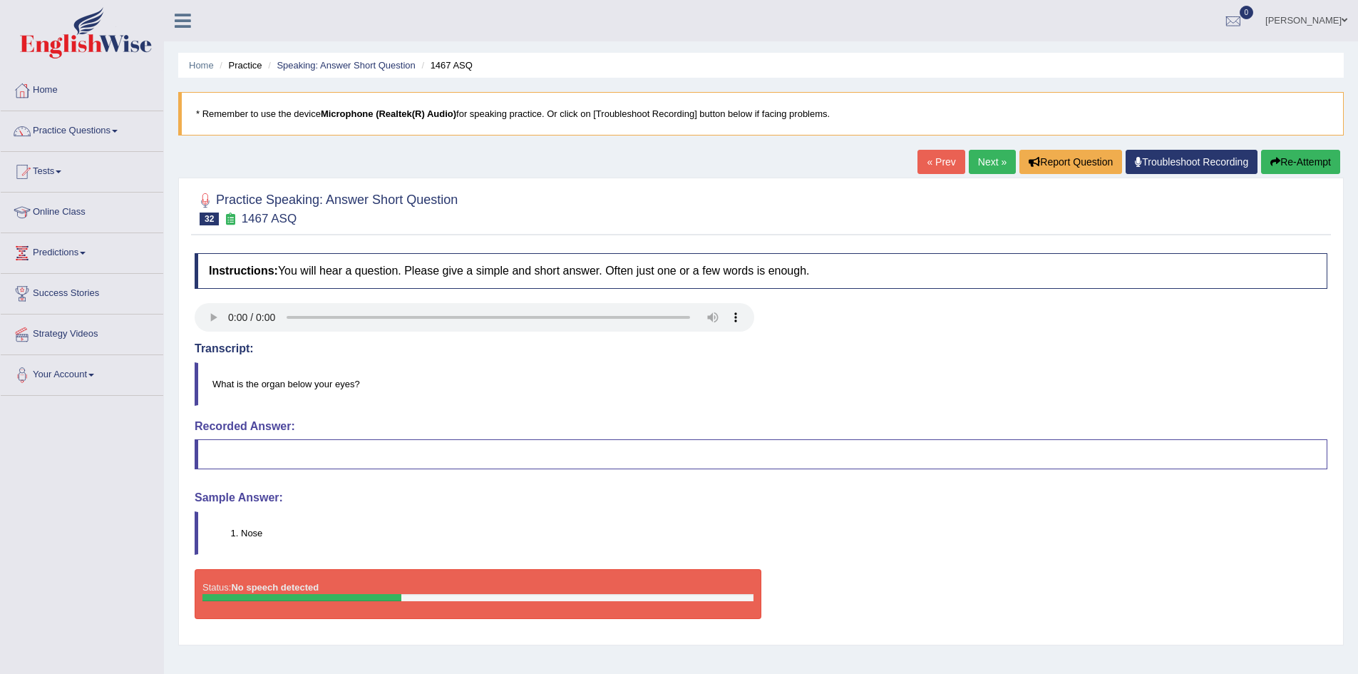
click at [980, 155] on link "Next »" at bounding box center [992, 162] width 47 height 24
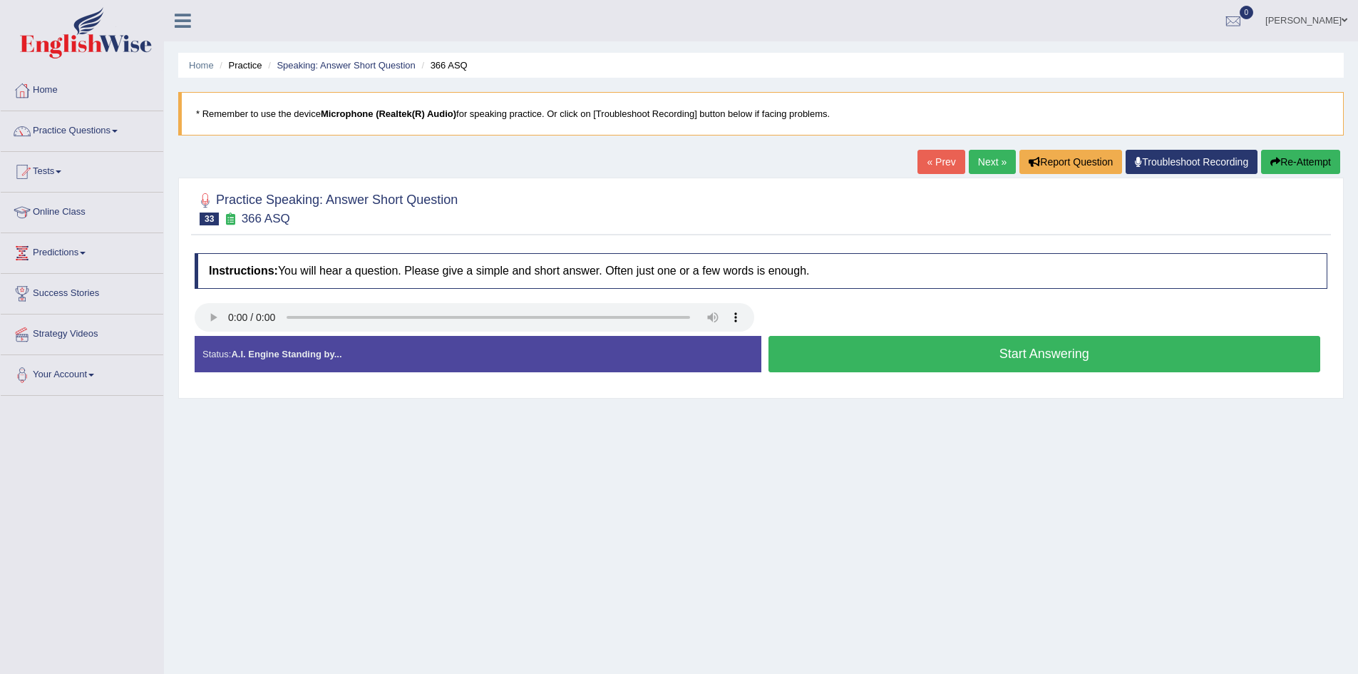
click at [880, 356] on button "Start Answering" at bounding box center [1045, 354] width 553 height 36
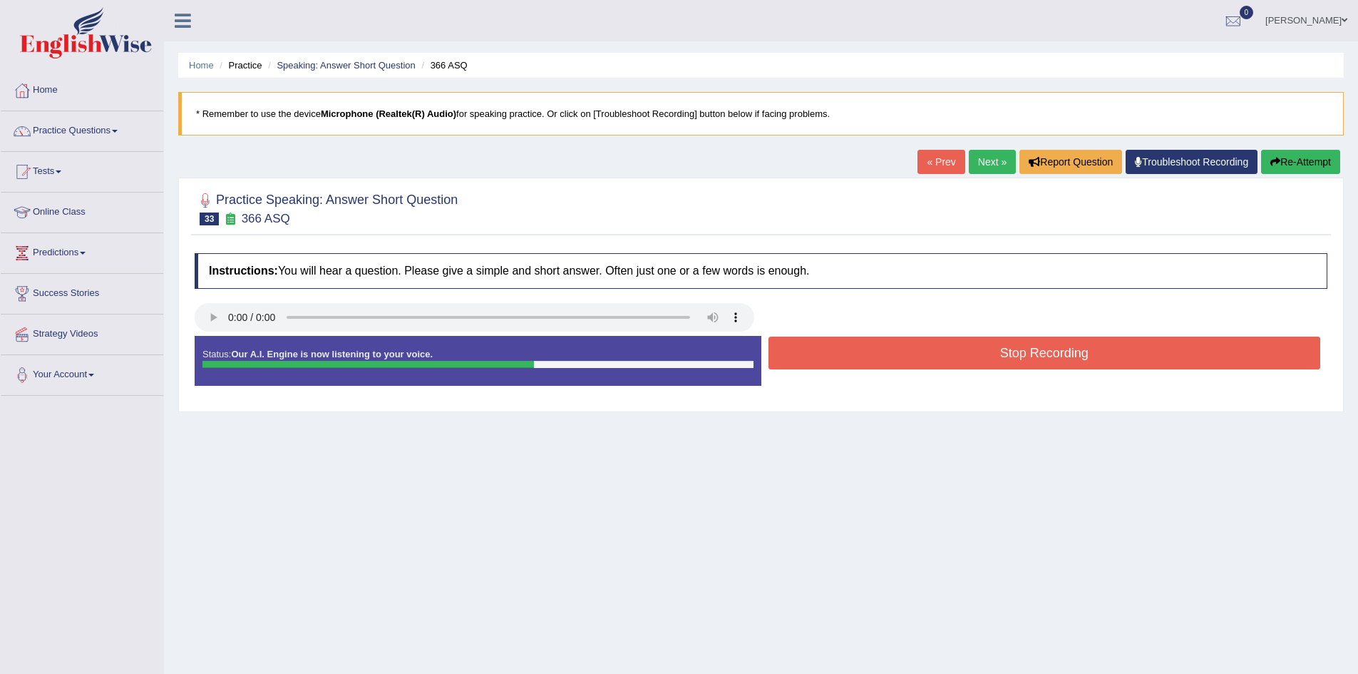
click at [969, 349] on button "Stop Recording" at bounding box center [1045, 353] width 553 height 33
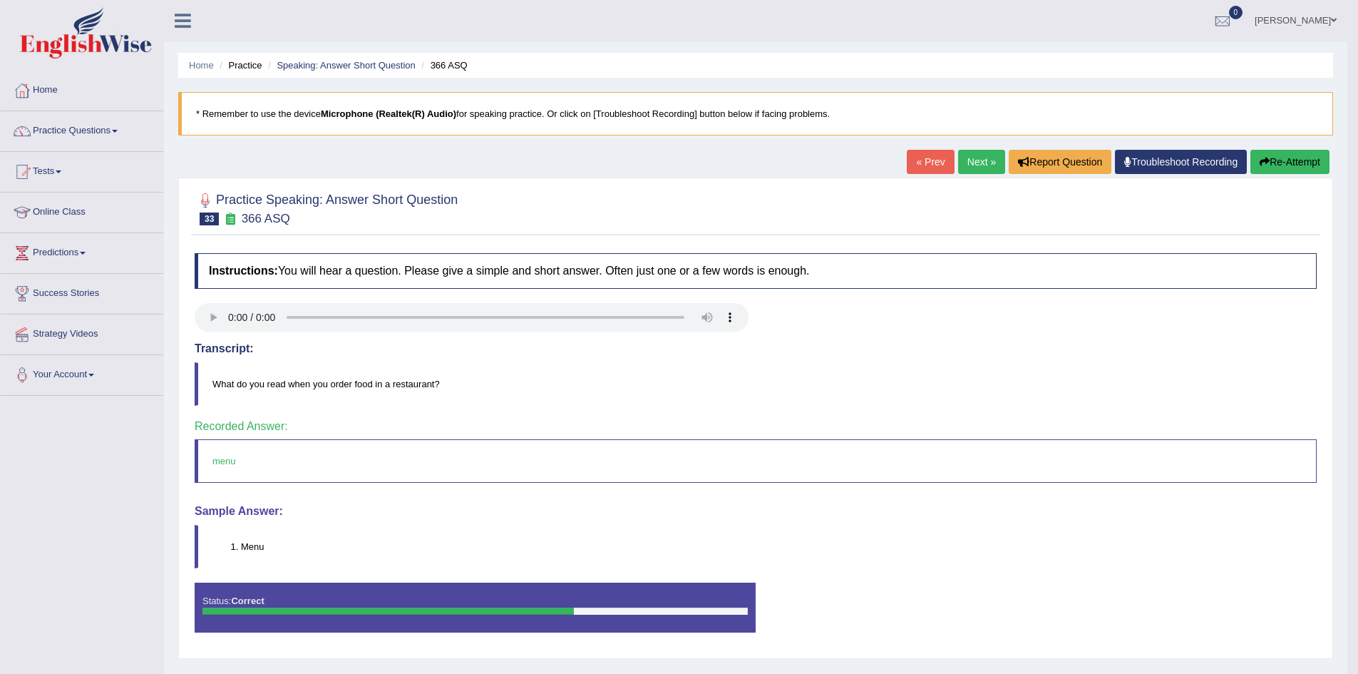
click at [981, 165] on link "Next »" at bounding box center [981, 162] width 47 height 24
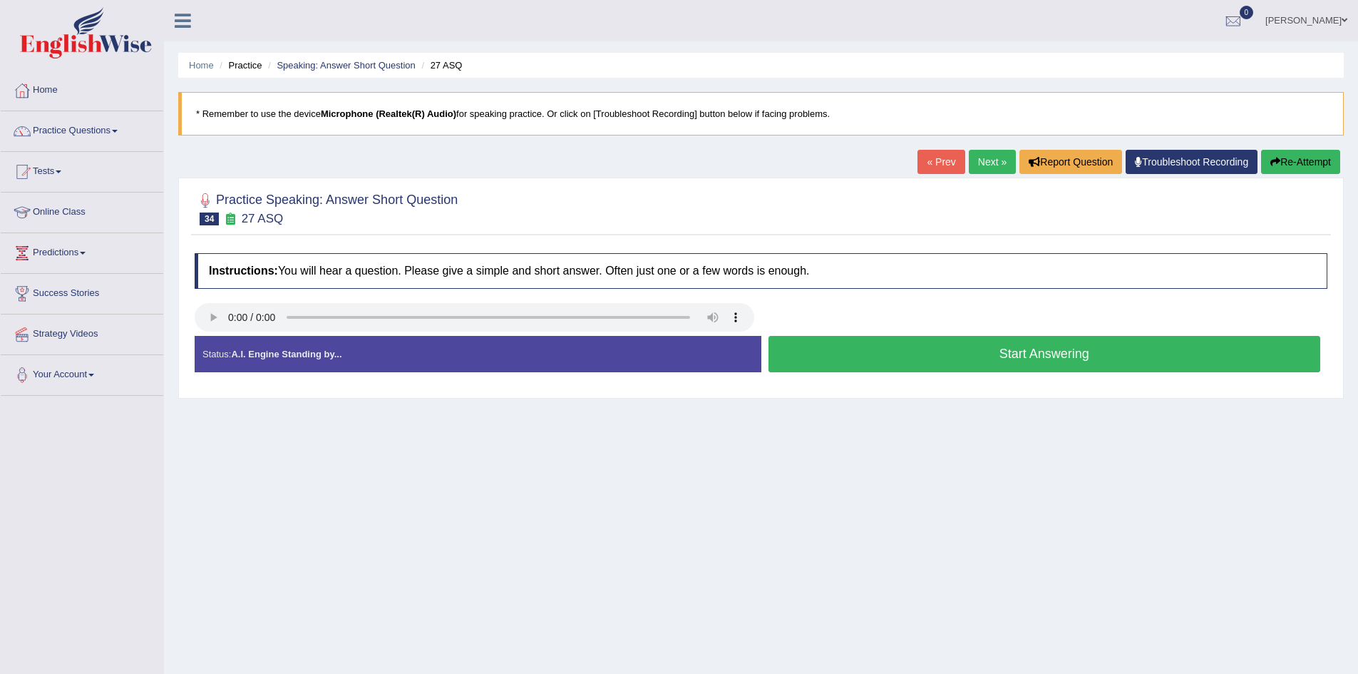
click at [866, 359] on button "Start Answering" at bounding box center [1045, 354] width 553 height 36
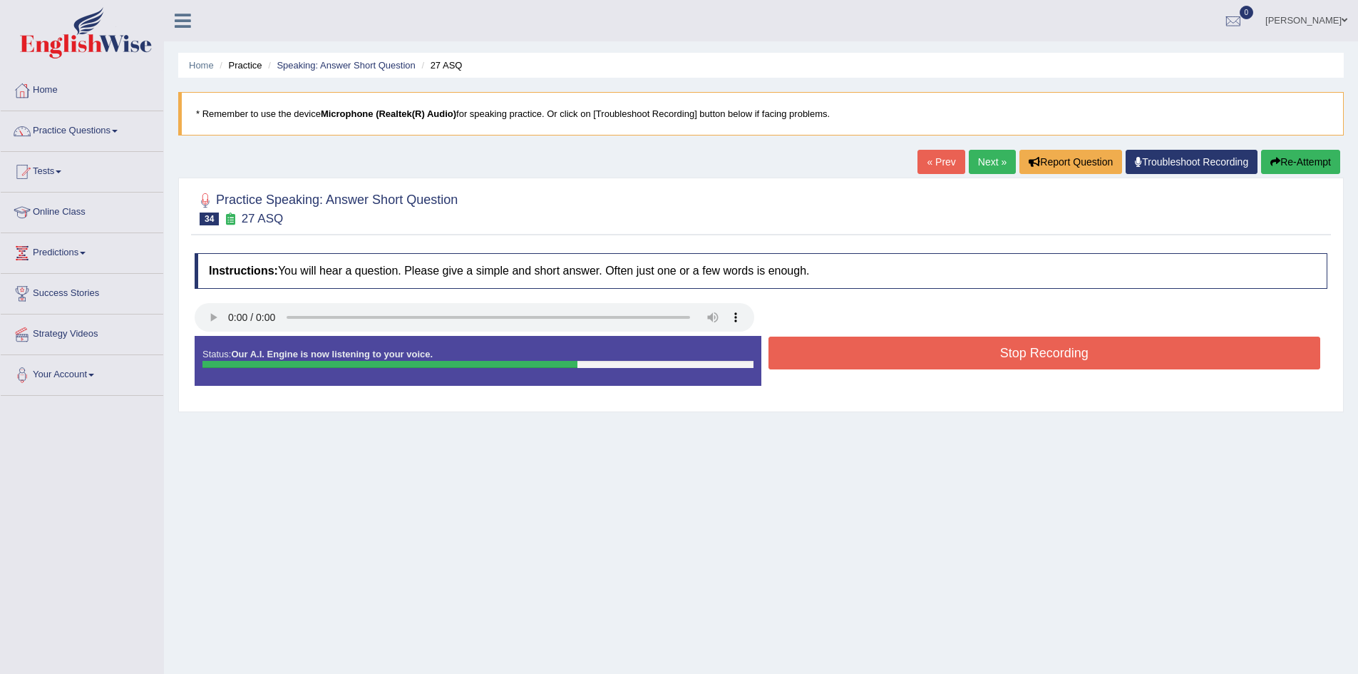
click at [941, 365] on button "Stop Recording" at bounding box center [1045, 353] width 553 height 33
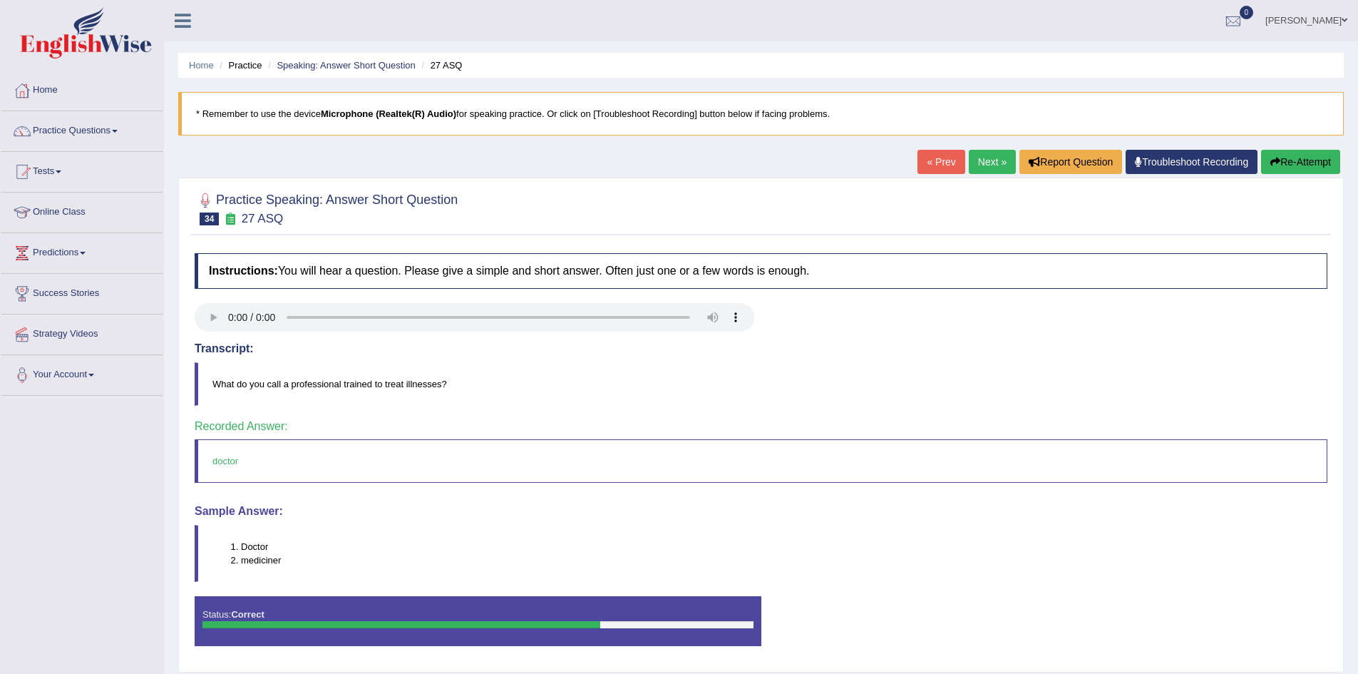
click at [990, 158] on link "Next »" at bounding box center [992, 162] width 47 height 24
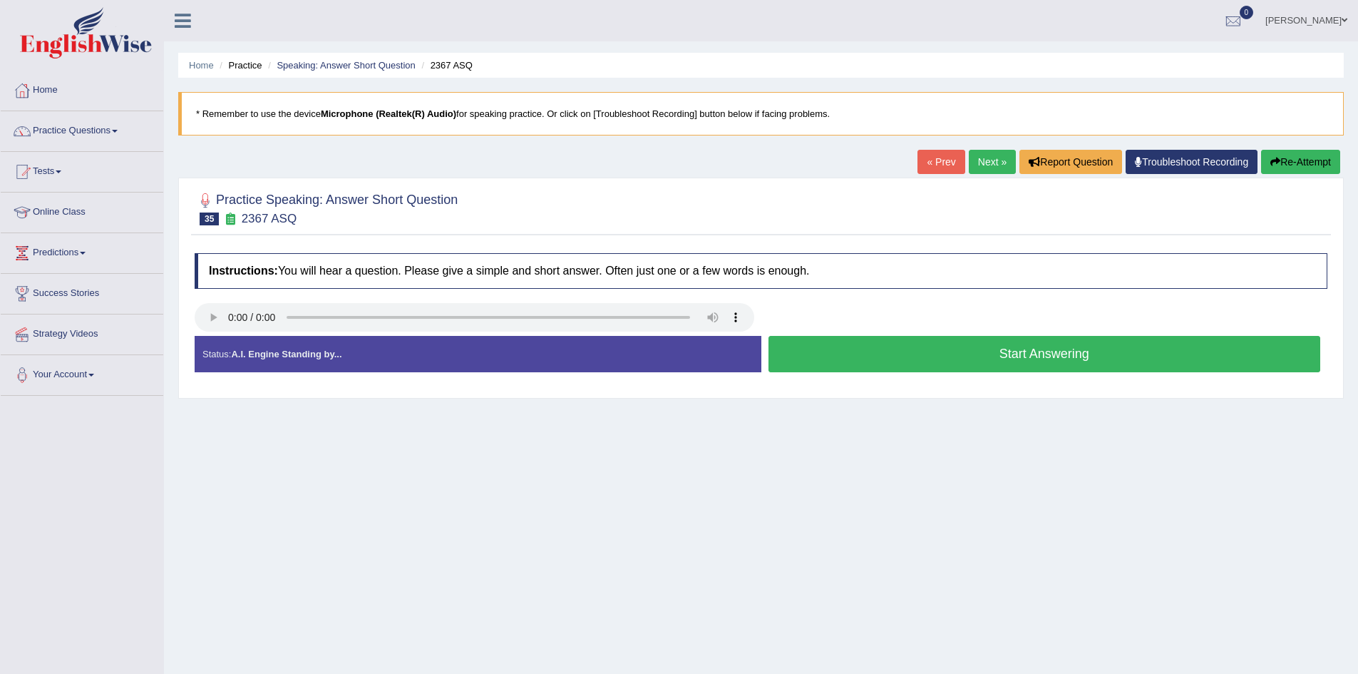
click at [844, 352] on button "Start Answering" at bounding box center [1045, 354] width 553 height 36
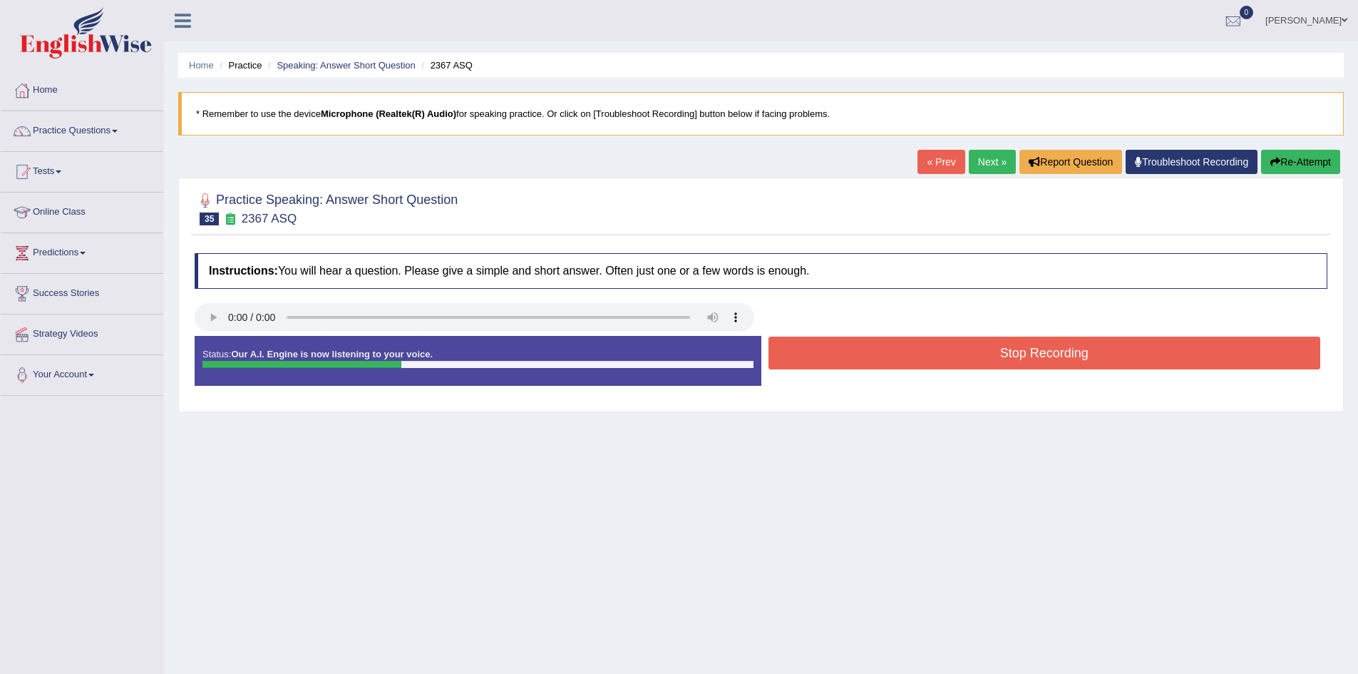
click at [831, 347] on button "Stop Recording" at bounding box center [1045, 353] width 553 height 33
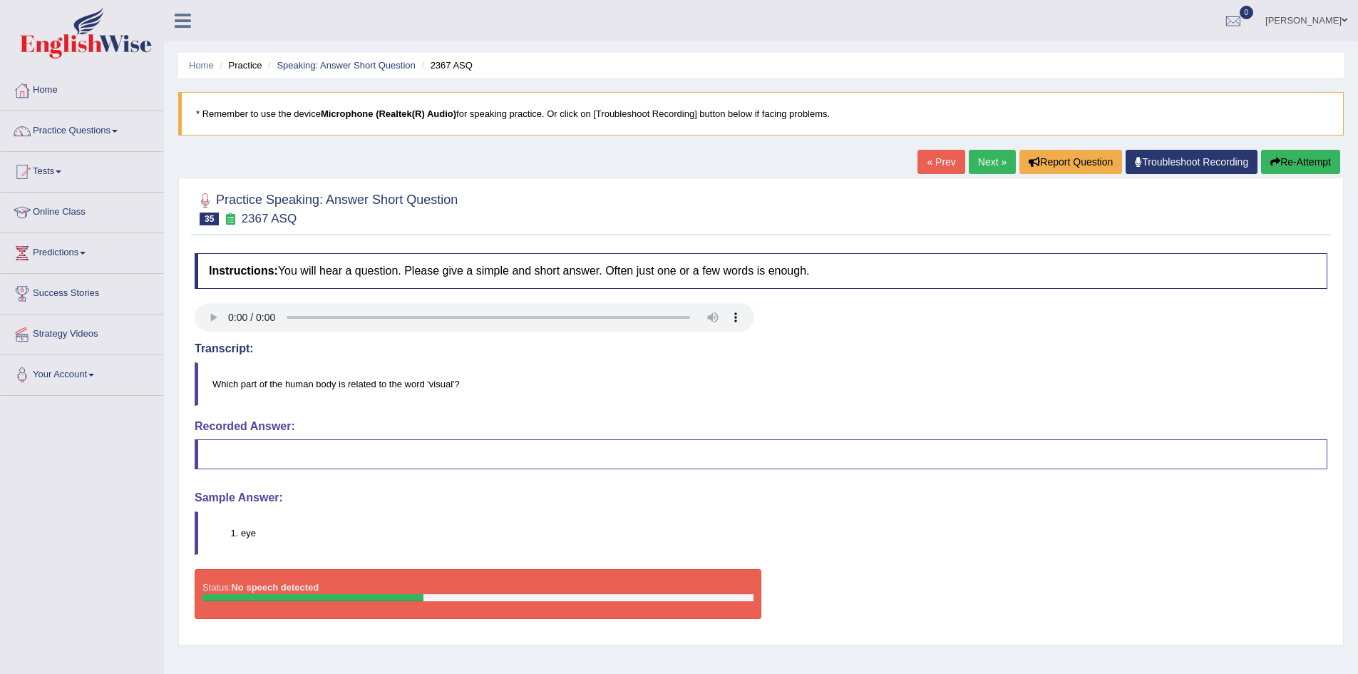
click at [993, 156] on link "Next »" at bounding box center [992, 162] width 47 height 24
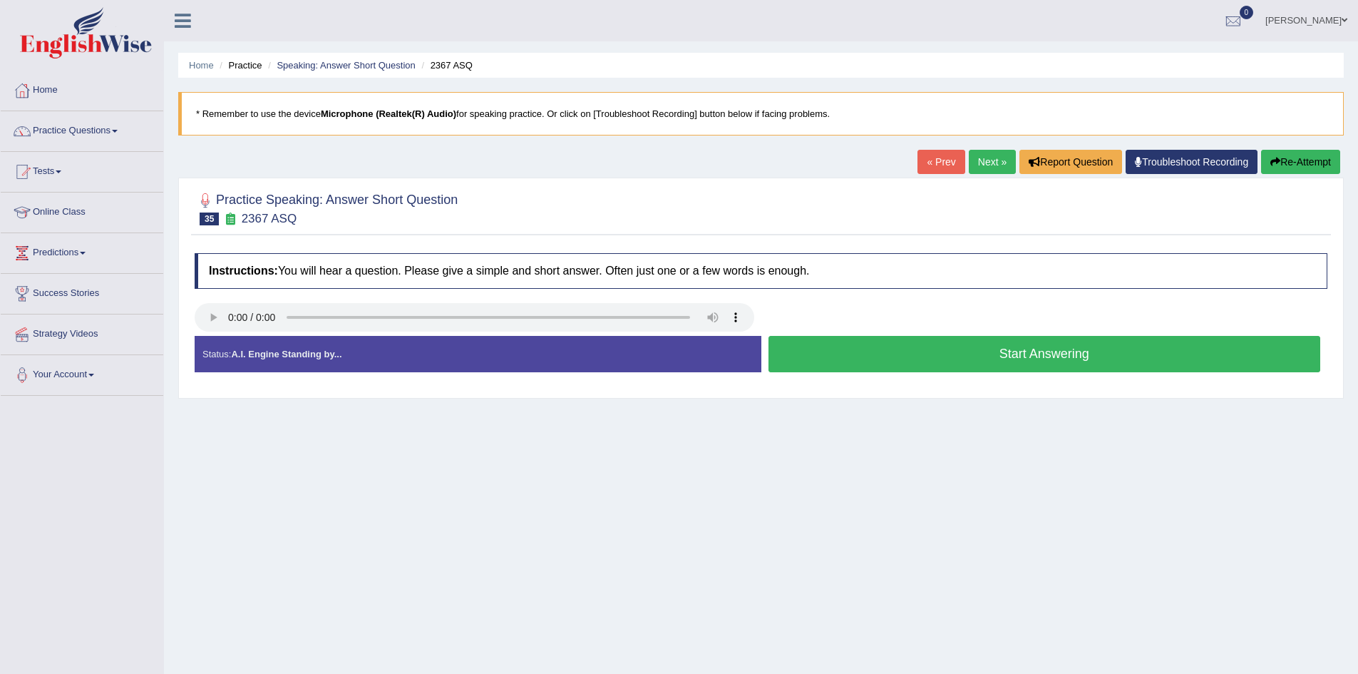
click at [984, 353] on button "Start Answering" at bounding box center [1045, 354] width 553 height 36
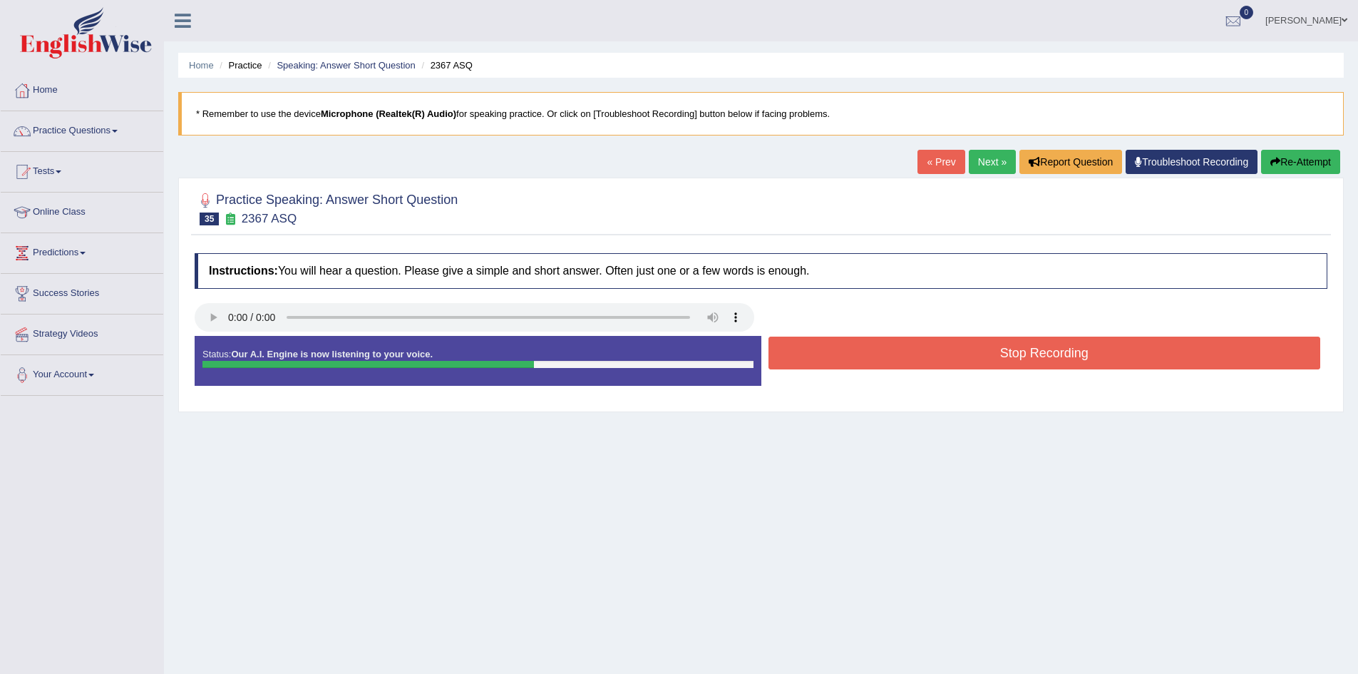
click at [965, 356] on button "Stop Recording" at bounding box center [1045, 353] width 553 height 33
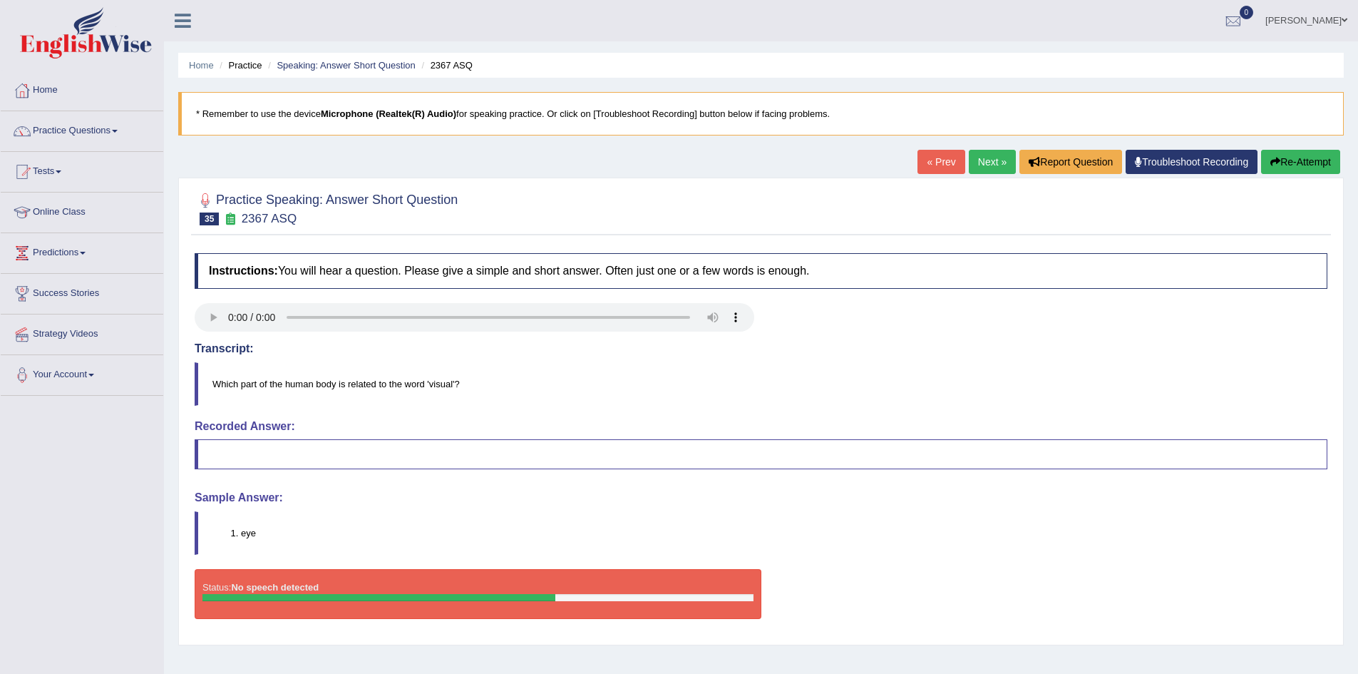
click at [972, 157] on link "Next »" at bounding box center [992, 162] width 47 height 24
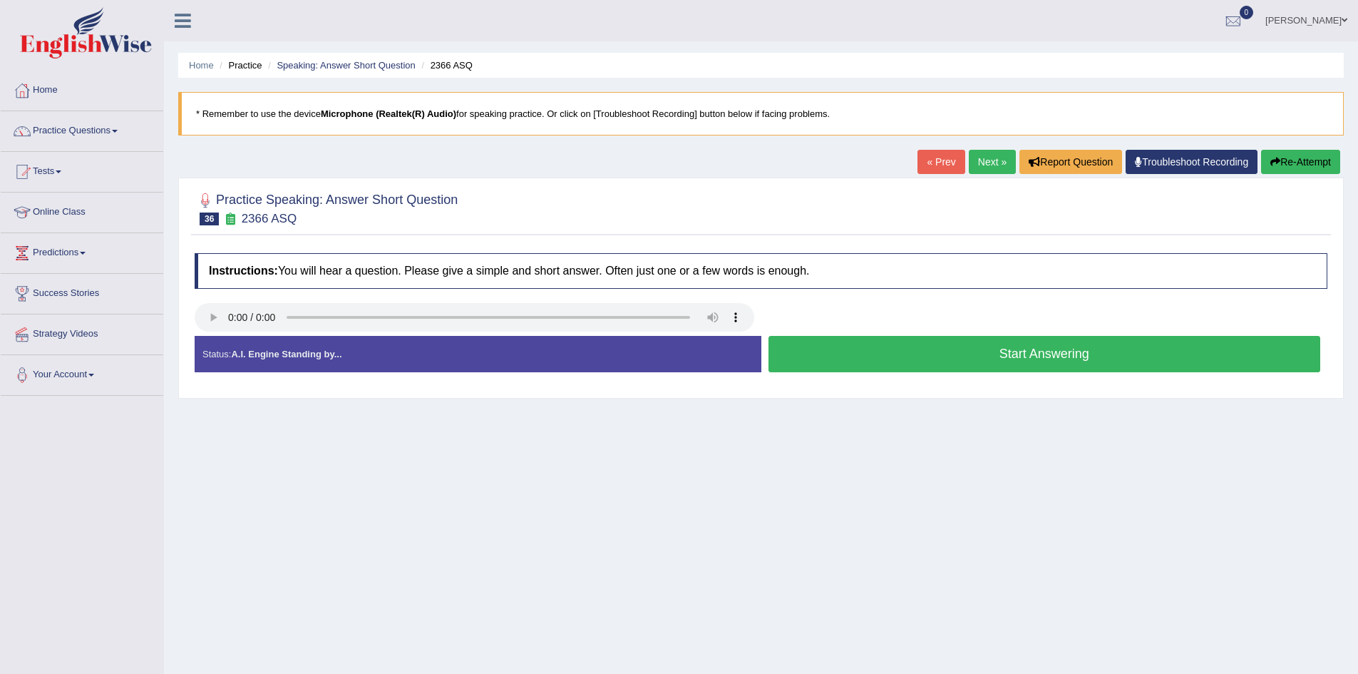
click at [855, 351] on button "Start Answering" at bounding box center [1045, 354] width 553 height 36
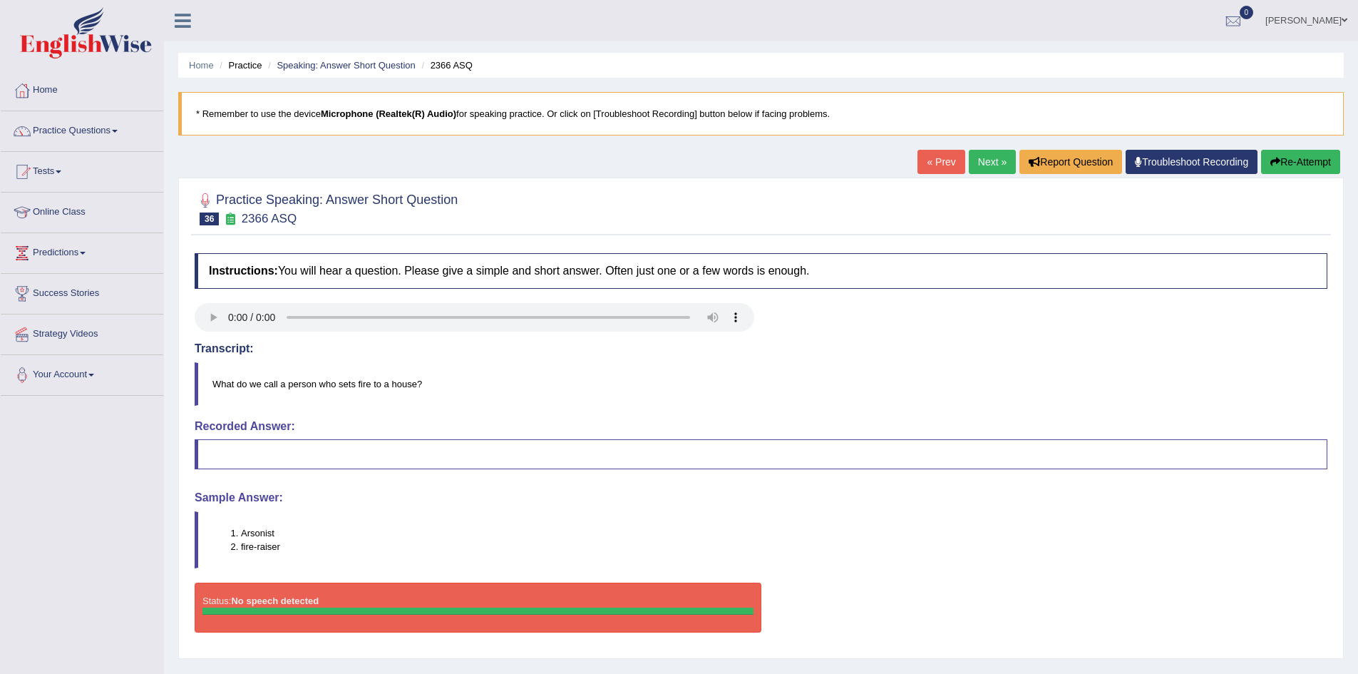
click at [981, 163] on link "Next »" at bounding box center [992, 162] width 47 height 24
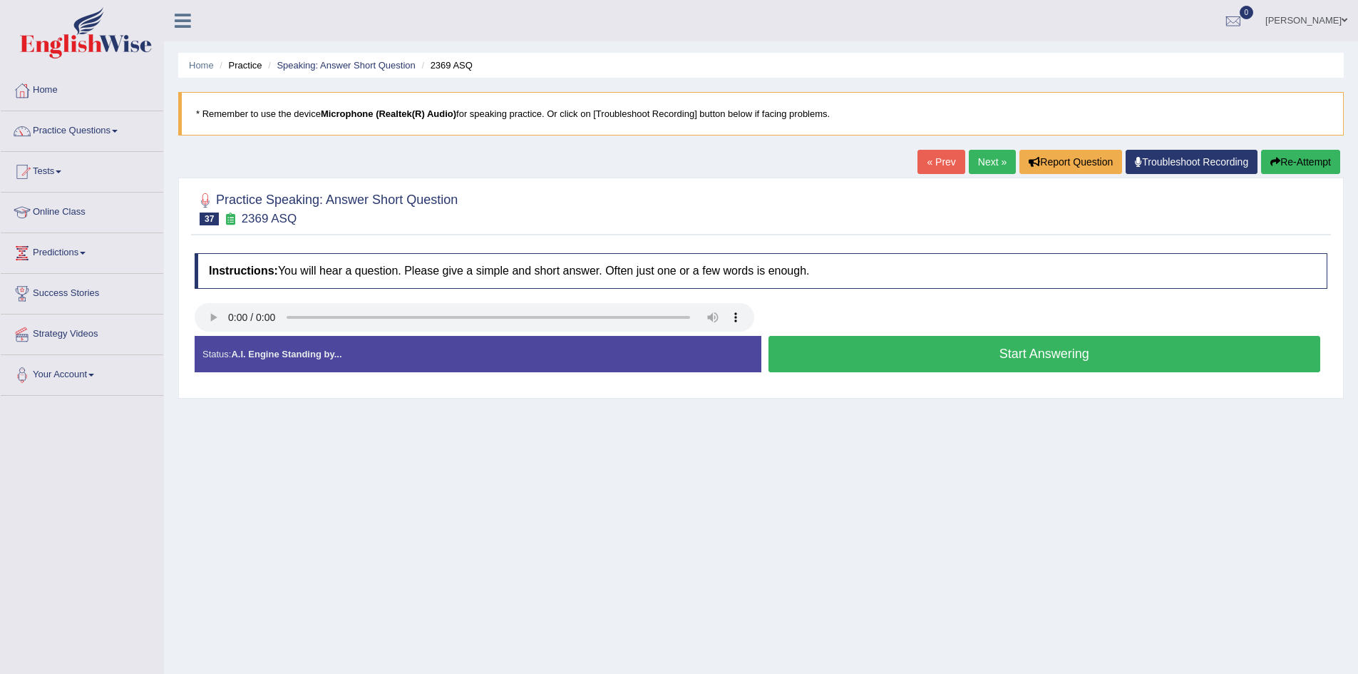
click at [836, 348] on button "Start Answering" at bounding box center [1045, 354] width 553 height 36
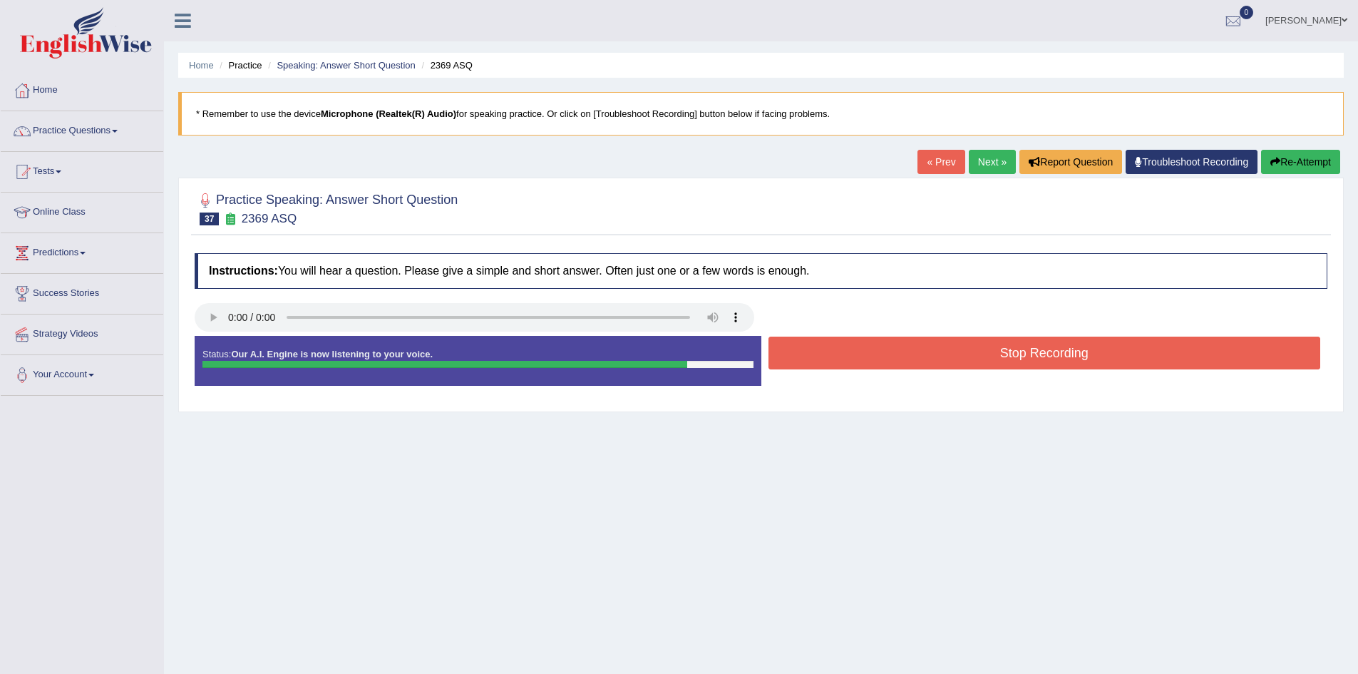
click at [896, 346] on button "Stop Recording" at bounding box center [1045, 353] width 553 height 33
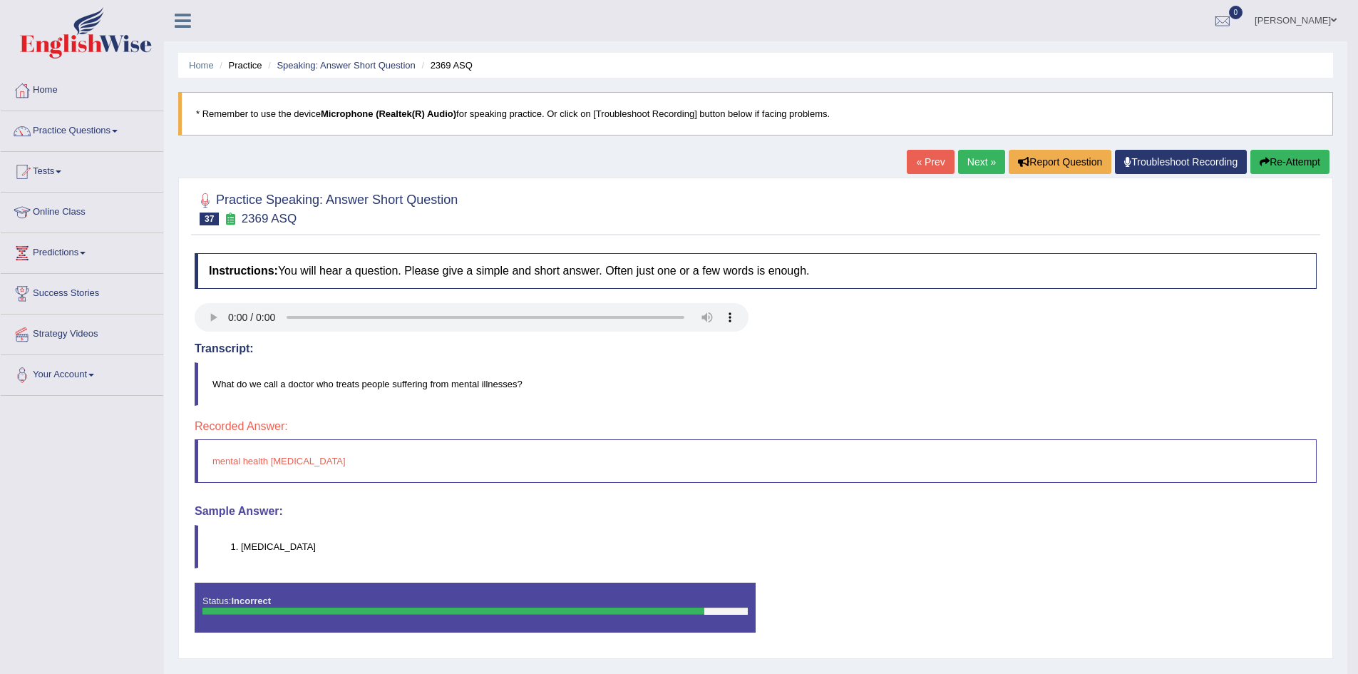
click at [1293, 163] on button "Re-Attempt" at bounding box center [1290, 162] width 79 height 24
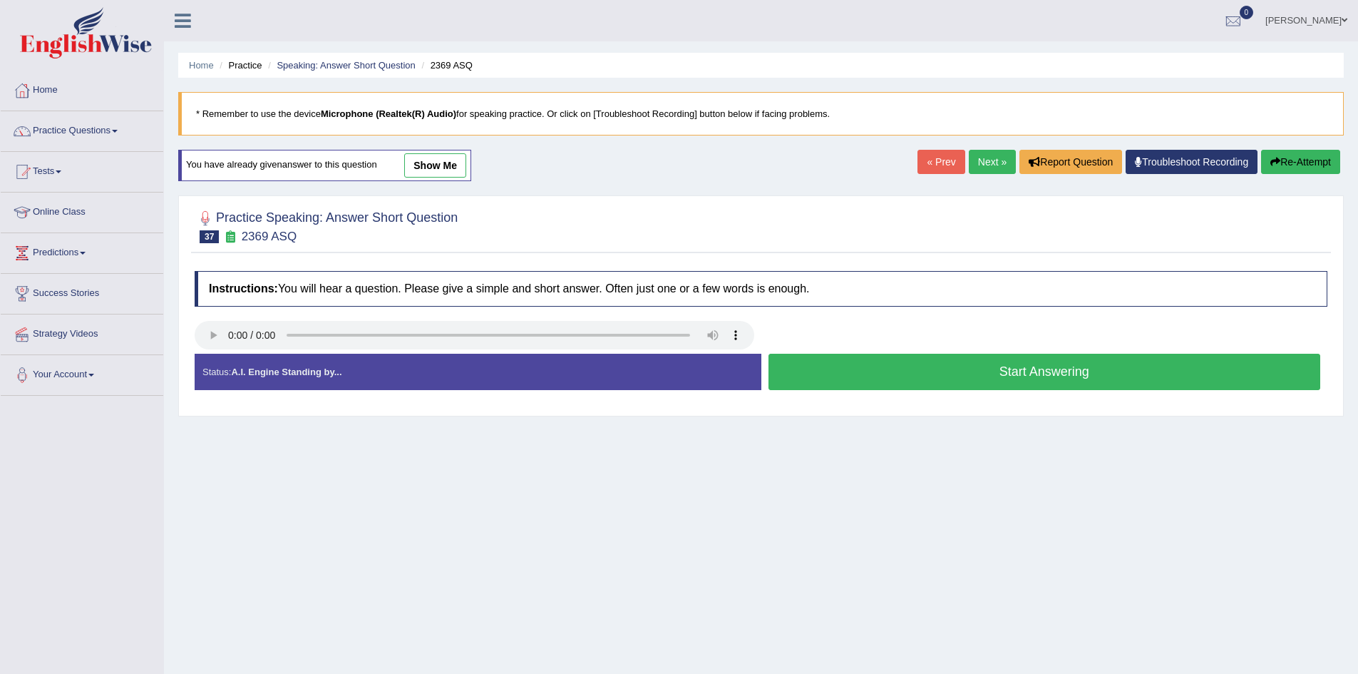
click at [883, 372] on button "Start Answering" at bounding box center [1045, 372] width 553 height 36
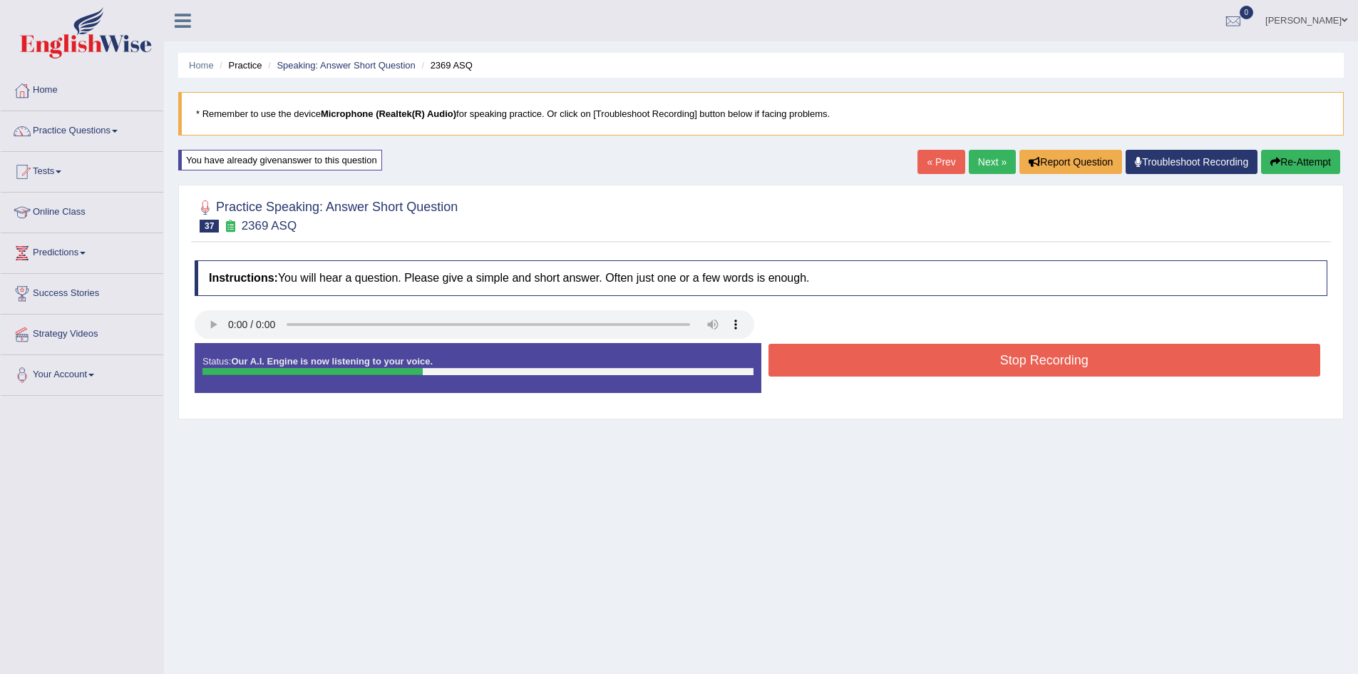
click at [875, 363] on button "Stop Recording" at bounding box center [1045, 360] width 553 height 33
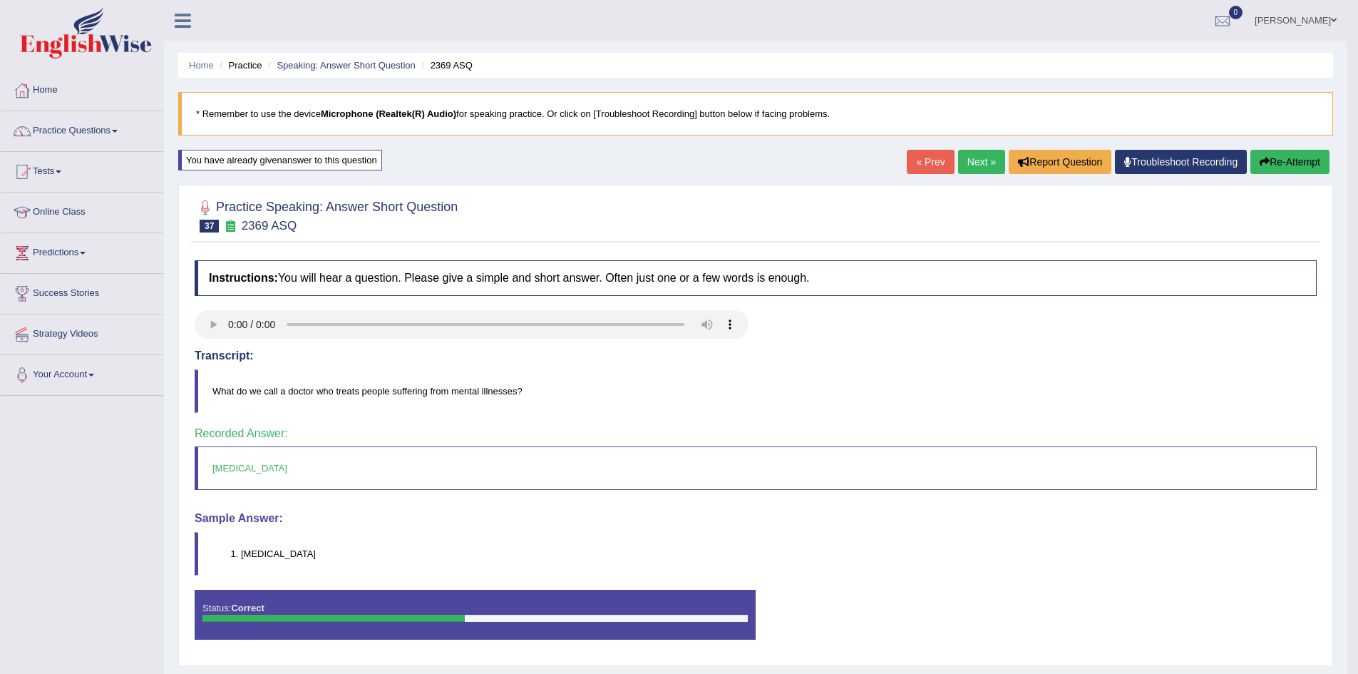
click at [966, 164] on link "Next »" at bounding box center [981, 162] width 47 height 24
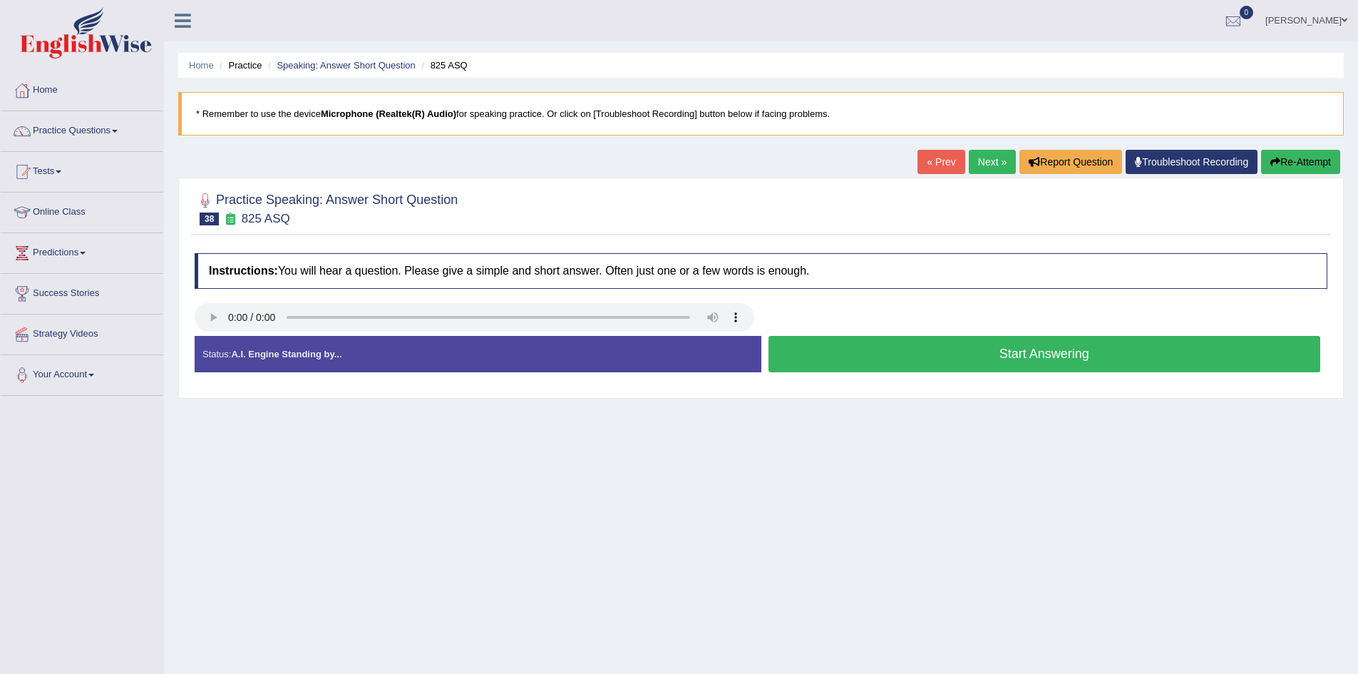
click at [841, 358] on button "Start Answering" at bounding box center [1045, 354] width 553 height 36
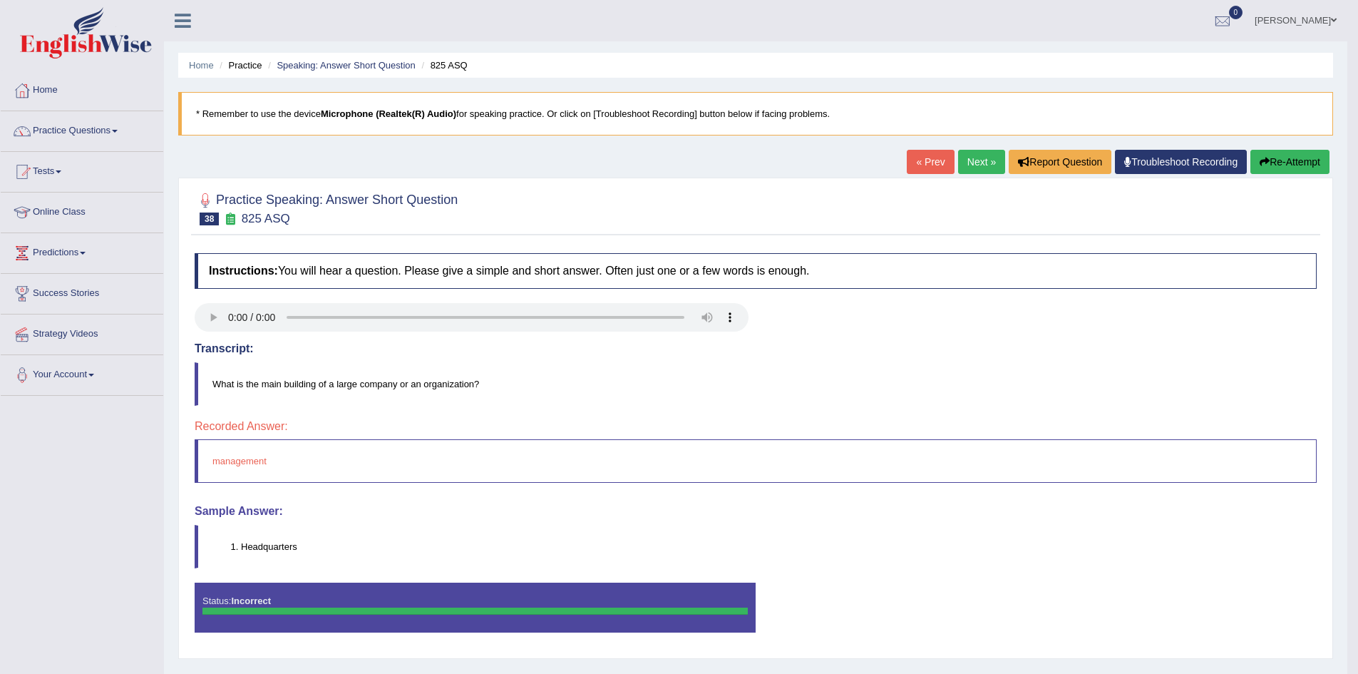
click at [1296, 164] on button "Re-Attempt" at bounding box center [1290, 162] width 79 height 24
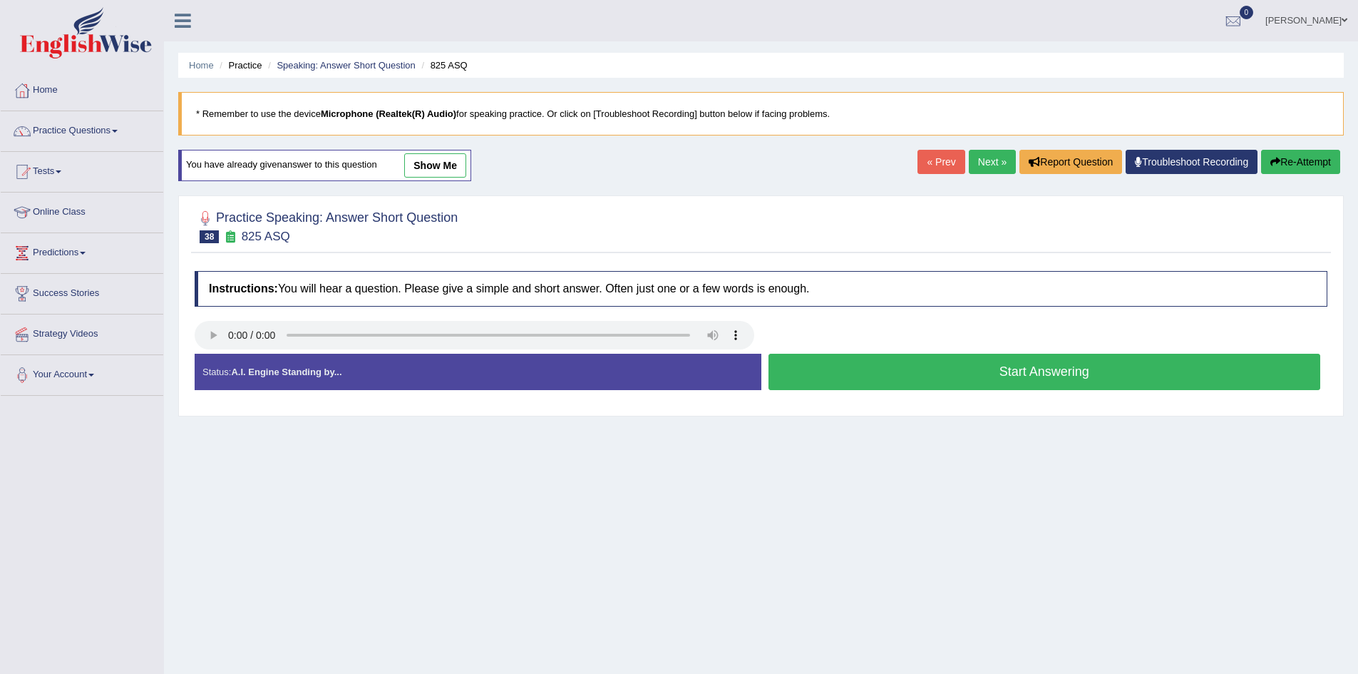
click at [958, 372] on button "Start Answering" at bounding box center [1045, 372] width 553 height 36
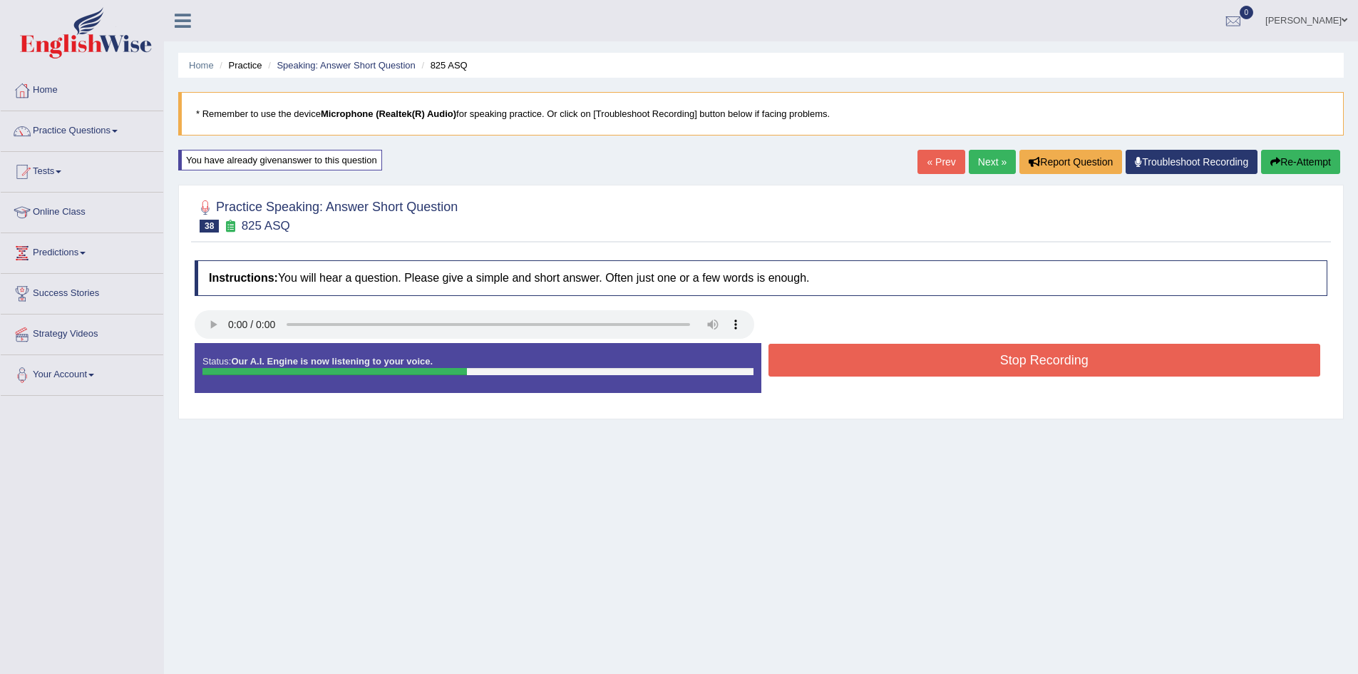
click at [969, 358] on button "Stop Recording" at bounding box center [1045, 360] width 553 height 33
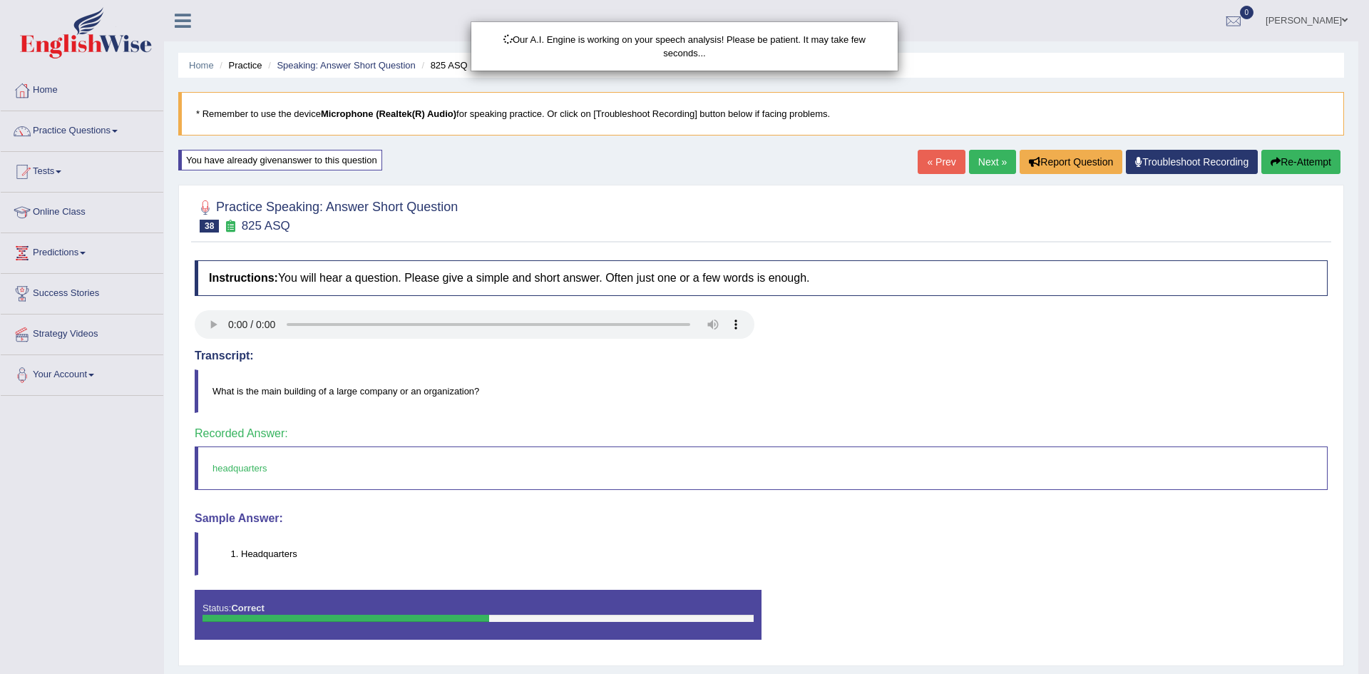
click at [980, 159] on div "Our A.I. Engine is working on your speech analysis! Please be patient. It may t…" at bounding box center [684, 337] width 1369 height 674
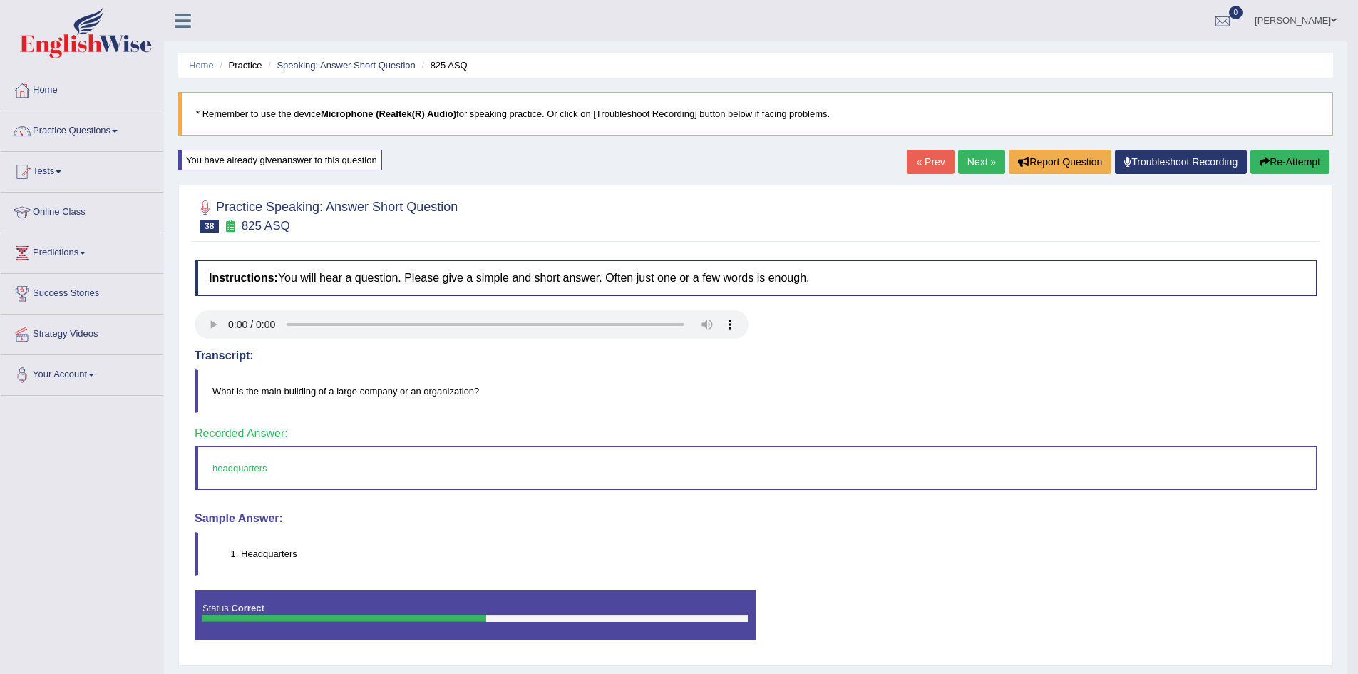
click at [965, 165] on link "Next »" at bounding box center [981, 162] width 47 height 24
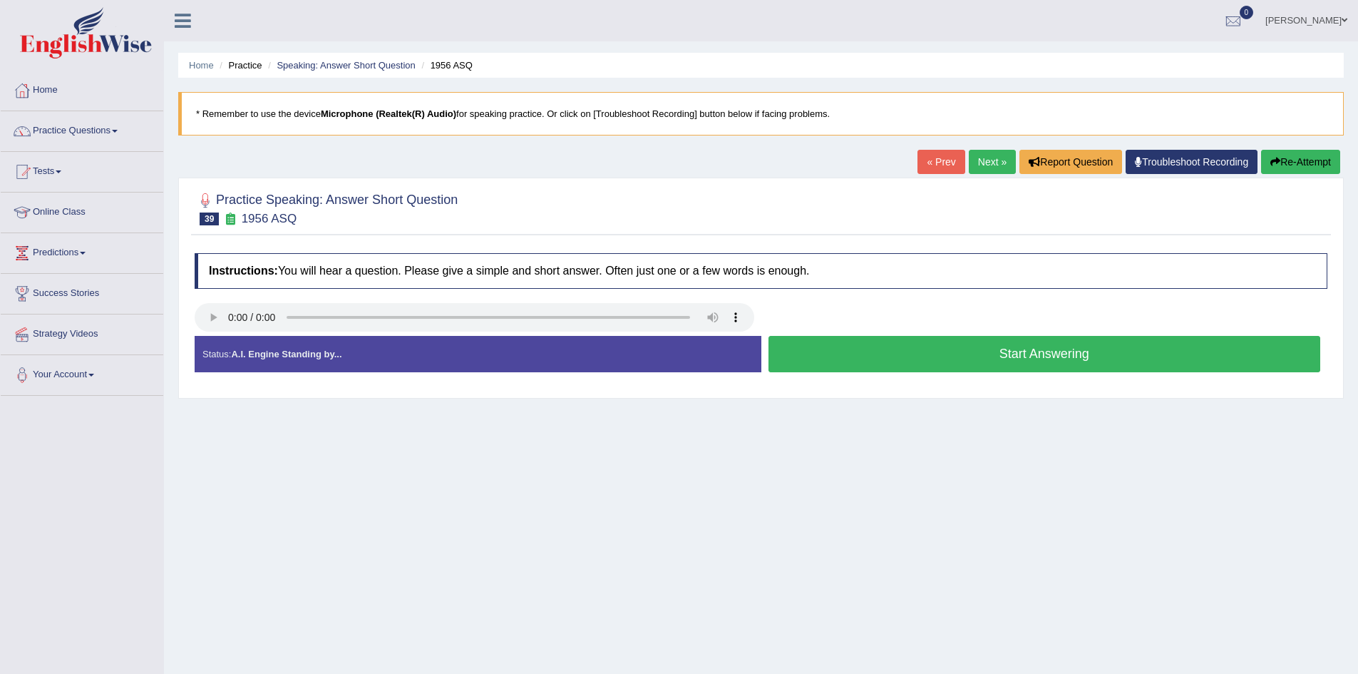
click at [947, 357] on button "Start Answering" at bounding box center [1045, 354] width 553 height 36
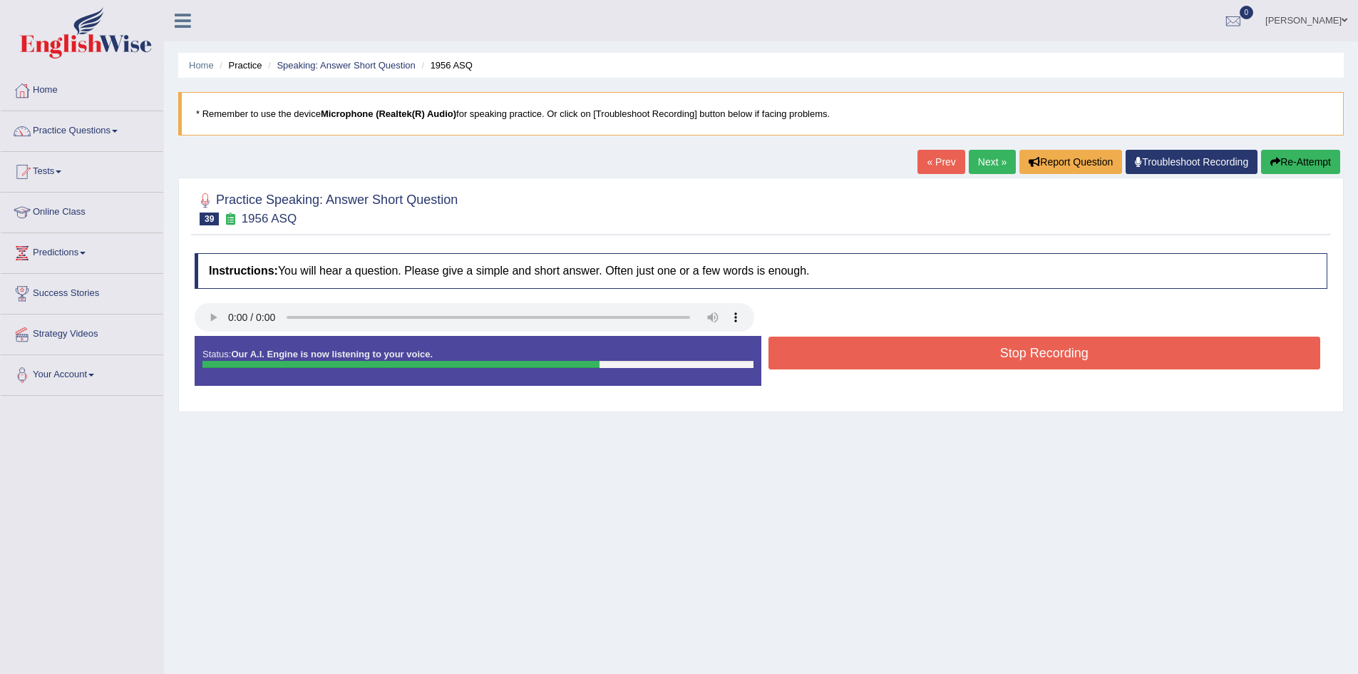
click at [976, 162] on link "Next »" at bounding box center [992, 162] width 47 height 24
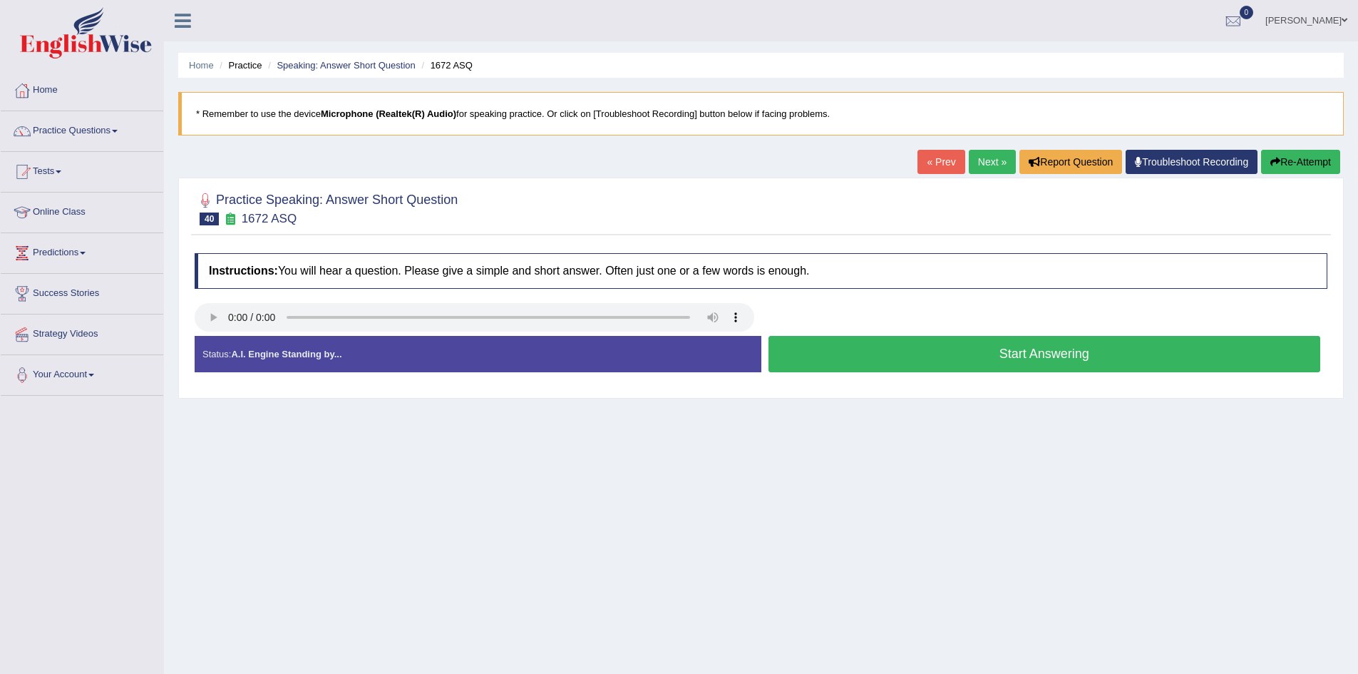
click at [925, 153] on link "« Prev" at bounding box center [941, 162] width 47 height 24
click at [846, 357] on button "Start Answering" at bounding box center [1045, 354] width 553 height 36
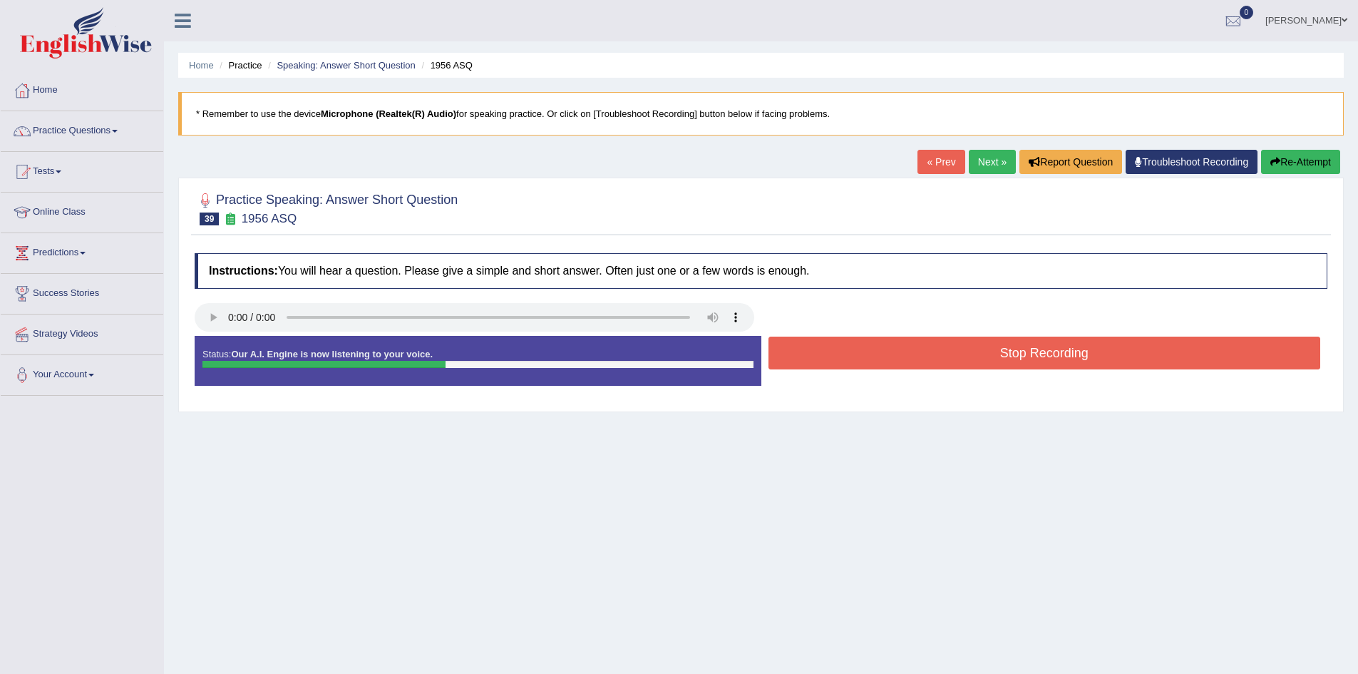
click at [844, 351] on button "Stop Recording" at bounding box center [1045, 353] width 553 height 33
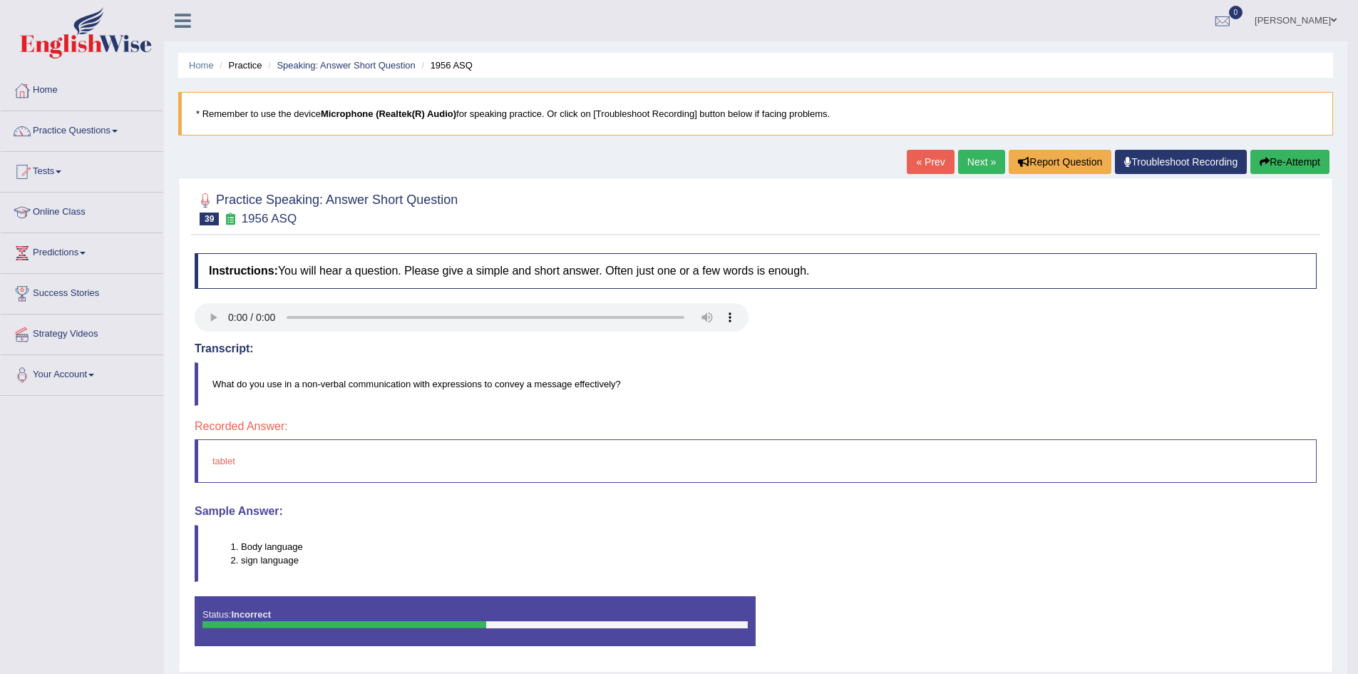
click at [1300, 158] on button "Re-Attempt" at bounding box center [1290, 162] width 79 height 24
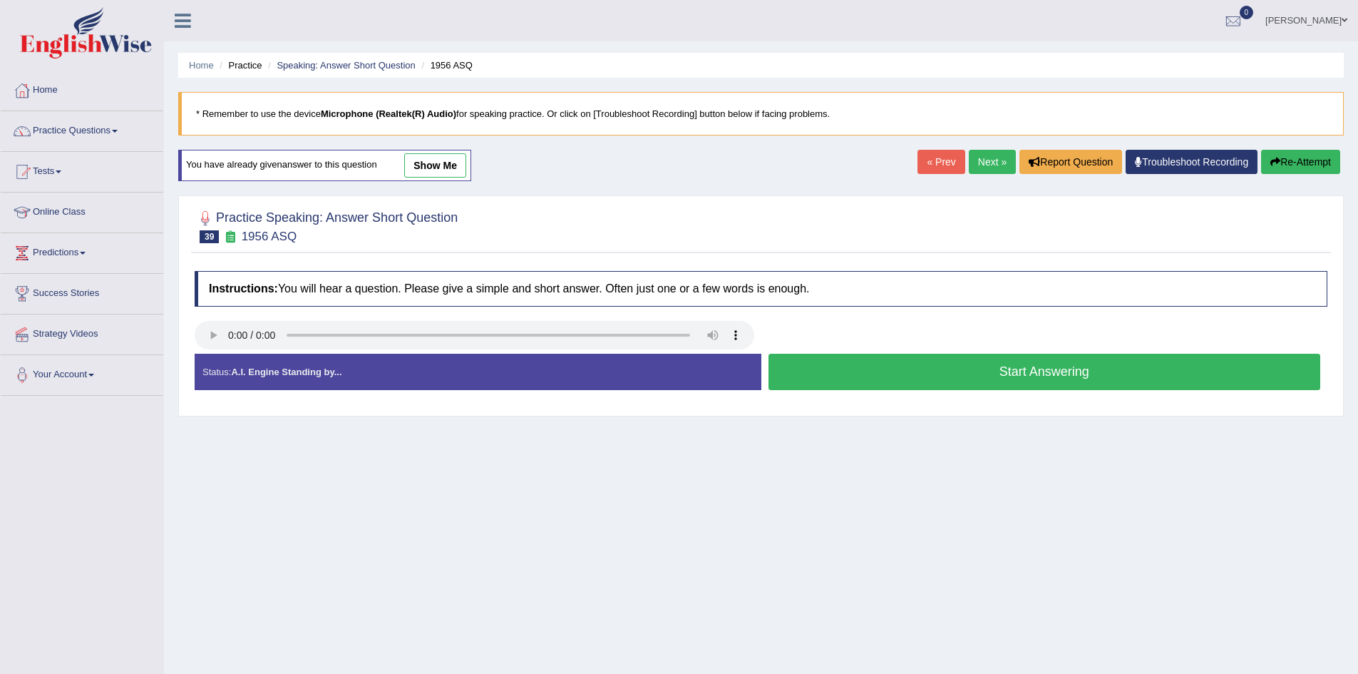
click at [911, 373] on button "Start Answering" at bounding box center [1045, 372] width 553 height 36
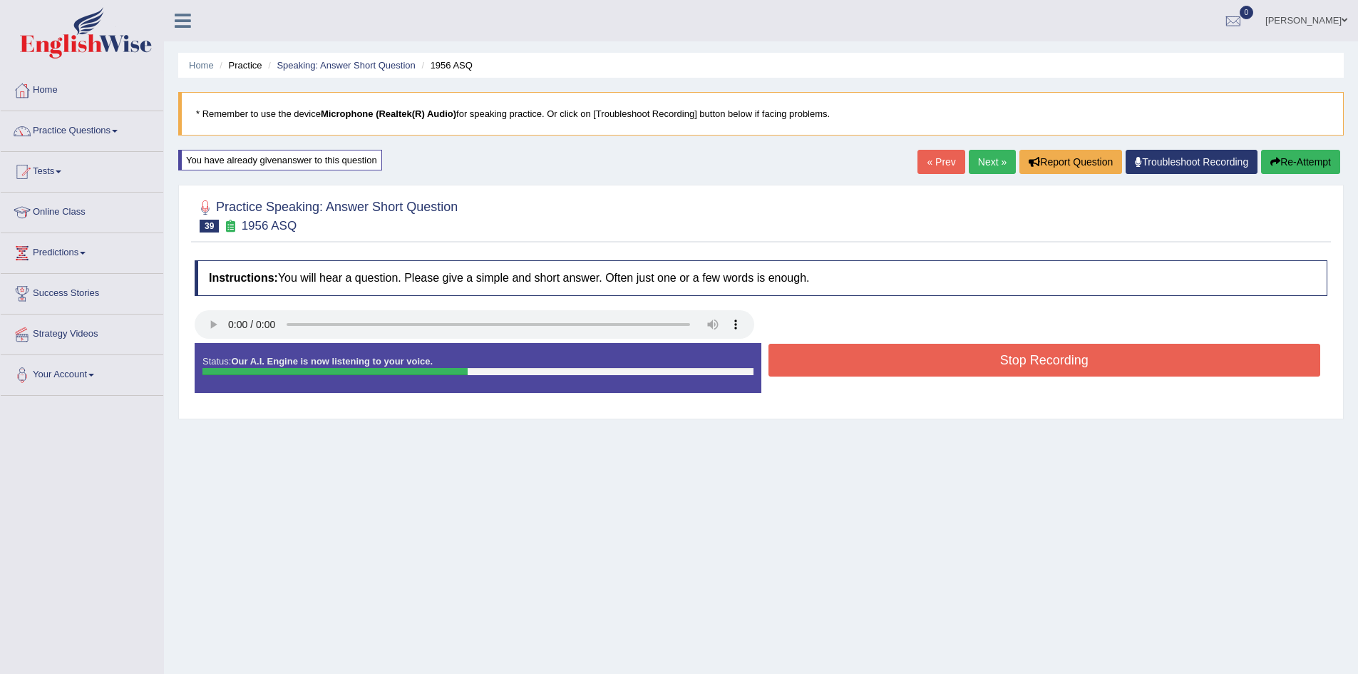
click at [921, 365] on button "Stop Recording" at bounding box center [1045, 360] width 553 height 33
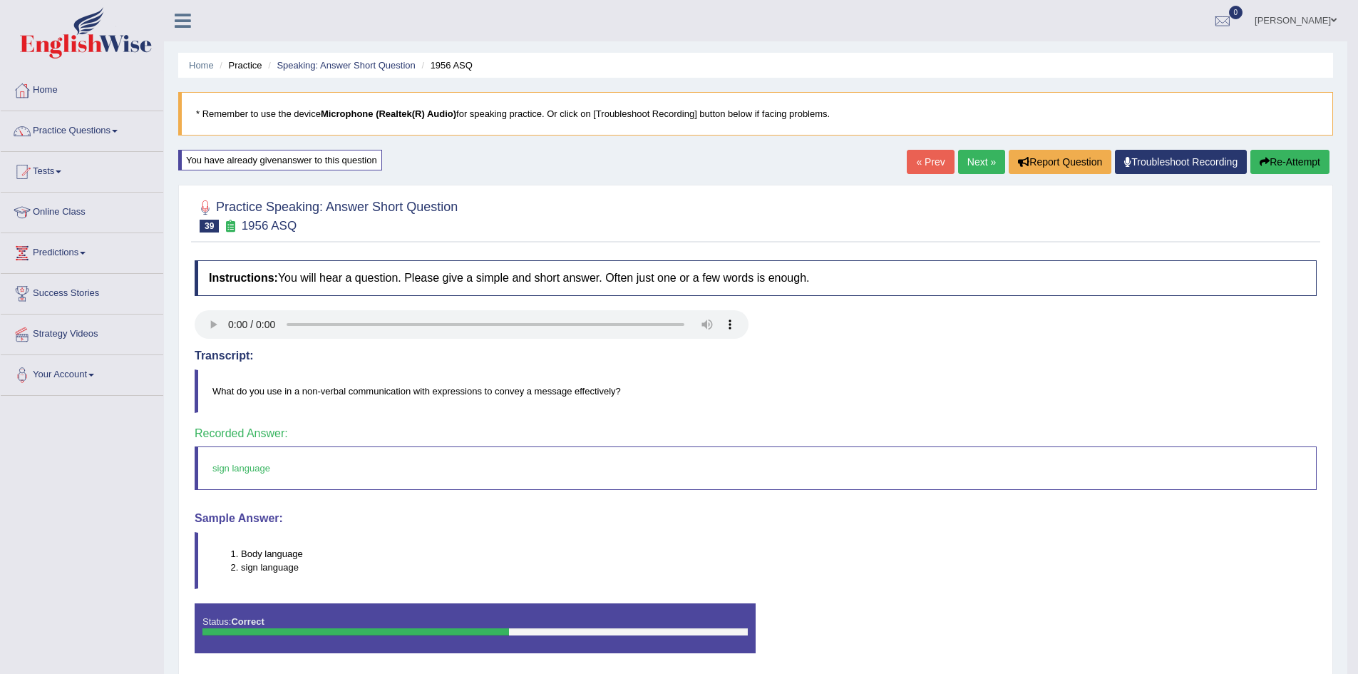
click at [988, 149] on div "Home Practice Speaking: Answer Short Question 1956 ASQ * Remember to use the de…" at bounding box center [756, 356] width 1184 height 713
click at [978, 158] on link "Next »" at bounding box center [981, 162] width 47 height 24
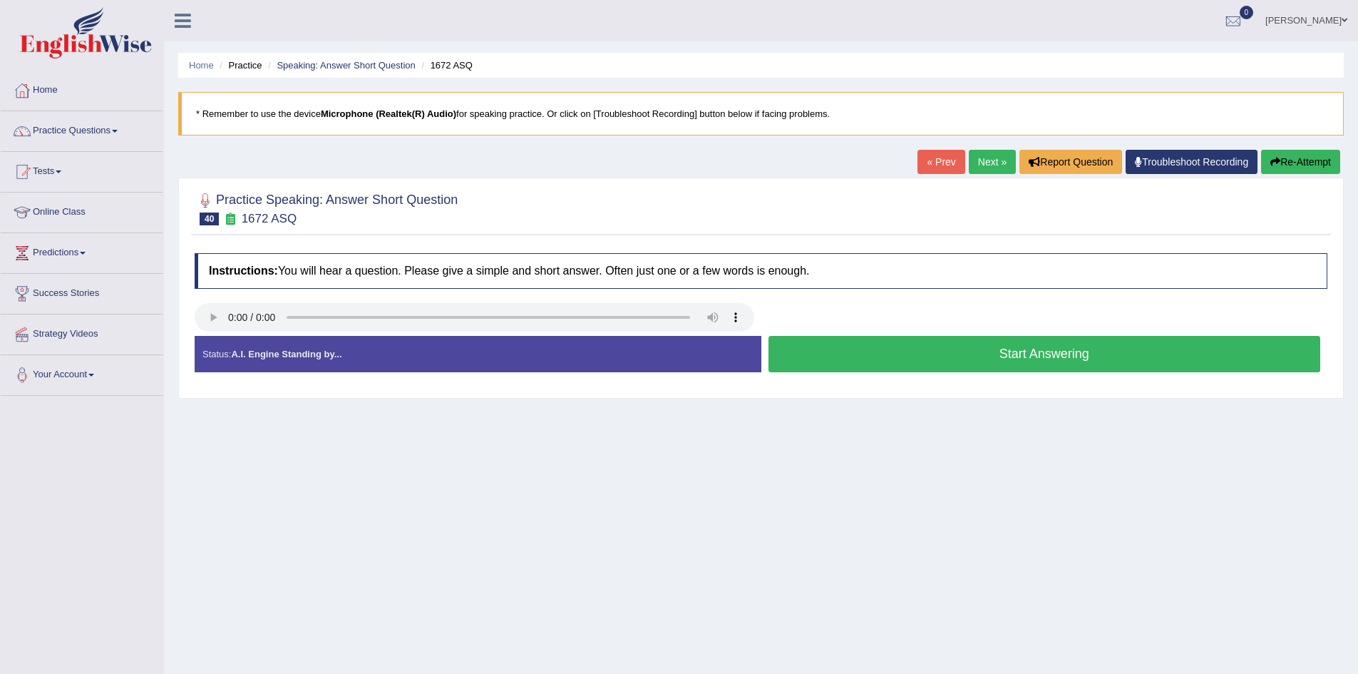
click at [869, 354] on button "Start Answering" at bounding box center [1045, 354] width 553 height 36
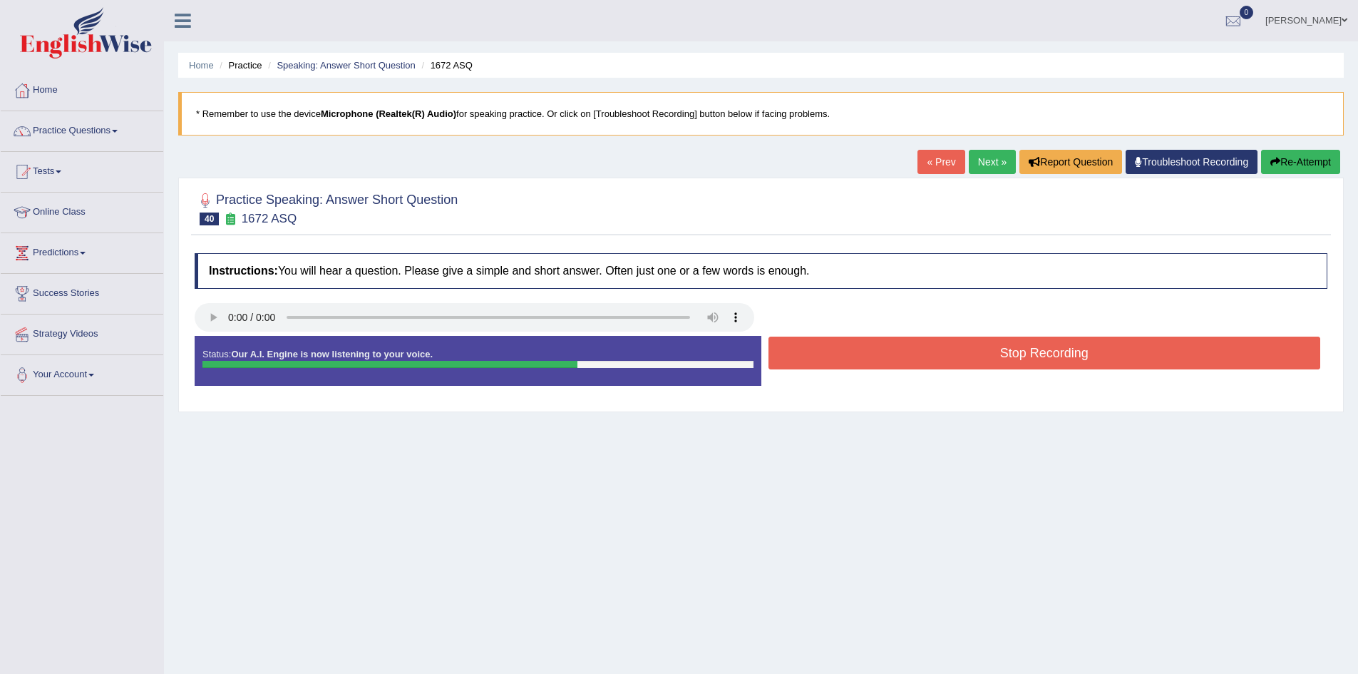
click at [977, 354] on button "Stop Recording" at bounding box center [1045, 353] width 553 height 33
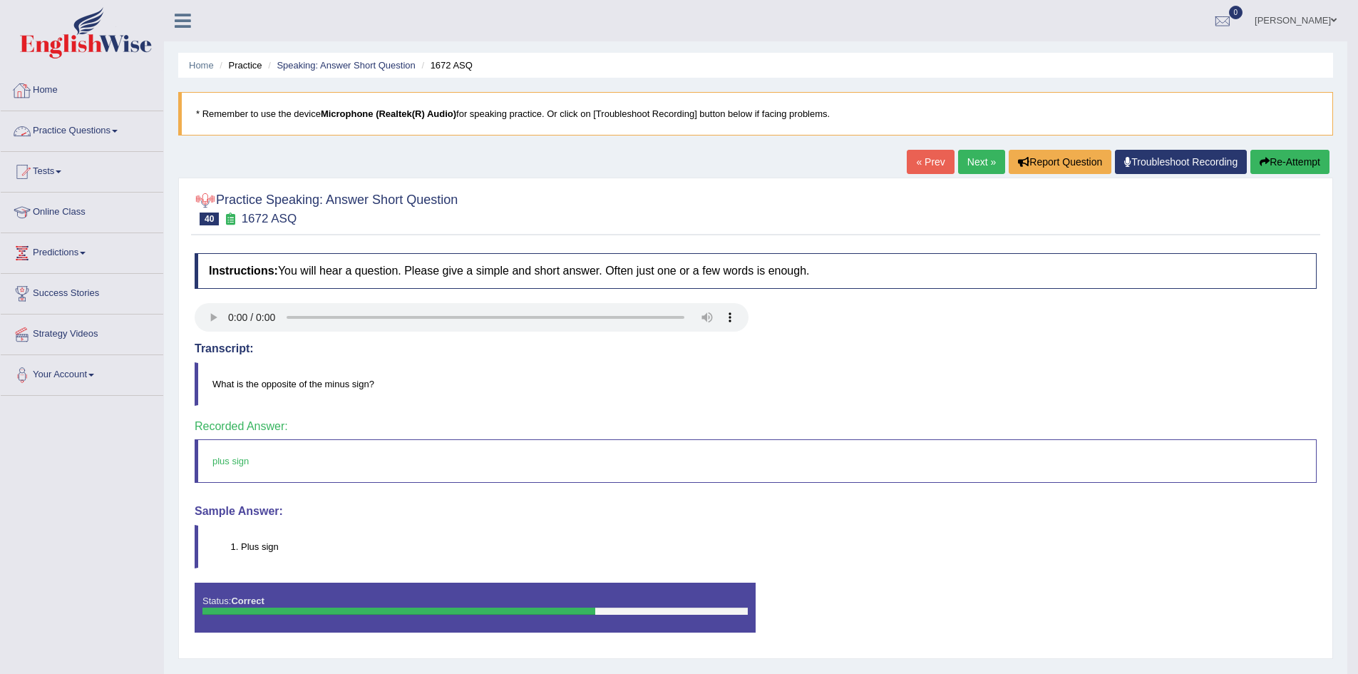
click at [121, 129] on link "Practice Questions" at bounding box center [82, 129] width 163 height 36
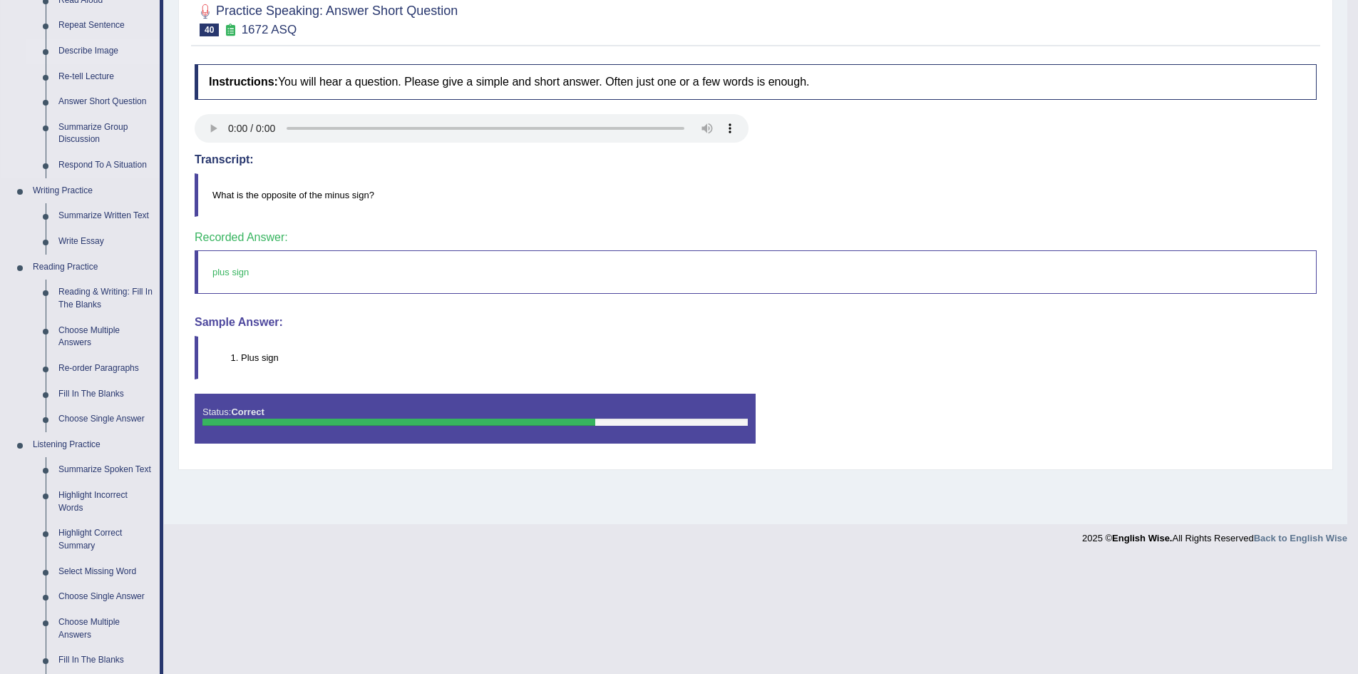
scroll to position [214, 0]
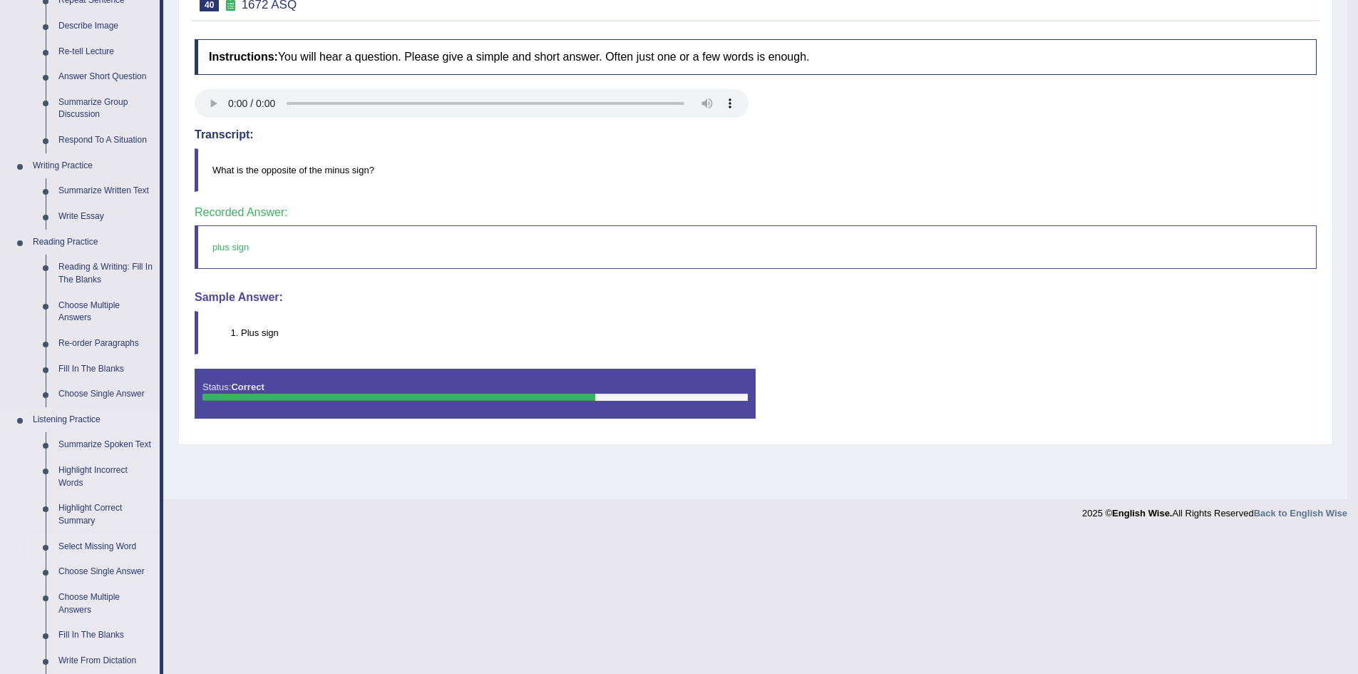
click at [100, 546] on link "Select Missing Word" at bounding box center [106, 547] width 108 height 26
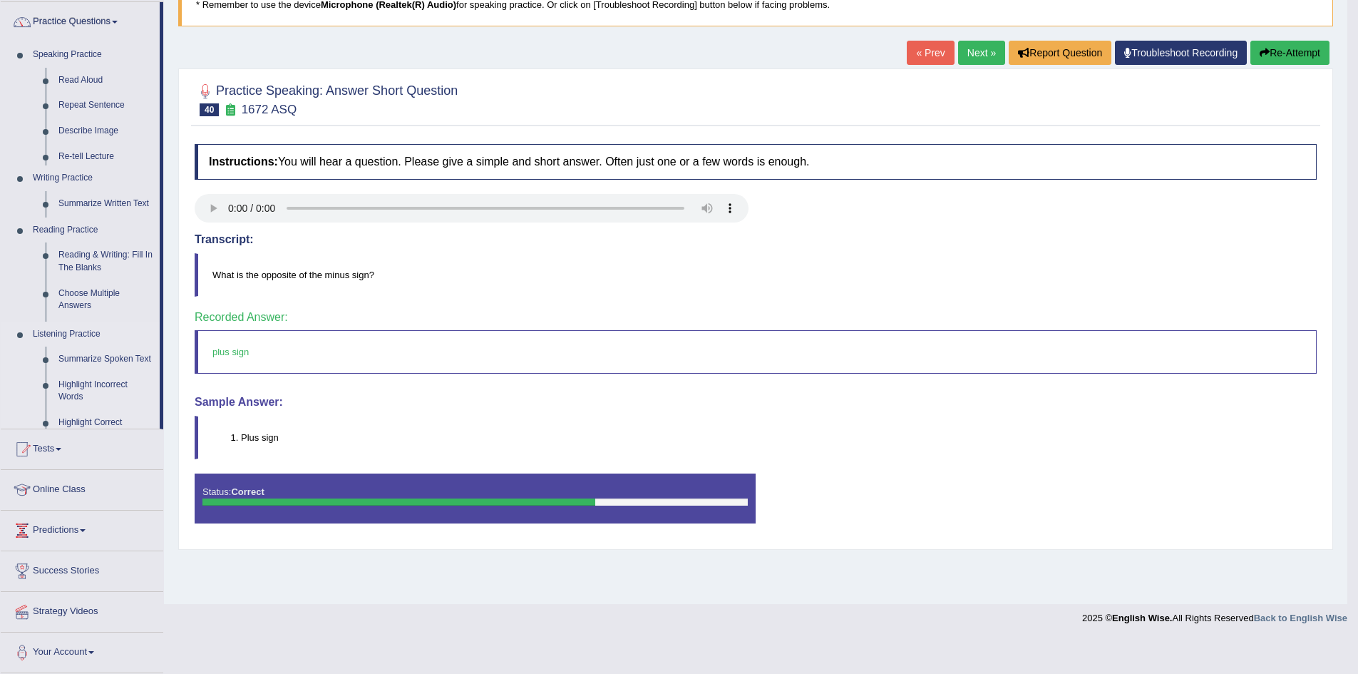
scroll to position [75, 0]
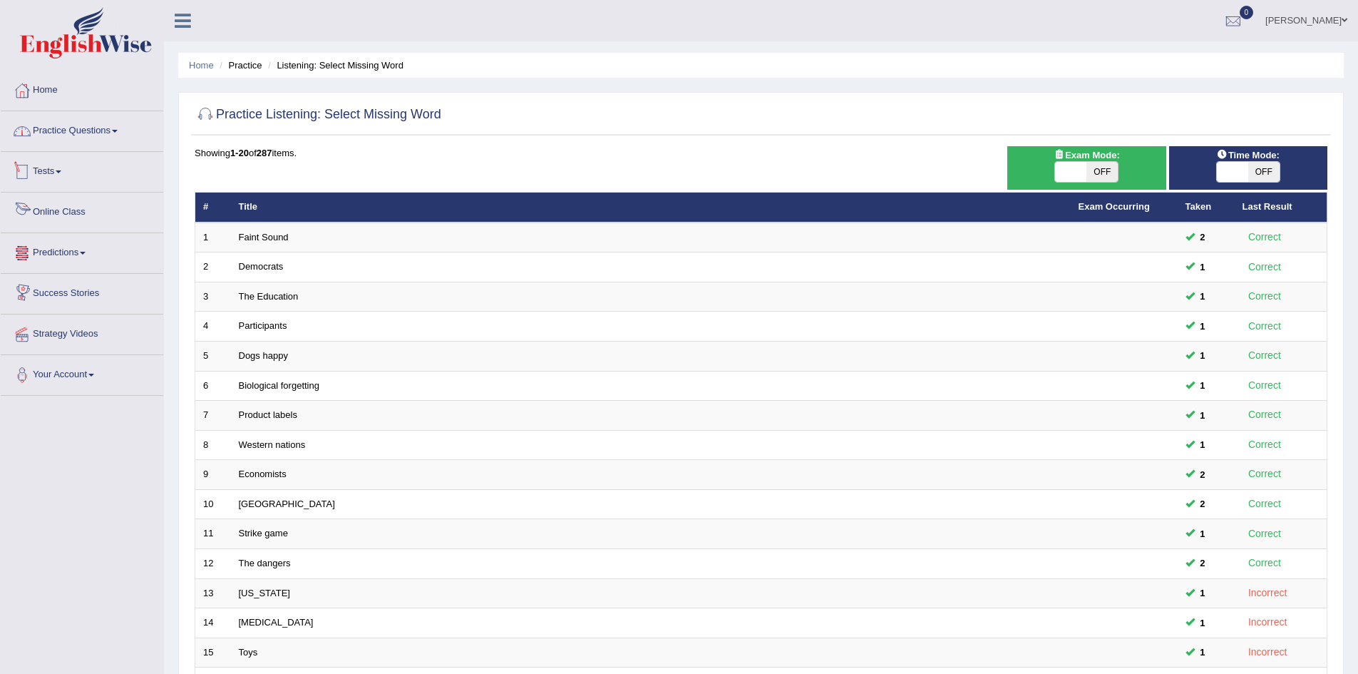
click at [120, 126] on link "Practice Questions" at bounding box center [82, 129] width 163 height 36
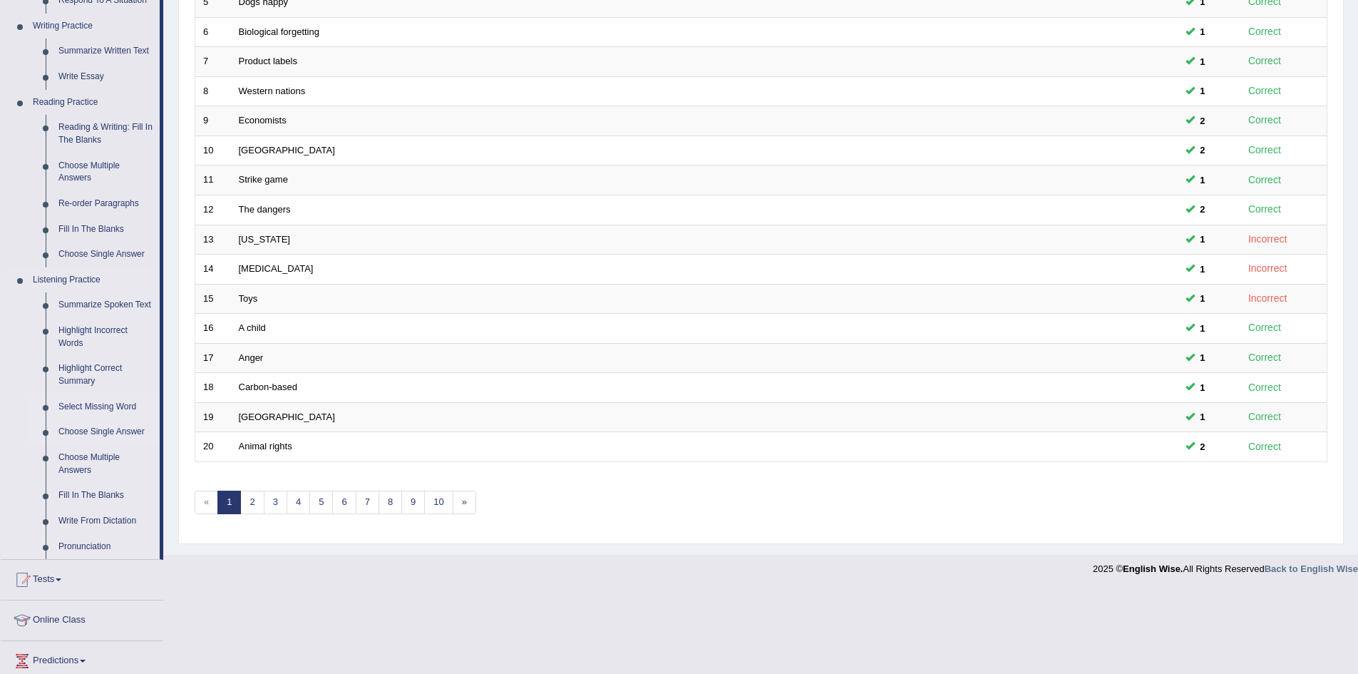
scroll to position [357, 0]
click at [113, 488] on link "Fill In The Blanks" at bounding box center [106, 493] width 108 height 26
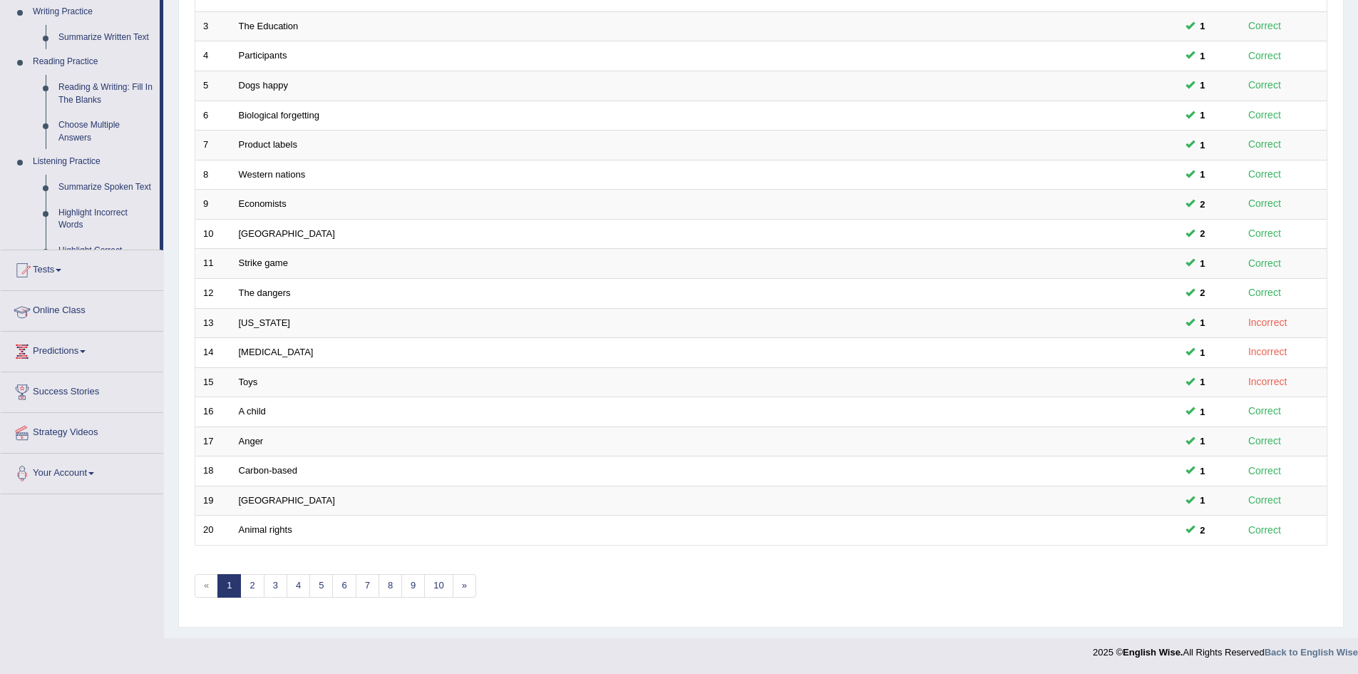
scroll to position [270, 0]
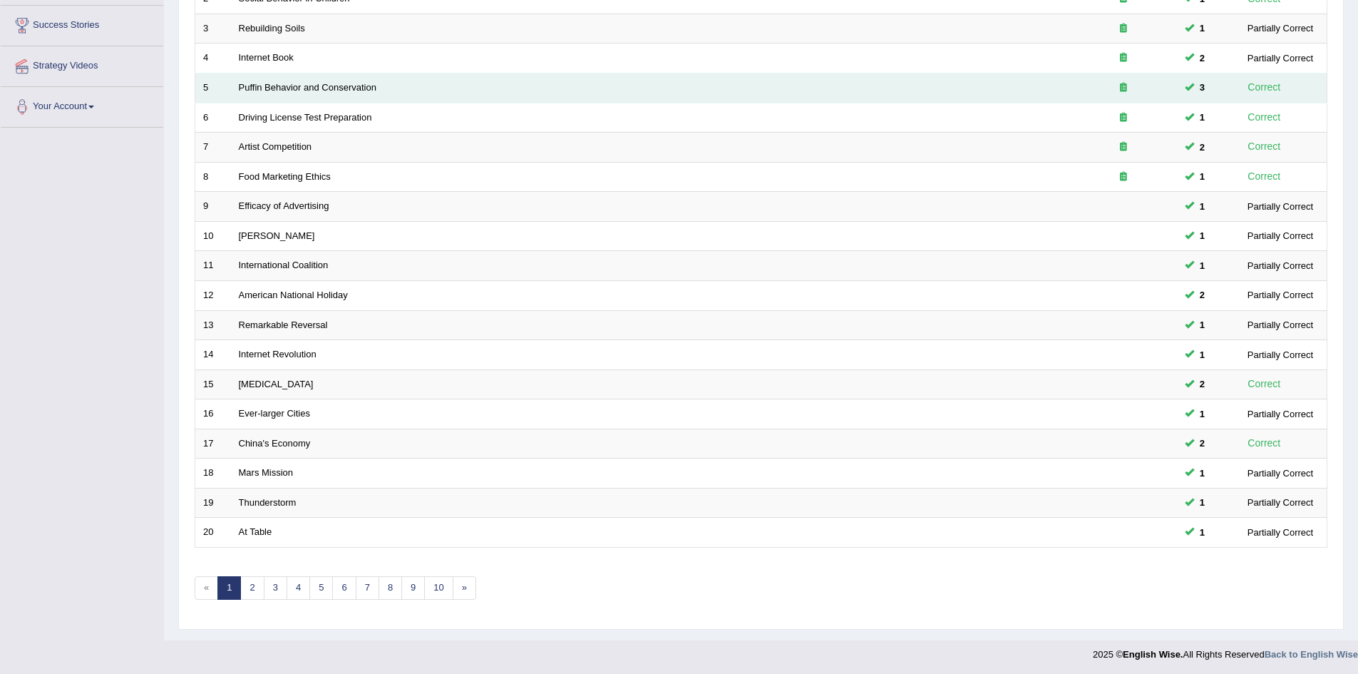
scroll to position [270, 0]
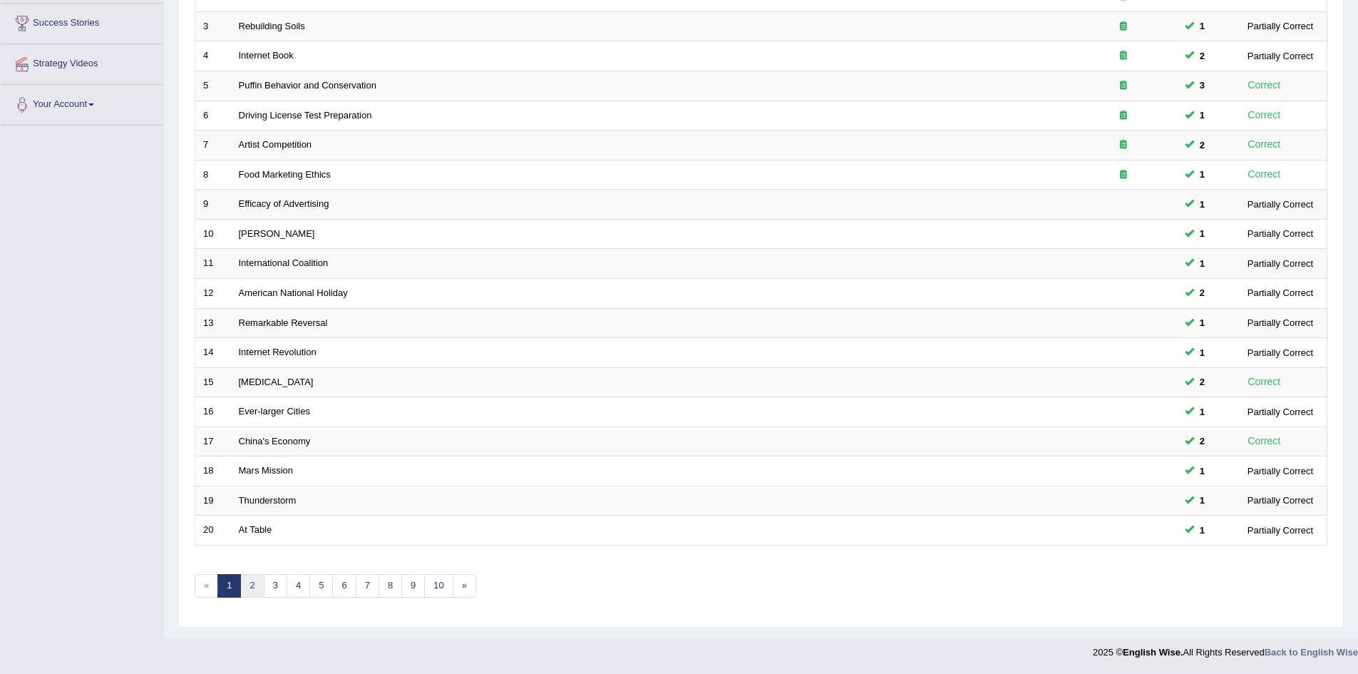
click at [251, 586] on link "2" at bounding box center [252, 586] width 24 height 24
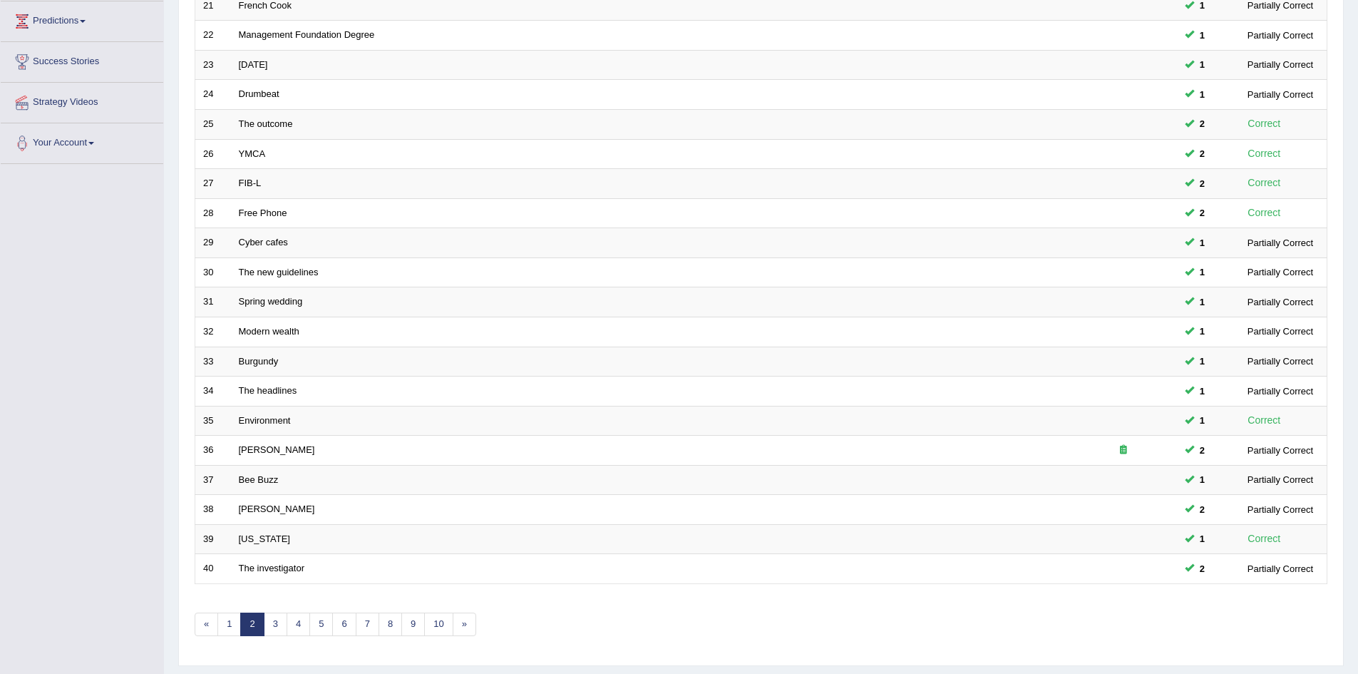
scroll to position [270, 0]
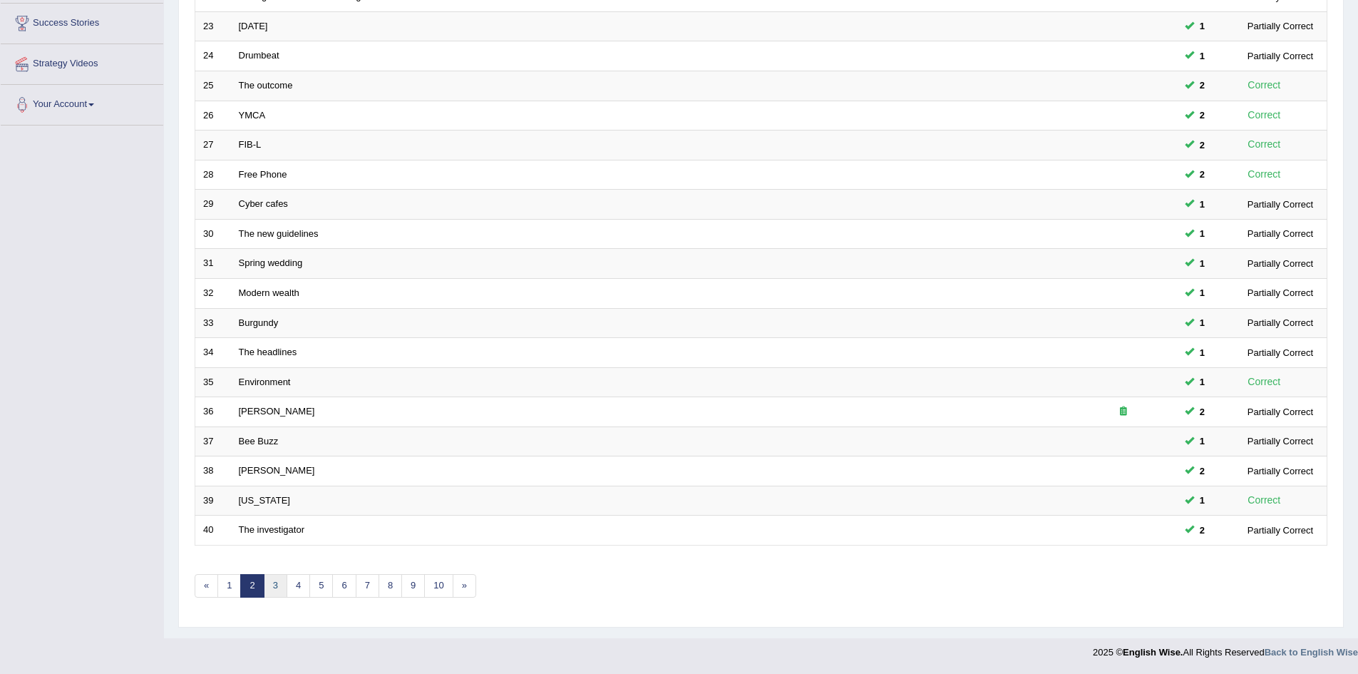
click at [276, 583] on link "3" at bounding box center [276, 586] width 24 height 24
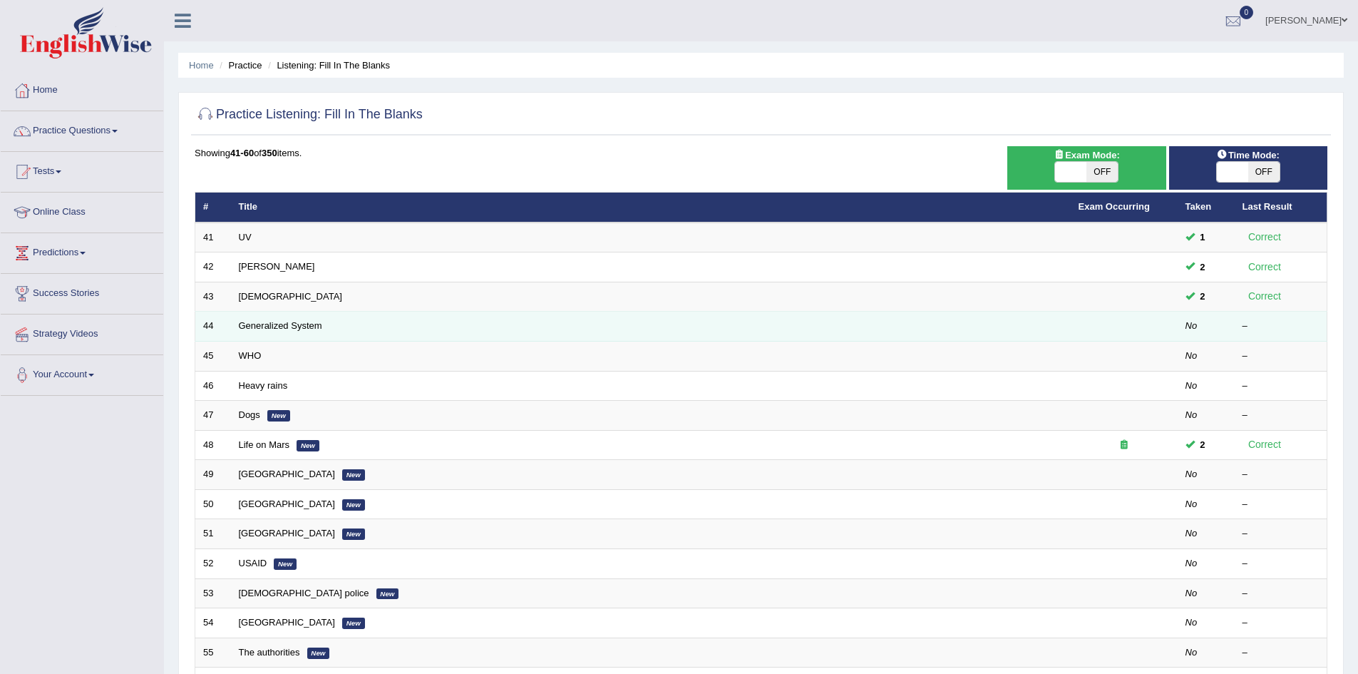
click at [269, 317] on td "Generalized System" at bounding box center [651, 327] width 840 height 30
click at [285, 326] on link "Generalized System" at bounding box center [280, 325] width 83 height 11
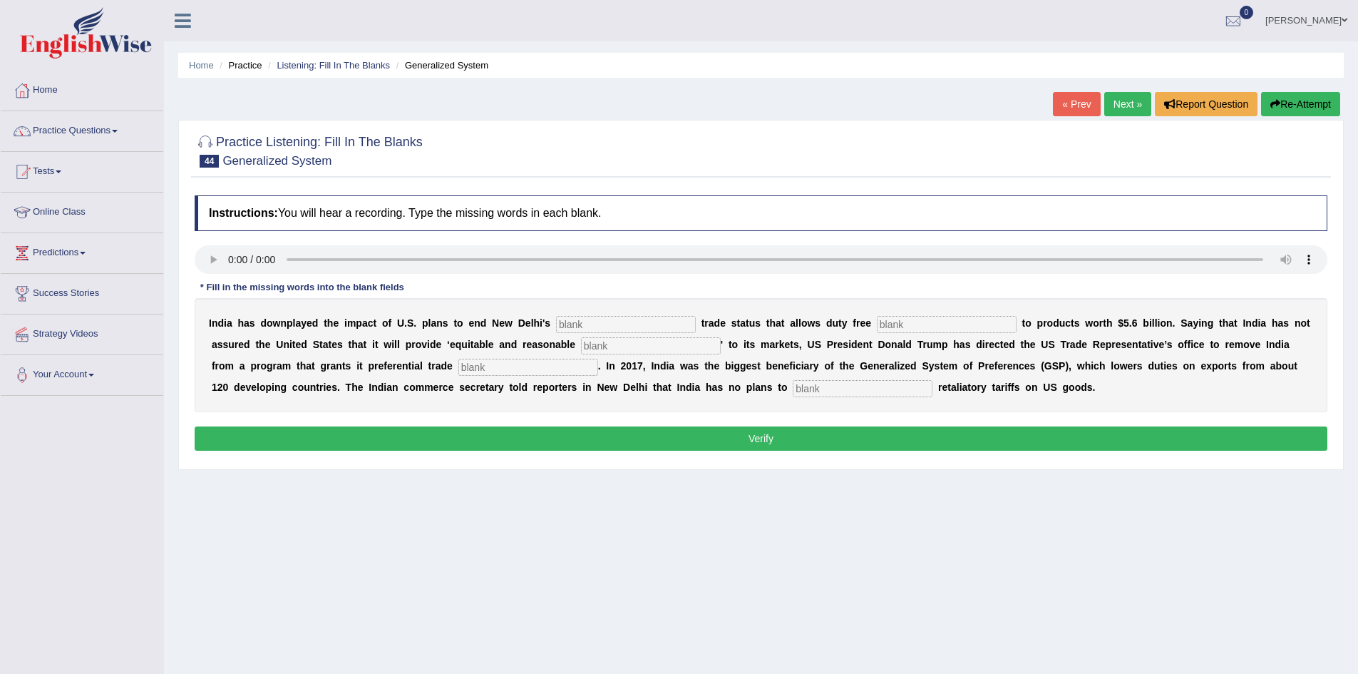
click at [590, 325] on input "text" at bounding box center [626, 324] width 140 height 17
type input "P"
type input "prefrence"
click at [898, 325] on input "text" at bounding box center [947, 324] width 140 height 17
type input "access"
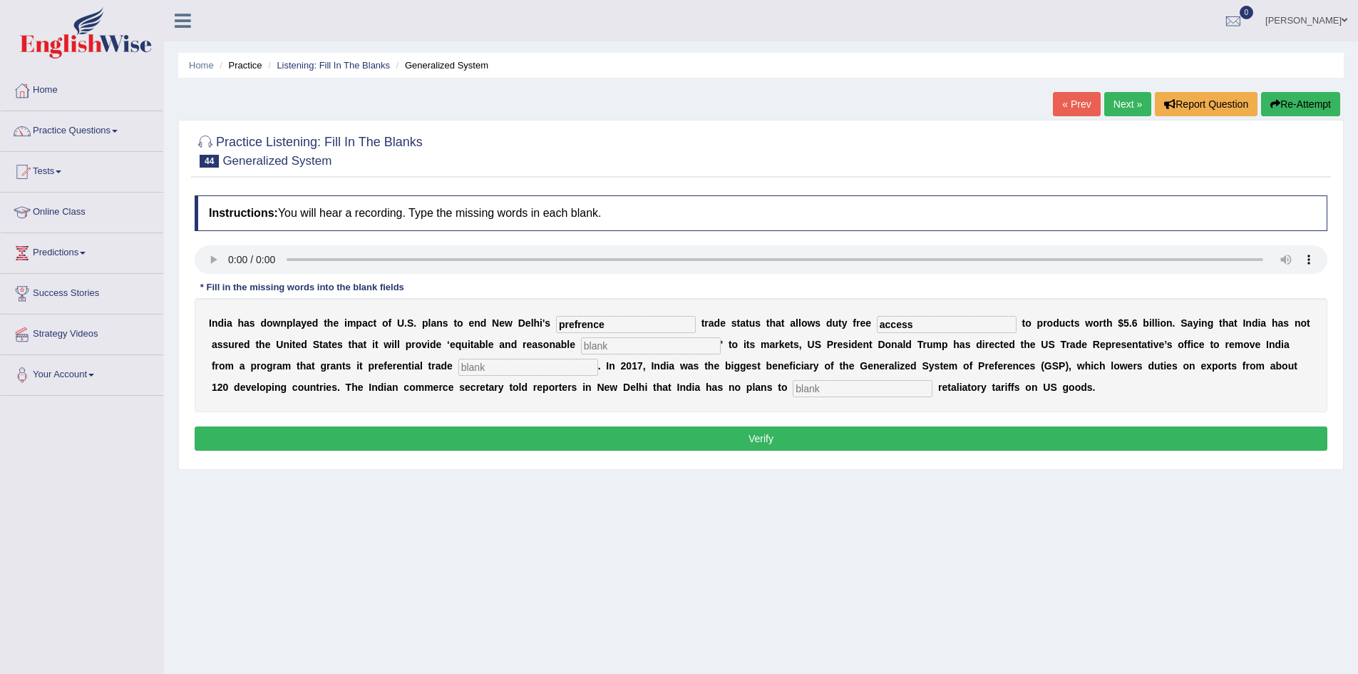
click at [593, 346] on input "text" at bounding box center [651, 345] width 140 height 17
type input "access"
click at [545, 372] on input "text" at bounding box center [528, 367] width 140 height 17
click at [576, 323] on input "prefrence" at bounding box center [626, 324] width 140 height 17
click at [578, 323] on input "prefrence" at bounding box center [626, 324] width 140 height 17
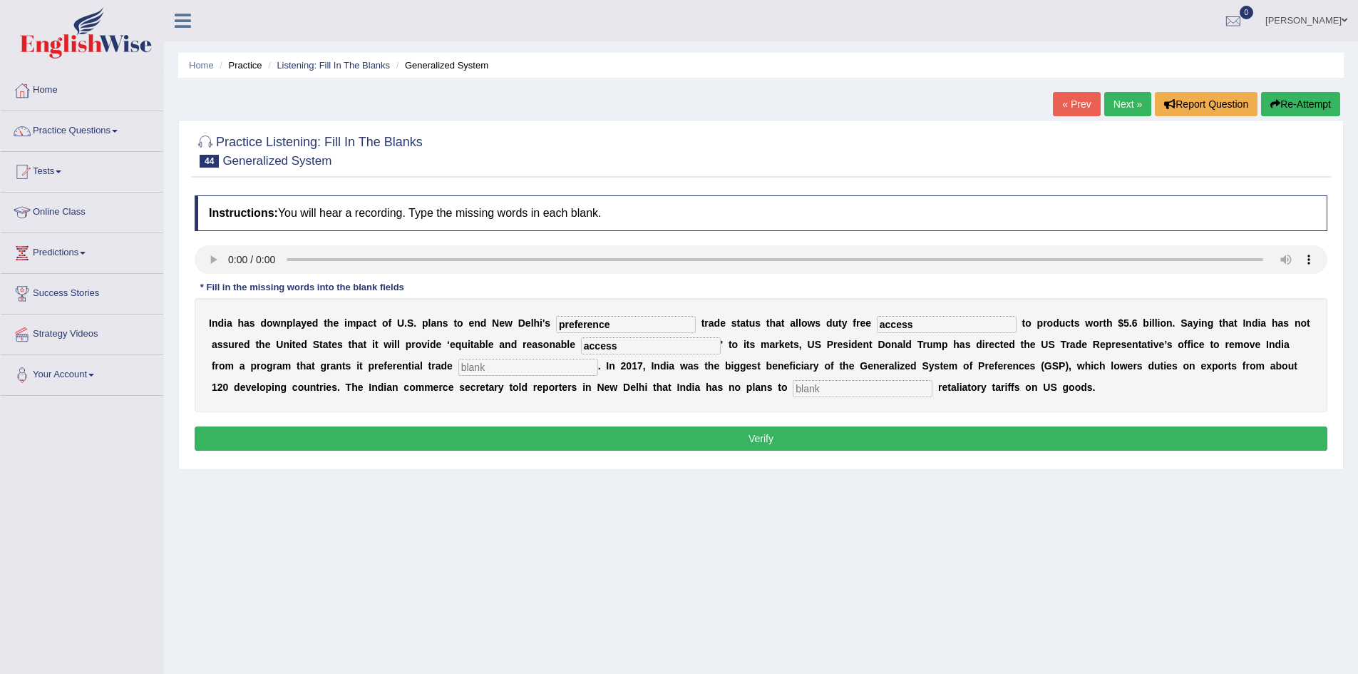
type input "preference"
click at [815, 389] on input "text" at bounding box center [863, 388] width 140 height 17
type input "imposed"
click at [547, 370] on input "text" at bounding box center [528, 367] width 140 height 17
type input "office"
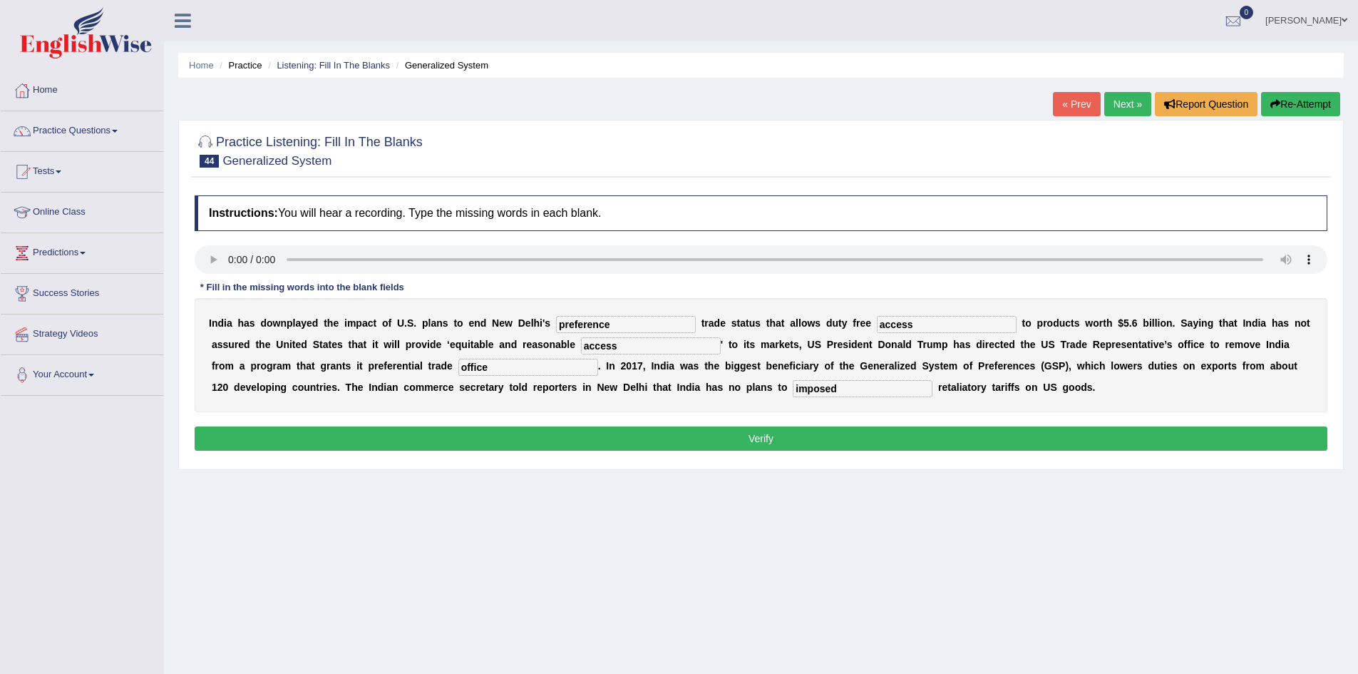
click at [671, 440] on button "Verify" at bounding box center [761, 438] width 1133 height 24
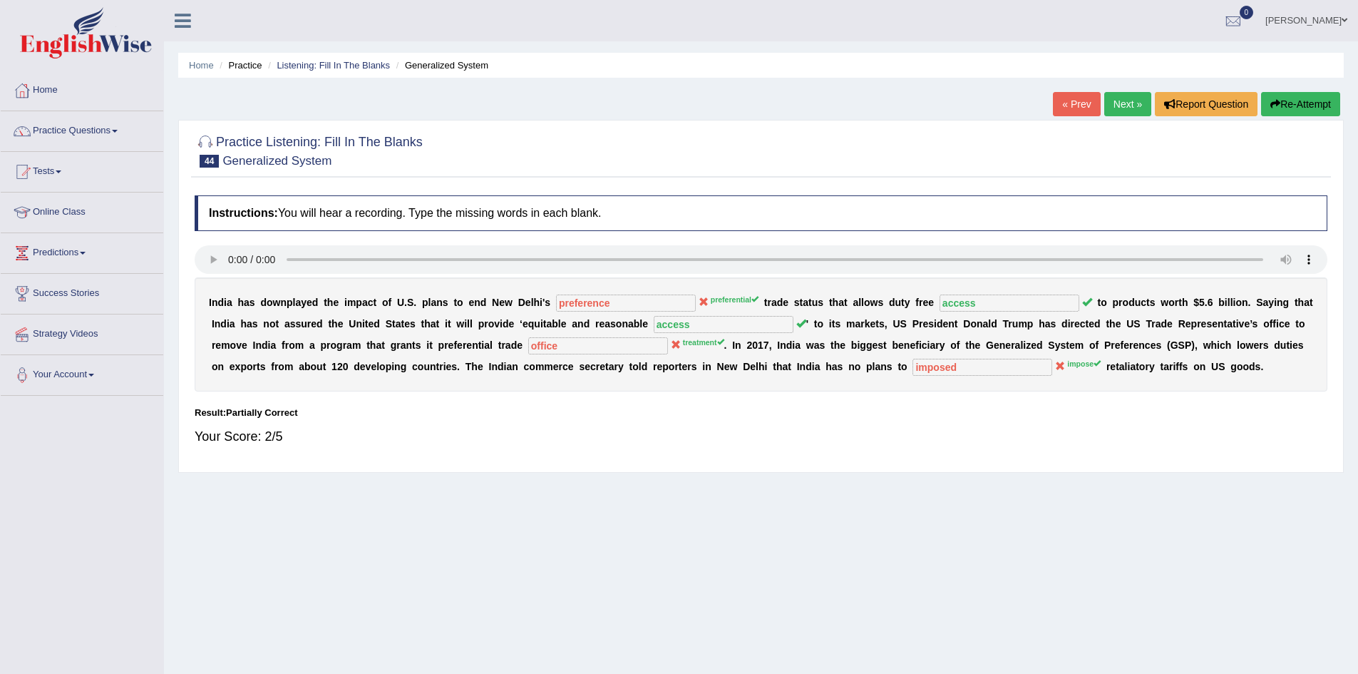
click at [1134, 99] on link "Next »" at bounding box center [1128, 104] width 47 height 24
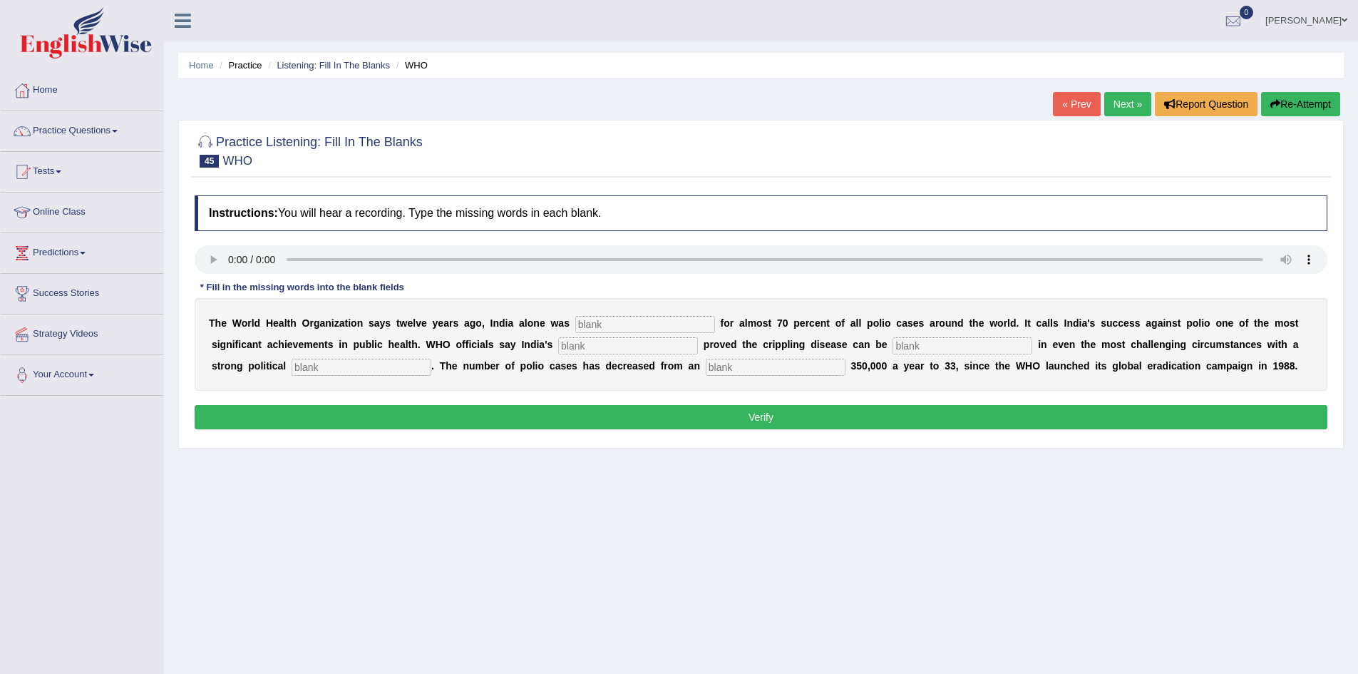
click at [624, 324] on input "text" at bounding box center [645, 324] width 140 height 17
type input "responsible"
click at [611, 347] on input "text" at bounding box center [628, 345] width 140 height 17
type input "accomplishment"
click at [915, 345] on input "text" at bounding box center [963, 345] width 140 height 17
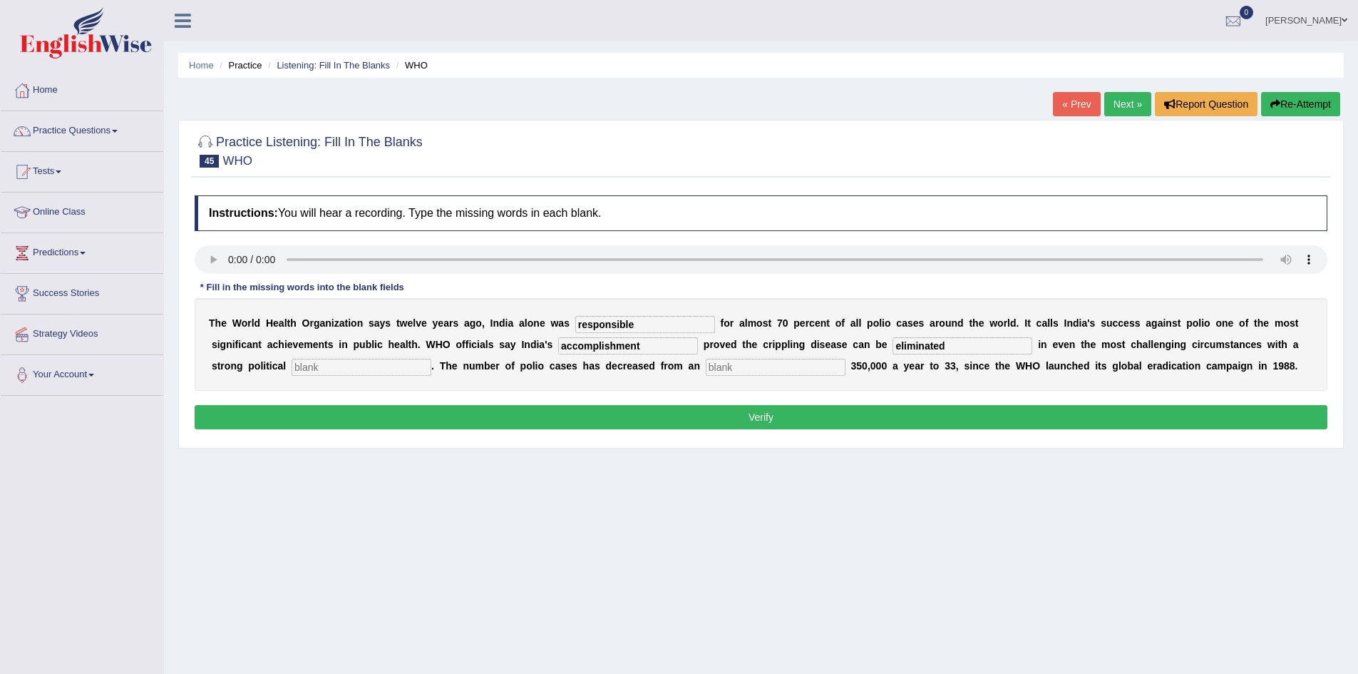
type input "eliminated"
click at [356, 372] on input "text" at bounding box center [362, 367] width 140 height 17
click at [716, 367] on input "text" at bounding box center [776, 367] width 140 height 17
type input "estimate"
click at [392, 368] on input "text" at bounding box center [362, 367] width 140 height 17
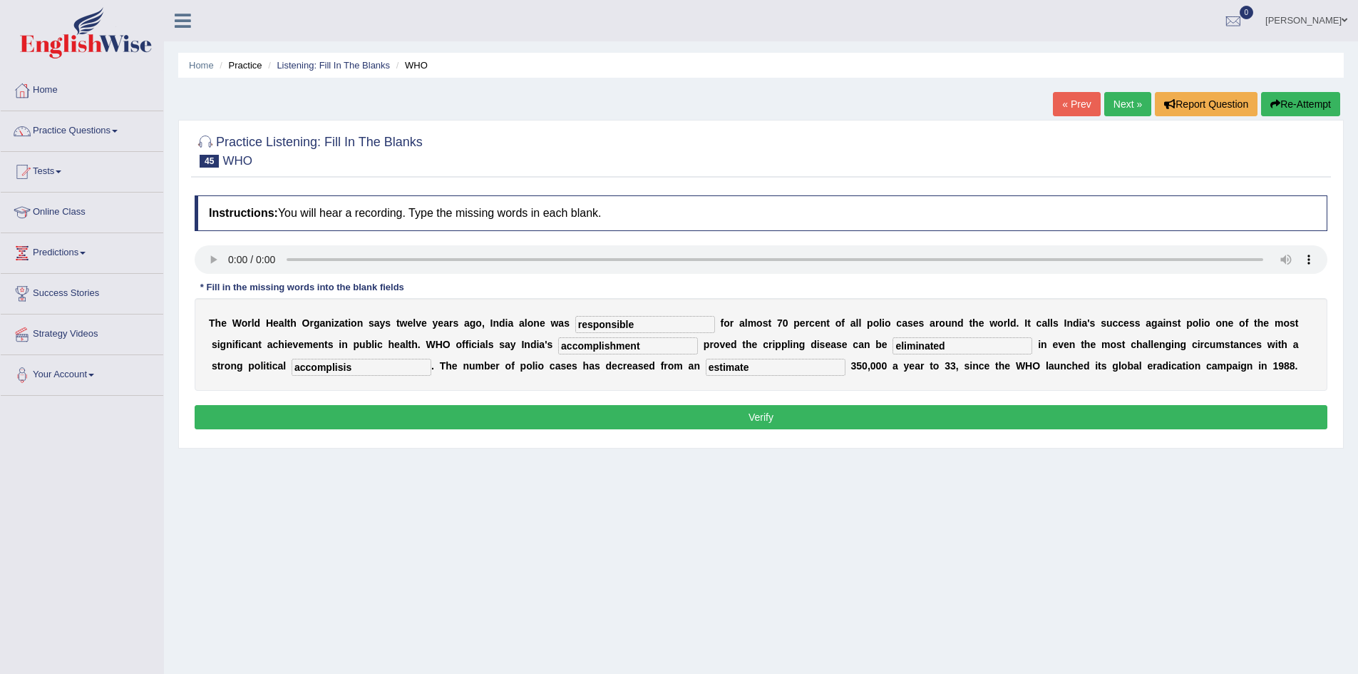
click at [339, 366] on input "accomplisis" at bounding box center [362, 367] width 140 height 17
type input "accomplesis"
click at [767, 409] on button "Verify" at bounding box center [761, 417] width 1133 height 24
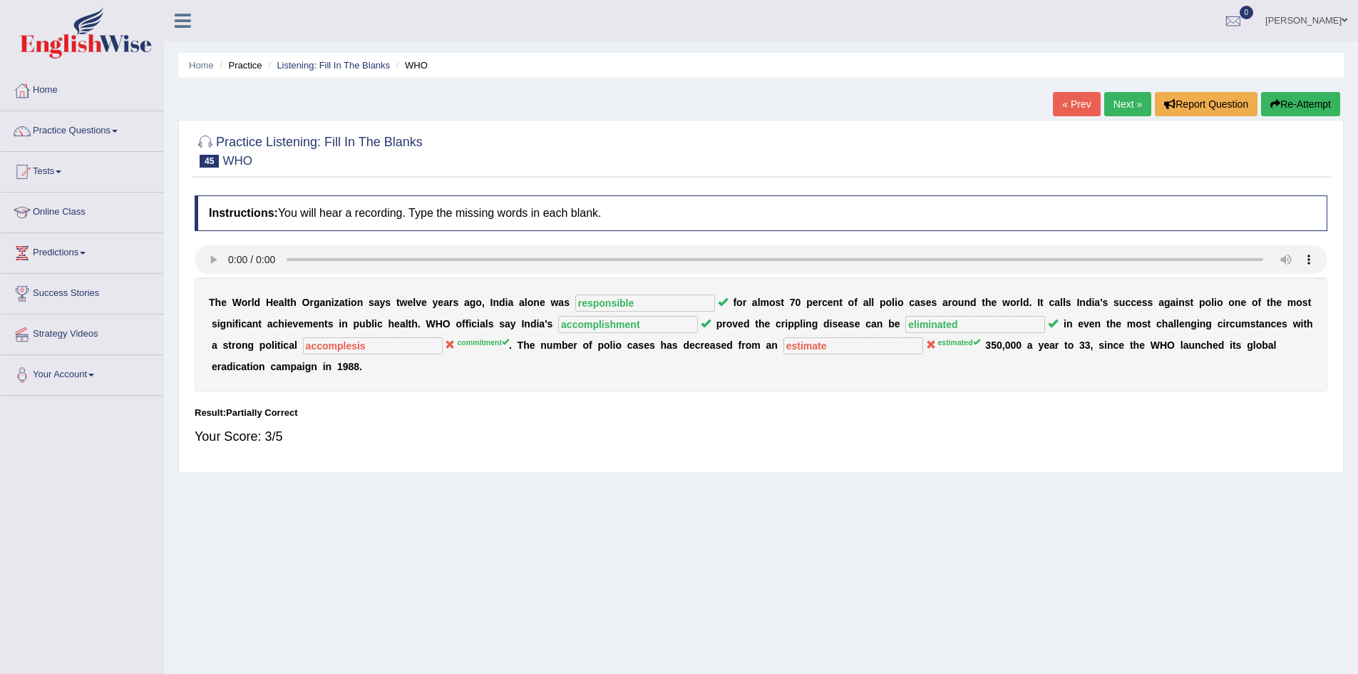
click at [1118, 103] on link "Next »" at bounding box center [1128, 104] width 47 height 24
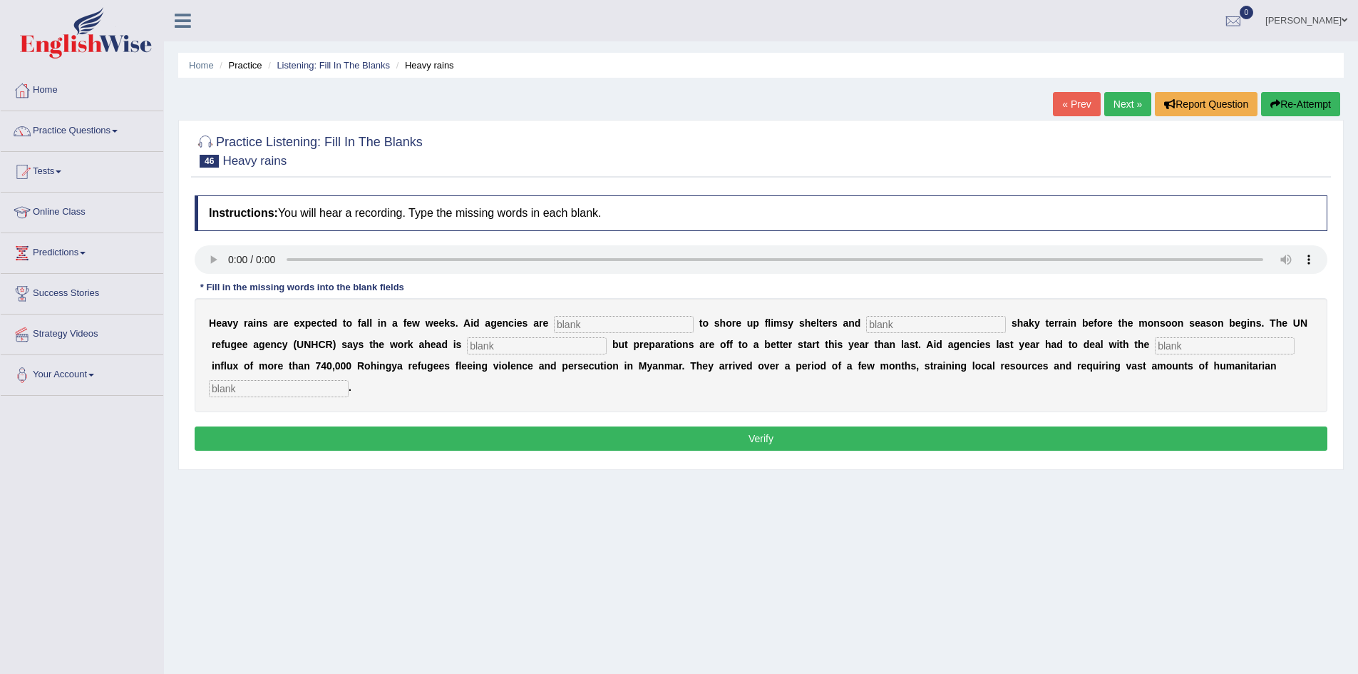
click at [575, 322] on input "text" at bounding box center [624, 324] width 140 height 17
type input "raising"
click at [909, 327] on input "text" at bounding box center [936, 324] width 140 height 17
type input "establish"
click at [508, 342] on input "text" at bounding box center [537, 345] width 140 height 17
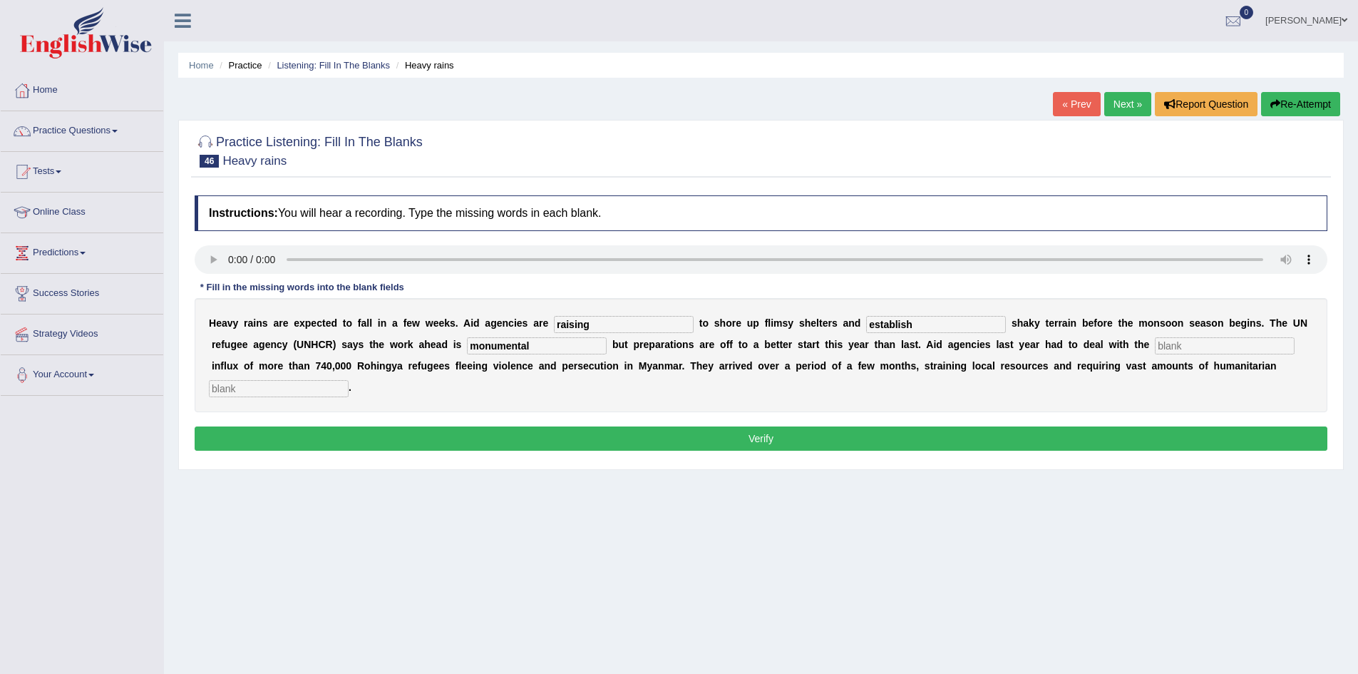
type input "monumental"
click at [1179, 345] on input "text" at bounding box center [1225, 345] width 140 height 17
type input "massive"
click at [302, 390] on input "text" at bounding box center [279, 388] width 140 height 17
type input "assistance"
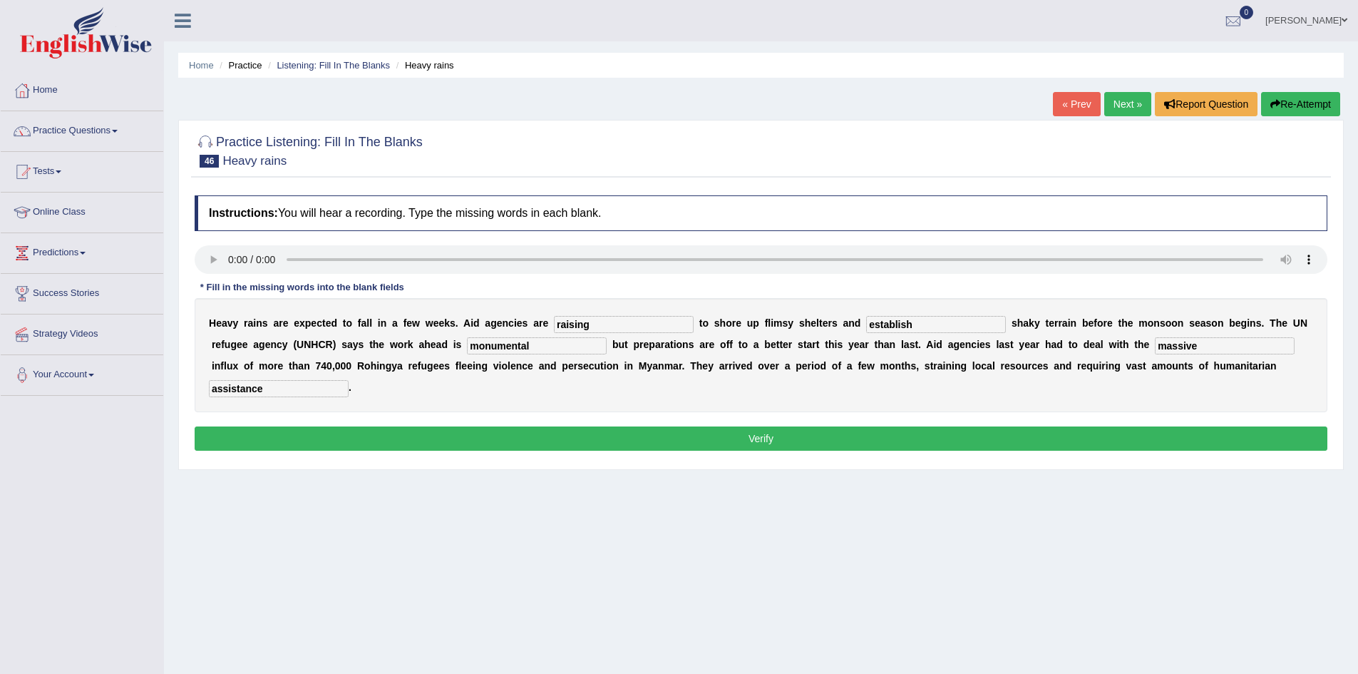
click at [362, 440] on button "Verify" at bounding box center [761, 438] width 1133 height 24
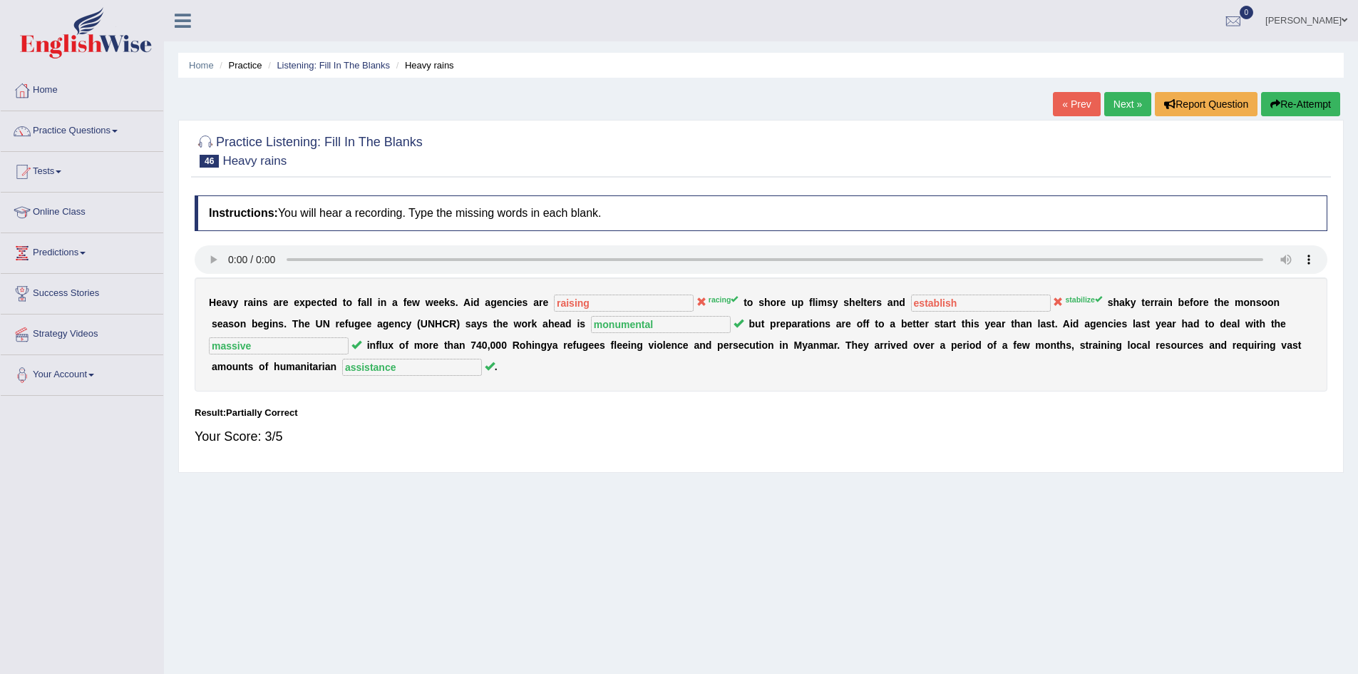
click at [1112, 102] on link "Next »" at bounding box center [1128, 104] width 47 height 24
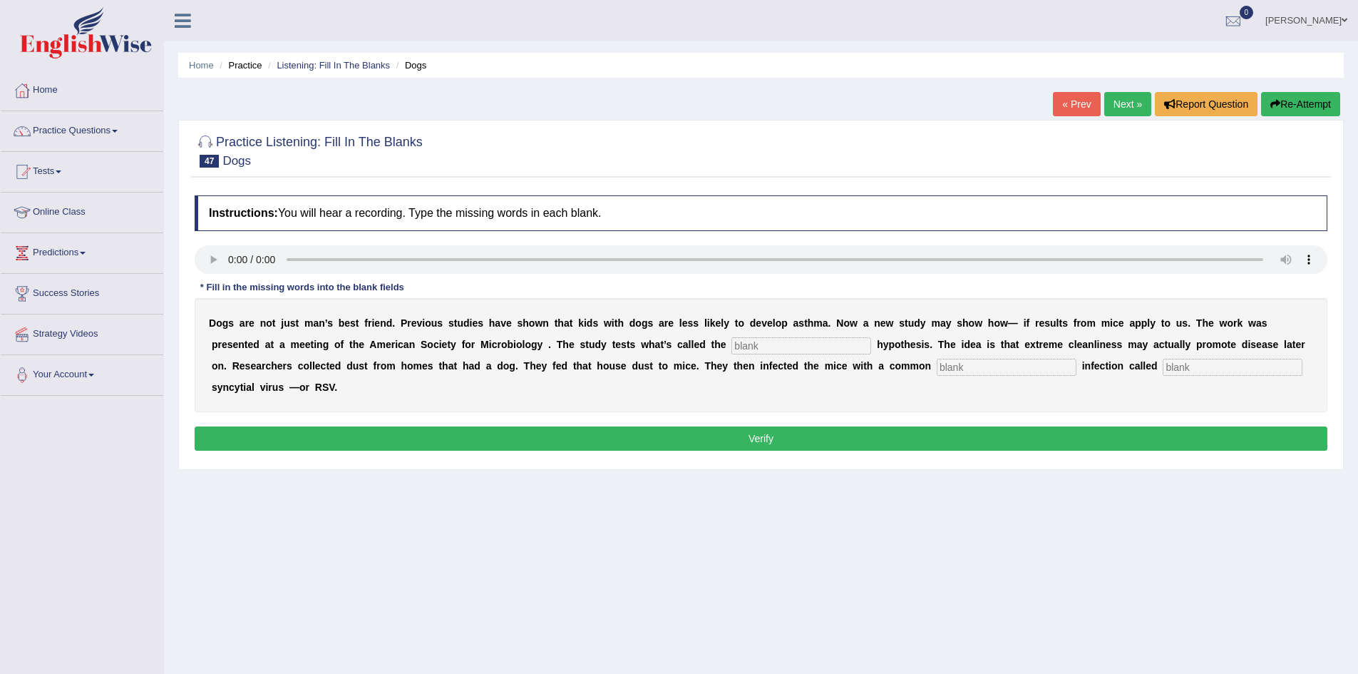
click at [932, 537] on div "Home Practice Listening: Fill In The Blanks Dogs « Prev Next » Report Question …" at bounding box center [761, 356] width 1194 height 713
click at [776, 349] on input "text" at bounding box center [802, 345] width 140 height 17
type input "hygiene"
click at [979, 373] on input "text" at bounding box center [1007, 367] width 140 height 17
type input "childhood"
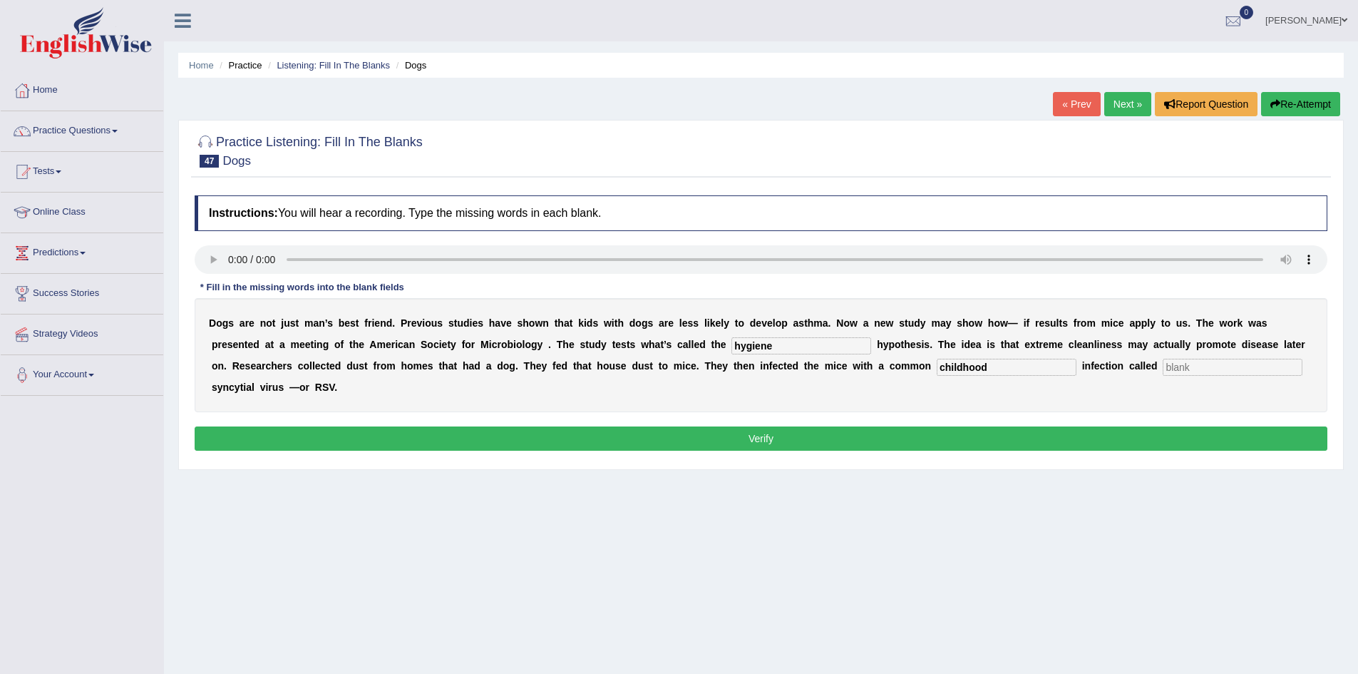
click at [1177, 370] on input "text" at bounding box center [1233, 367] width 140 height 17
type input "restorial"
click at [965, 430] on button "Verify" at bounding box center [761, 438] width 1133 height 24
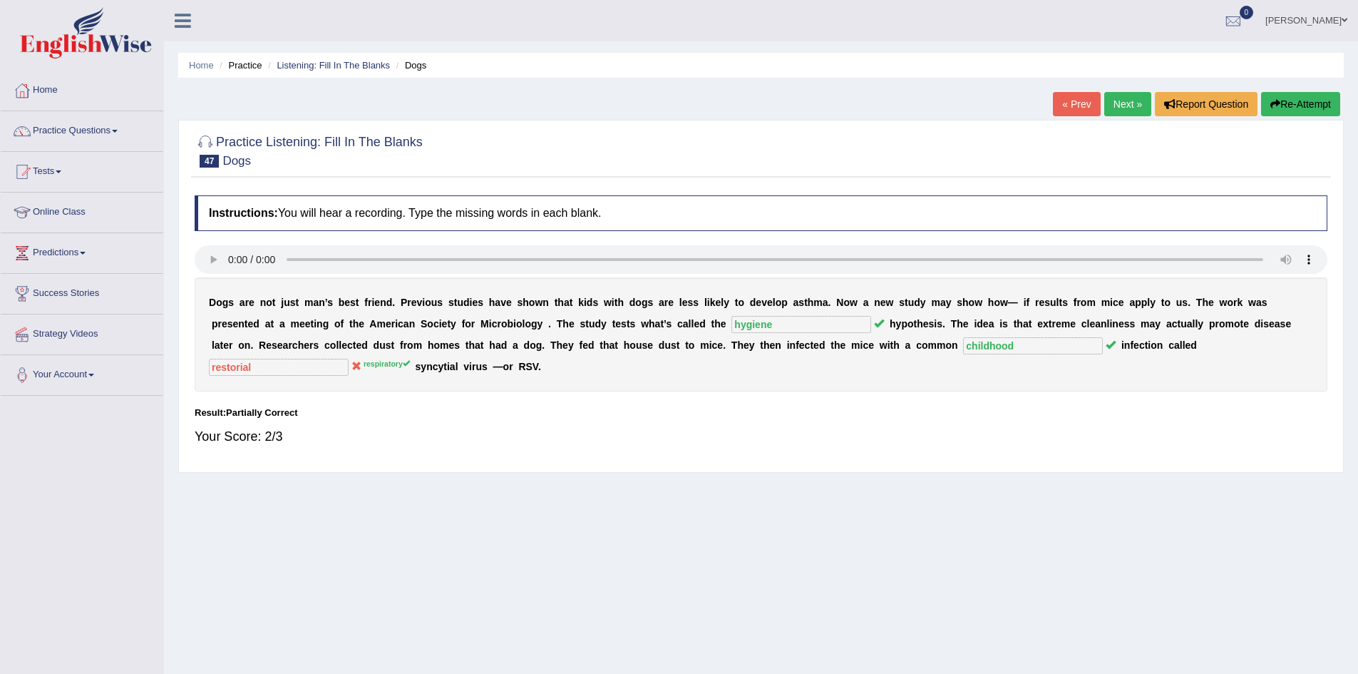
click at [1289, 103] on button "Re-Attempt" at bounding box center [1300, 104] width 79 height 24
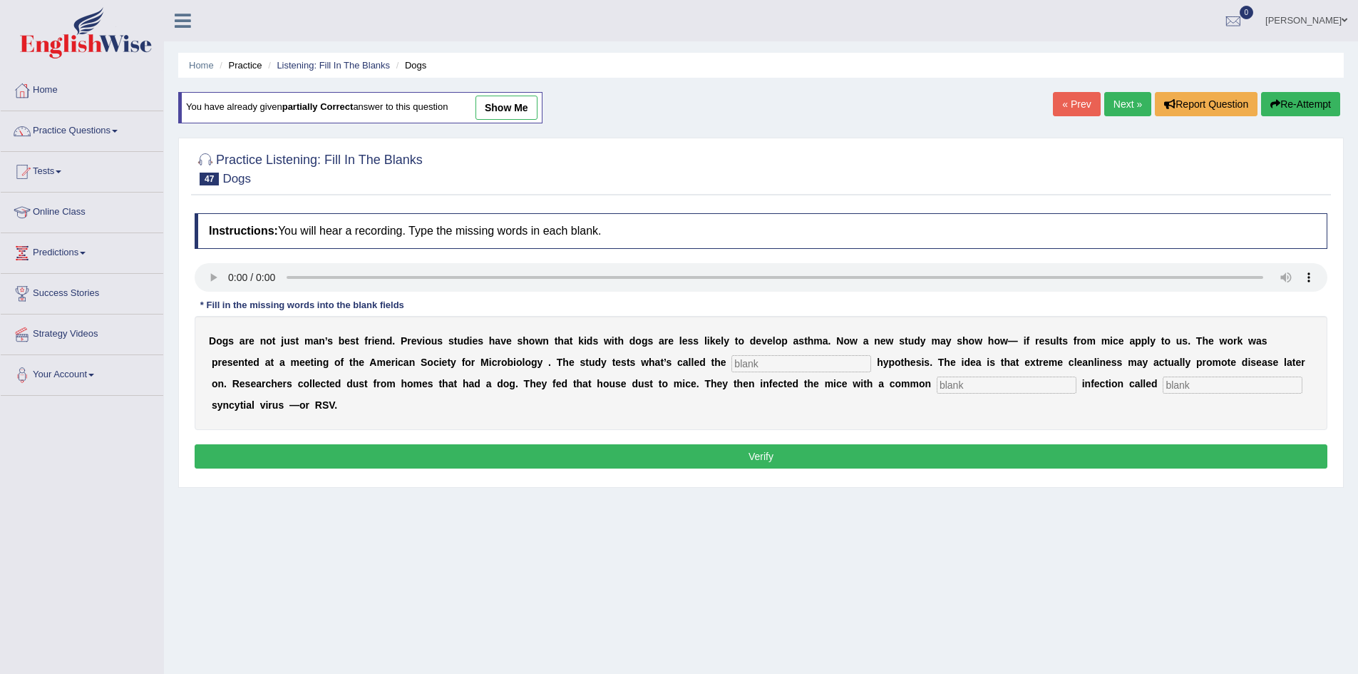
click at [795, 364] on input "text" at bounding box center [802, 363] width 140 height 17
type input "hygiene"
click at [1021, 385] on input "text" at bounding box center [1007, 384] width 140 height 17
type input "childhood"
click at [1175, 386] on input "text" at bounding box center [1233, 384] width 140 height 17
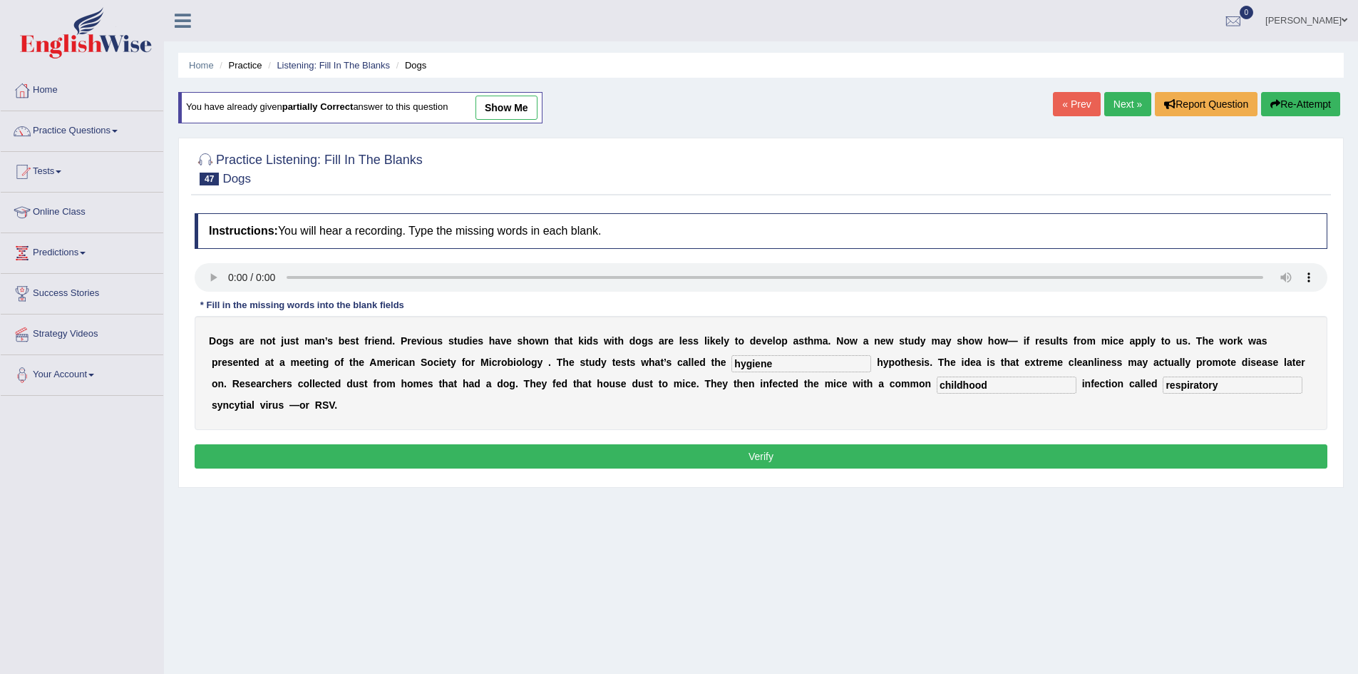
type input "respiratory"
click at [1133, 451] on button "Verify" at bounding box center [761, 456] width 1133 height 24
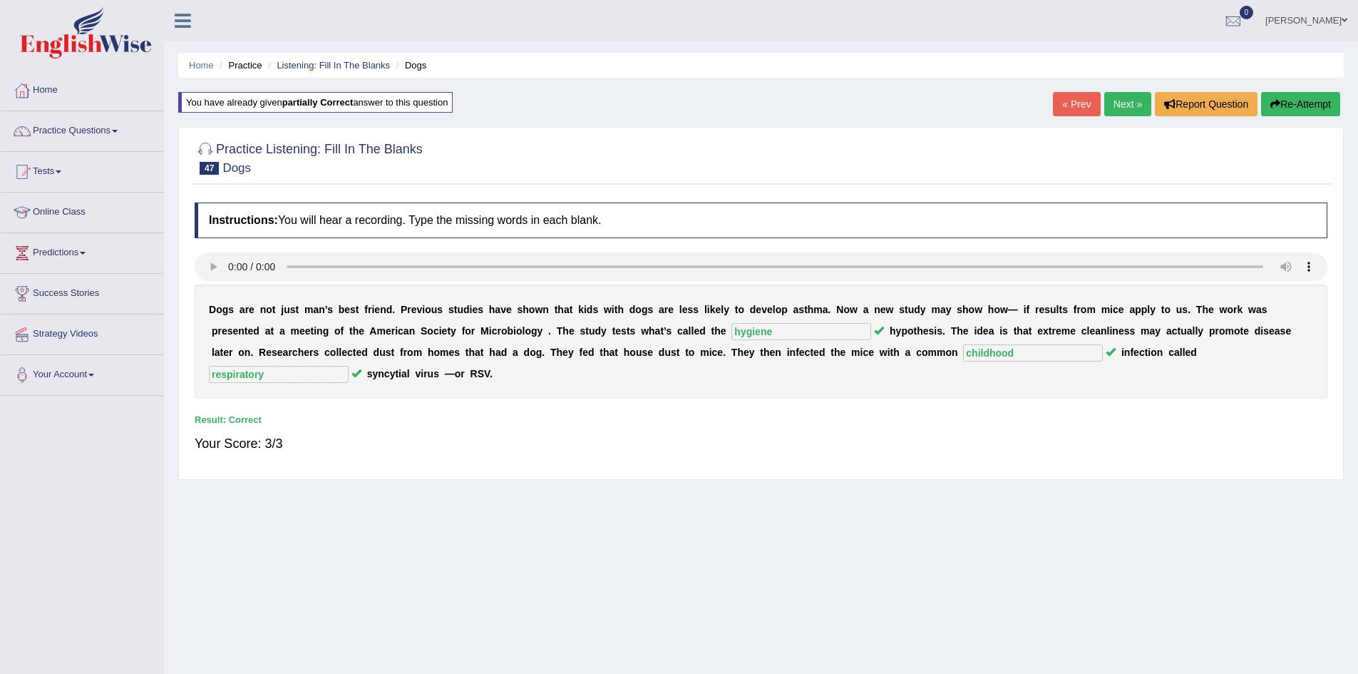
click at [1123, 102] on link "Next »" at bounding box center [1128, 104] width 47 height 24
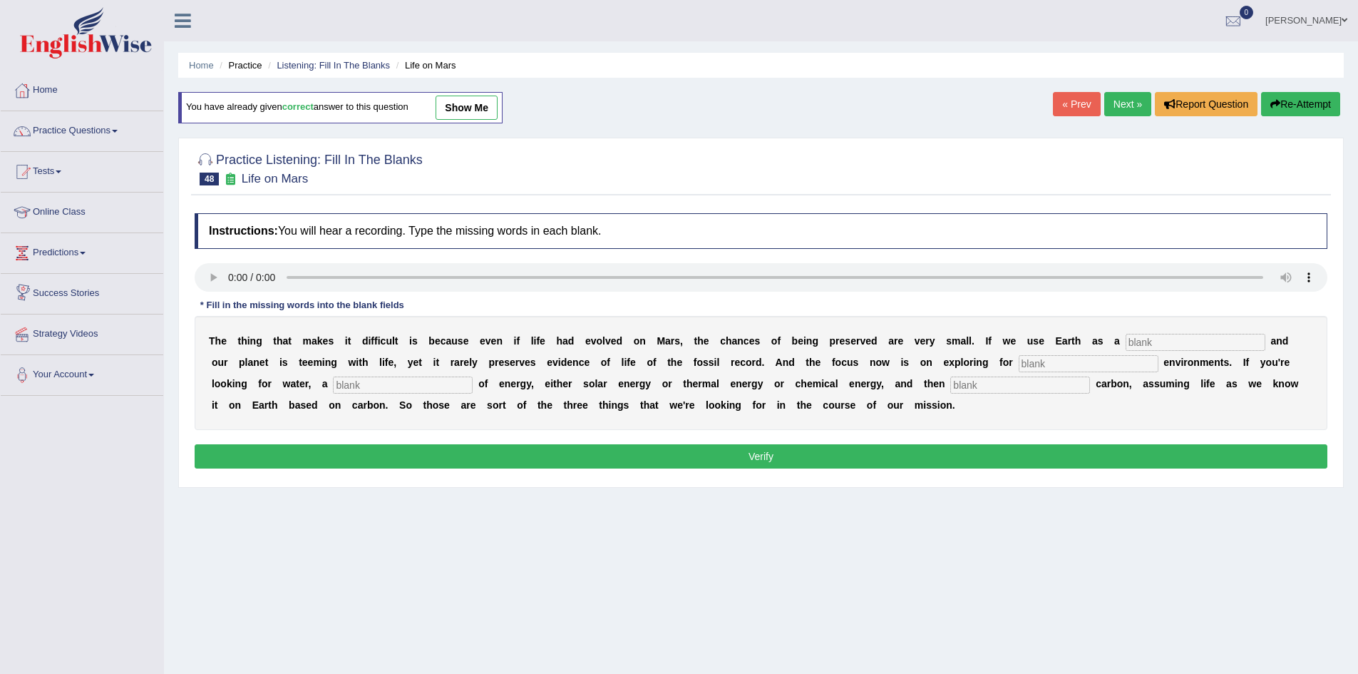
click at [1134, 339] on input "text" at bounding box center [1196, 342] width 140 height 17
type input "referrence"
click at [1047, 364] on input "text" at bounding box center [1089, 363] width 140 height 17
type input "habitable"
click at [426, 384] on input "text" at bounding box center [403, 384] width 140 height 17
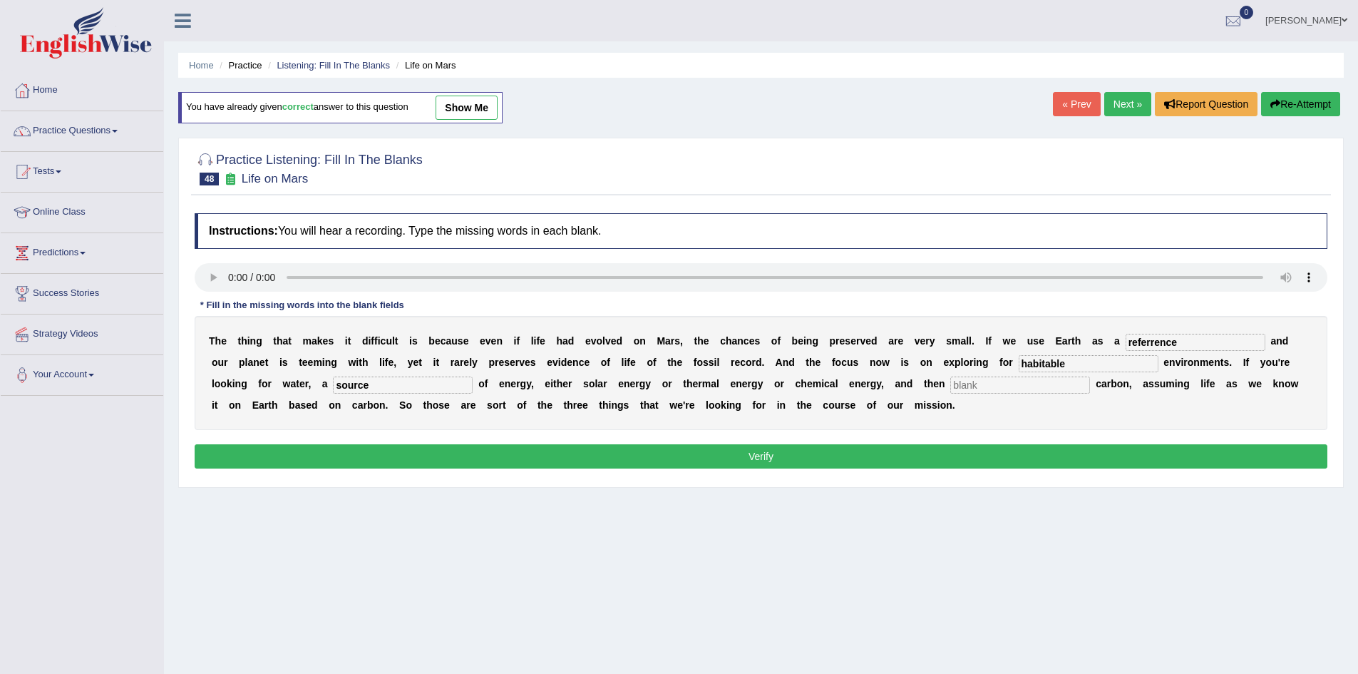
type input "source"
click at [973, 391] on input "text" at bounding box center [1021, 384] width 140 height 17
type input "organic"
click at [935, 461] on button "Verify" at bounding box center [761, 456] width 1133 height 24
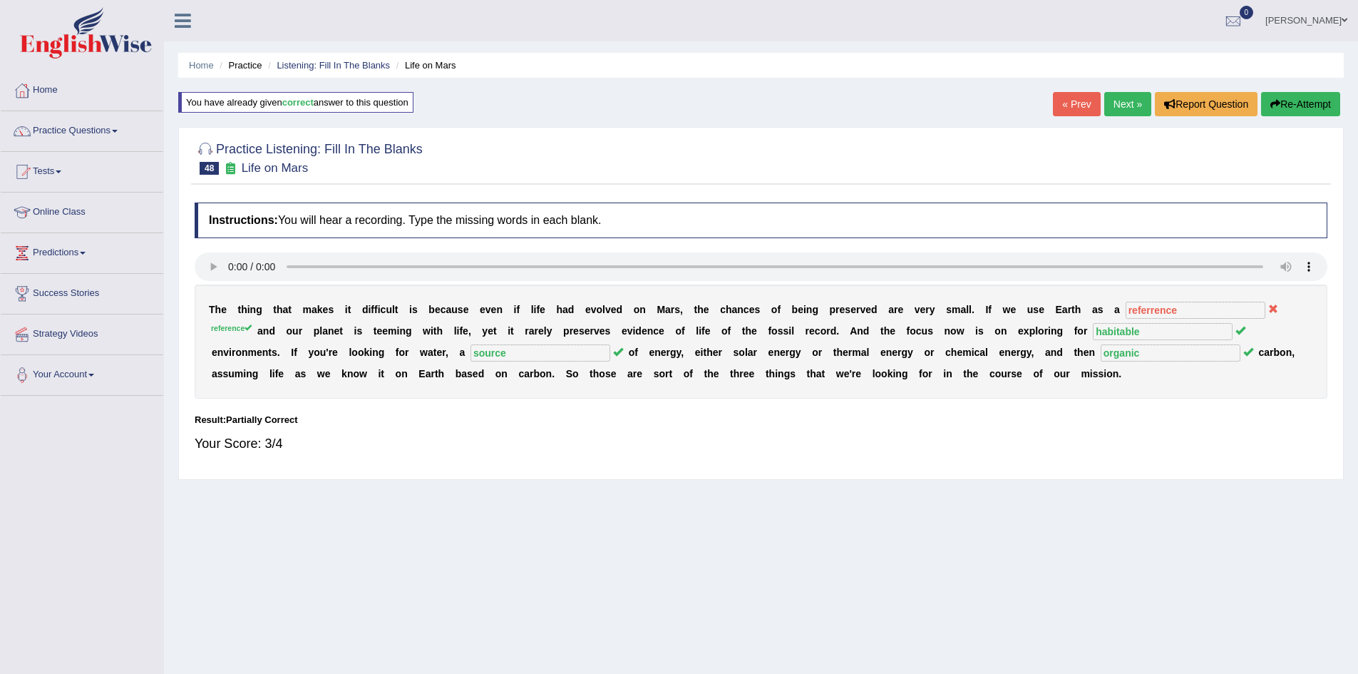
click at [1281, 101] on button "Re-Attempt" at bounding box center [1300, 104] width 79 height 24
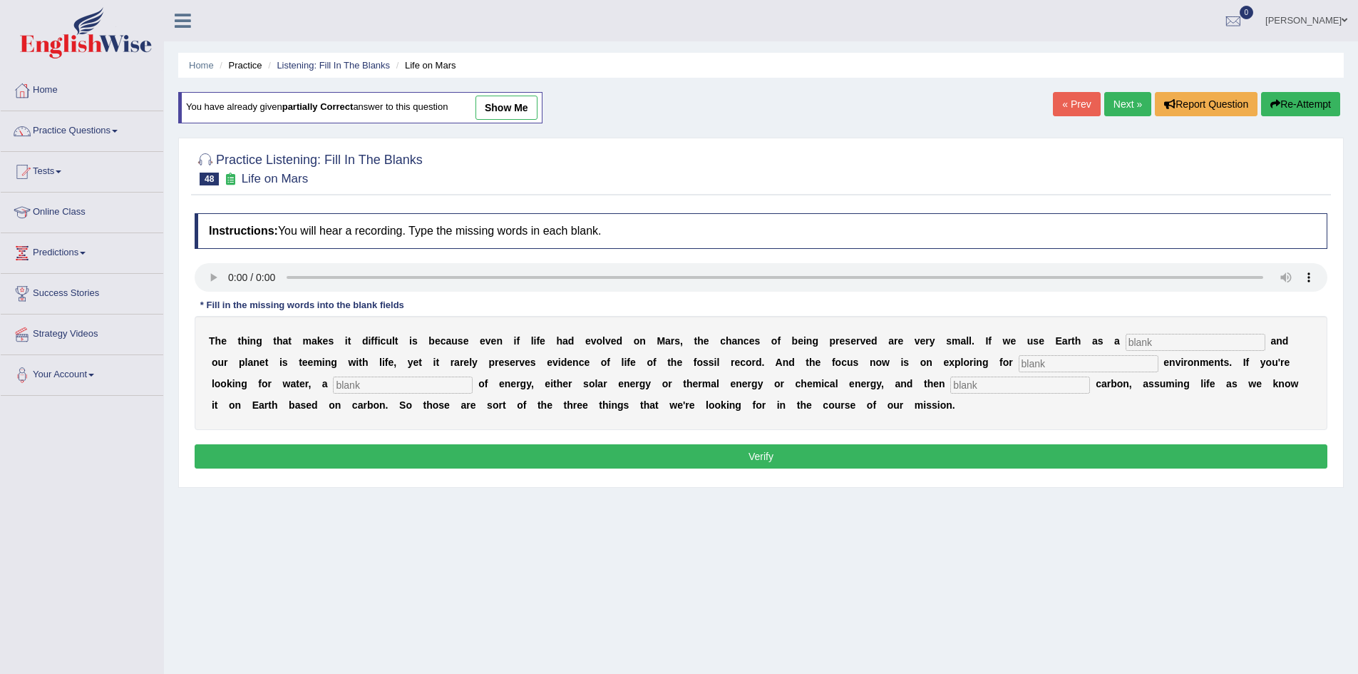
drag, startPoint x: 1138, startPoint y: 342, endPoint x: 1165, endPoint y: 351, distance: 28.6
click at [1140, 342] on input "text" at bounding box center [1196, 342] width 140 height 17
type input "reference"
click at [1077, 372] on input "text" at bounding box center [1089, 363] width 140 height 17
type input "habitable"
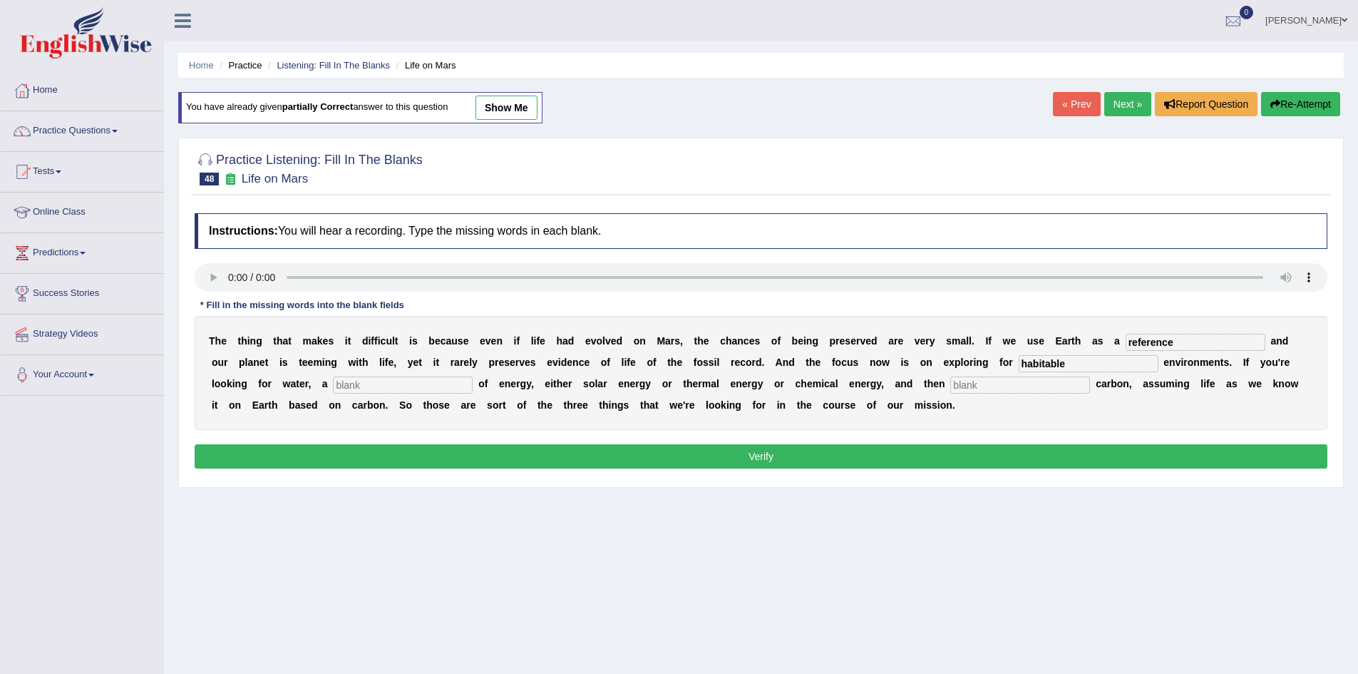
click at [357, 381] on input "text" at bounding box center [403, 384] width 140 height 17
type input "source"
click at [983, 386] on input "text" at bounding box center [1021, 384] width 140 height 17
type input "organic"
click at [968, 447] on button "Verify" at bounding box center [761, 456] width 1133 height 24
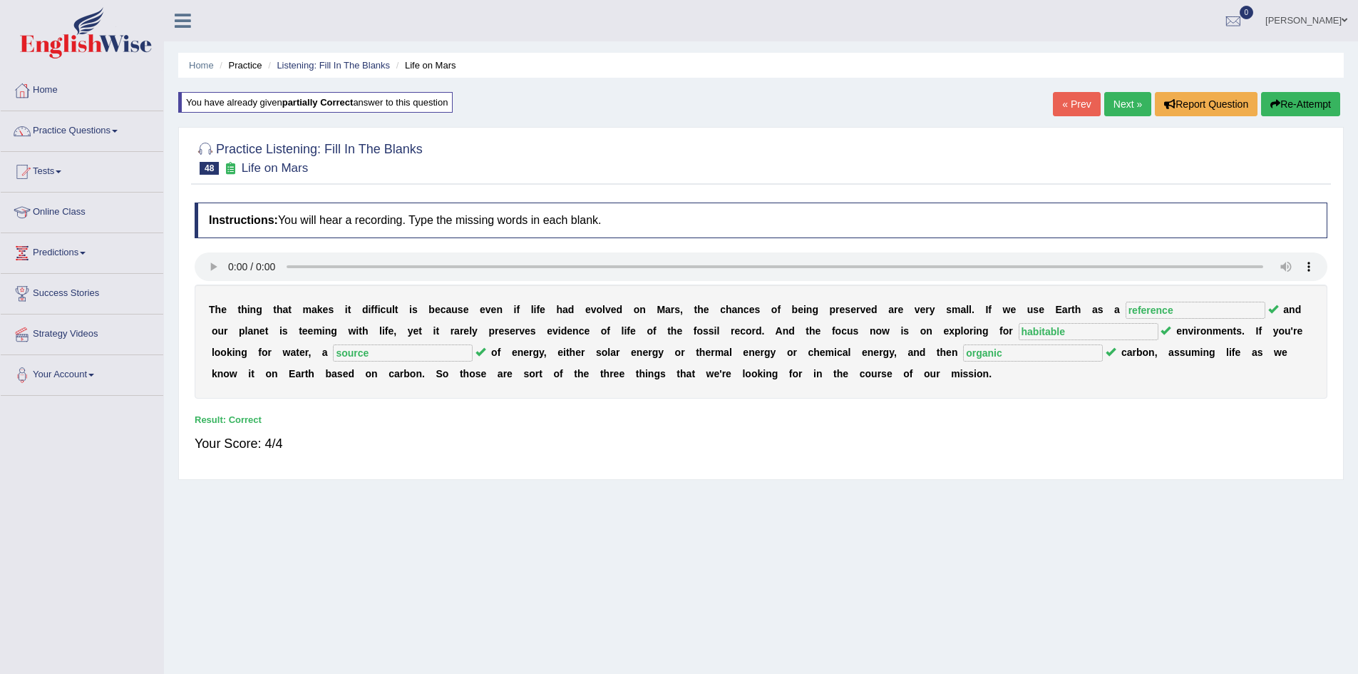
click at [1119, 106] on link "Next »" at bounding box center [1128, 104] width 47 height 24
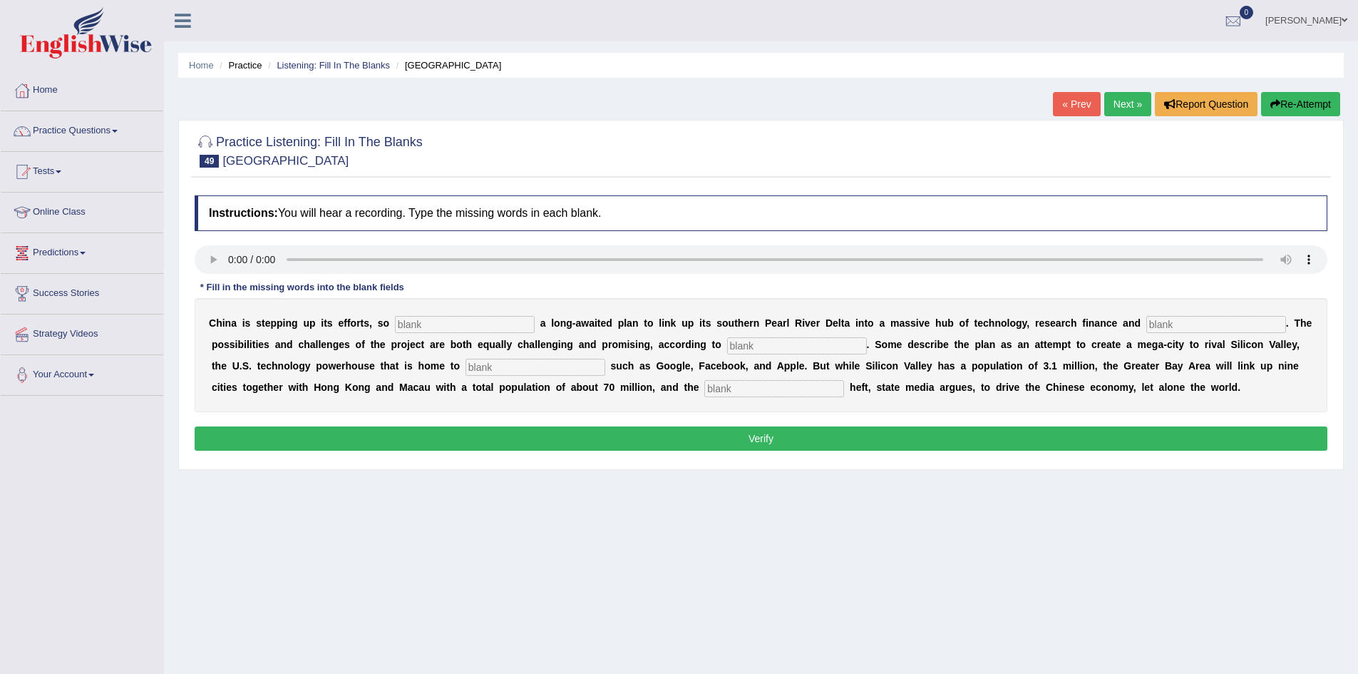
click at [429, 329] on input "text" at bounding box center [465, 324] width 140 height 17
type input "announcing"
click at [1203, 322] on input "text" at bounding box center [1217, 324] width 140 height 17
type input "innovation"
click at [795, 343] on input "text" at bounding box center [797, 345] width 140 height 17
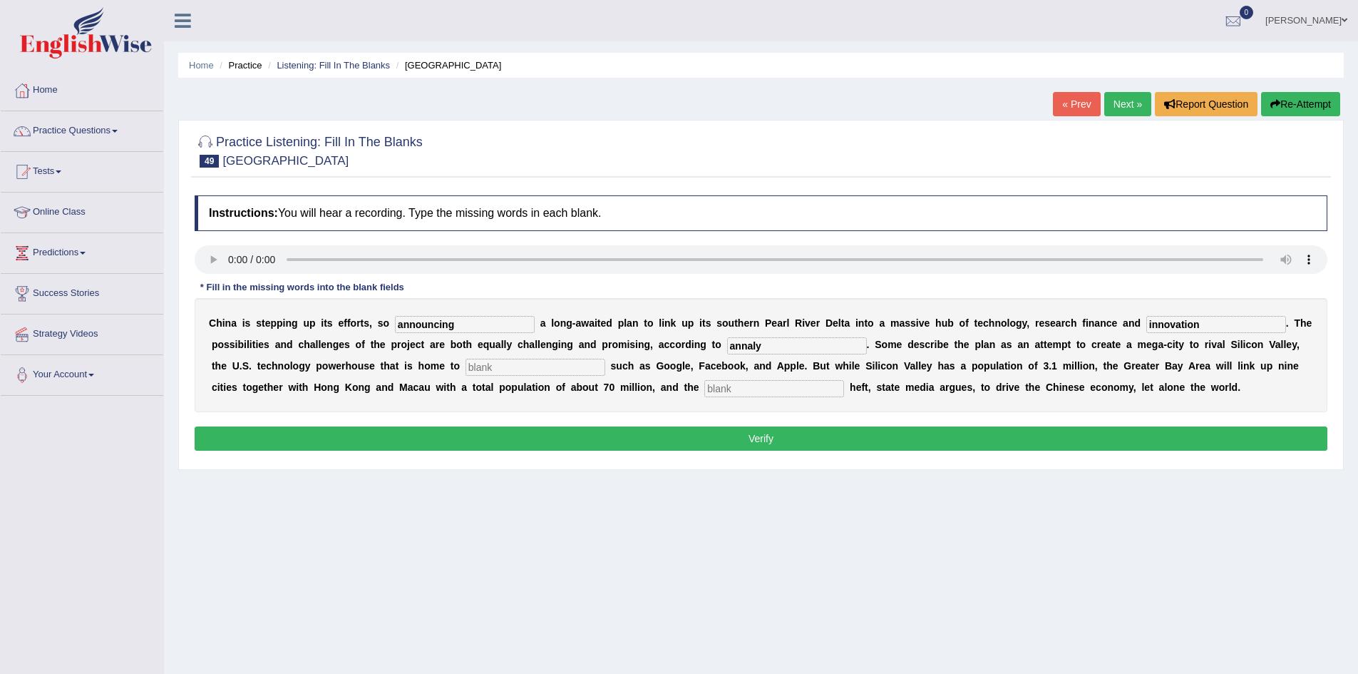
click at [769, 342] on input "annaly" at bounding box center [797, 345] width 140 height 17
click at [784, 348] on input "analy" at bounding box center [797, 345] width 140 height 17
type input "analyish"
click at [605, 372] on input "text" at bounding box center [536, 367] width 140 height 17
click at [533, 367] on input "comp[any" at bounding box center [536, 367] width 140 height 17
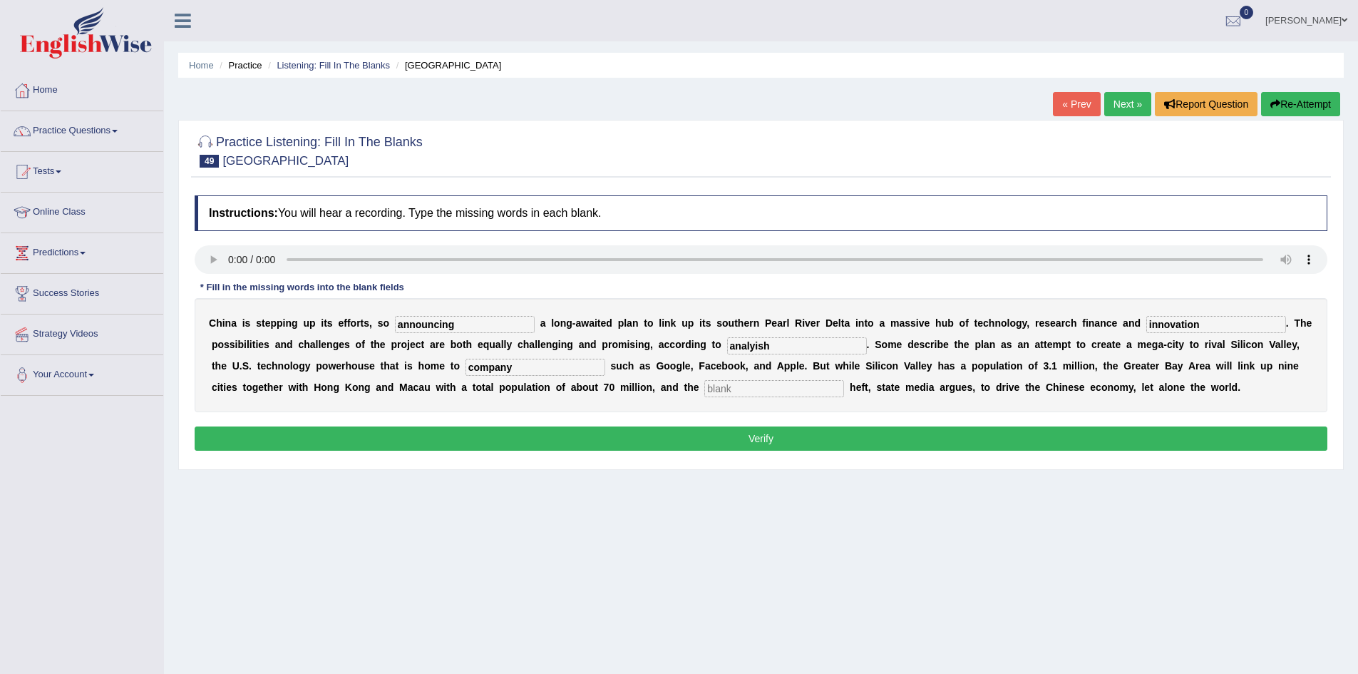
type input "company"
click at [763, 388] on input "text" at bounding box center [774, 388] width 140 height 17
type input "economic"
click at [821, 444] on button "Verify" at bounding box center [761, 438] width 1133 height 24
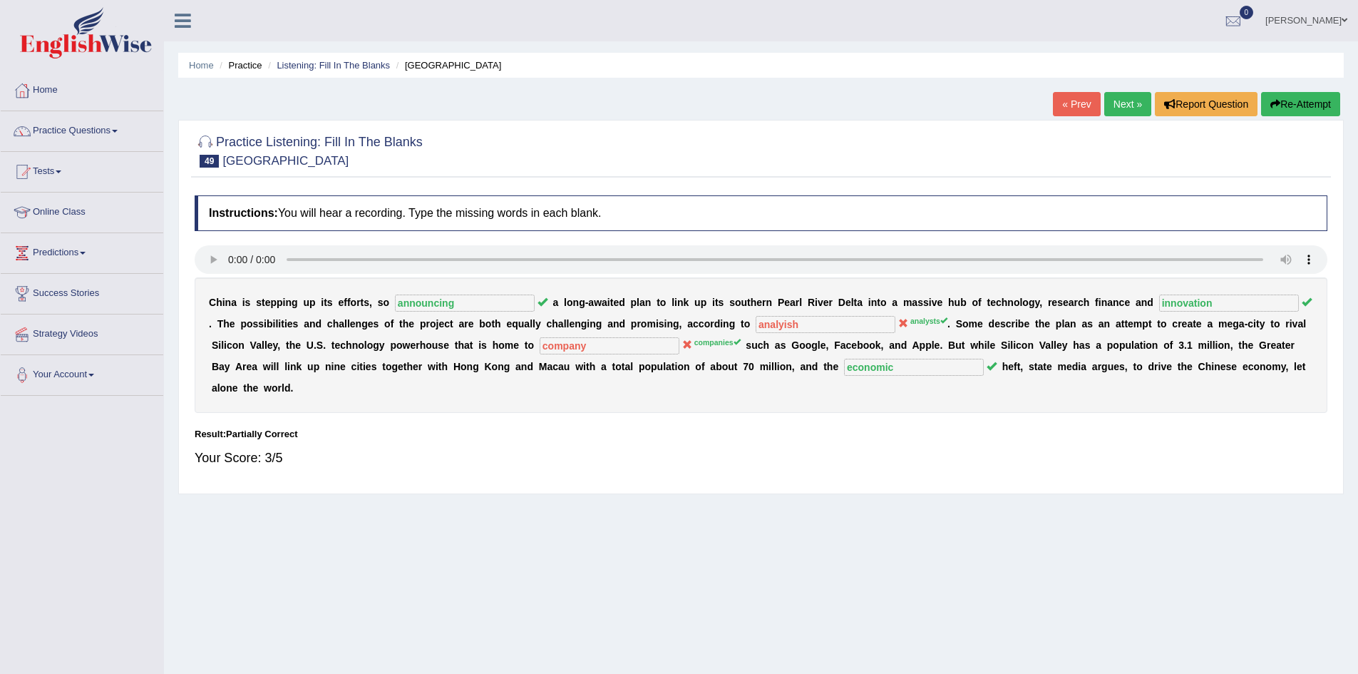
click at [1126, 106] on link "Next »" at bounding box center [1128, 104] width 47 height 24
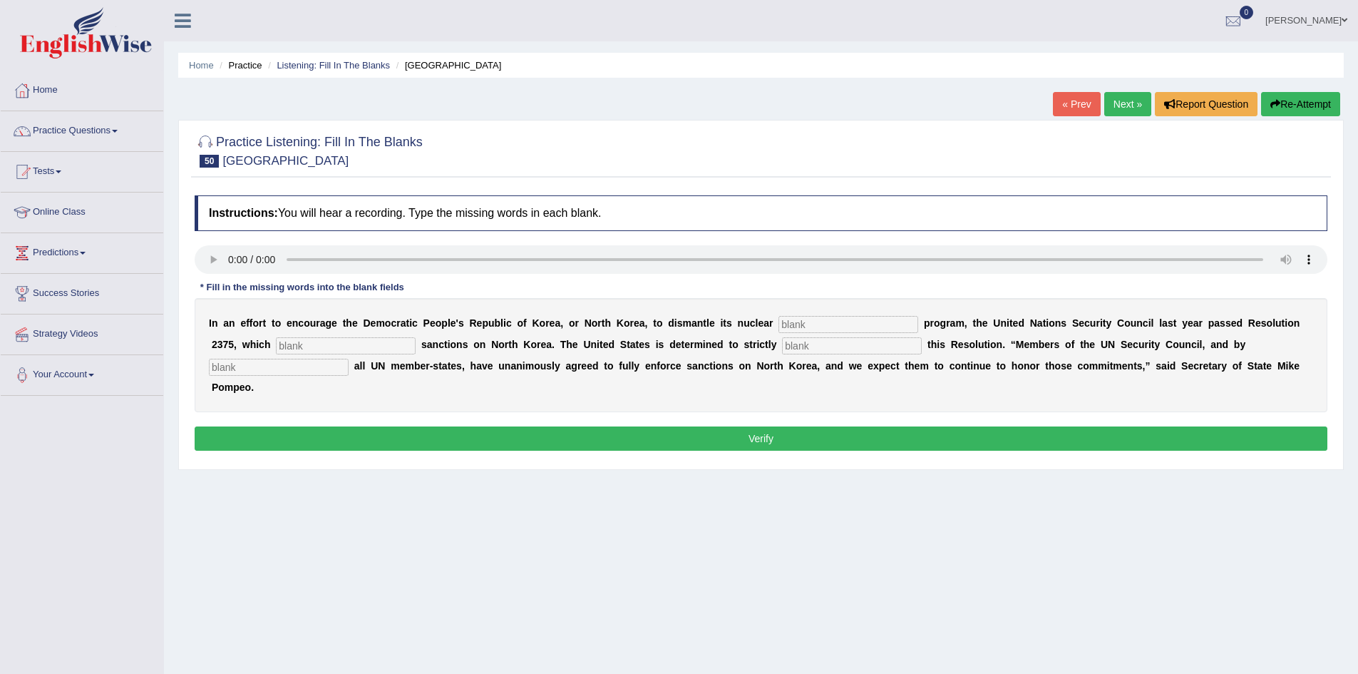
click at [833, 324] on input "text" at bounding box center [849, 324] width 140 height 17
type input "weapon"
click at [384, 342] on input "text" at bounding box center [346, 345] width 140 height 17
type input "imposes"
click at [807, 349] on input "text" at bounding box center [852, 345] width 140 height 17
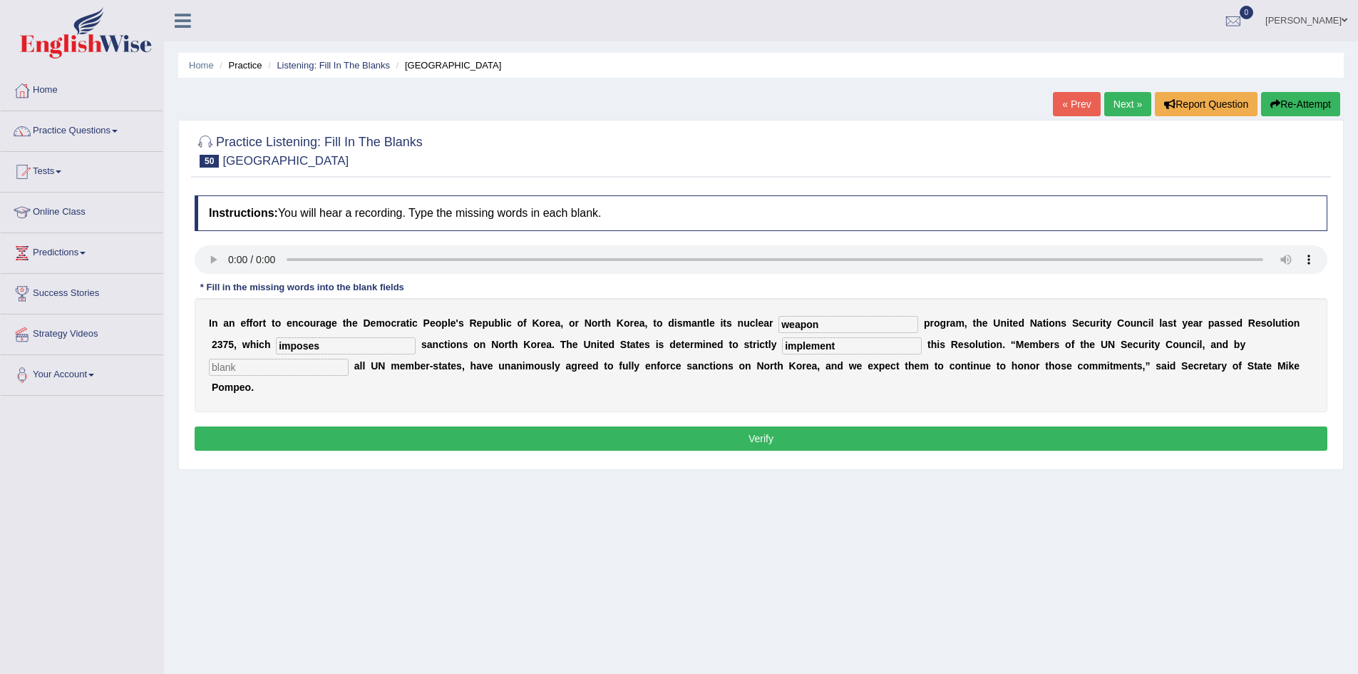
type input "implement"
click at [307, 367] on input "text" at bounding box center [279, 367] width 140 height 17
type input "extension"
click at [697, 447] on button "Verify" at bounding box center [761, 438] width 1133 height 24
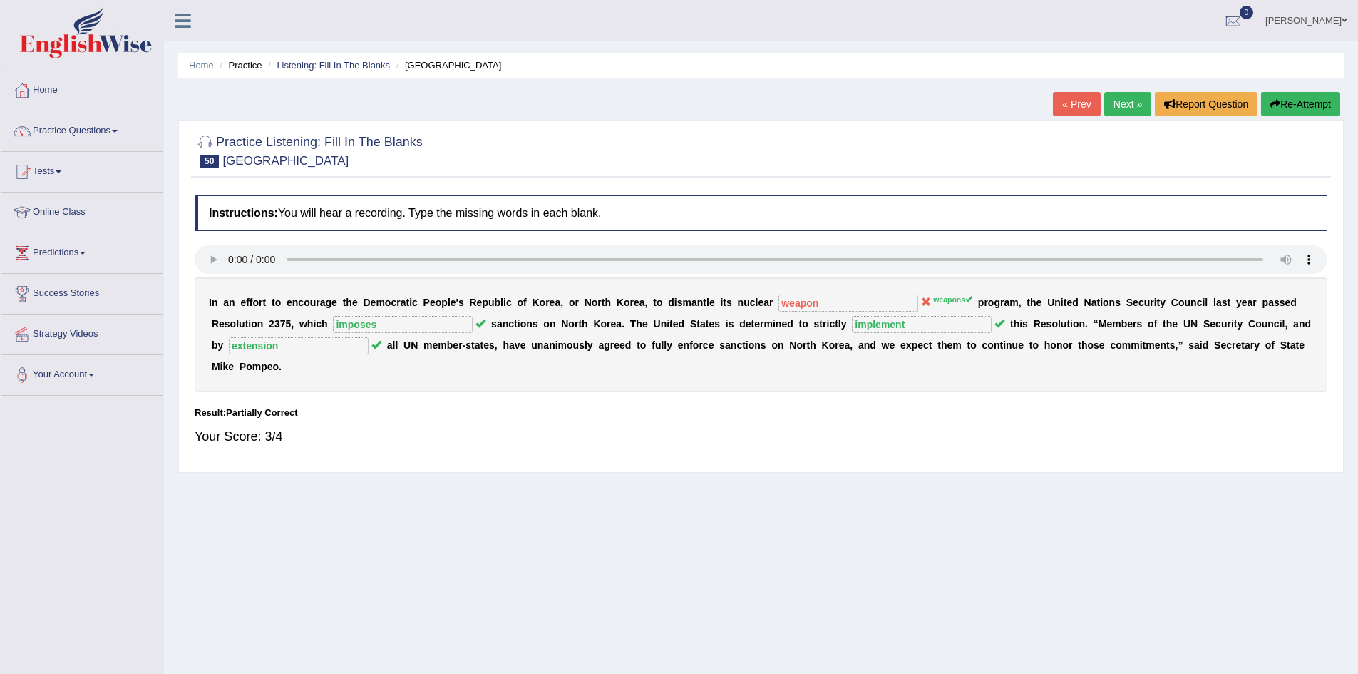
click at [1273, 105] on icon "button" at bounding box center [1276, 104] width 10 height 10
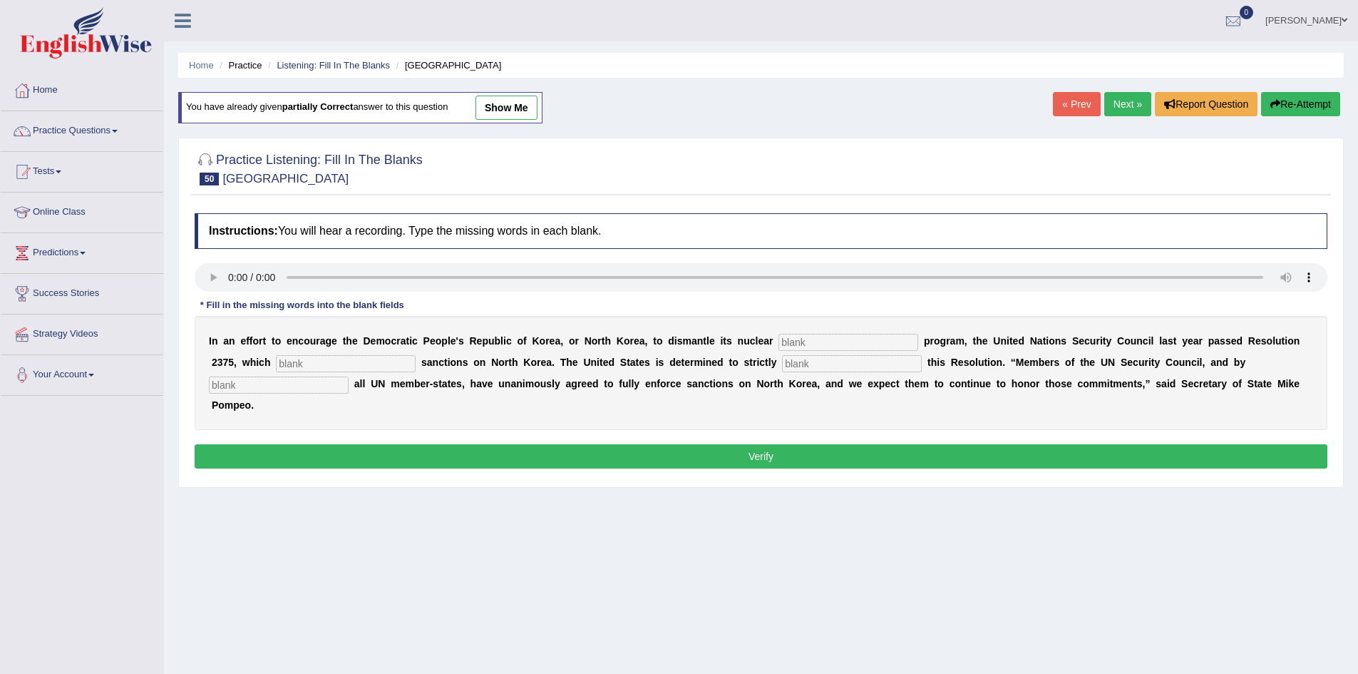
click at [804, 349] on input "text" at bounding box center [849, 342] width 140 height 17
type input "weapons"
click at [286, 358] on input "text" at bounding box center [346, 363] width 140 height 17
type input "imposes"
drag, startPoint x: 807, startPoint y: 360, endPoint x: 813, endPoint y: 367, distance: 8.6
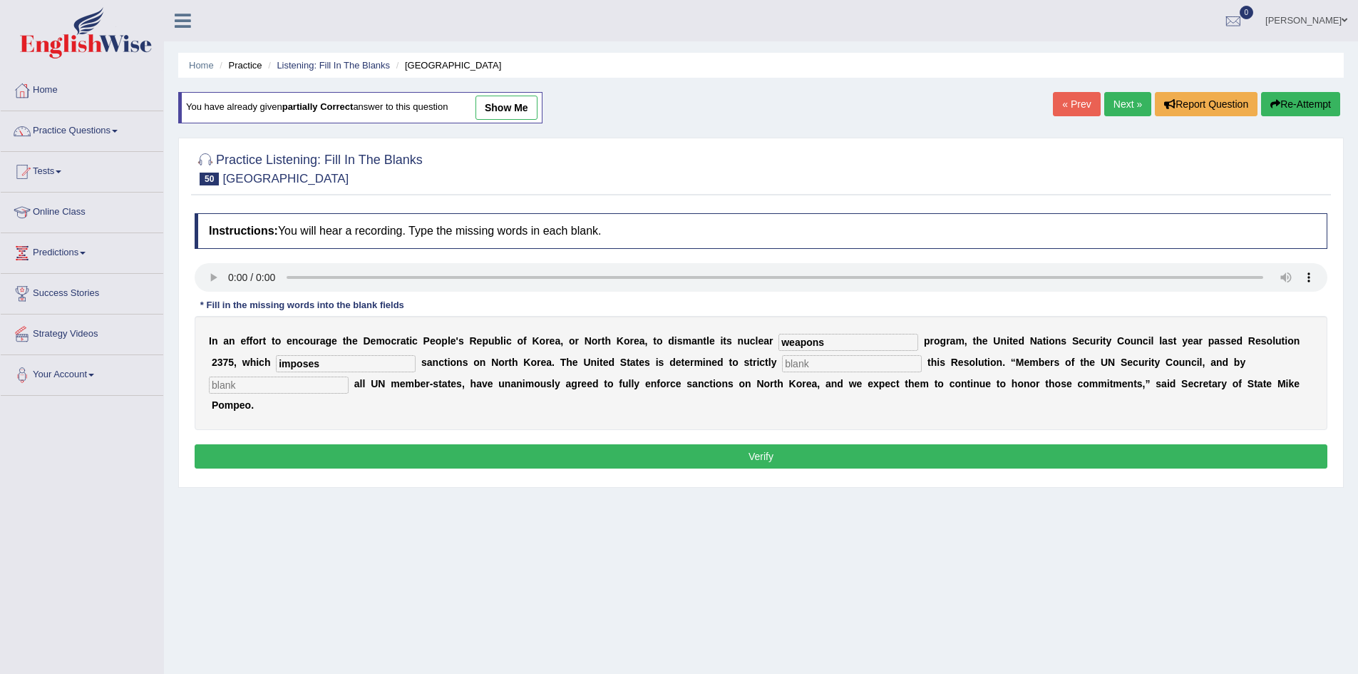
click at [812, 365] on input "text" at bounding box center [852, 363] width 140 height 17
type input "implement"
click at [250, 387] on input "text" at bounding box center [279, 384] width 140 height 17
type input "extension"
click at [771, 447] on button "Verify" at bounding box center [761, 456] width 1133 height 24
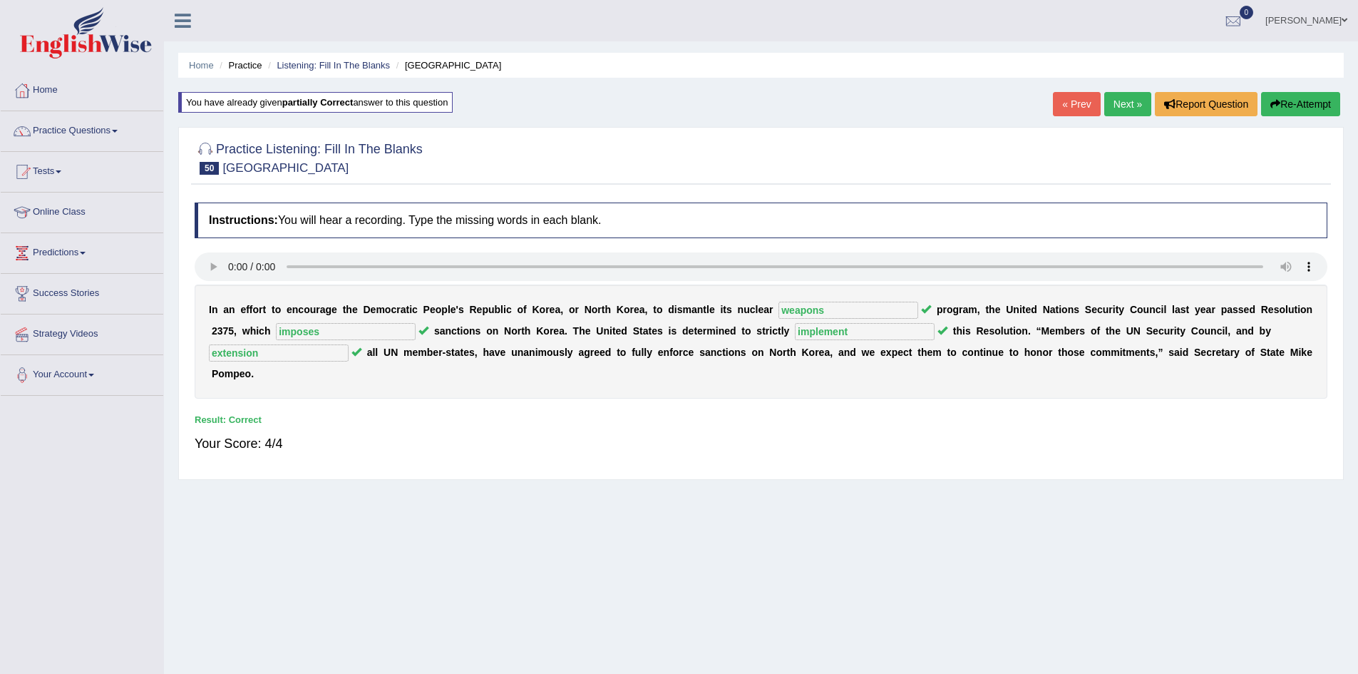
click at [1129, 106] on link "Next »" at bounding box center [1128, 104] width 47 height 24
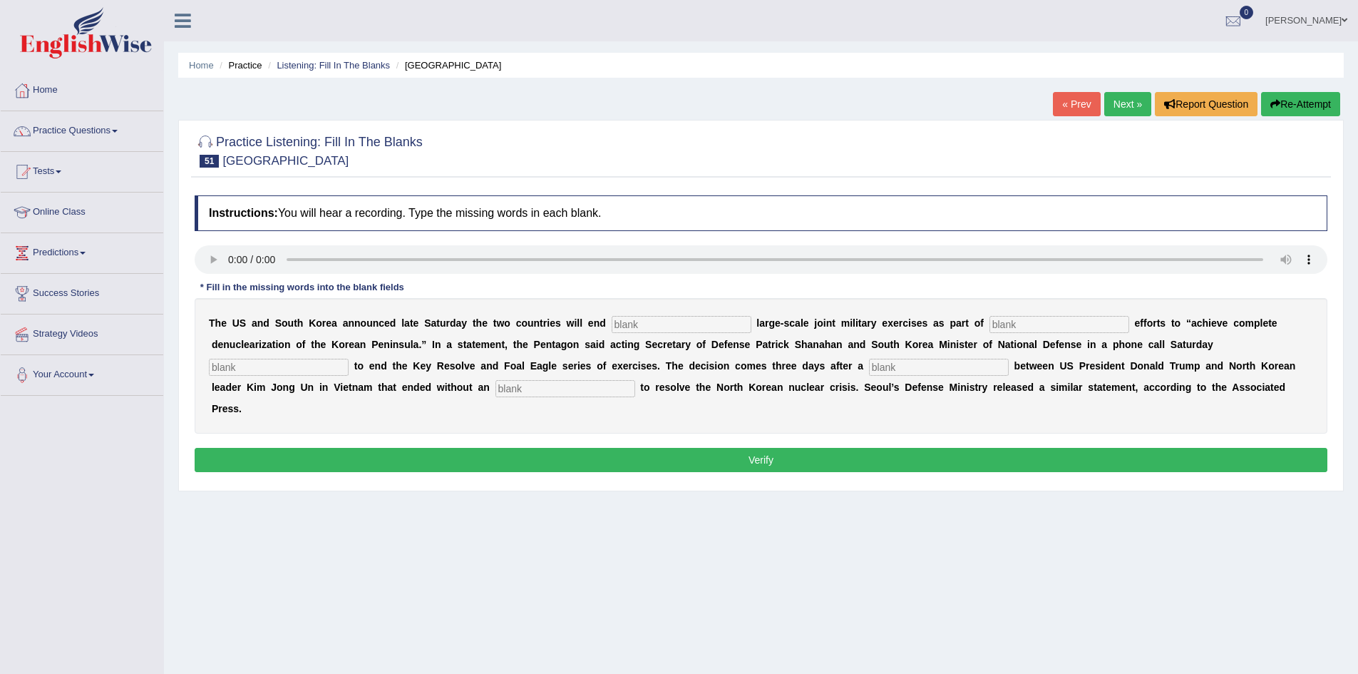
click at [936, 368] on input "text" at bounding box center [939, 367] width 140 height 17
type input "s"
click at [622, 322] on input "text" at bounding box center [682, 324] width 140 height 17
click at [1044, 328] on input "text" at bounding box center [1060, 324] width 140 height 17
click at [626, 324] on input "anual" at bounding box center [682, 324] width 140 height 17
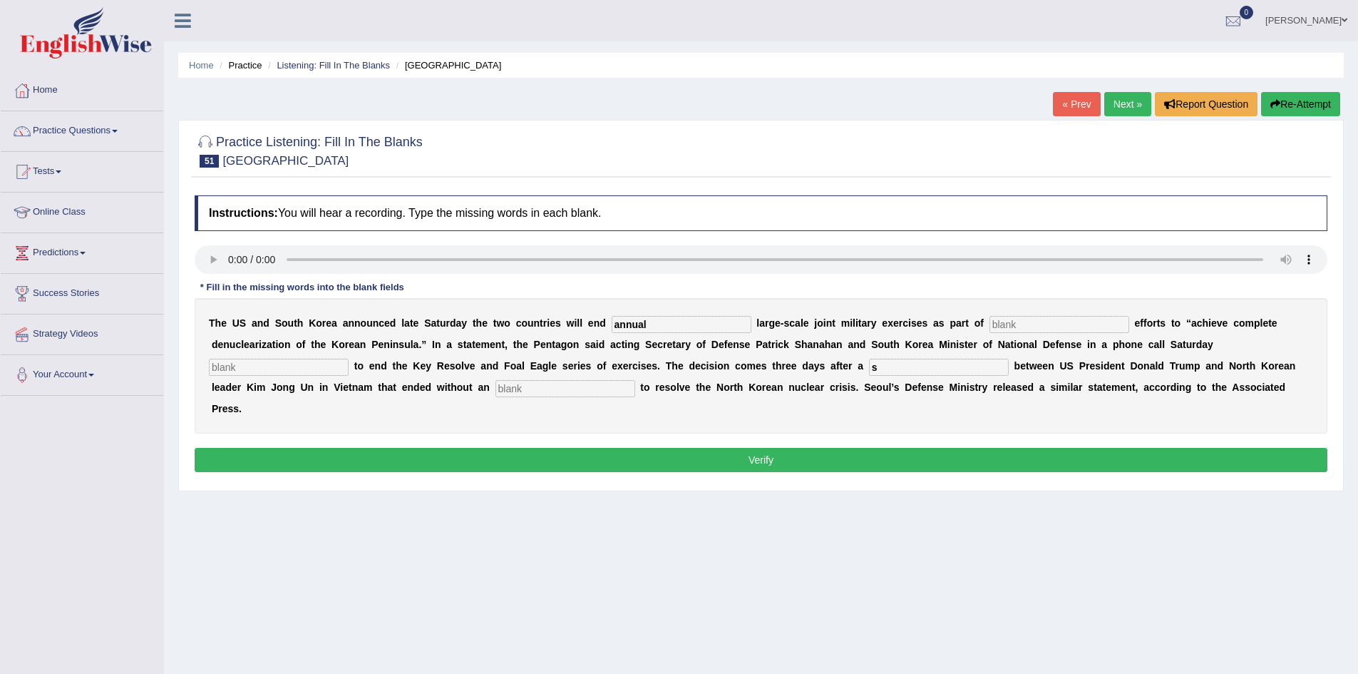
type input "annual"
click at [1003, 324] on input "text" at bounding box center [1060, 324] width 140 height 17
type input "deplomatic"
click at [255, 374] on input "text" at bounding box center [279, 367] width 140 height 17
type input "decided"
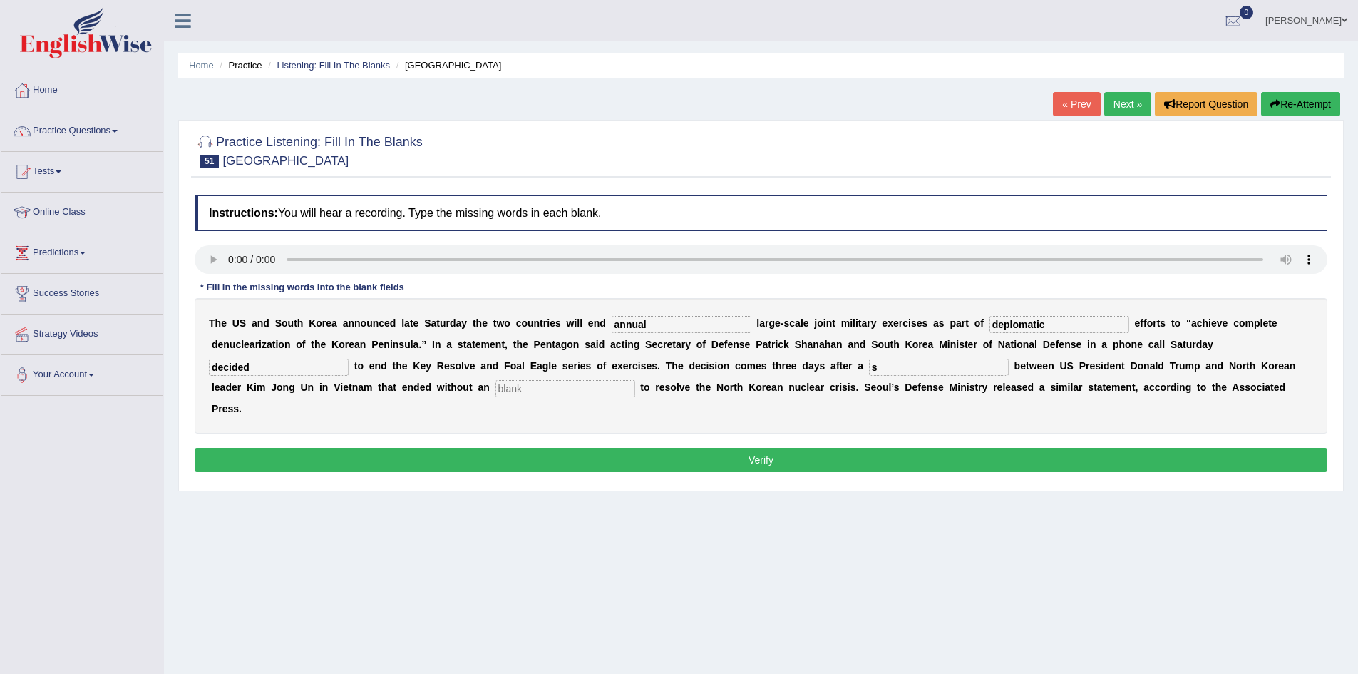
click at [886, 367] on input "s" at bounding box center [939, 367] width 140 height 17
type input "subment"
click at [598, 383] on input "text" at bounding box center [566, 388] width 140 height 17
type input "agreement"
click at [736, 461] on button "Verify" at bounding box center [761, 460] width 1133 height 24
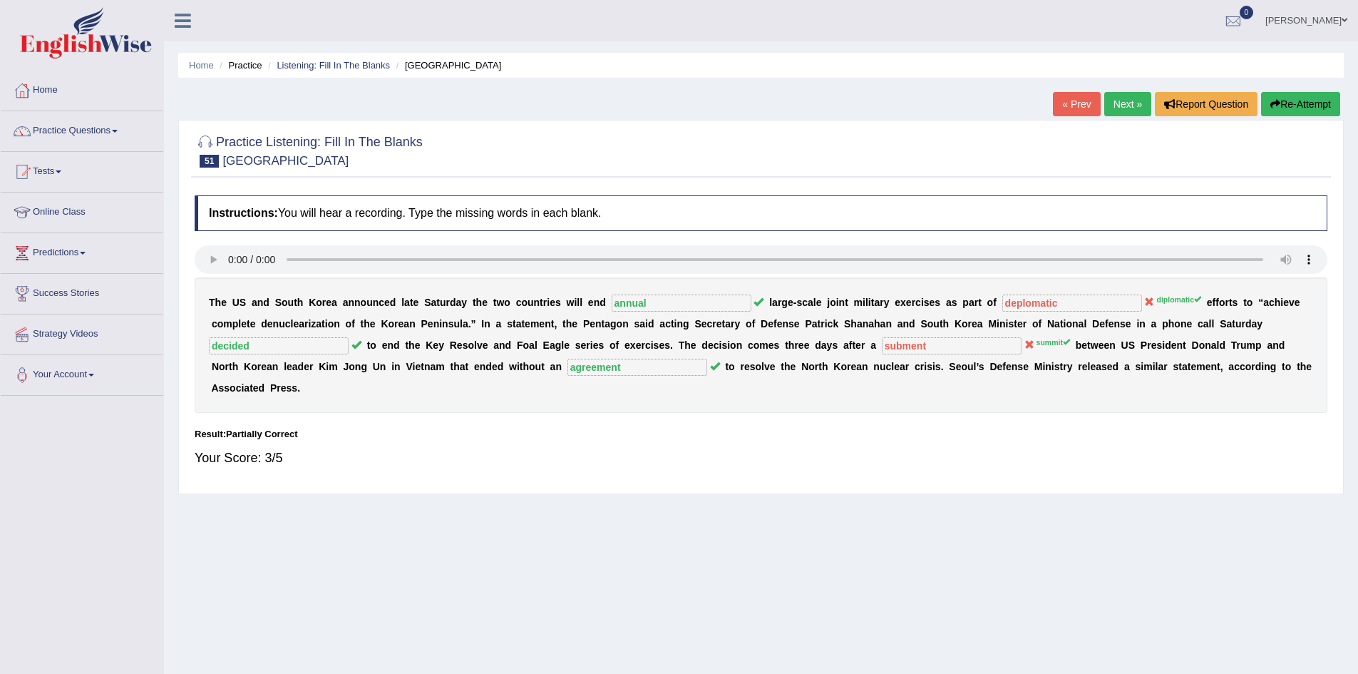
click at [1306, 98] on button "Re-Attempt" at bounding box center [1300, 104] width 79 height 24
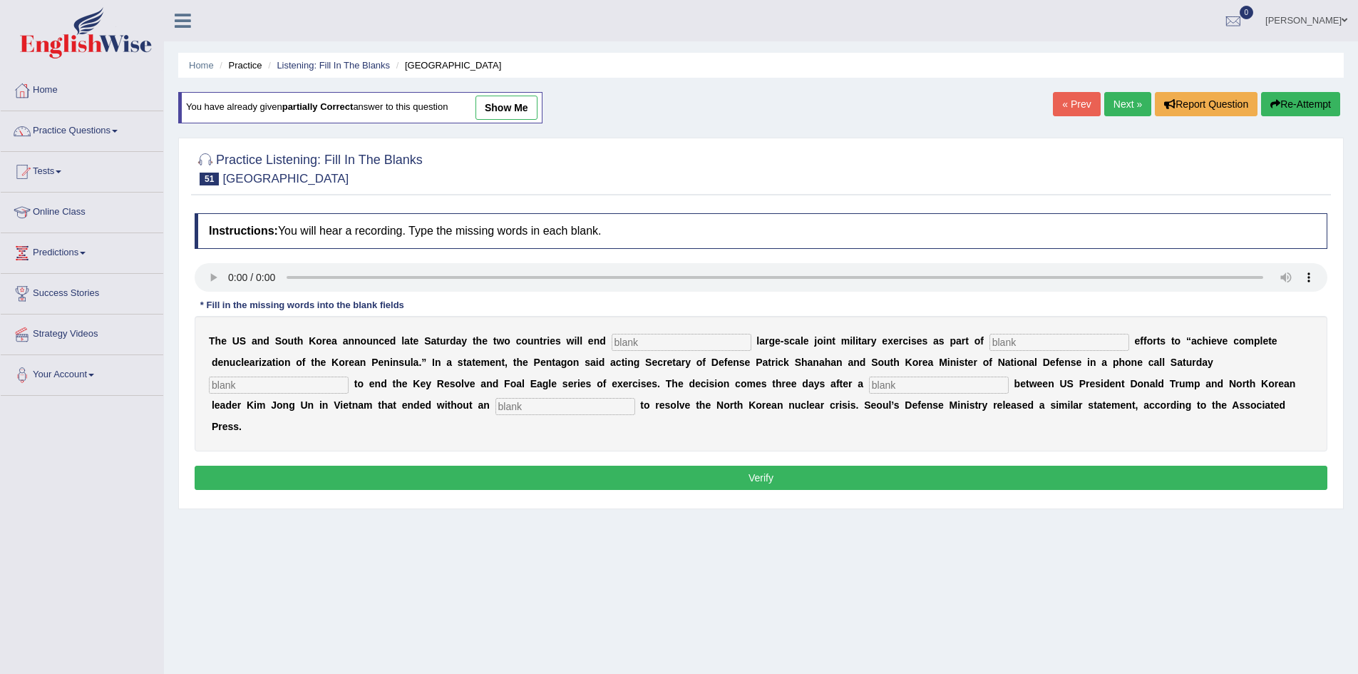
click at [687, 347] on input "text" at bounding box center [682, 342] width 140 height 17
type input "annual"
click at [1055, 344] on input "text" at bounding box center [1060, 342] width 140 height 17
type input "diplomatic"
click at [235, 384] on input "text" at bounding box center [279, 384] width 140 height 17
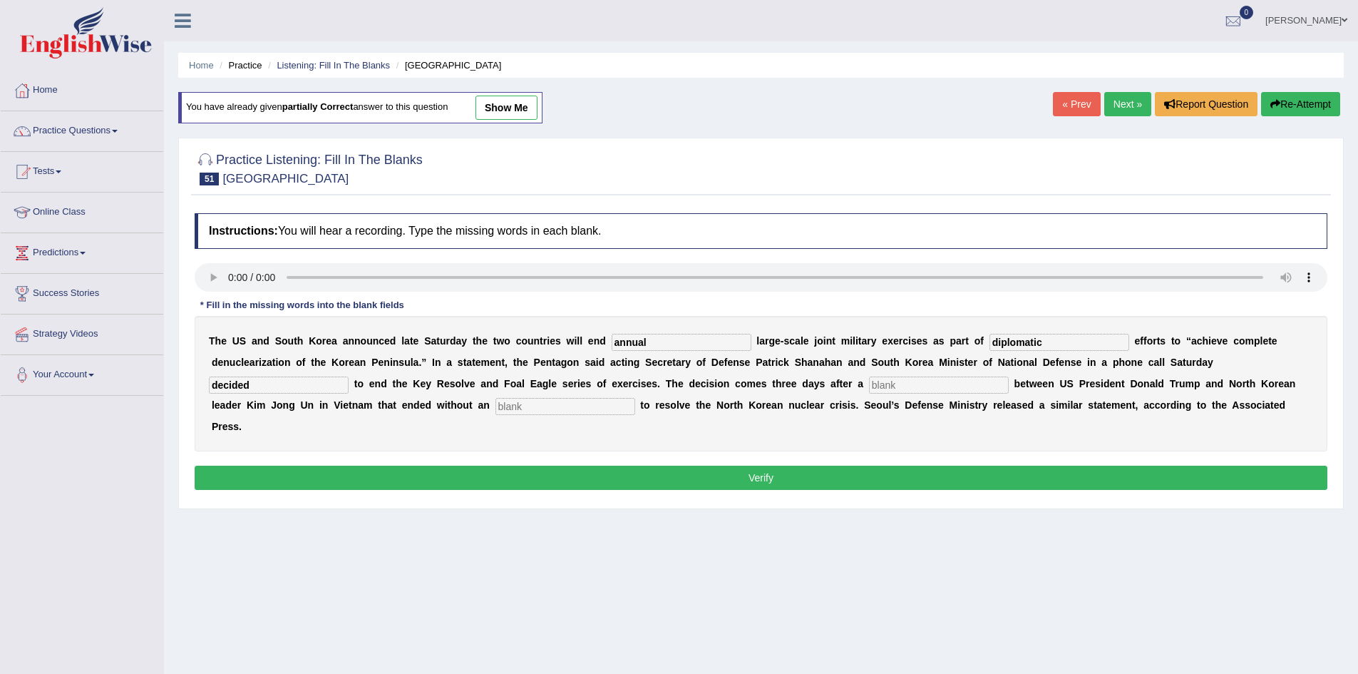
type input "decided"
click at [893, 384] on input "text" at bounding box center [939, 384] width 140 height 17
type input "summit"
click at [588, 413] on input "text" at bounding box center [566, 406] width 140 height 17
type input "agreement"
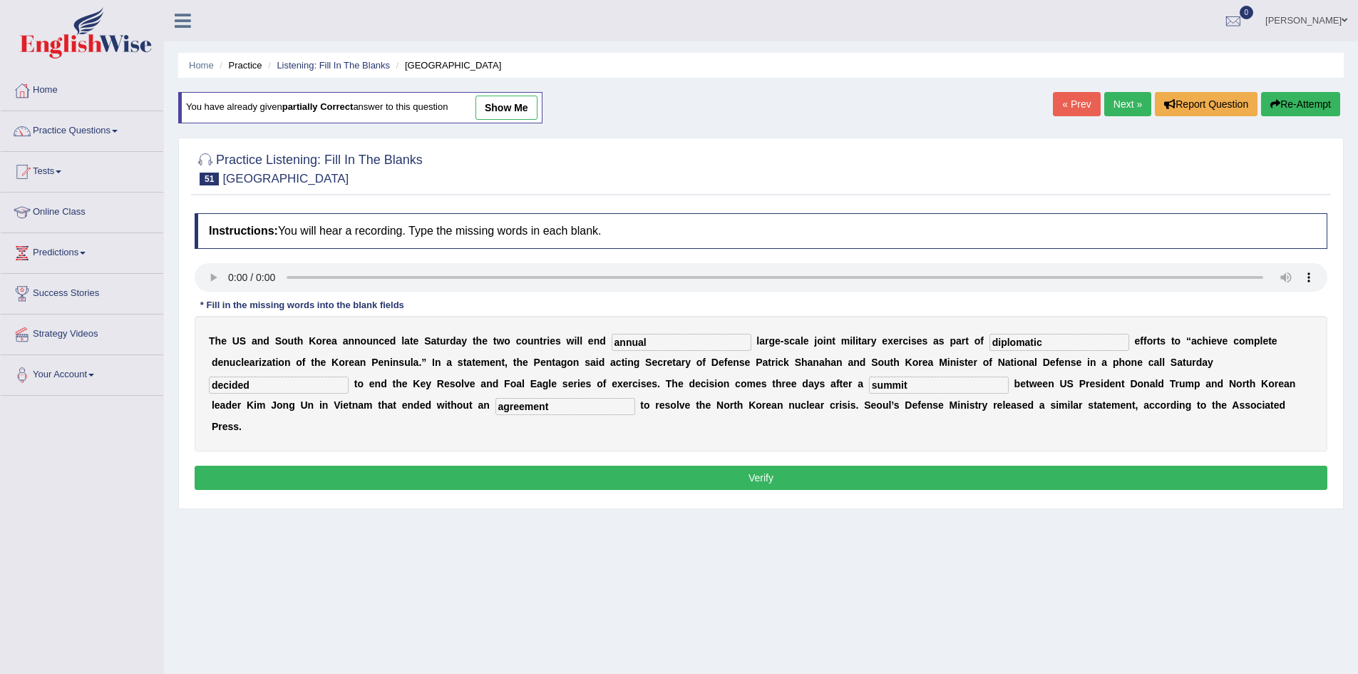
click at [657, 487] on button "Verify" at bounding box center [761, 478] width 1133 height 24
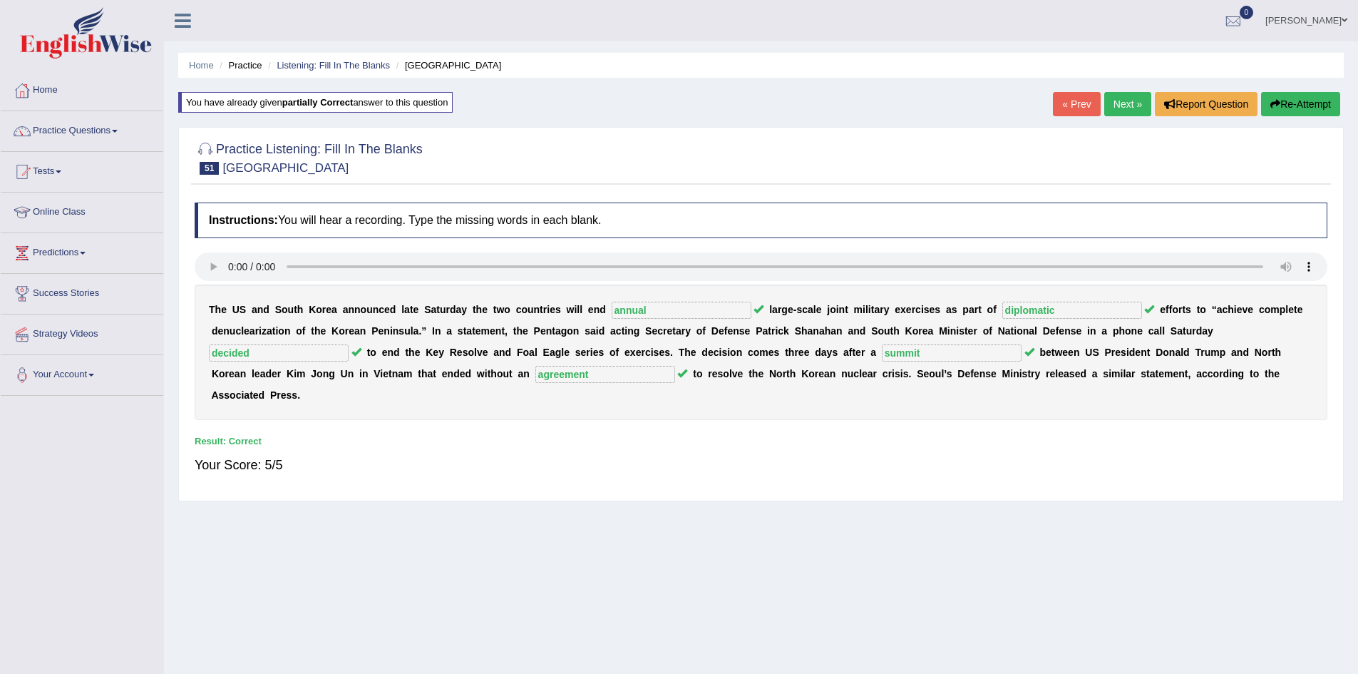
click at [1107, 98] on link "Next »" at bounding box center [1128, 104] width 47 height 24
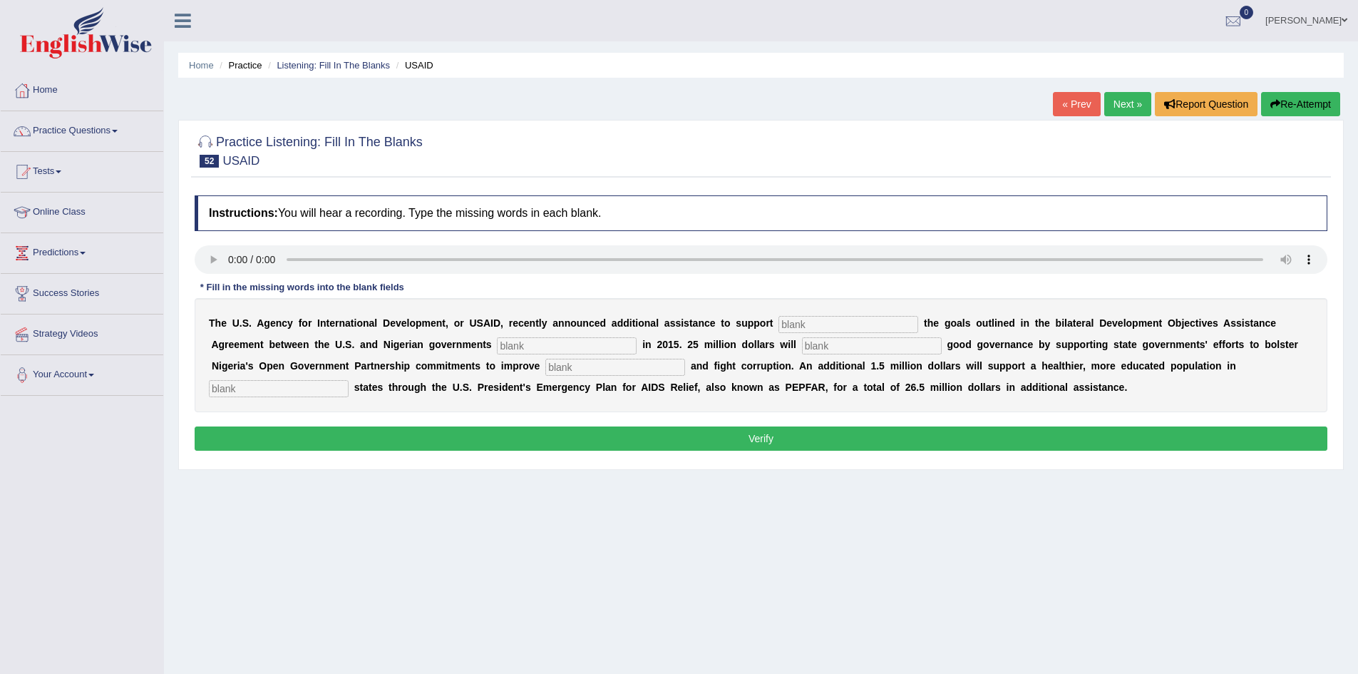
click at [804, 322] on input "text" at bounding box center [849, 324] width 140 height 17
type input "achieving"
click at [603, 348] on input "text" at bounding box center [567, 345] width 140 height 17
type input "signed"
click at [839, 349] on input "text" at bounding box center [872, 345] width 140 height 17
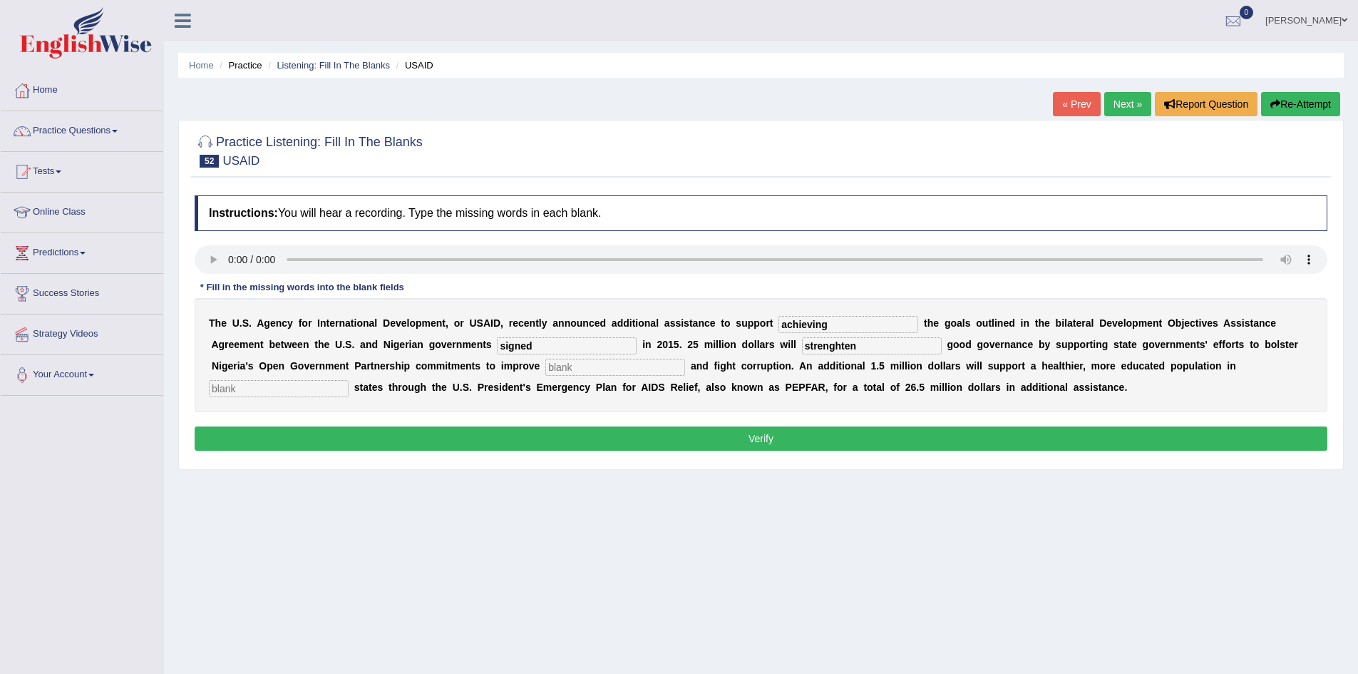
type input "strenghten"
click at [671, 369] on input "text" at bounding box center [615, 367] width 140 height 17
type input "transparency"
click at [319, 388] on input "text" at bounding box center [279, 388] width 140 height 17
type input "targeted"
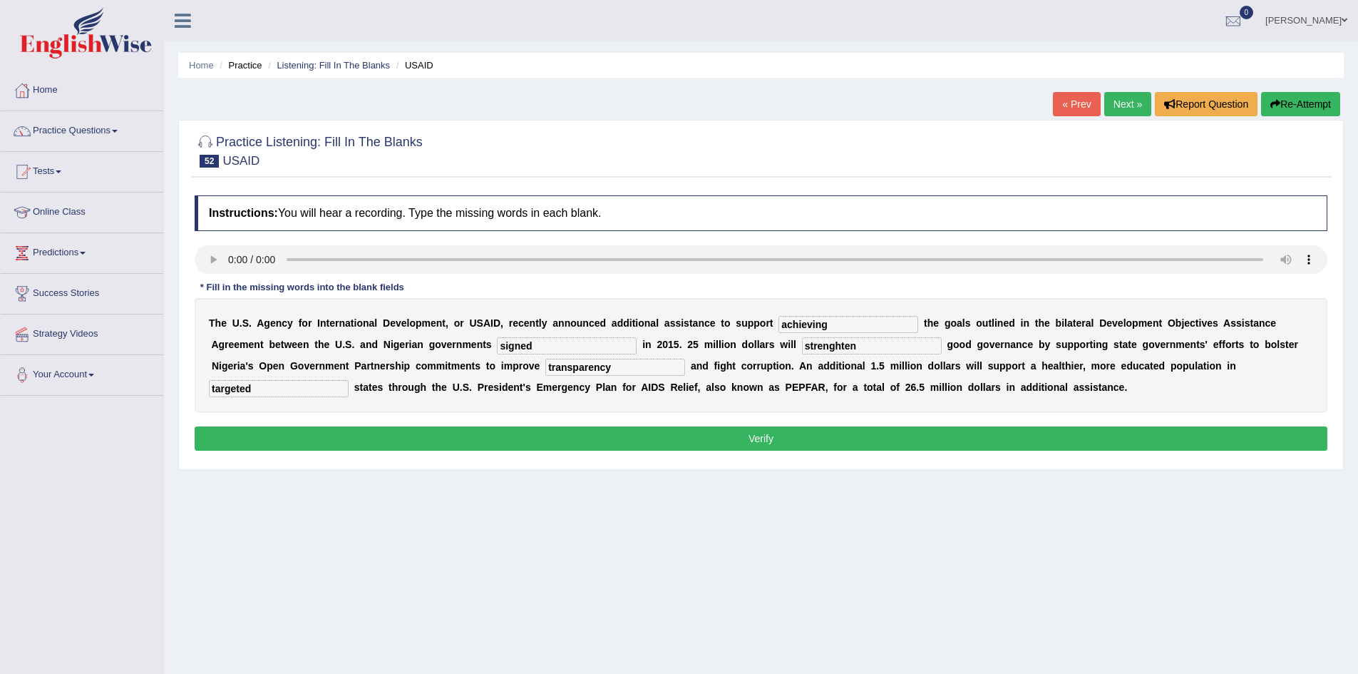
click at [400, 441] on button "Verify" at bounding box center [761, 438] width 1133 height 24
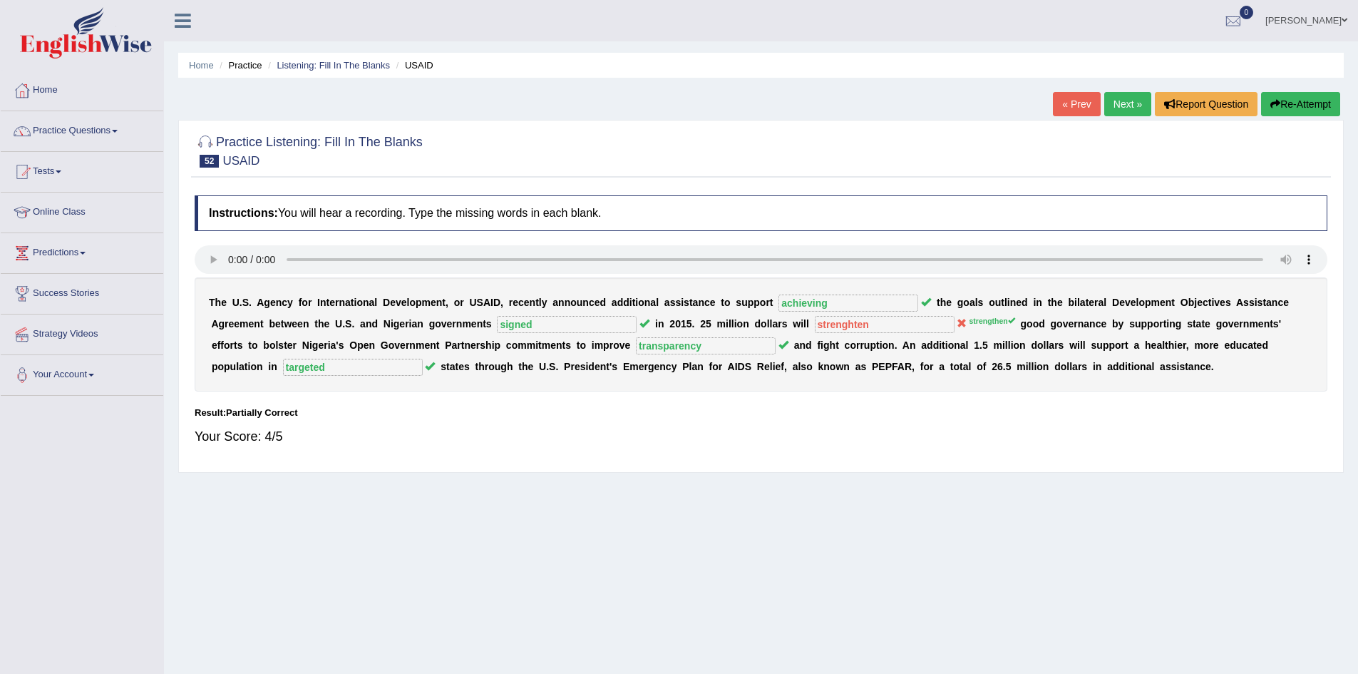
click at [1273, 106] on icon "button" at bounding box center [1276, 104] width 10 height 10
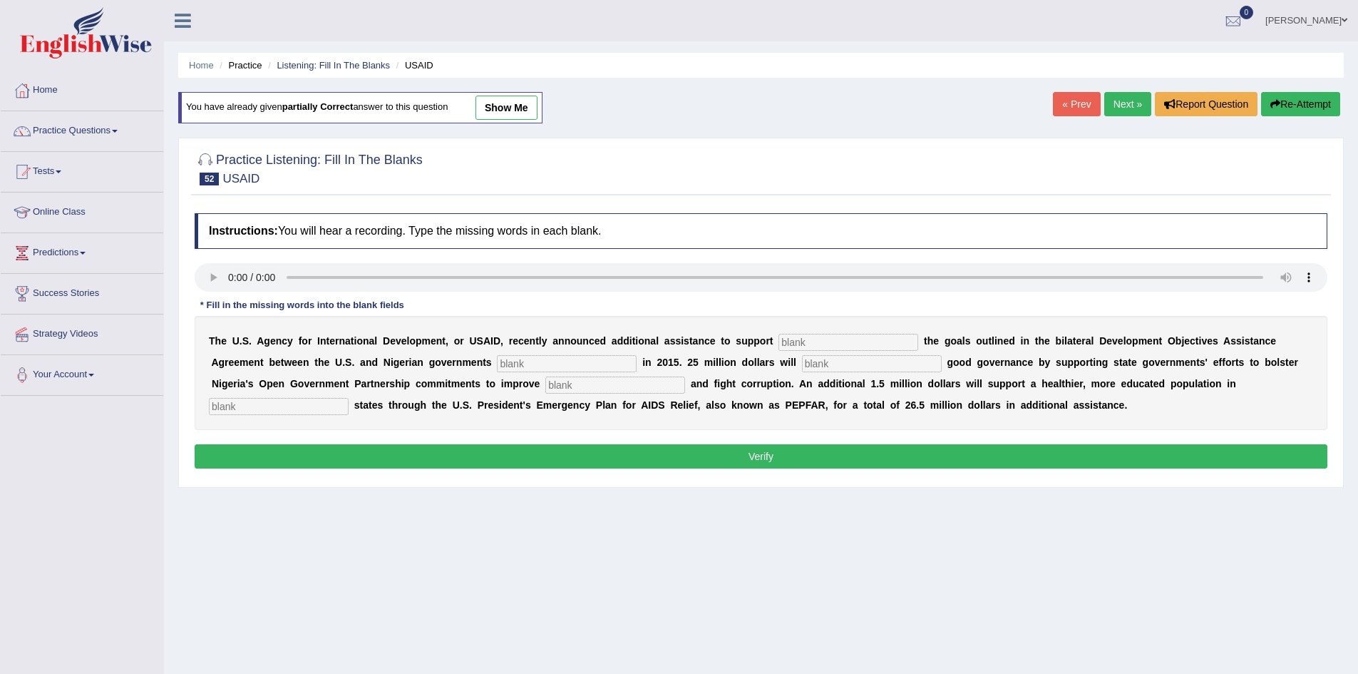
click at [833, 344] on input "text" at bounding box center [849, 342] width 140 height 17
type input "achieving"
click at [590, 362] on input "text" at bounding box center [567, 363] width 140 height 17
type input "signed"
click at [834, 368] on input "text" at bounding box center [872, 363] width 140 height 17
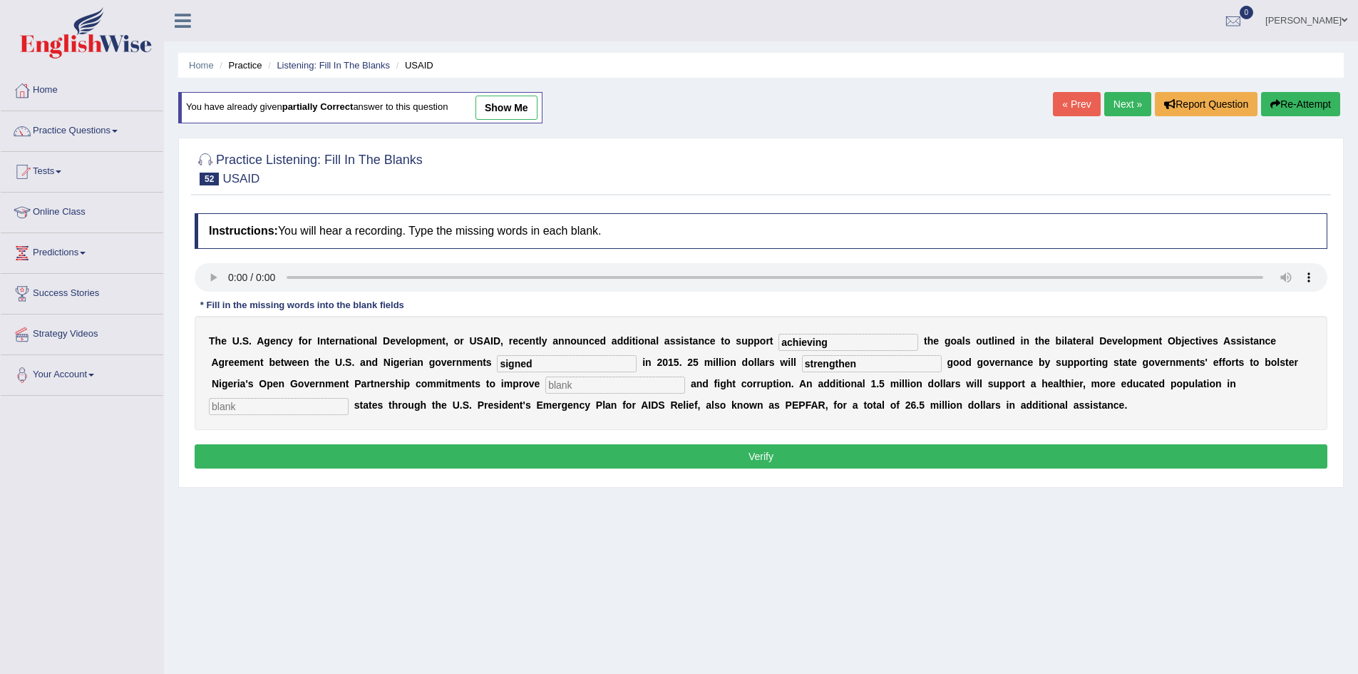
type input "strengthen"
click at [607, 389] on input "text" at bounding box center [615, 384] width 140 height 17
type input "transparency"
click at [288, 404] on input "text" at bounding box center [279, 406] width 140 height 17
type input "targeted"
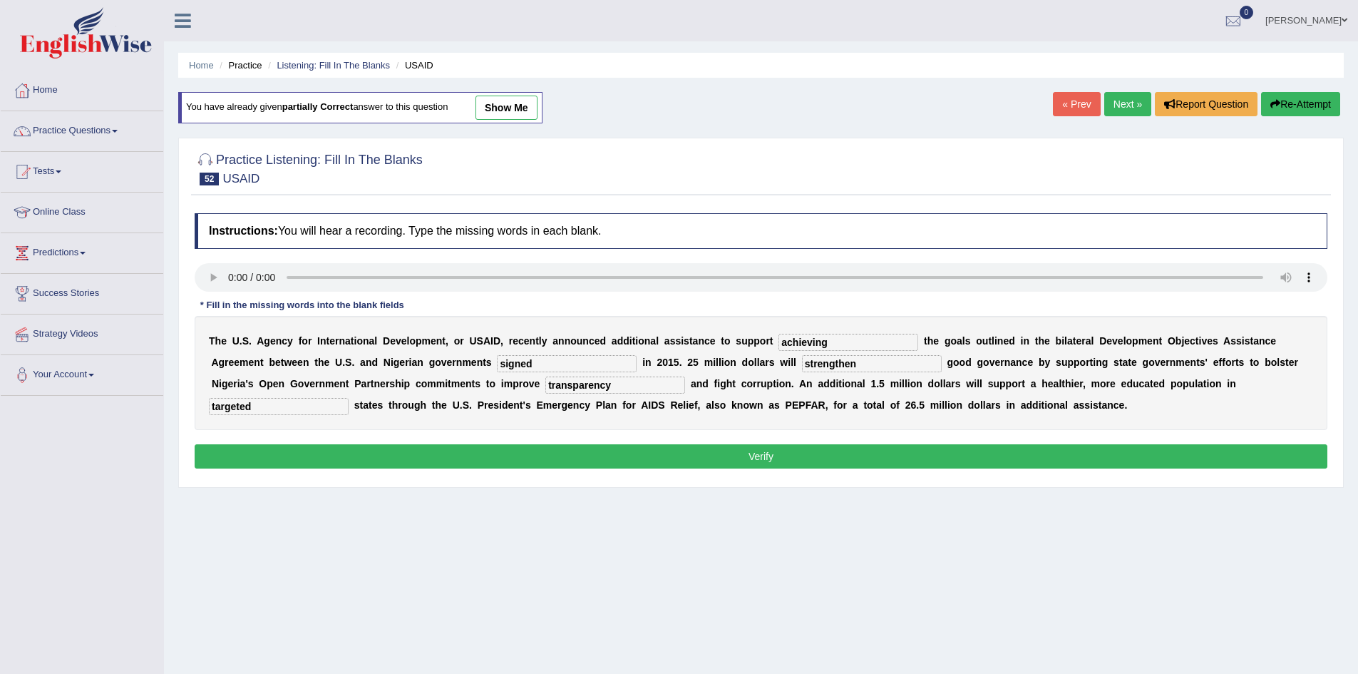
click at [365, 458] on button "Verify" at bounding box center [761, 456] width 1133 height 24
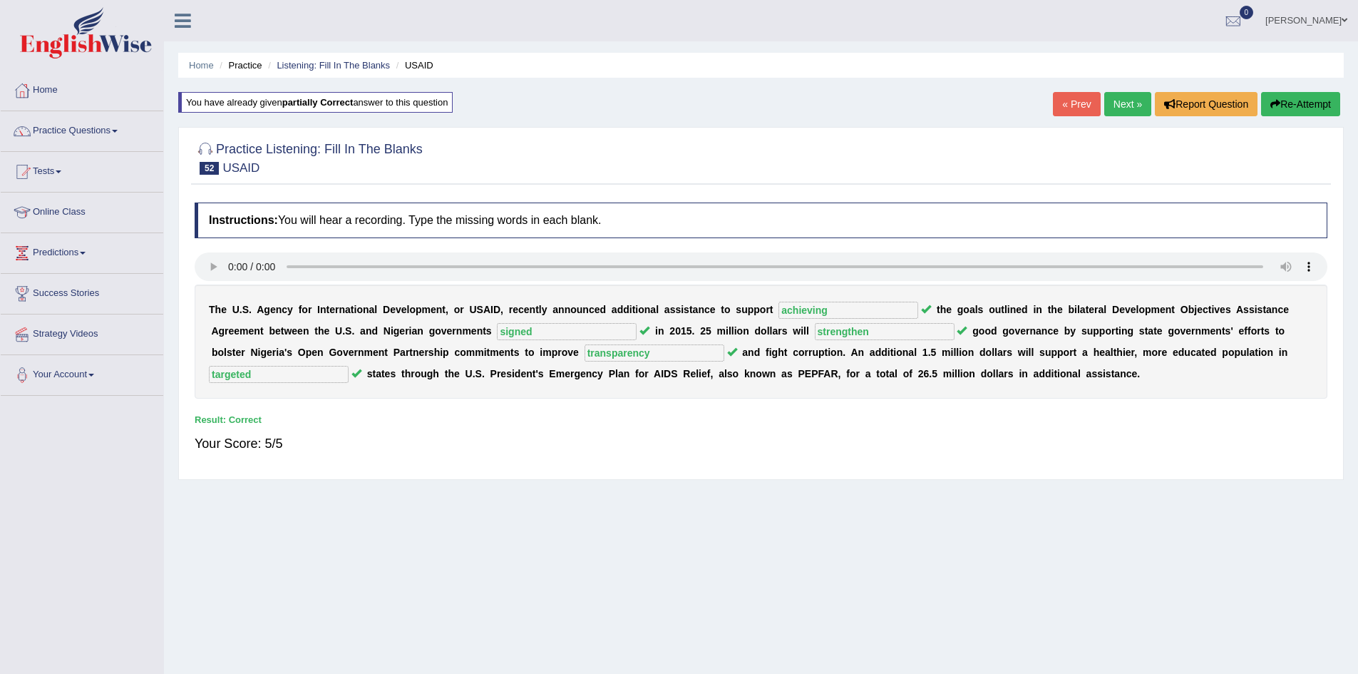
click at [1121, 102] on link "Next »" at bounding box center [1128, 104] width 47 height 24
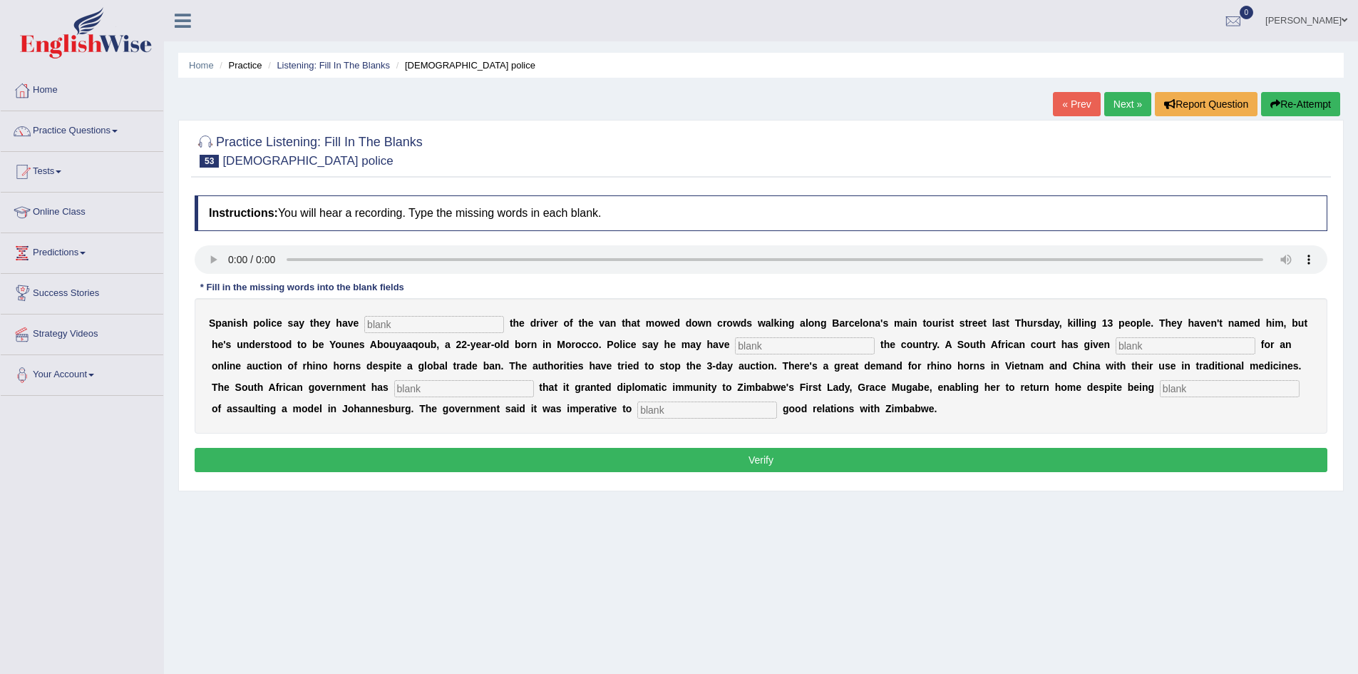
click at [393, 328] on input "text" at bounding box center [434, 324] width 140 height 17
type input "identified"
click at [775, 347] on input "text" at bounding box center [805, 345] width 140 height 17
type input "fleed"
click at [1163, 357] on div "S p a n i s h p o l i c e s a y t h e y h a v e identified t h e d r i v e r o …" at bounding box center [761, 365] width 1133 height 135
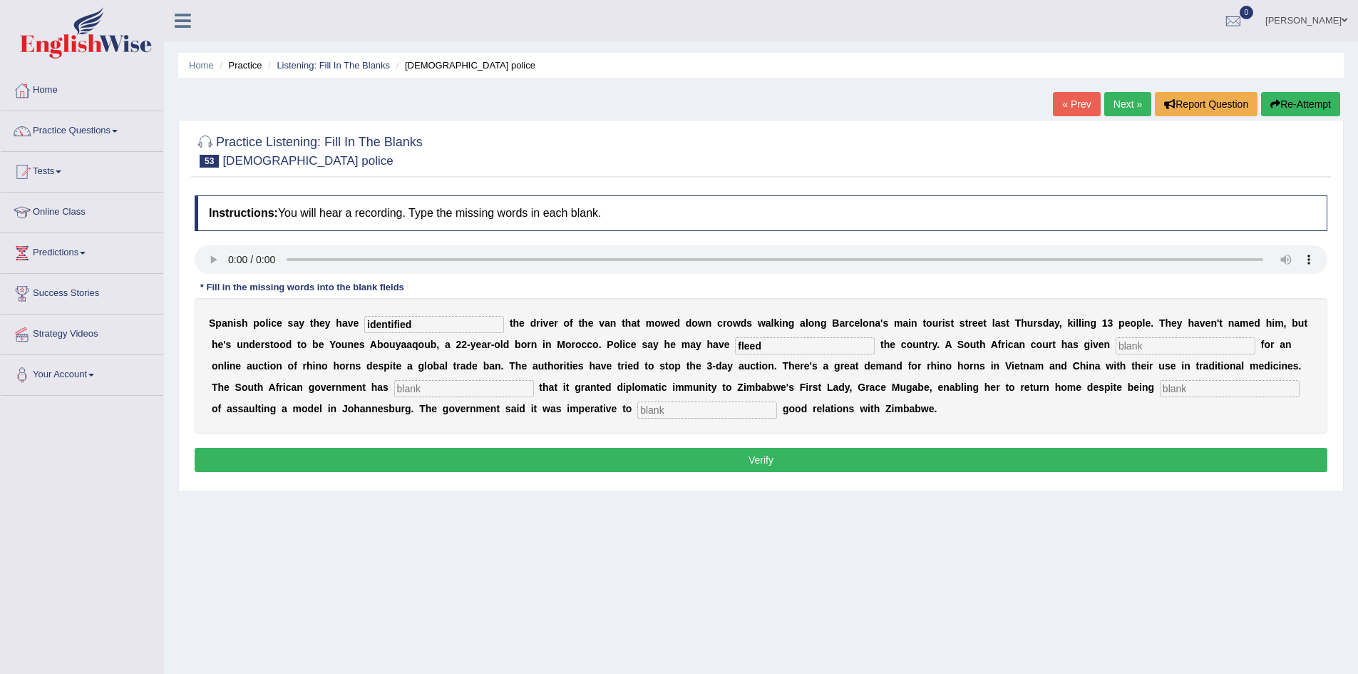
click at [1157, 351] on input "text" at bounding box center [1186, 345] width 140 height 17
type input "emission"
click at [403, 387] on input "text" at bounding box center [464, 388] width 140 height 17
type input "comfirmed"
drag, startPoint x: 1190, startPoint y: 387, endPoint x: 1184, endPoint y: 394, distance: 9.6
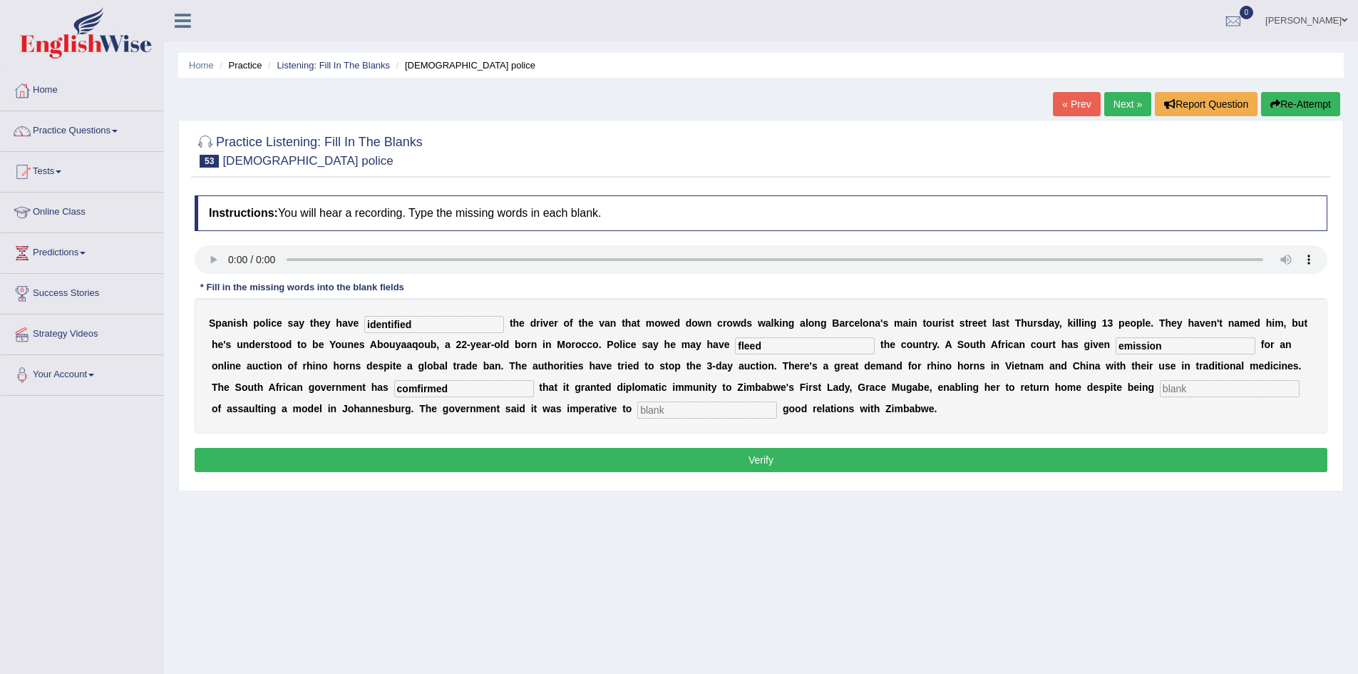
click at [1190, 388] on input "text" at bounding box center [1230, 388] width 140 height 17
type input "accused"
click at [710, 411] on input "text" at bounding box center [707, 409] width 140 height 17
type input "maintain"
click at [1162, 458] on button "Verify" at bounding box center [761, 460] width 1133 height 24
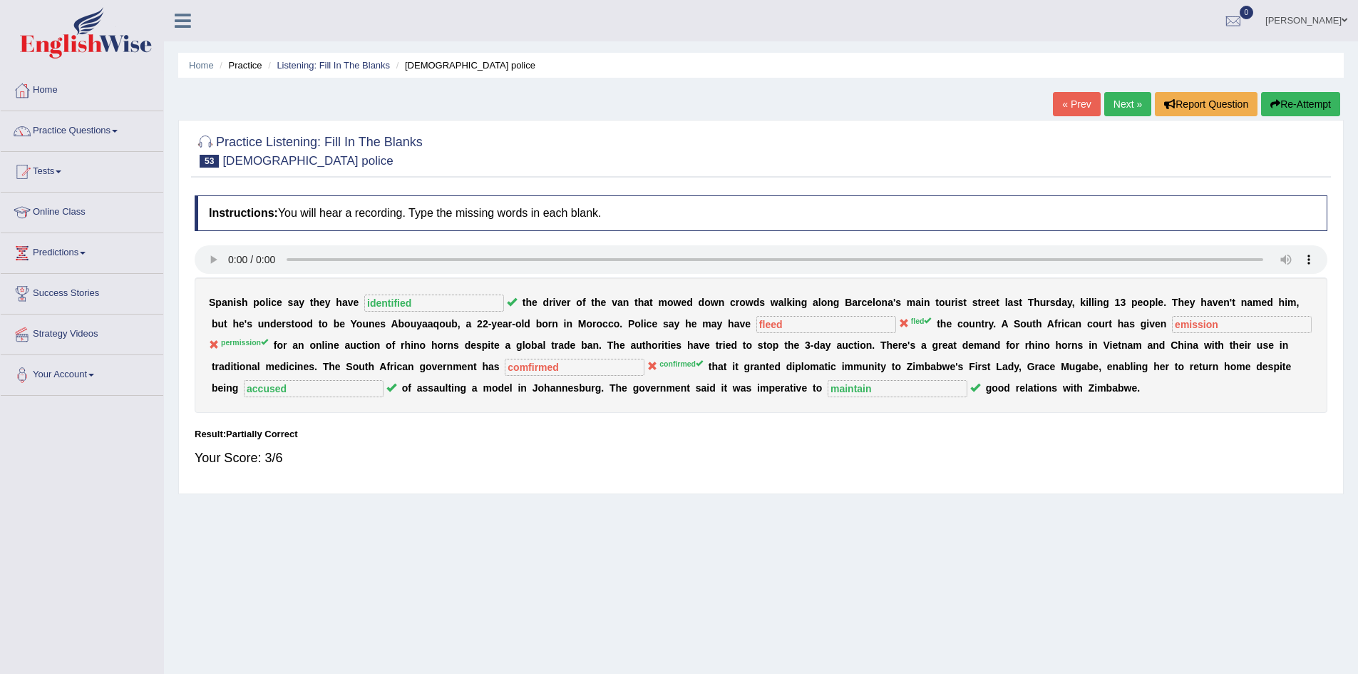
click at [1290, 102] on button "Re-Attempt" at bounding box center [1300, 104] width 79 height 24
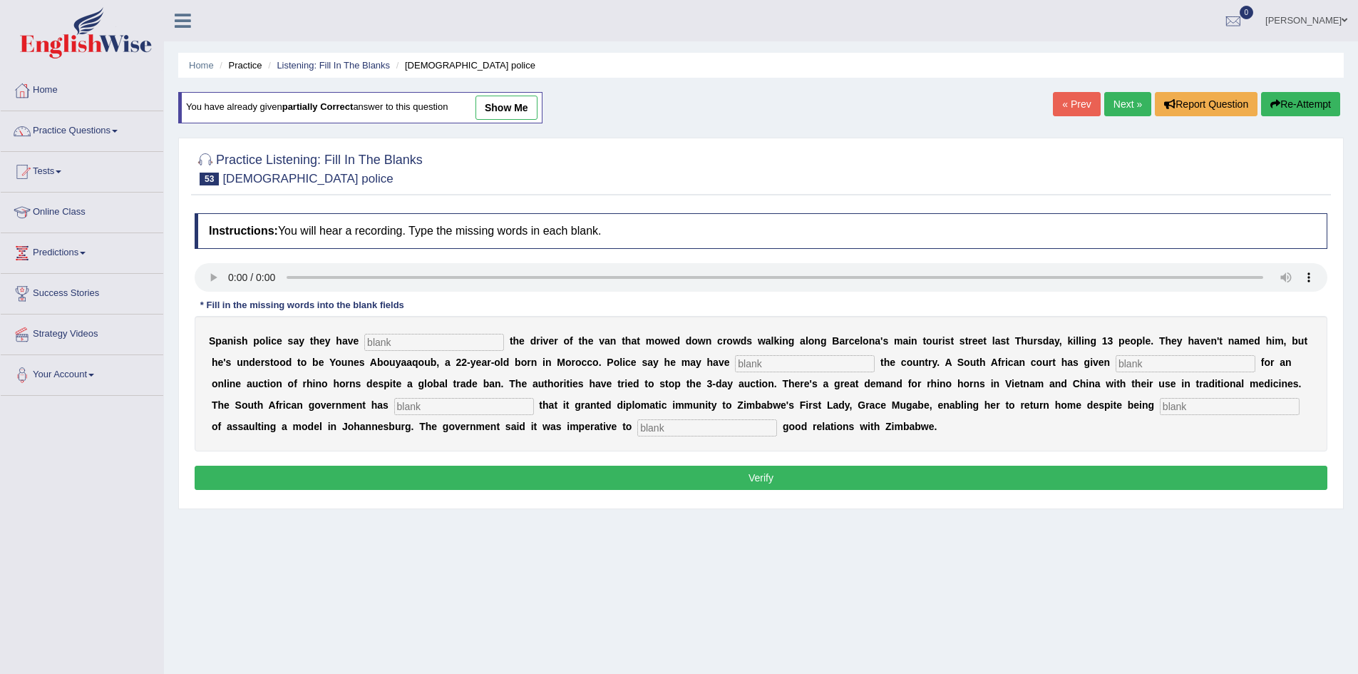
click at [479, 336] on input "text" at bounding box center [434, 342] width 140 height 17
type input "identified"
click at [826, 366] on input "text" at bounding box center [805, 363] width 140 height 17
type input "fled"
click at [1123, 360] on input "text" at bounding box center [1186, 363] width 140 height 17
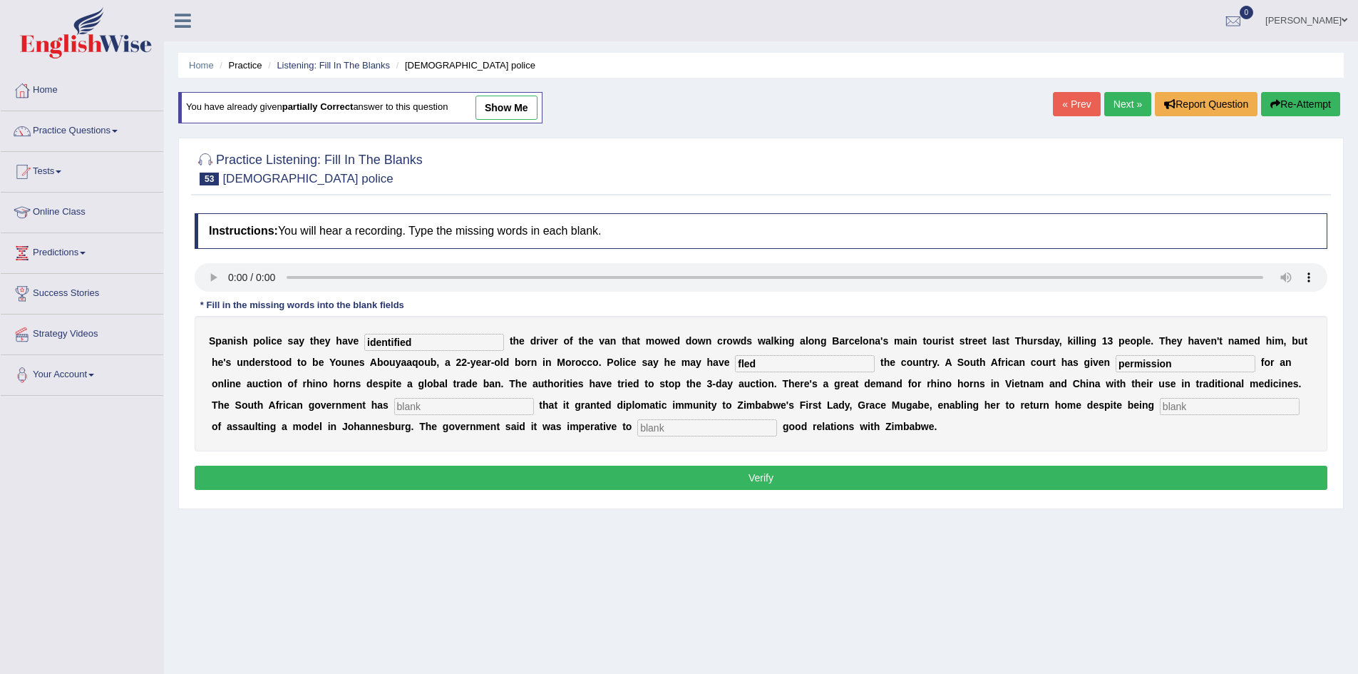
type input "permission"
click at [439, 403] on input "text" at bounding box center [464, 406] width 140 height 17
type input "confirmed"
click at [1177, 407] on input "text" at bounding box center [1230, 406] width 140 height 17
type input "accused"
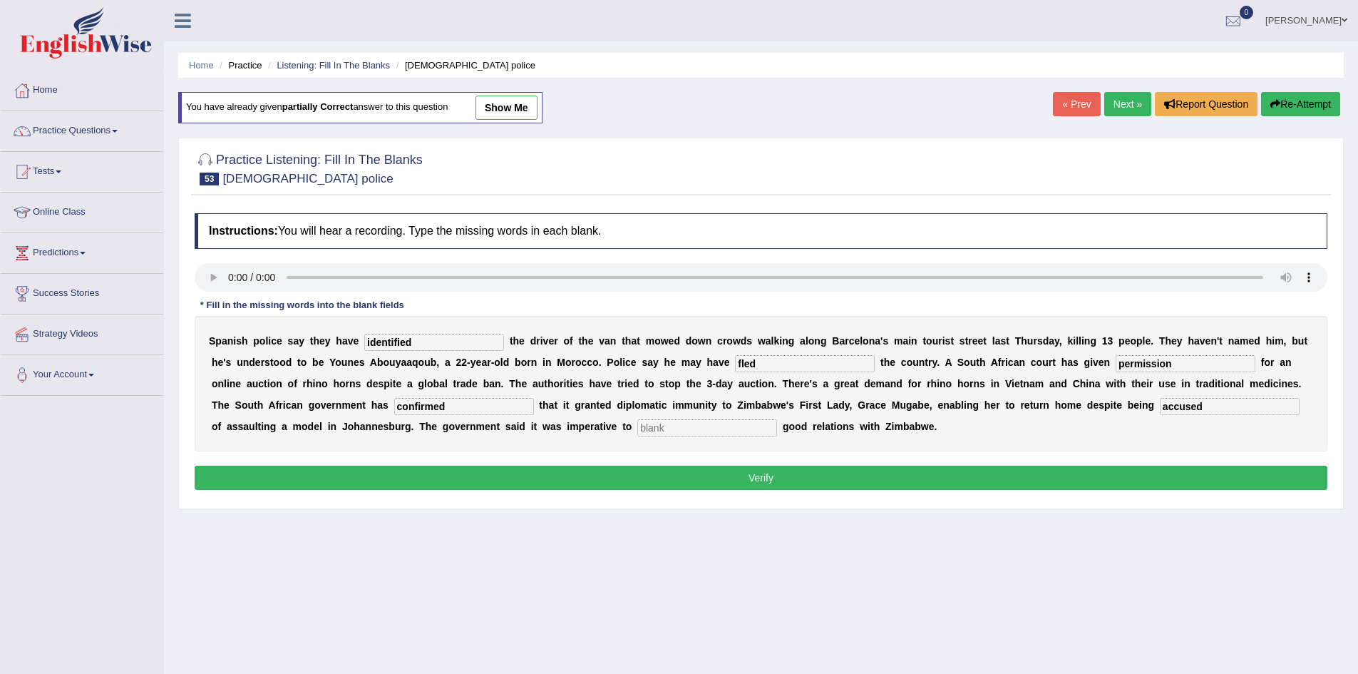
click at [650, 424] on input "text" at bounding box center [707, 427] width 140 height 17
type input "maintain"
click at [824, 476] on button "Verify" at bounding box center [761, 478] width 1133 height 24
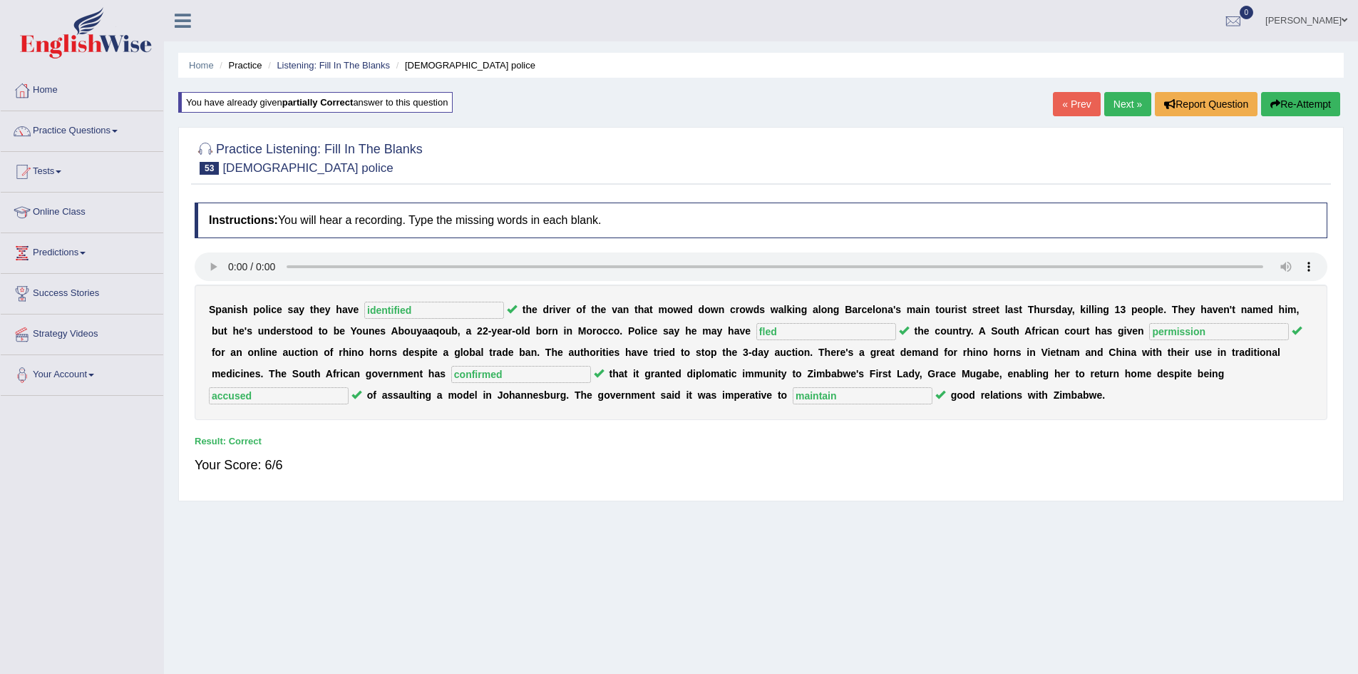
click at [1126, 103] on link "Next »" at bounding box center [1128, 104] width 47 height 24
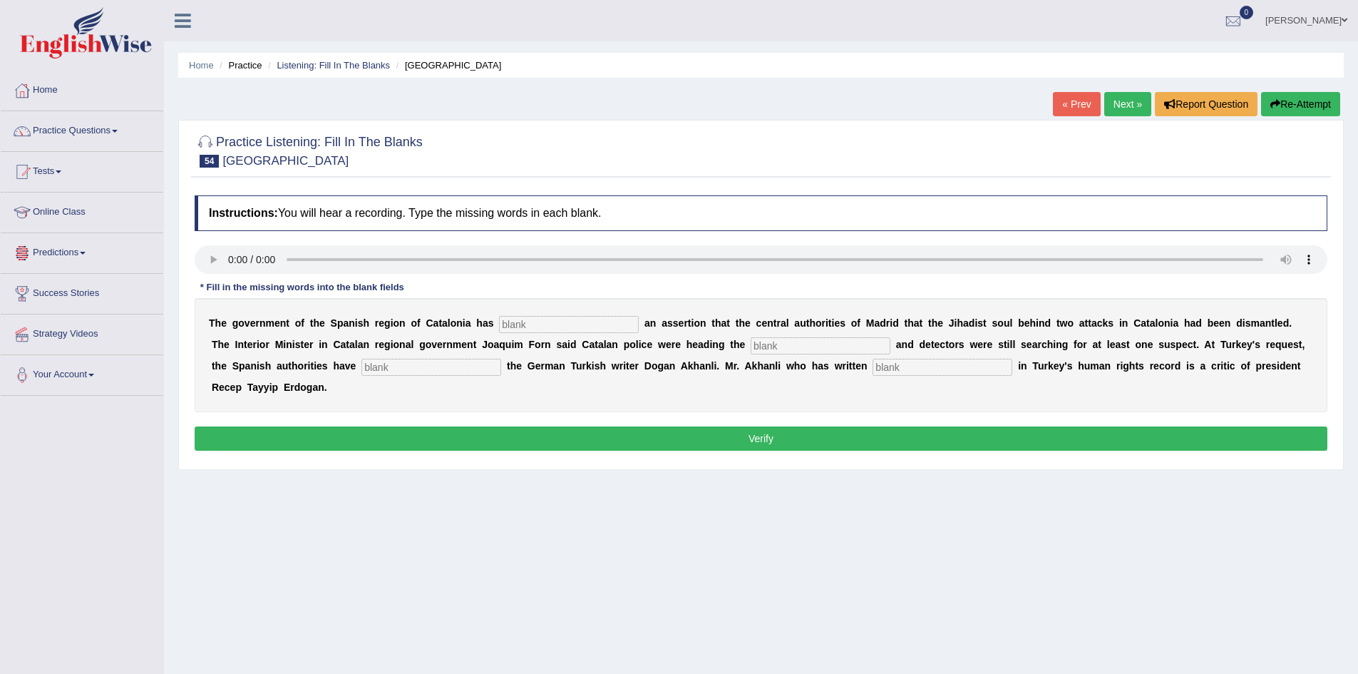
click at [536, 323] on input "text" at bounding box center [569, 324] width 140 height 17
click at [537, 324] on input "contracdicted" at bounding box center [569, 324] width 140 height 17
type input "contradicted"
click at [785, 352] on input "text" at bounding box center [821, 345] width 140 height 17
type input "equiries"
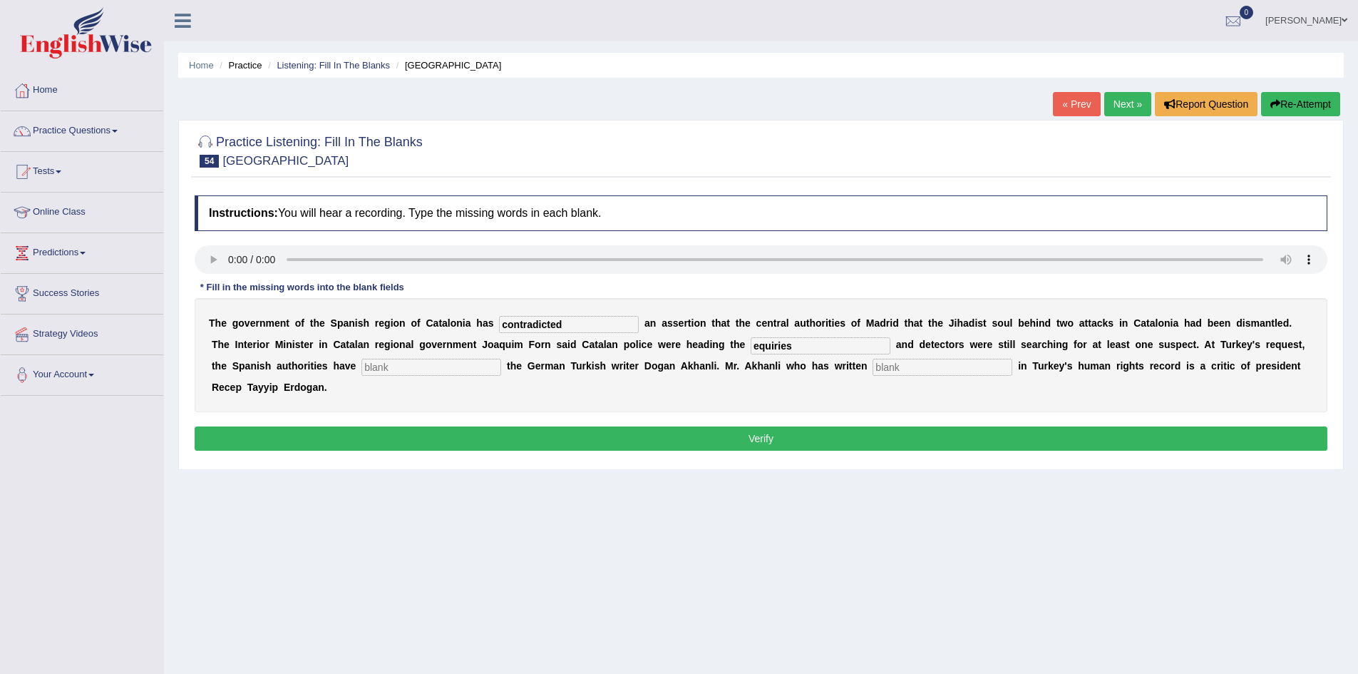
click at [444, 369] on input "text" at bounding box center [432, 367] width 140 height 17
type input "arrested"
click at [896, 372] on input "text" at bounding box center [943, 367] width 140 height 17
type input "extensively"
click at [883, 439] on button "Verify" at bounding box center [761, 438] width 1133 height 24
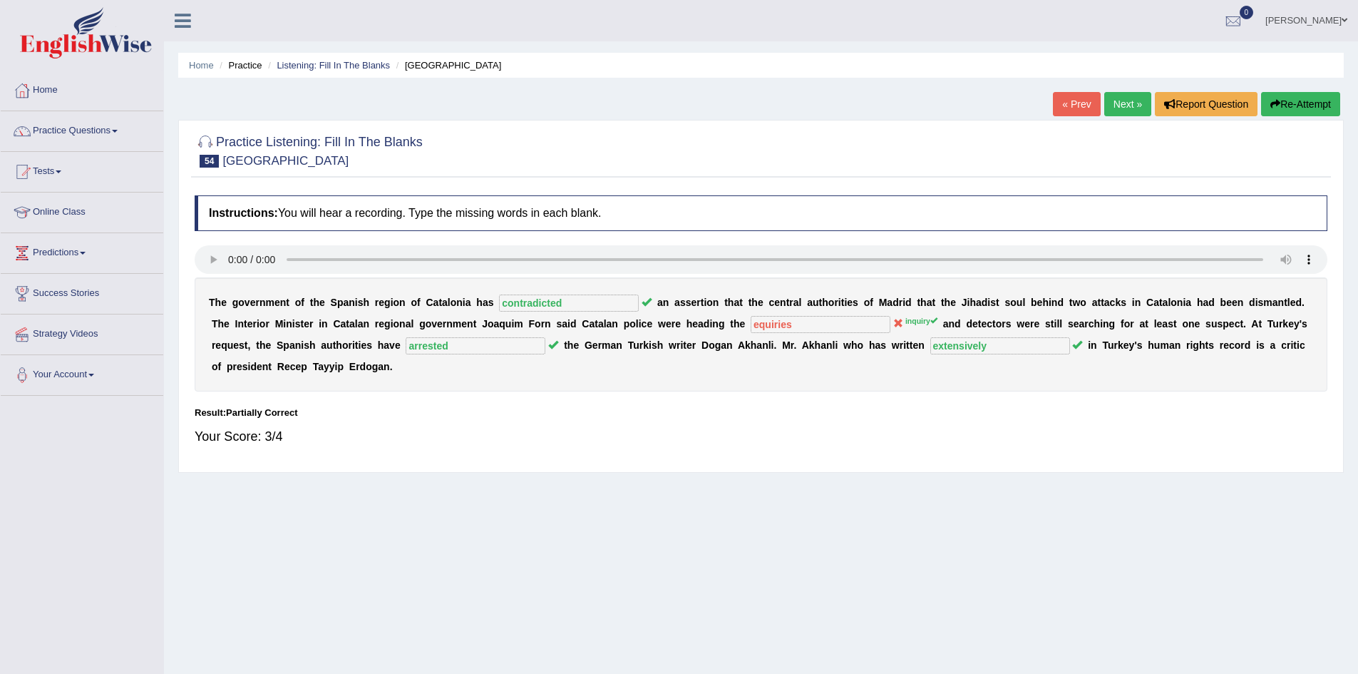
click at [1126, 111] on link "Next »" at bounding box center [1128, 104] width 47 height 24
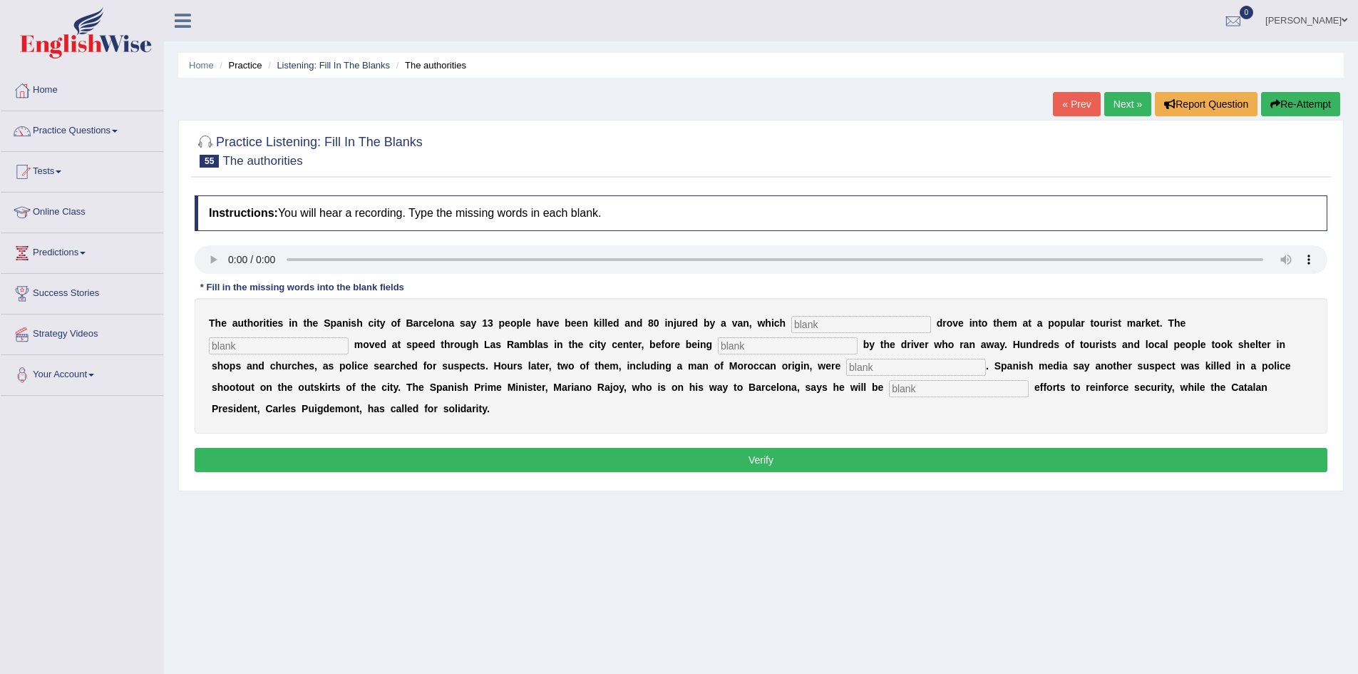
click at [804, 324] on input "text" at bounding box center [861, 324] width 140 height 17
click at [809, 322] on input "dellibrate" at bounding box center [861, 324] width 140 height 17
type input "delibrate"
click at [329, 347] on input "text" at bounding box center [279, 345] width 140 height 17
type input "corporate"
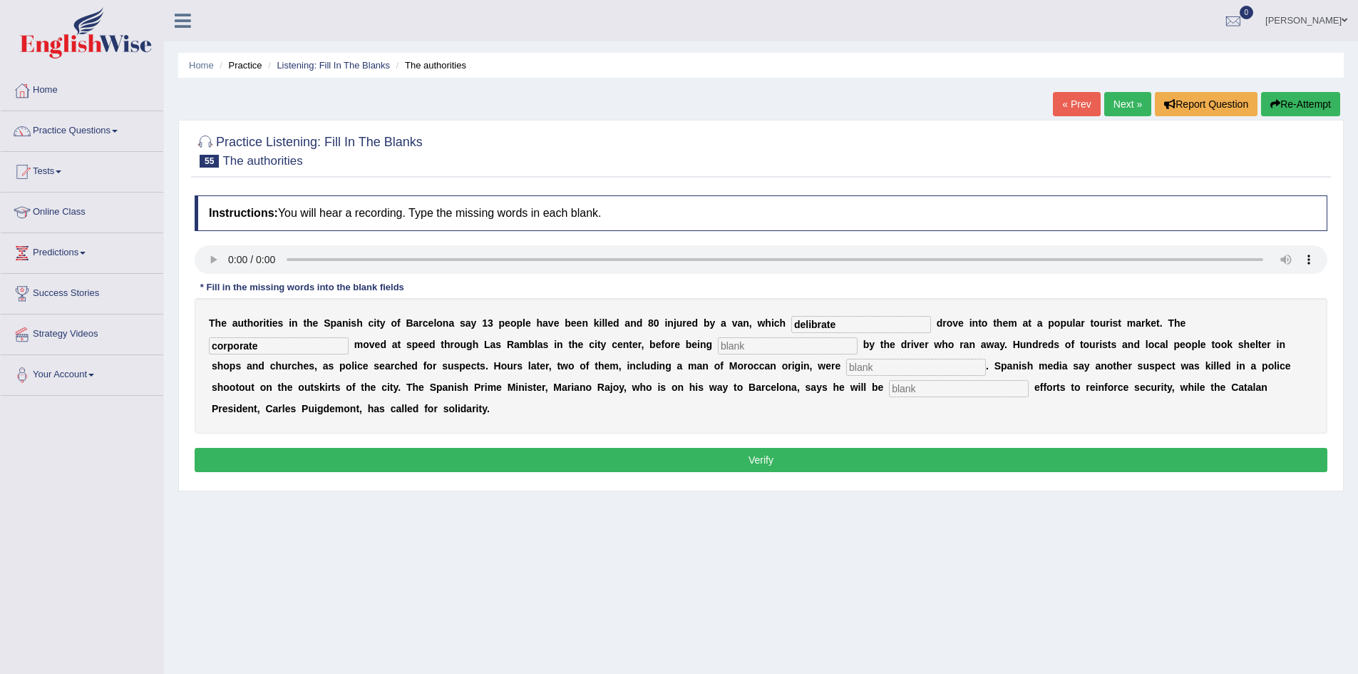
click at [739, 350] on input "text" at bounding box center [788, 345] width 140 height 17
click at [875, 372] on input "text" at bounding box center [916, 367] width 140 height 17
click at [779, 350] on input "arrested" at bounding box center [788, 345] width 140 height 17
type input "a"
type input "abandon"
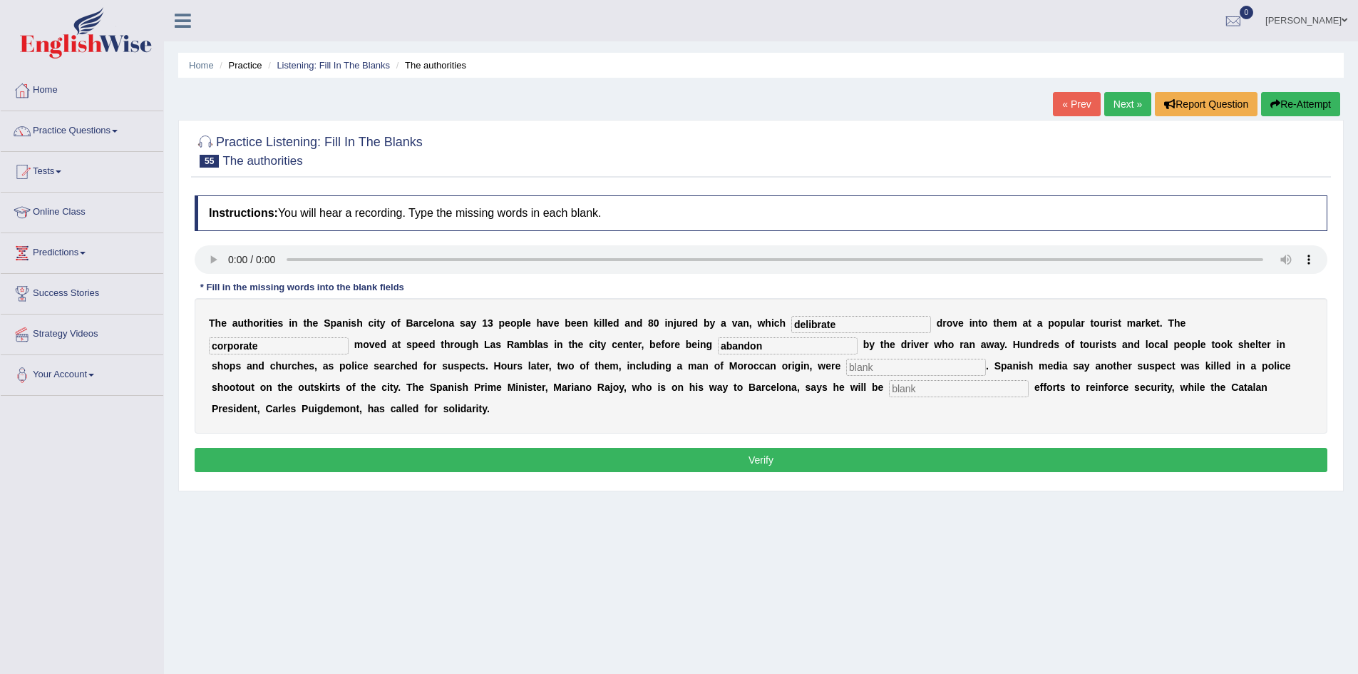
click at [873, 369] on input "text" at bounding box center [916, 367] width 140 height 17
type input "arrested"
click at [941, 391] on input "text" at bounding box center [959, 388] width 140 height 17
type input "cultivating"
click at [833, 453] on button "Verify" at bounding box center [761, 460] width 1133 height 24
